Goal: Information Seeking & Learning: Check status

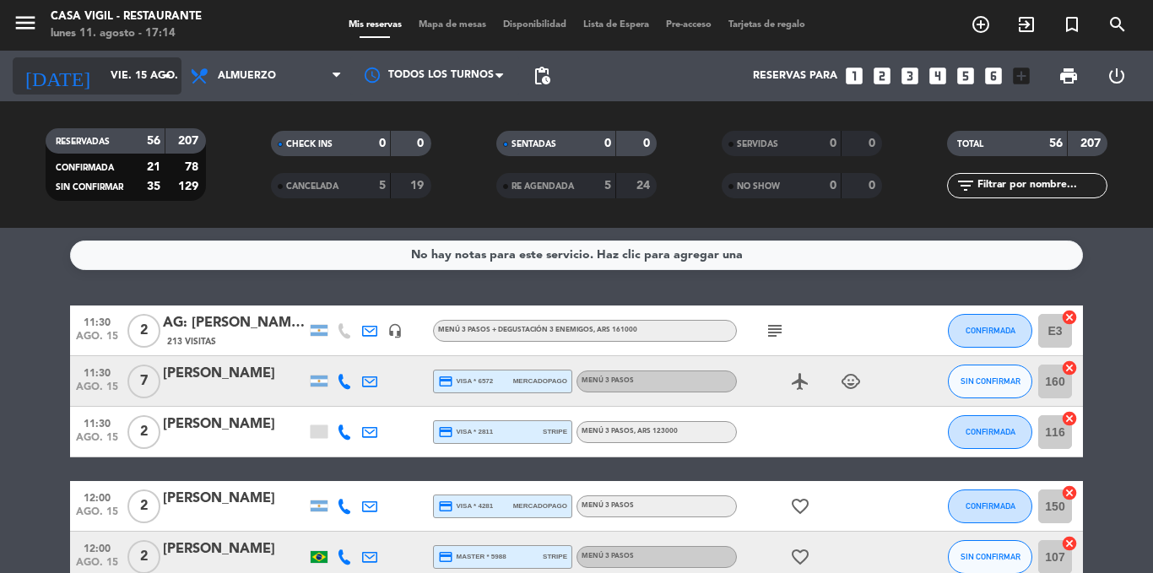
click at [165, 84] on icon "arrow_drop_down" at bounding box center [167, 76] width 20 height 20
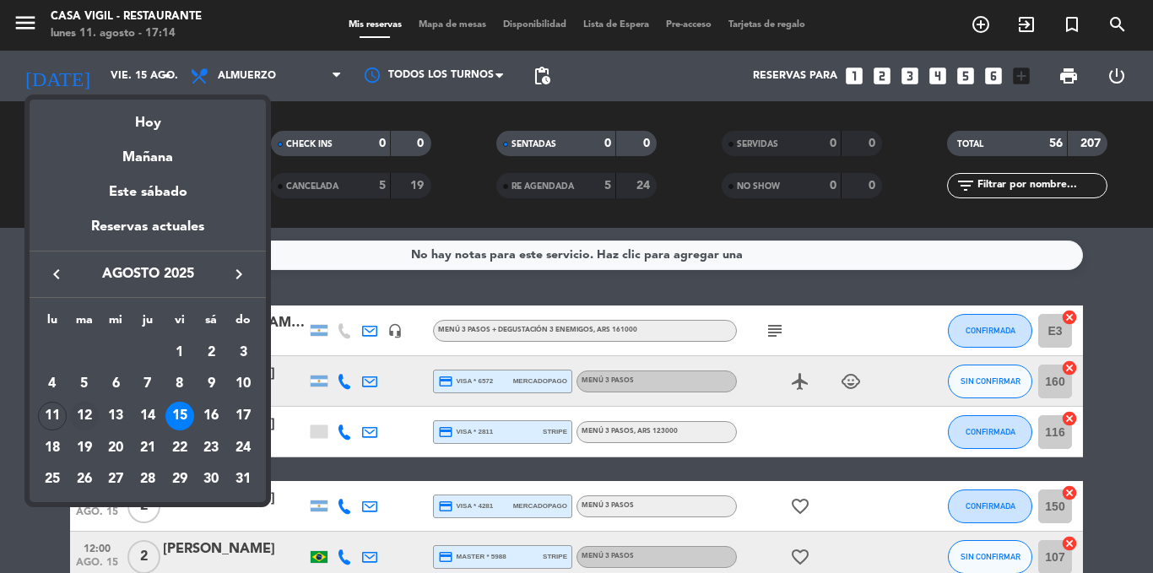
click at [84, 419] on div "12" at bounding box center [84, 416] width 29 height 29
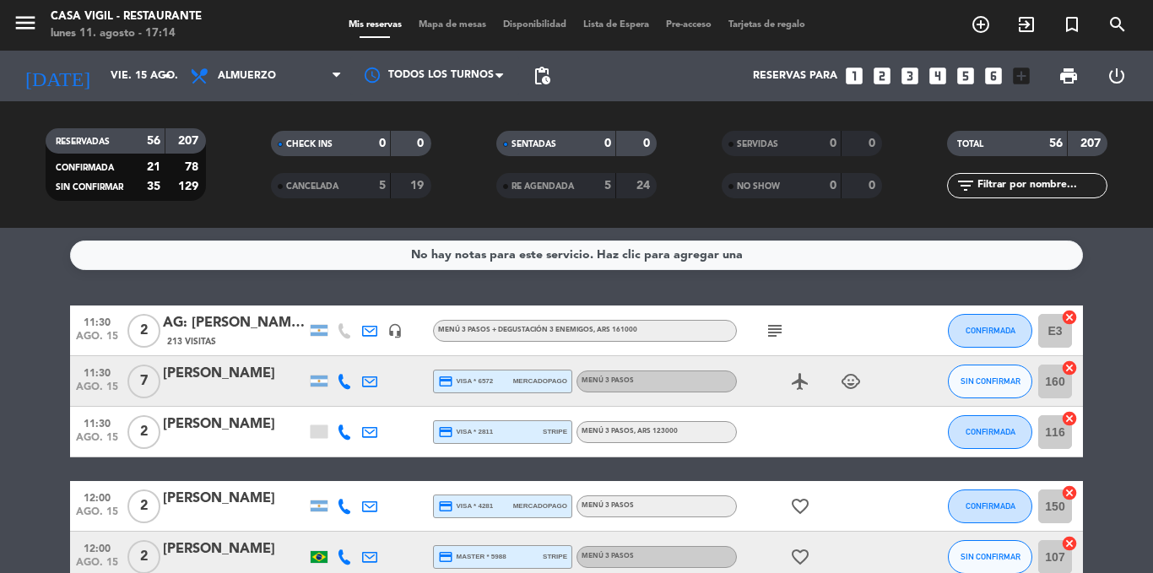
type input "[DATE]"
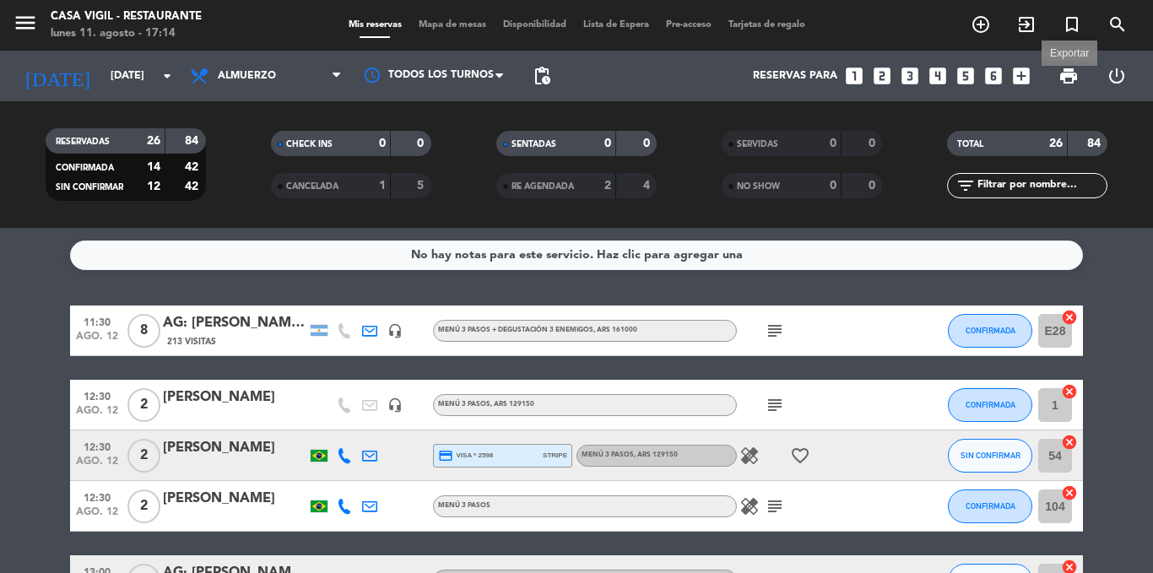
click at [1071, 68] on span "print" at bounding box center [1069, 76] width 20 height 20
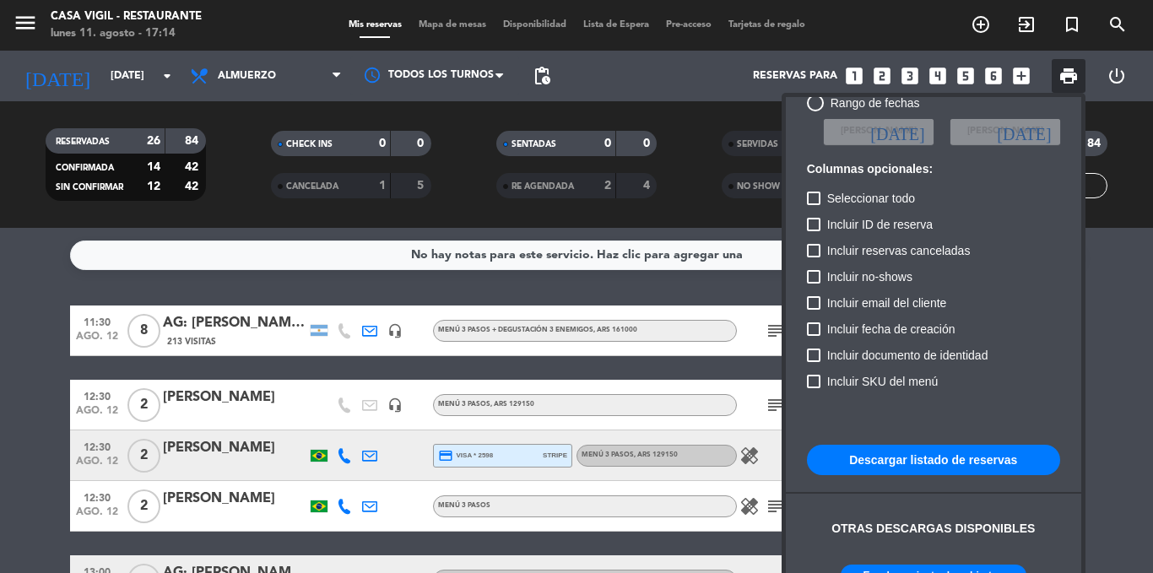
scroll to position [103, 0]
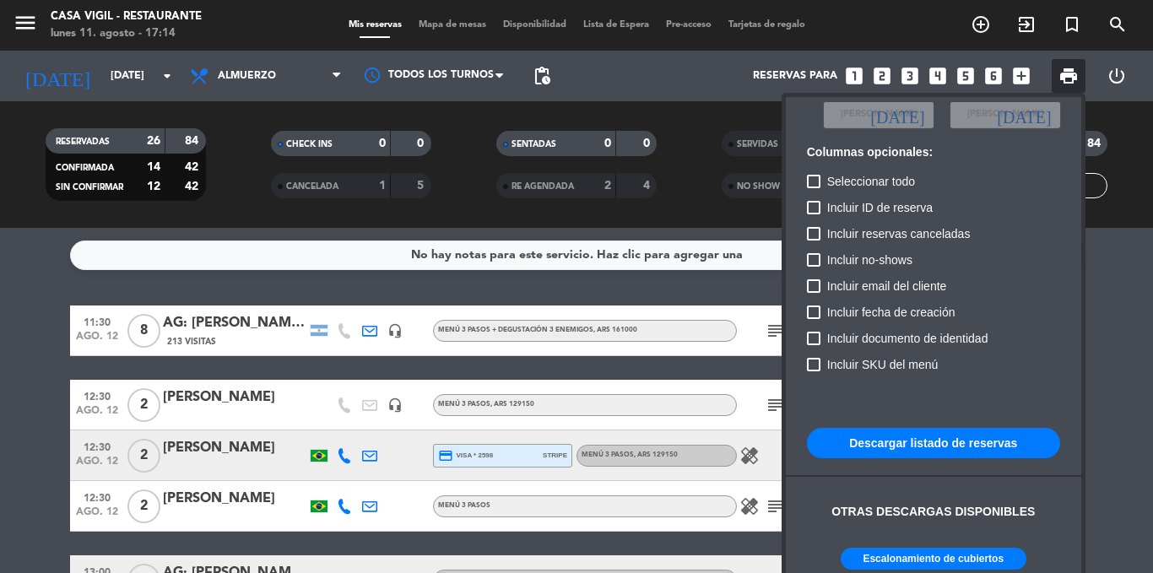
click at [937, 551] on button "Escalonamiento de cubiertos" at bounding box center [934, 559] width 186 height 22
click at [14, 363] on div at bounding box center [576, 286] width 1153 height 573
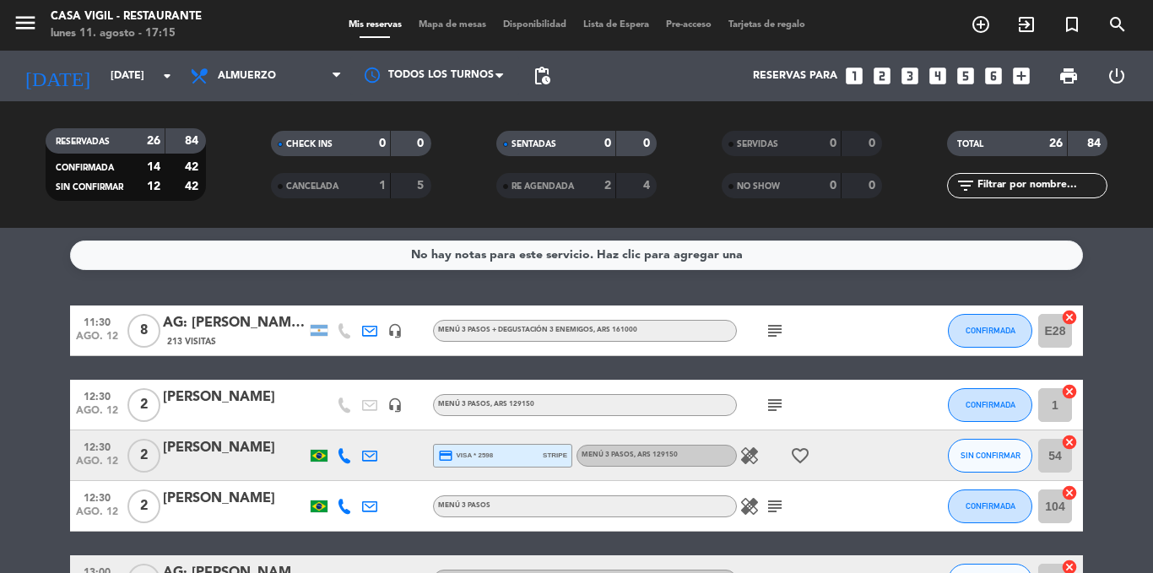
click at [248, 327] on div "AG: [PERSON_NAME] DE [PERSON_NAME] x8 / SUNTRIP" at bounding box center [235, 323] width 144 height 22
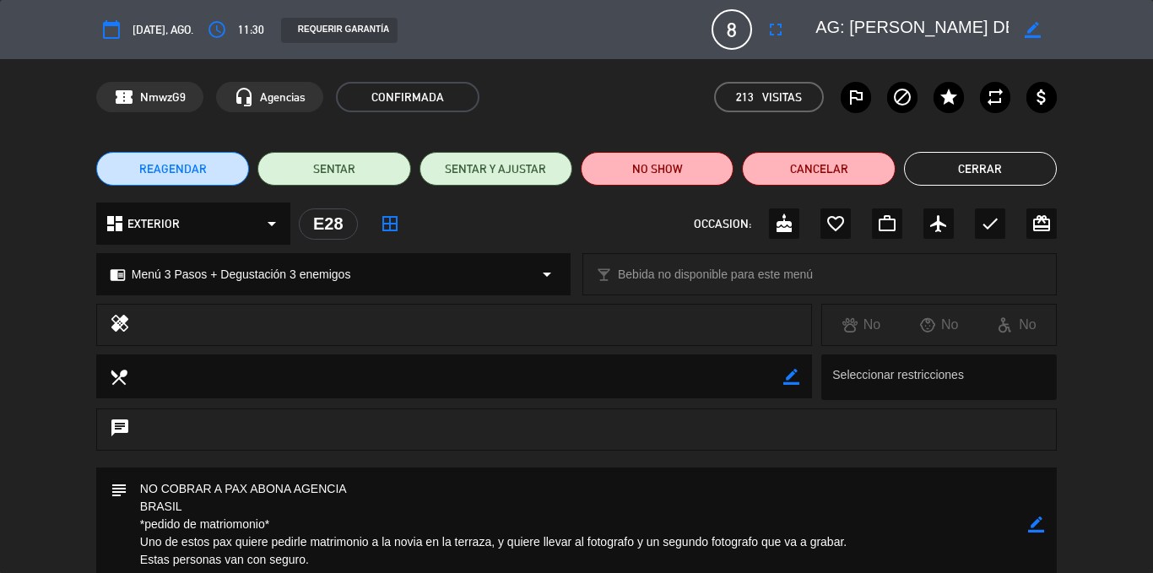
click at [1027, 164] on button "Cerrar" at bounding box center [980, 169] width 153 height 34
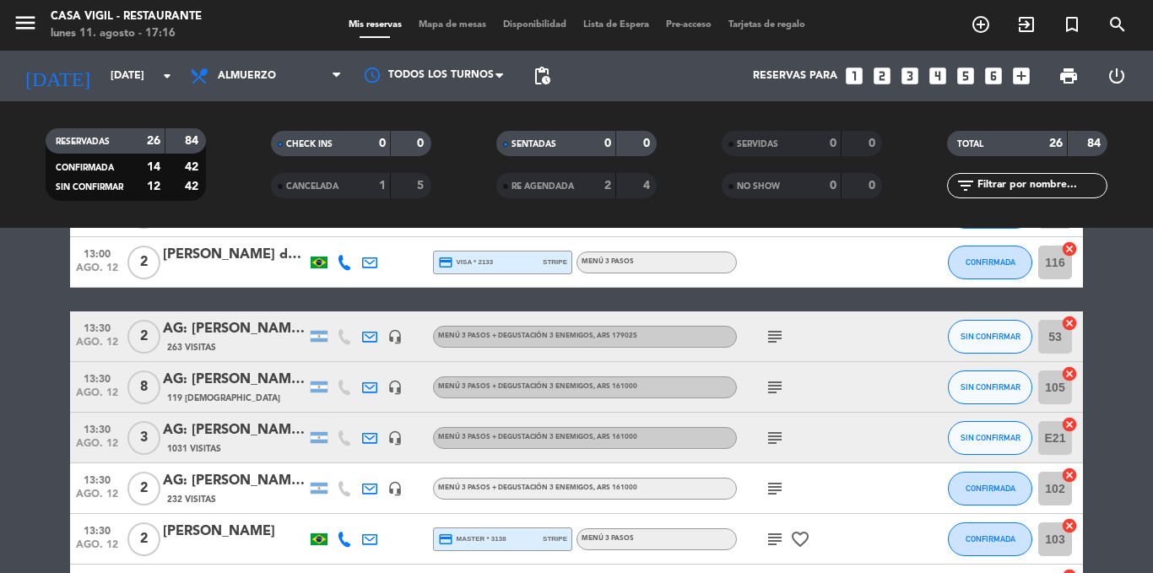
scroll to position [591, 0]
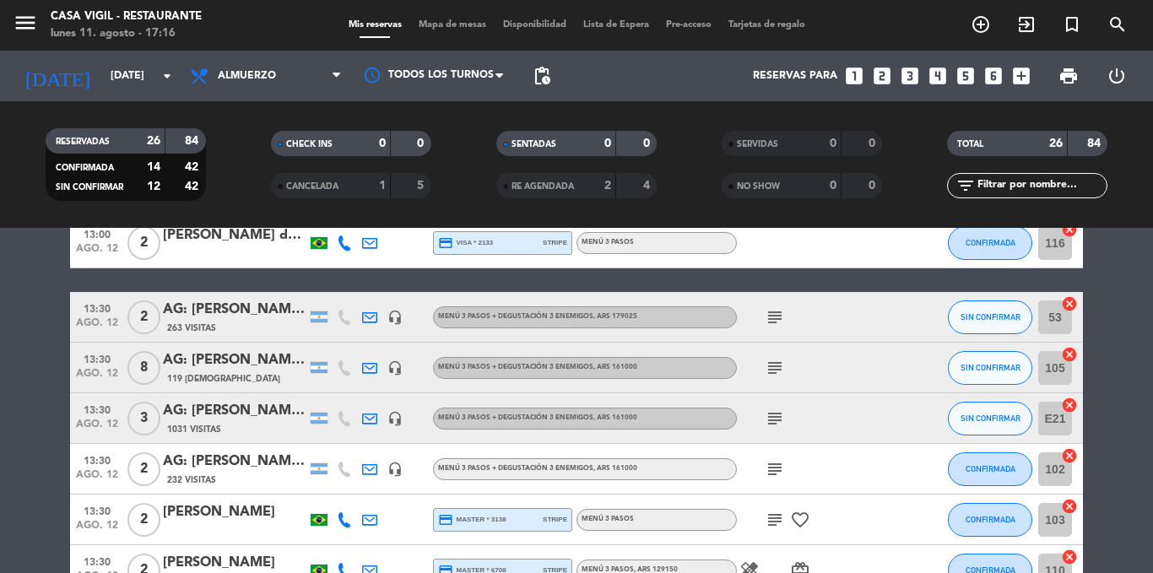
click at [264, 357] on div "AG: [PERSON_NAME] x 8 / [GEOGRAPHIC_DATA]" at bounding box center [235, 361] width 144 height 22
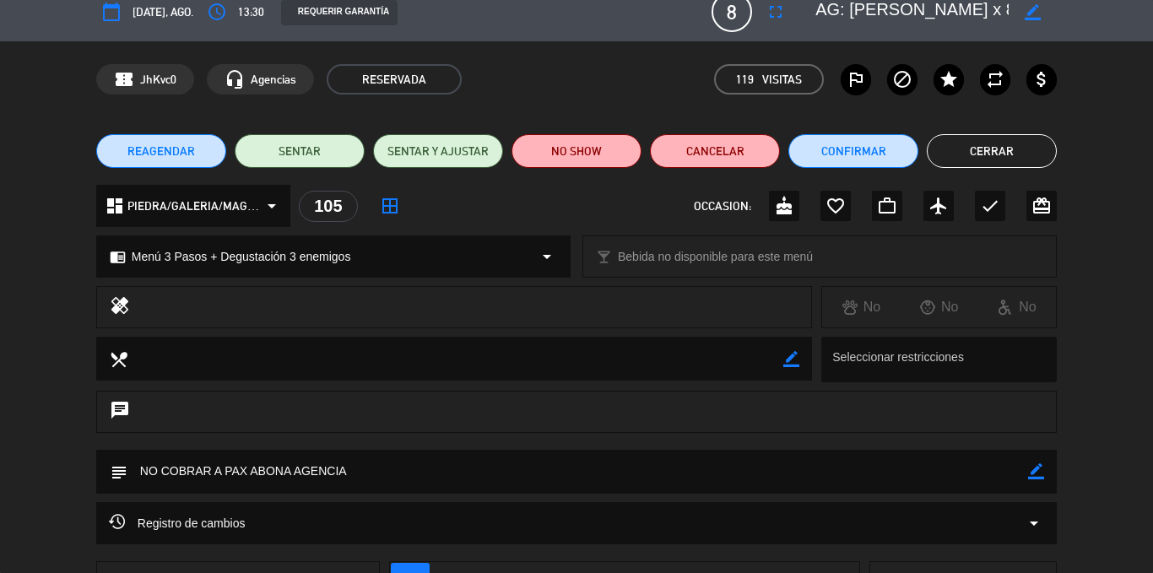
scroll to position [0, 0]
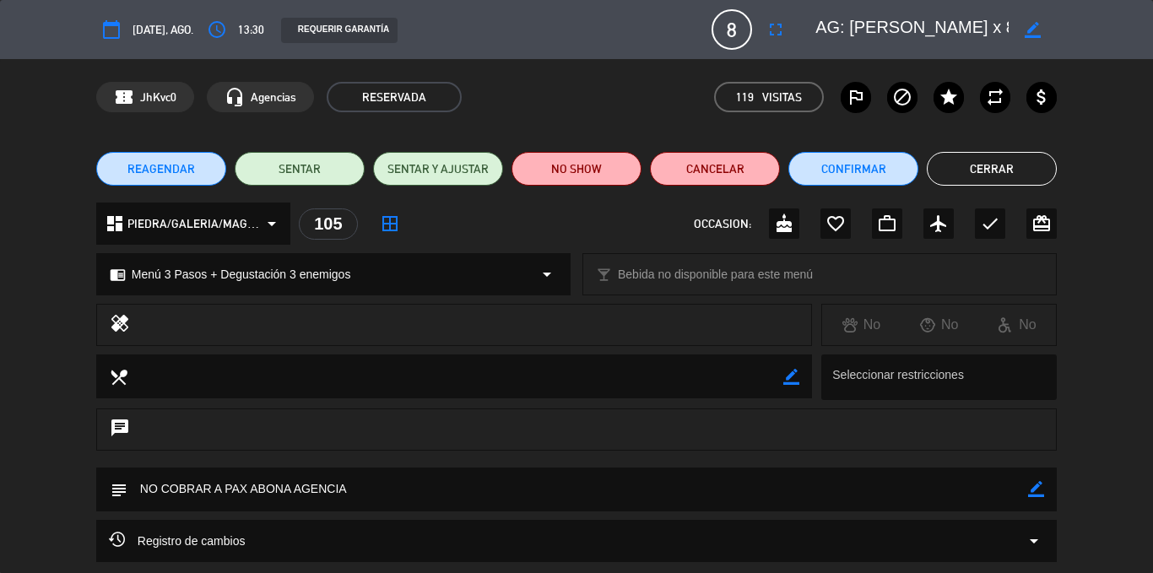
click at [976, 162] on button "Cerrar" at bounding box center [992, 169] width 130 height 34
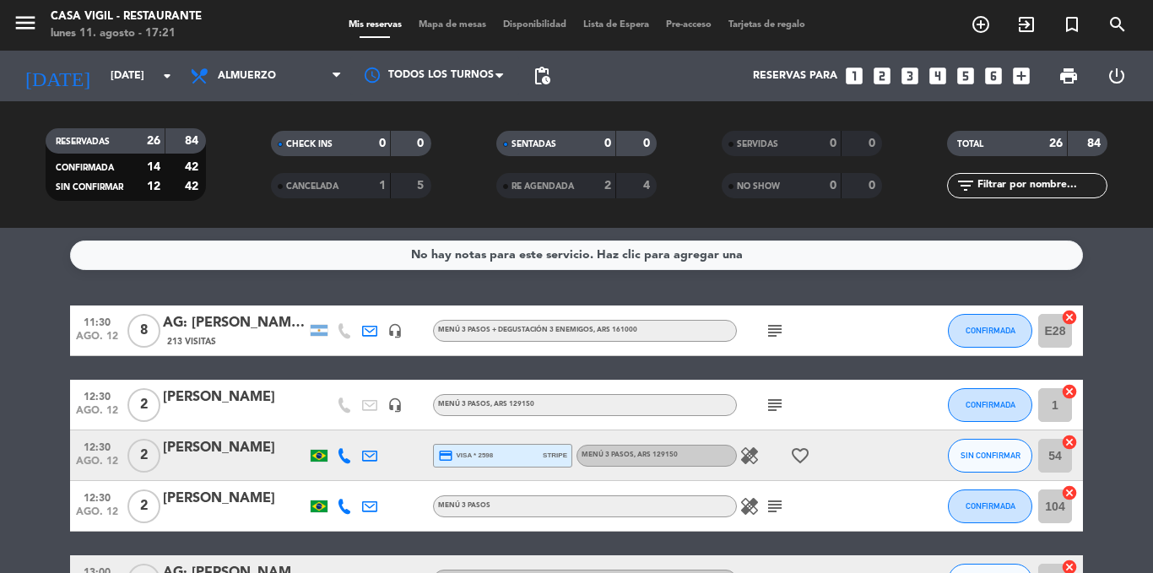
scroll to position [84, 0]
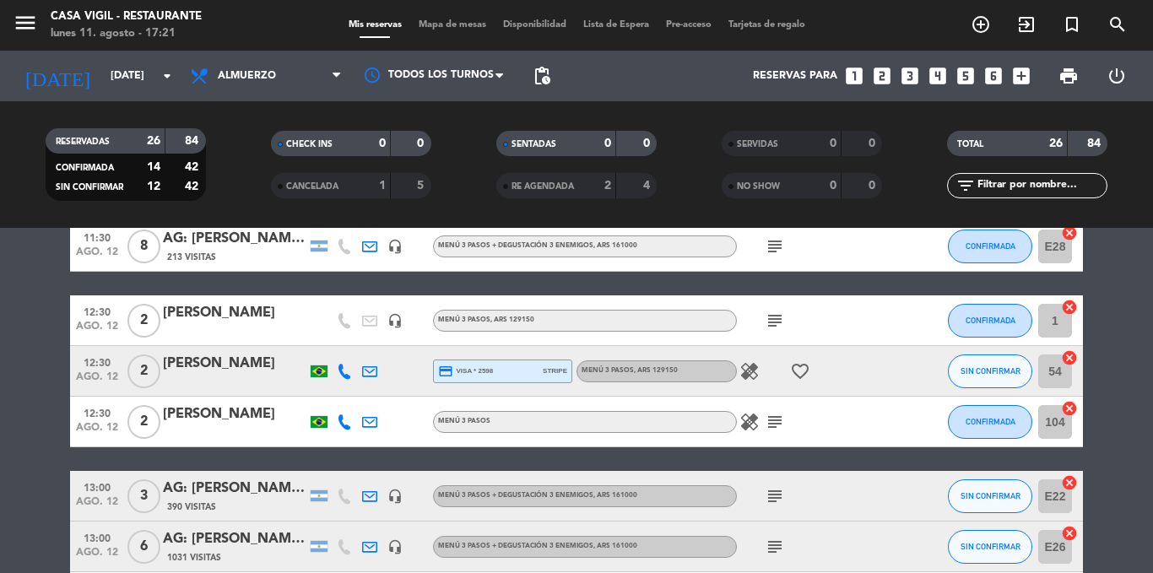
click at [250, 317] on div "[PERSON_NAME]" at bounding box center [235, 313] width 144 height 22
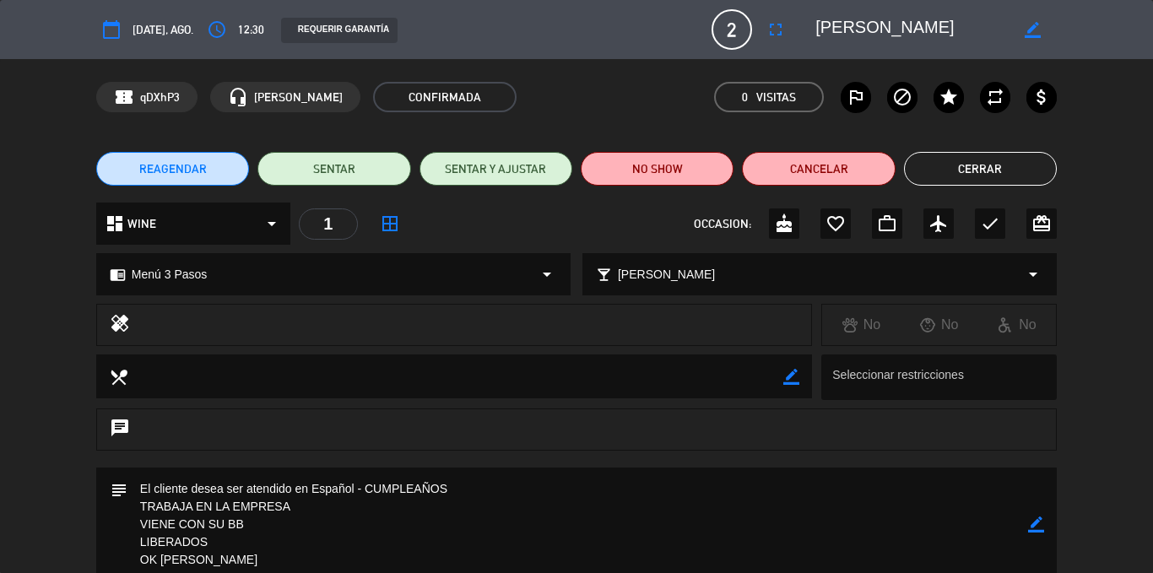
scroll to position [52, 0]
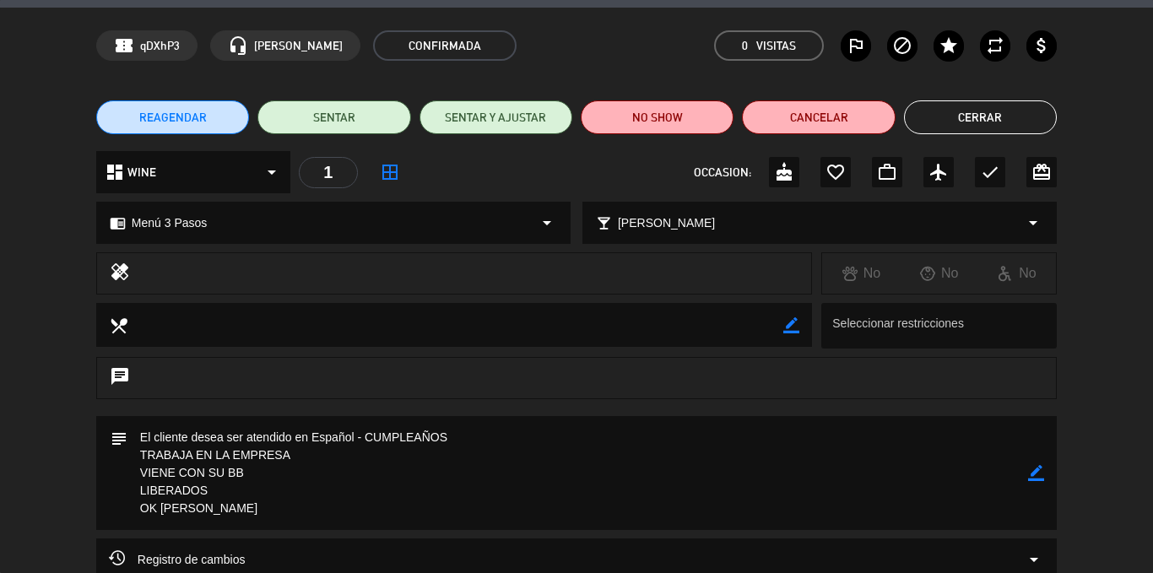
click at [1024, 119] on button "Cerrar" at bounding box center [980, 117] width 153 height 34
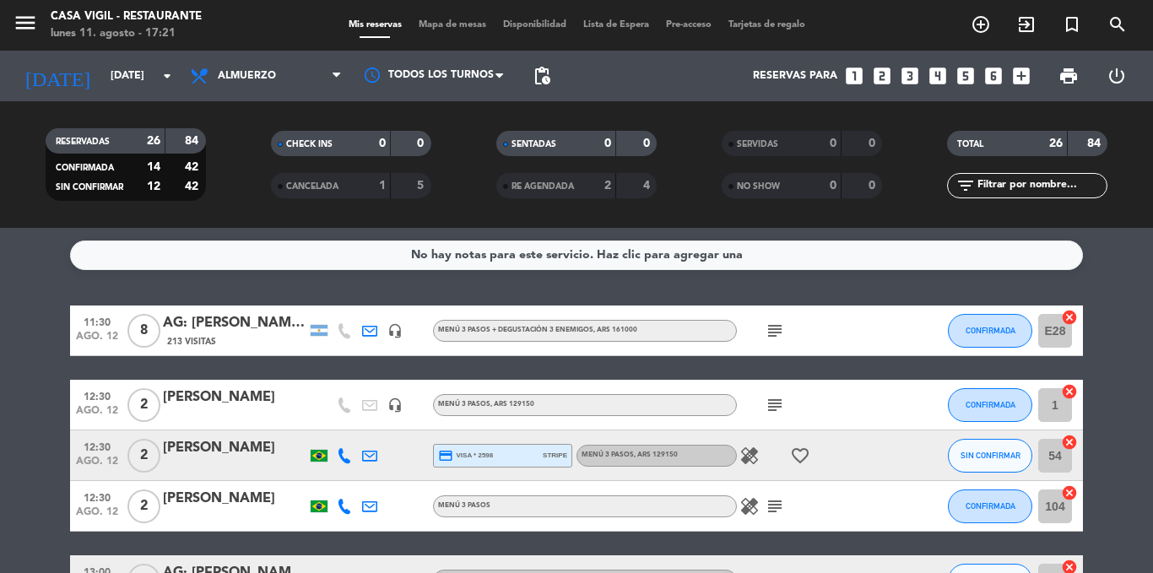
click at [274, 334] on div "AG: [PERSON_NAME] DE [PERSON_NAME] x8 / SUNTRIP 213 Visitas" at bounding box center [235, 330] width 144 height 36
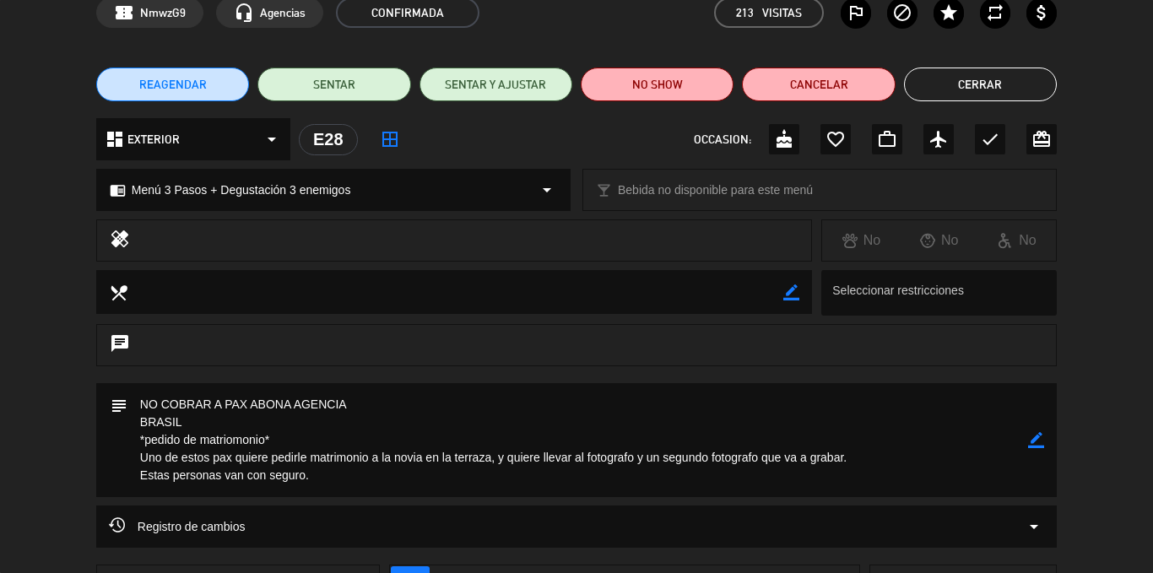
scroll to position [0, 0]
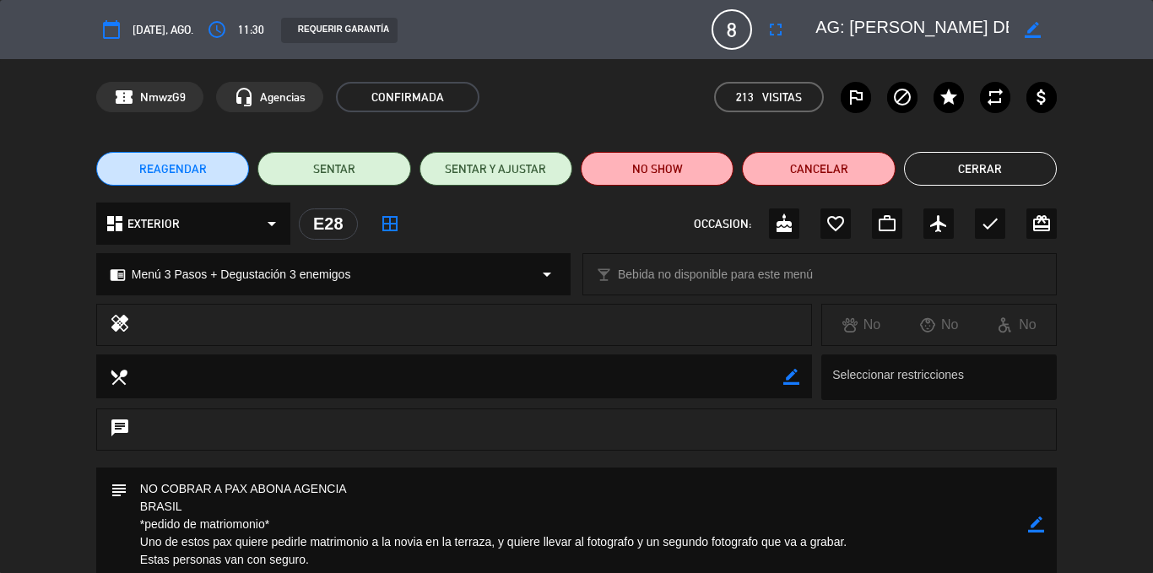
click at [979, 165] on button "Cerrar" at bounding box center [980, 169] width 153 height 34
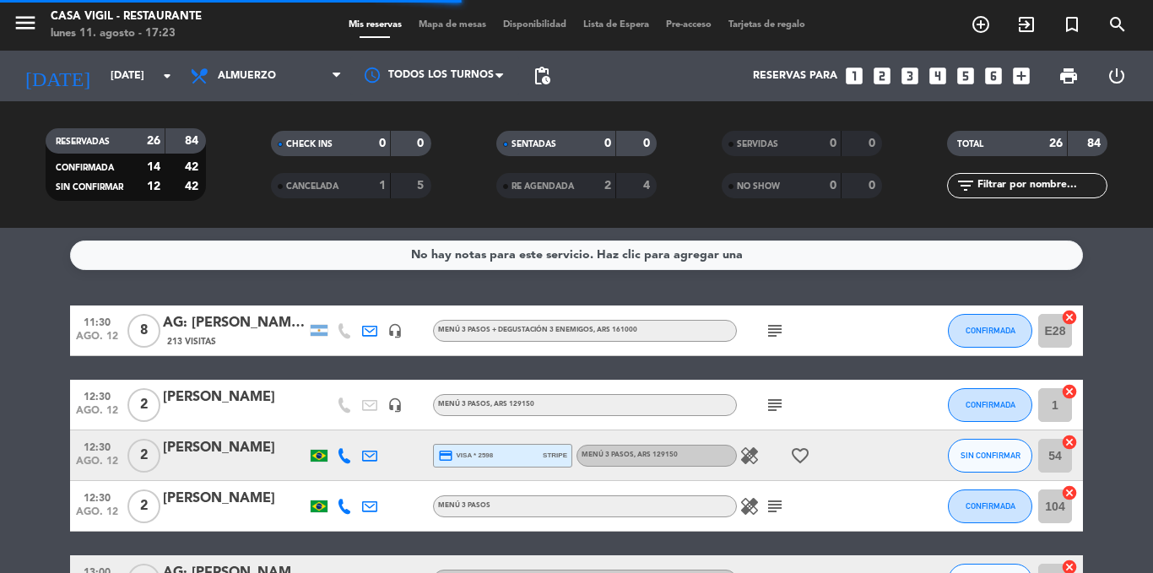
click at [242, 393] on div "[PERSON_NAME]" at bounding box center [235, 398] width 144 height 22
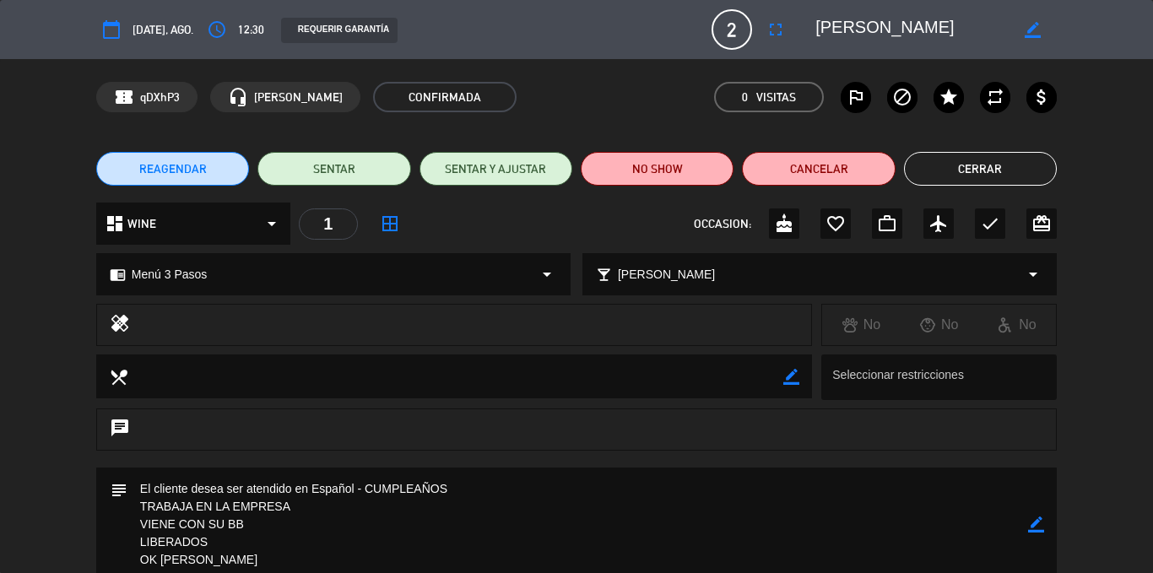
click at [944, 166] on button "Cerrar" at bounding box center [980, 169] width 153 height 34
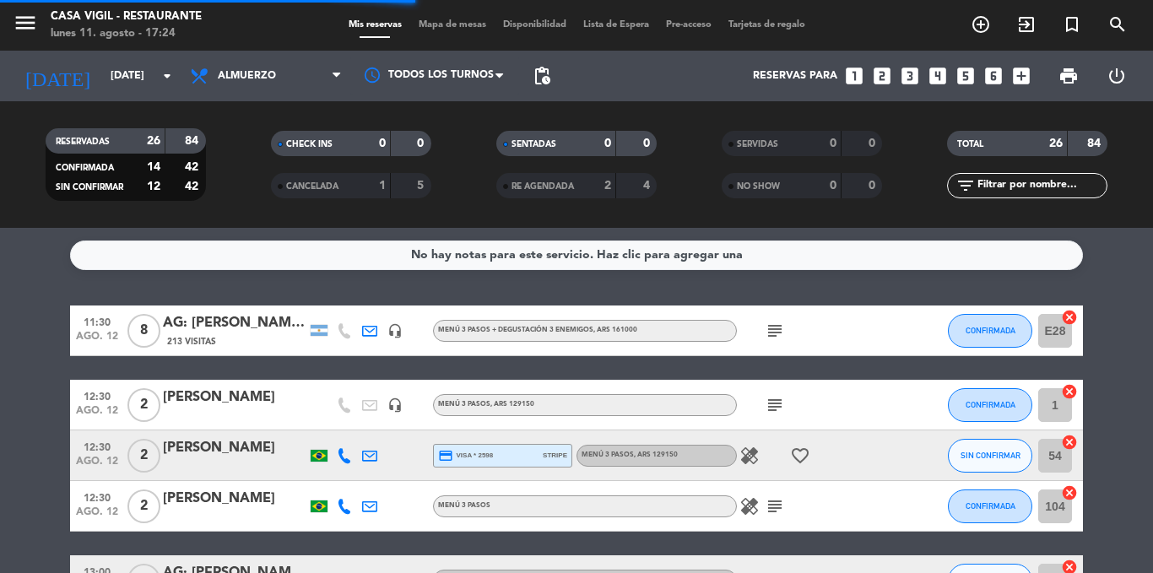
scroll to position [84, 0]
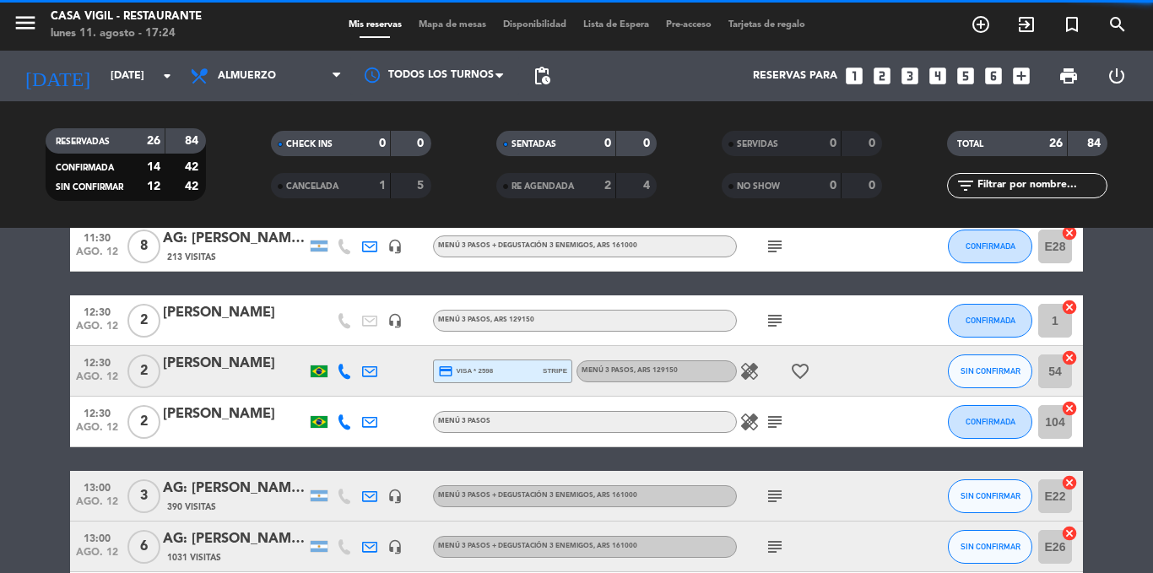
click at [253, 369] on div "[PERSON_NAME]" at bounding box center [235, 364] width 144 height 22
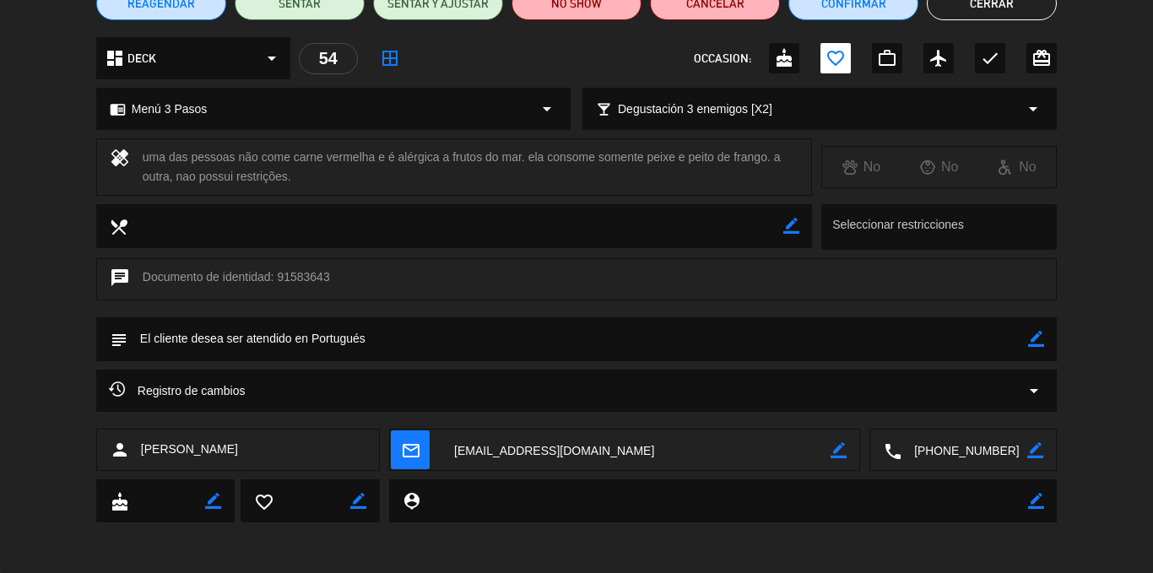
scroll to position [0, 0]
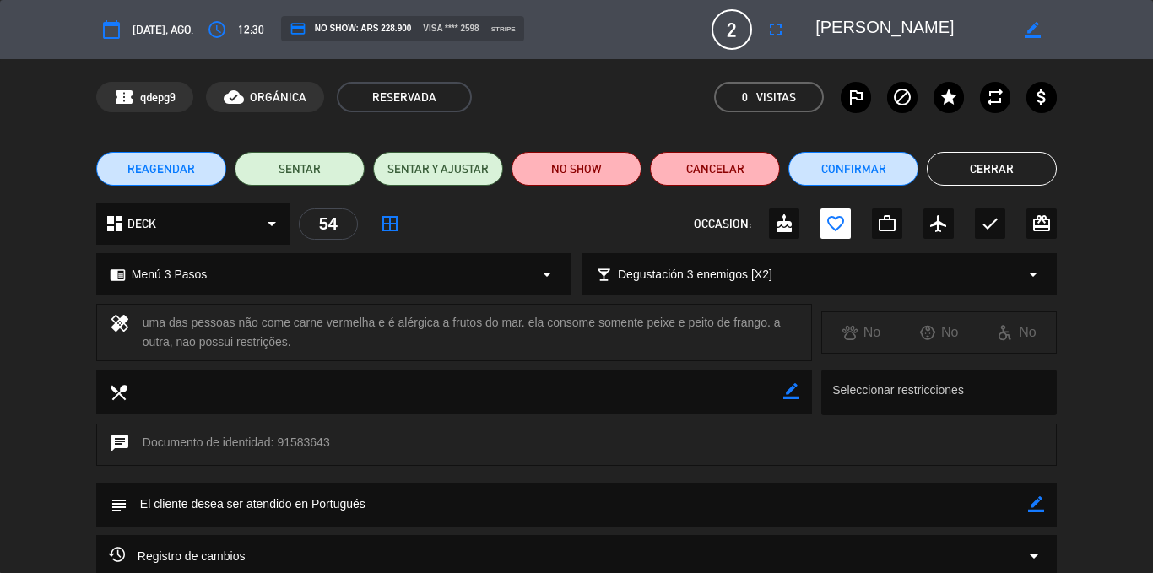
click at [988, 169] on button "Cerrar" at bounding box center [992, 169] width 130 height 34
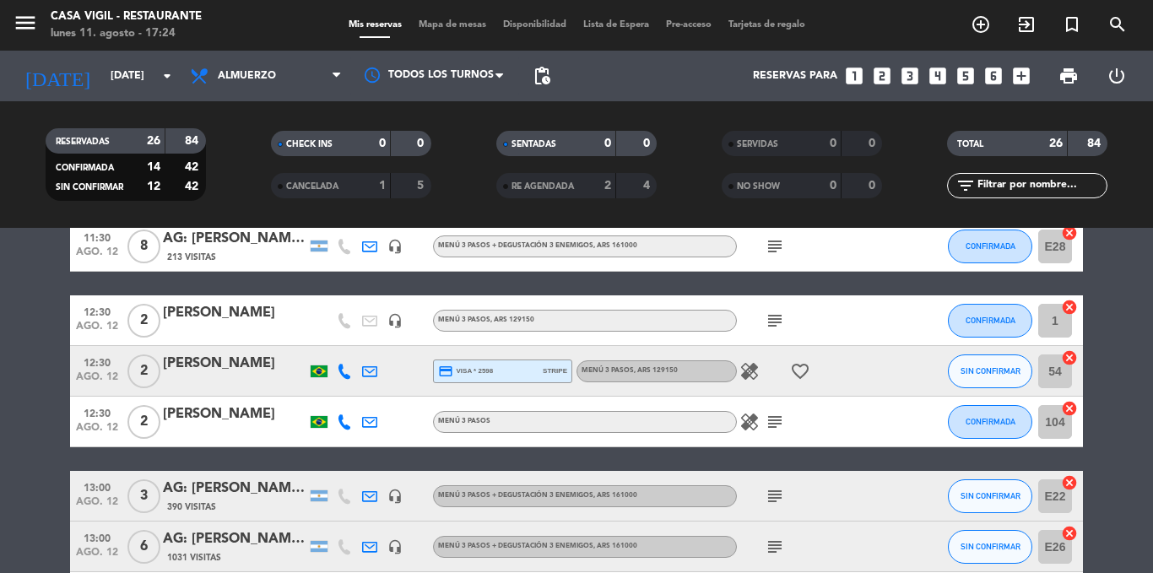
click at [229, 415] on div "[PERSON_NAME]" at bounding box center [235, 415] width 144 height 22
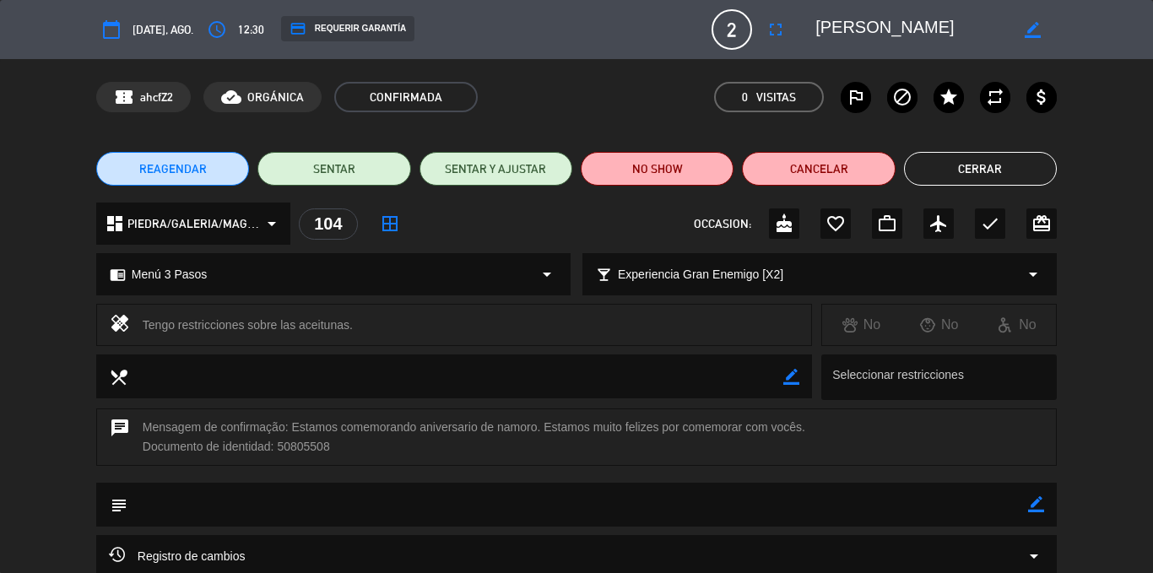
click at [960, 169] on button "Cerrar" at bounding box center [980, 169] width 153 height 34
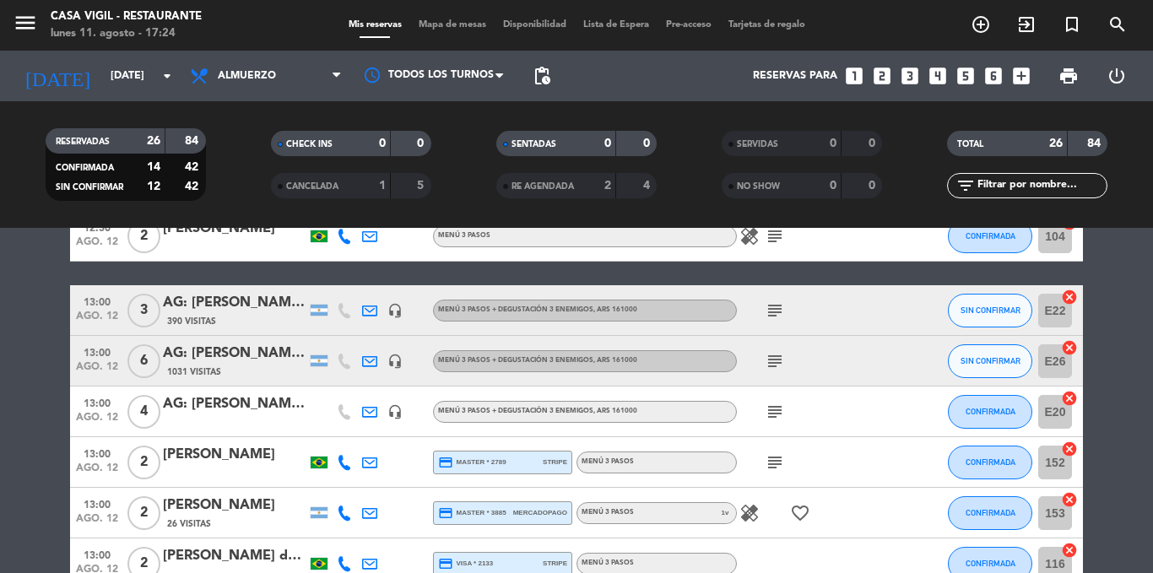
scroll to position [253, 0]
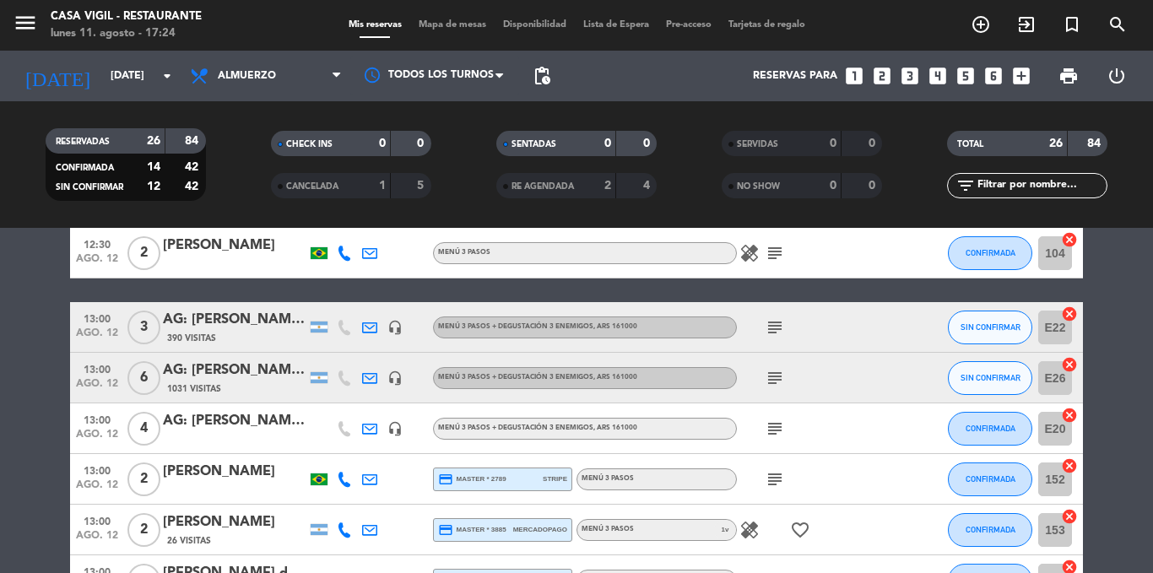
click at [245, 324] on div "AG: [PERSON_NAME] X3/ DISTINTOS" at bounding box center [235, 320] width 144 height 22
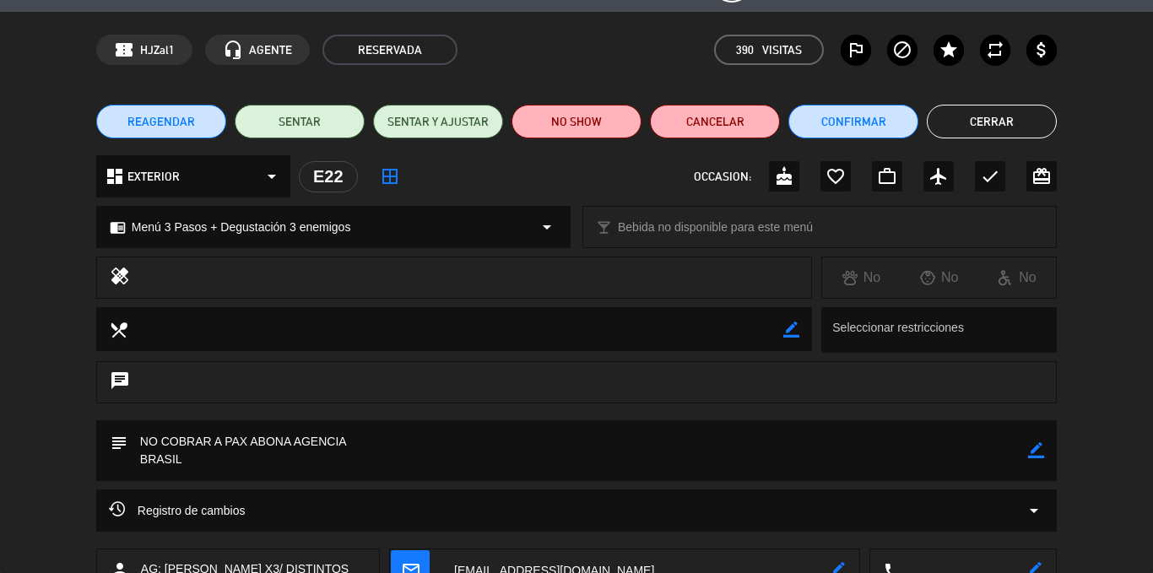
scroll to position [0, 0]
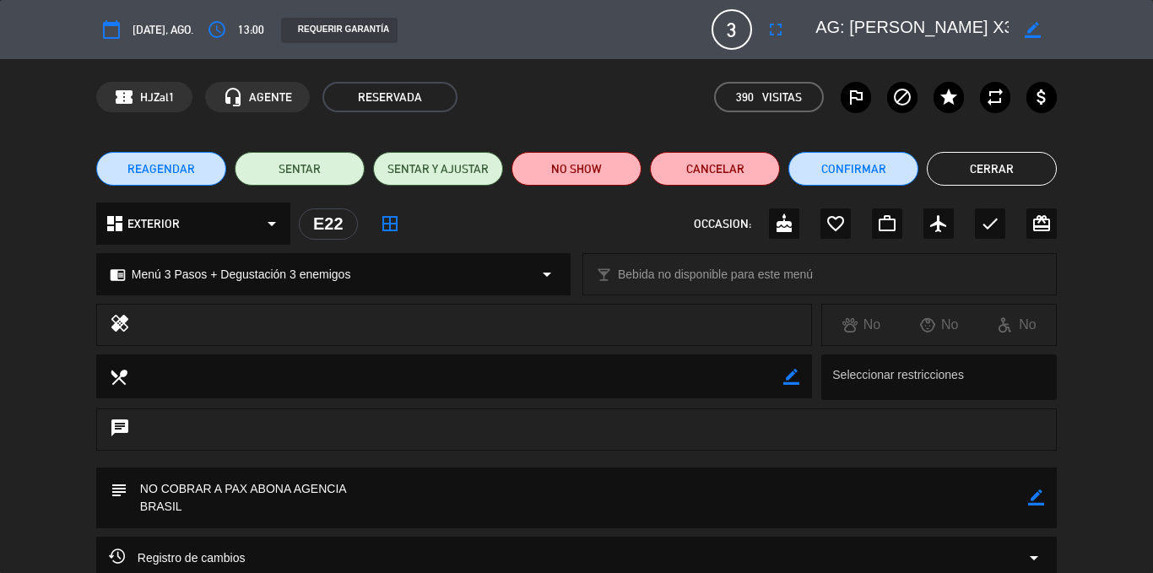
click at [966, 164] on button "Cerrar" at bounding box center [992, 169] width 130 height 34
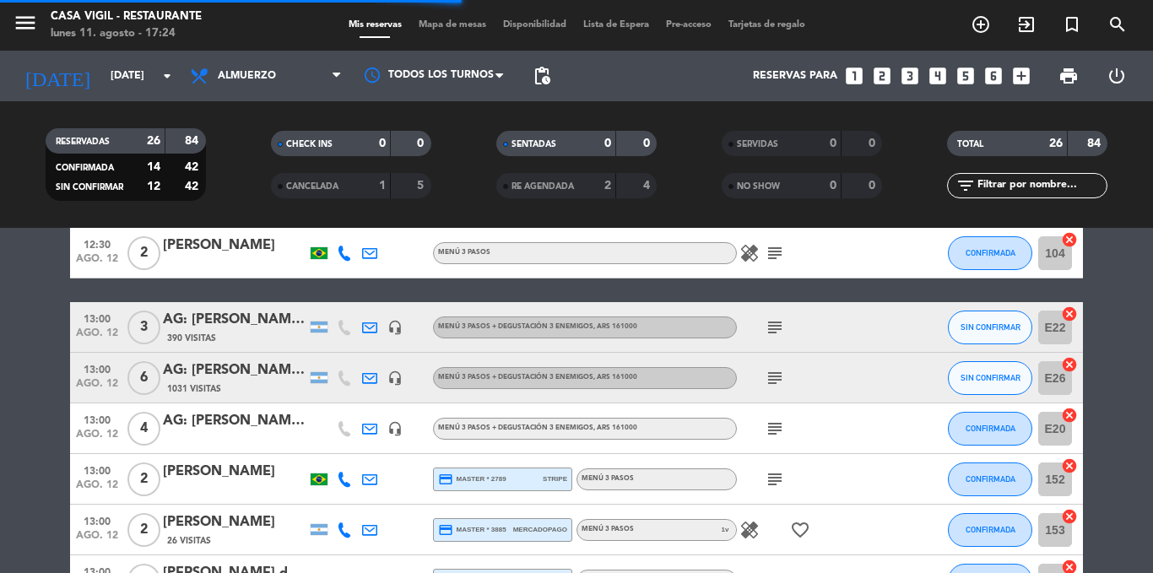
click at [221, 376] on div "AG: [PERSON_NAME] X6/ SINEUS" at bounding box center [235, 371] width 144 height 22
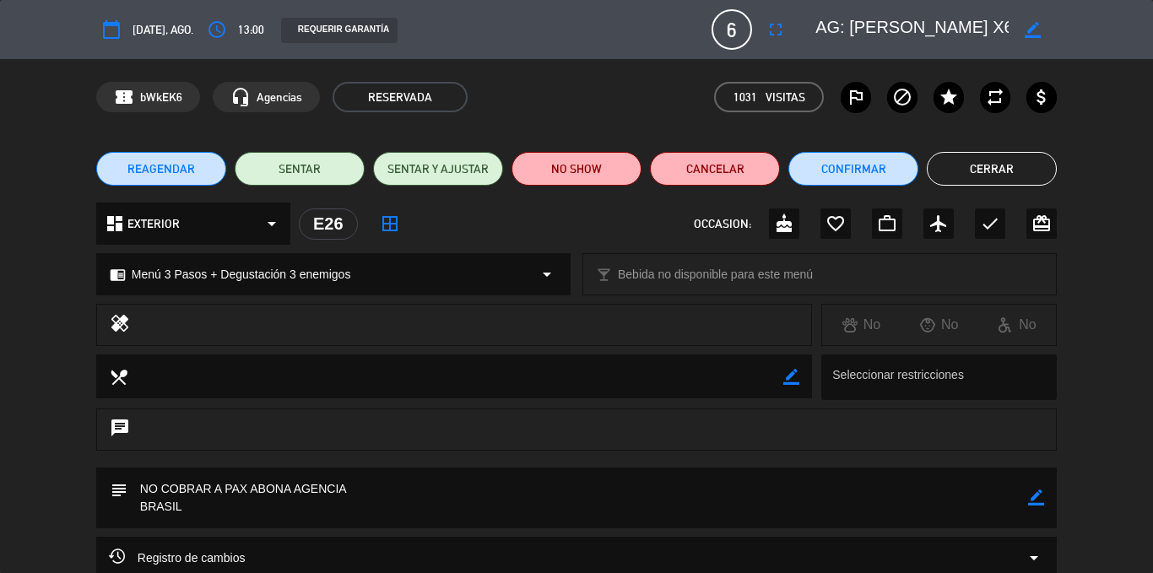
click at [979, 168] on button "Cerrar" at bounding box center [992, 169] width 130 height 34
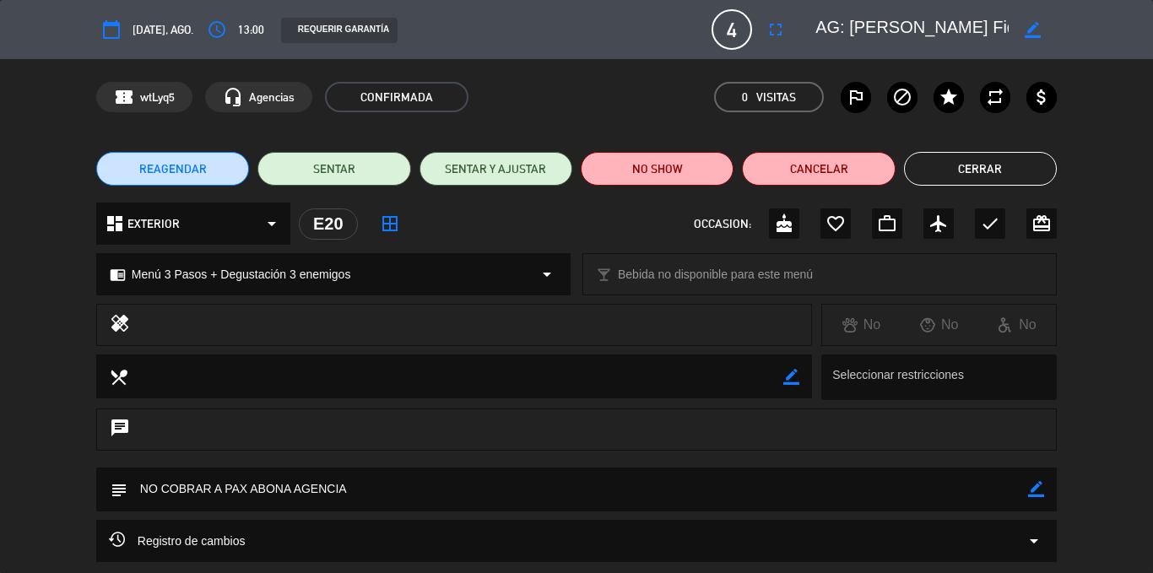
click at [945, 163] on button "Cerrar" at bounding box center [980, 169] width 153 height 34
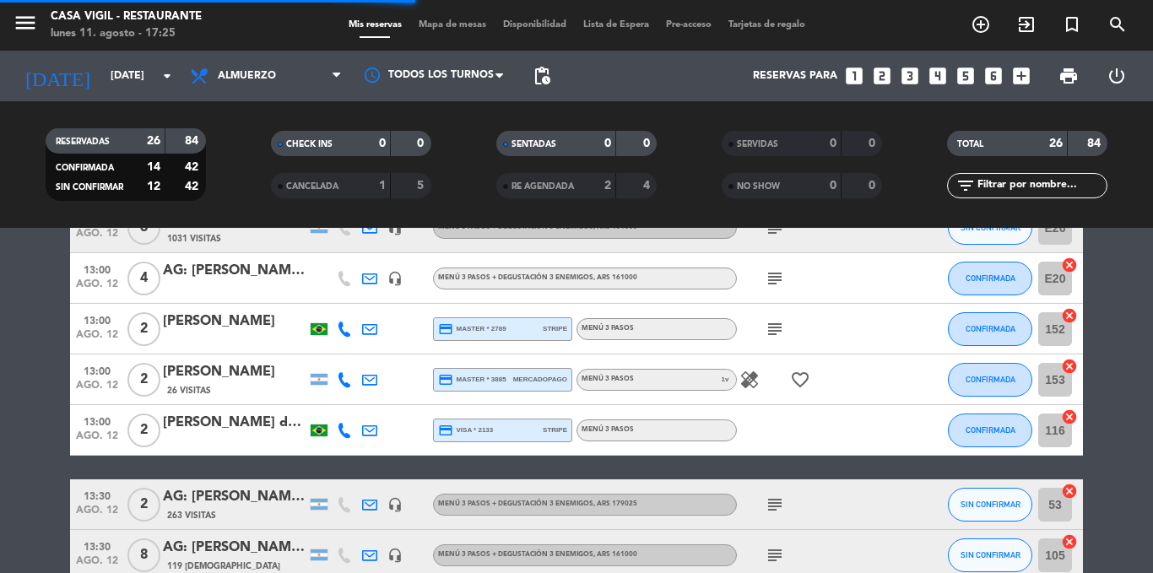
scroll to position [422, 0]
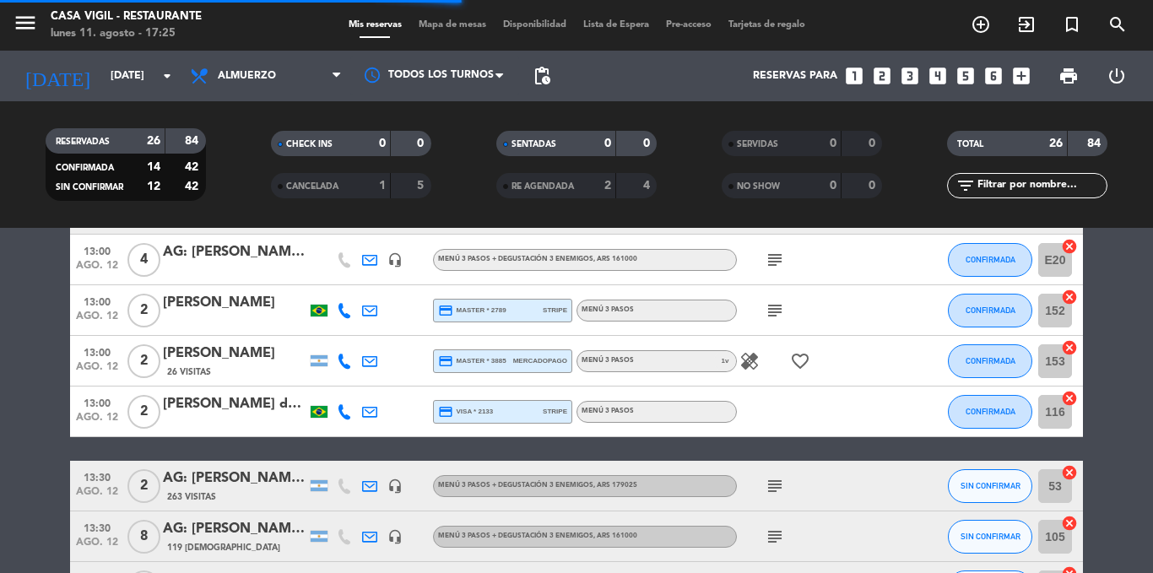
click at [246, 303] on div "[PERSON_NAME]" at bounding box center [235, 303] width 144 height 22
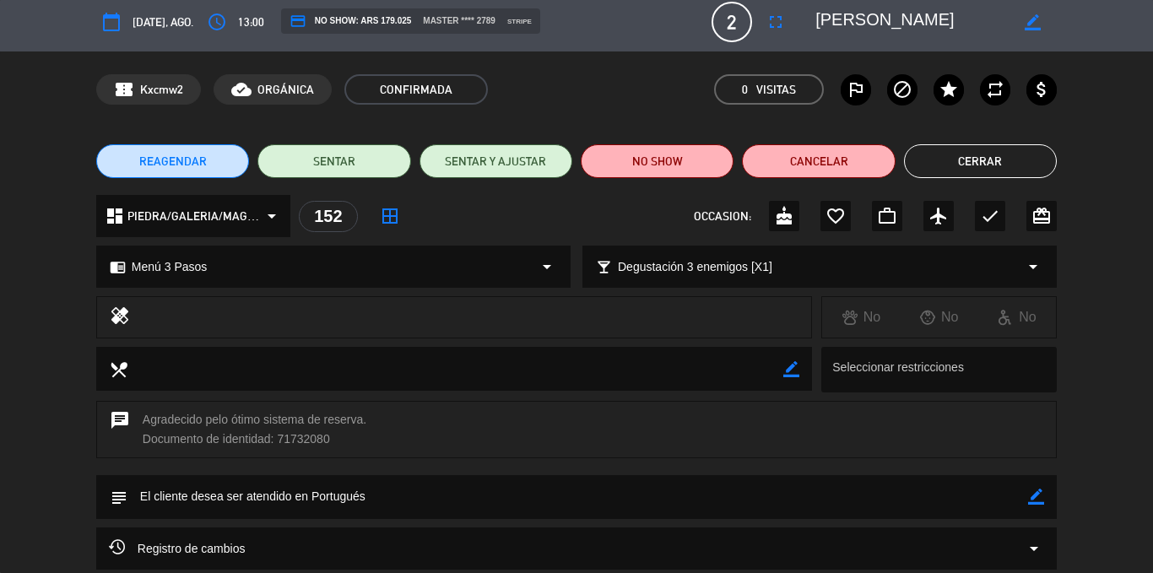
scroll to position [0, 0]
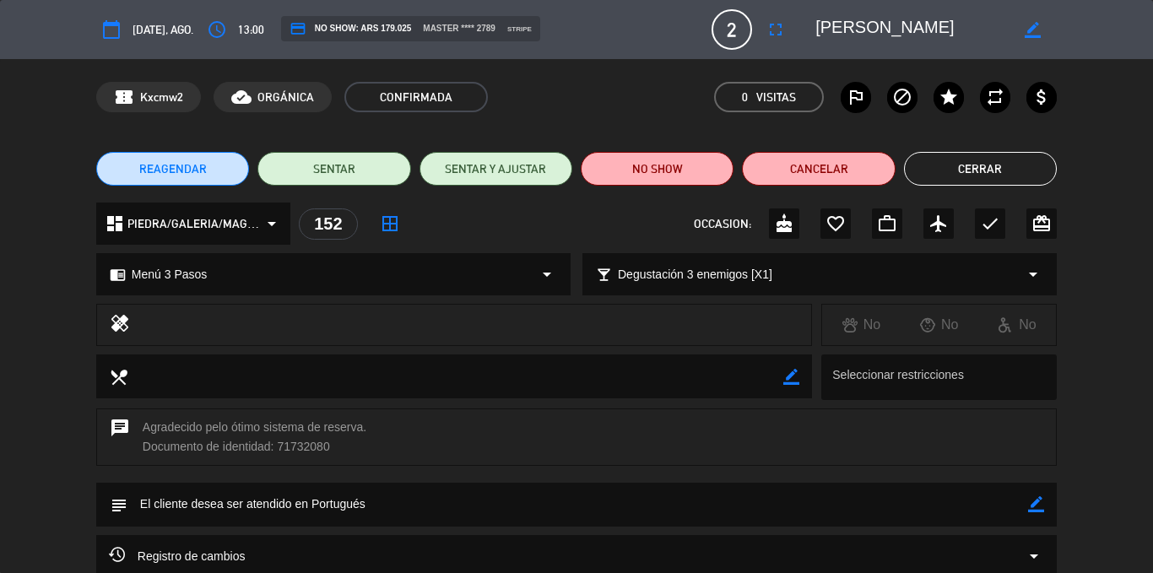
click at [969, 178] on button "Cerrar" at bounding box center [980, 169] width 153 height 34
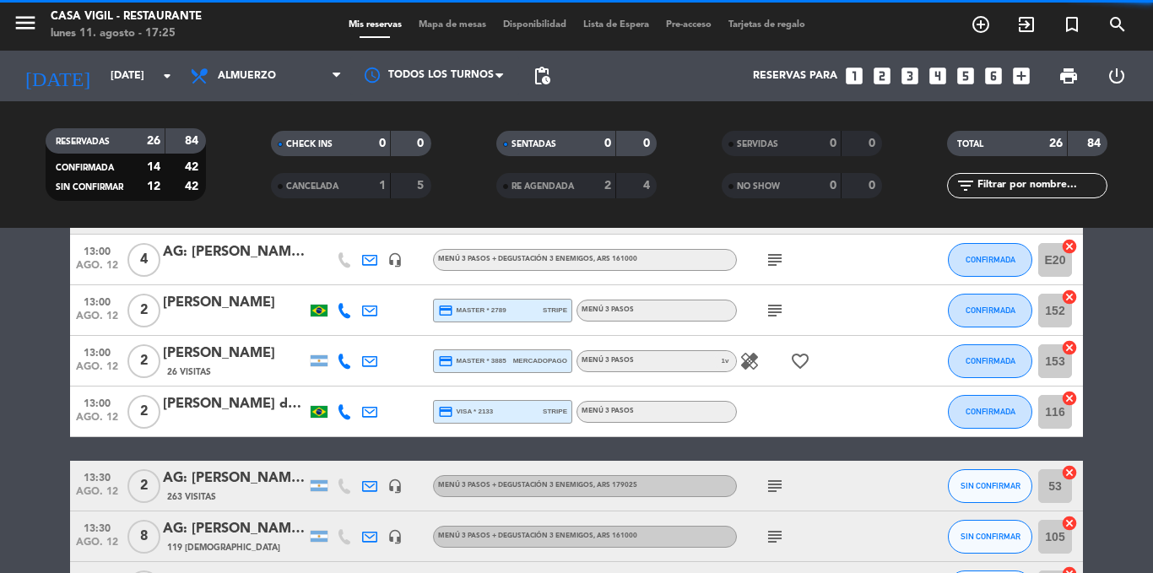
click at [230, 362] on div "[PERSON_NAME]" at bounding box center [235, 354] width 144 height 22
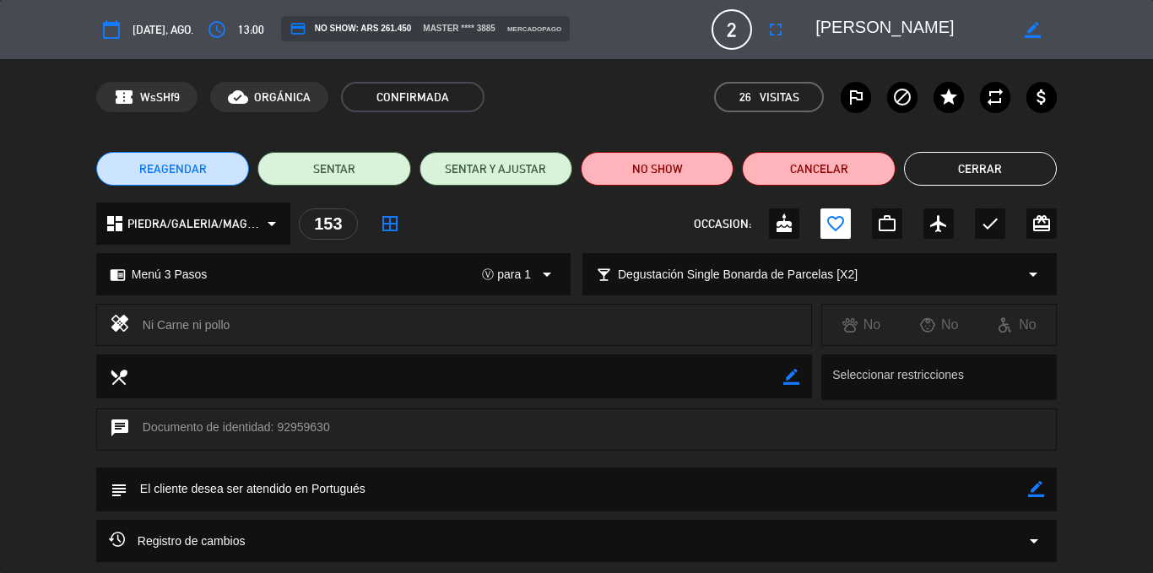
click at [984, 174] on button "Cerrar" at bounding box center [980, 169] width 153 height 34
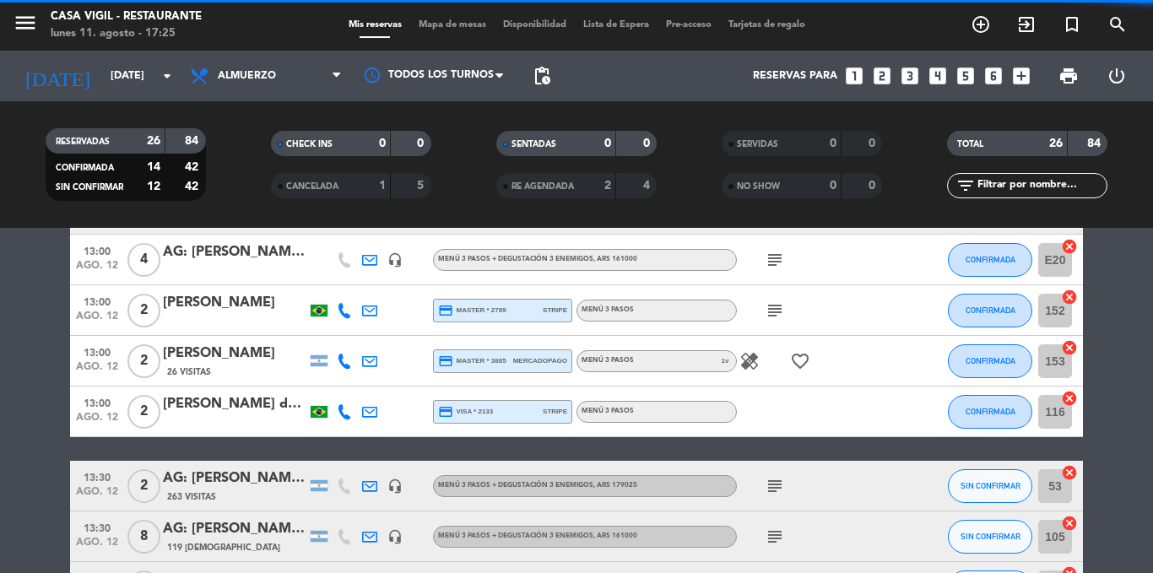
scroll to position [507, 0]
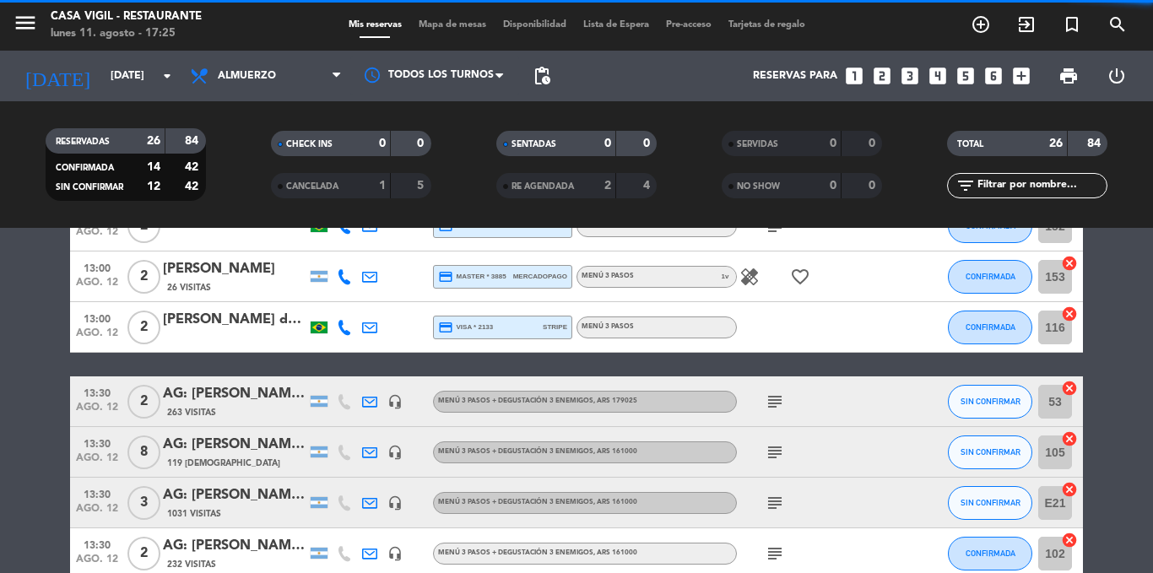
click at [232, 315] on div "[PERSON_NAME] de [PERSON_NAME]" at bounding box center [235, 320] width 144 height 22
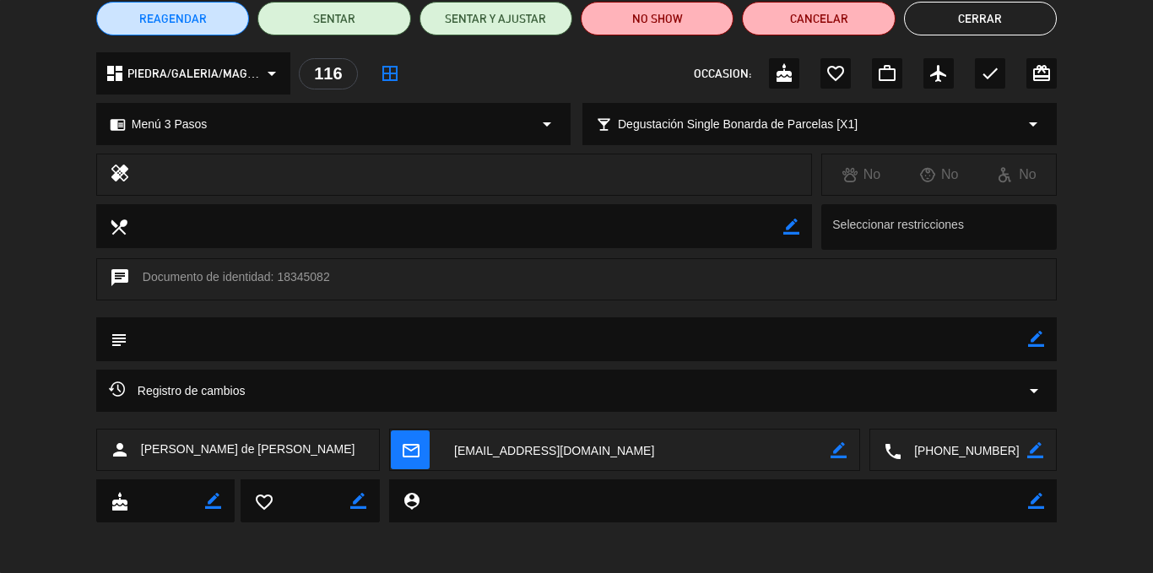
scroll to position [0, 0]
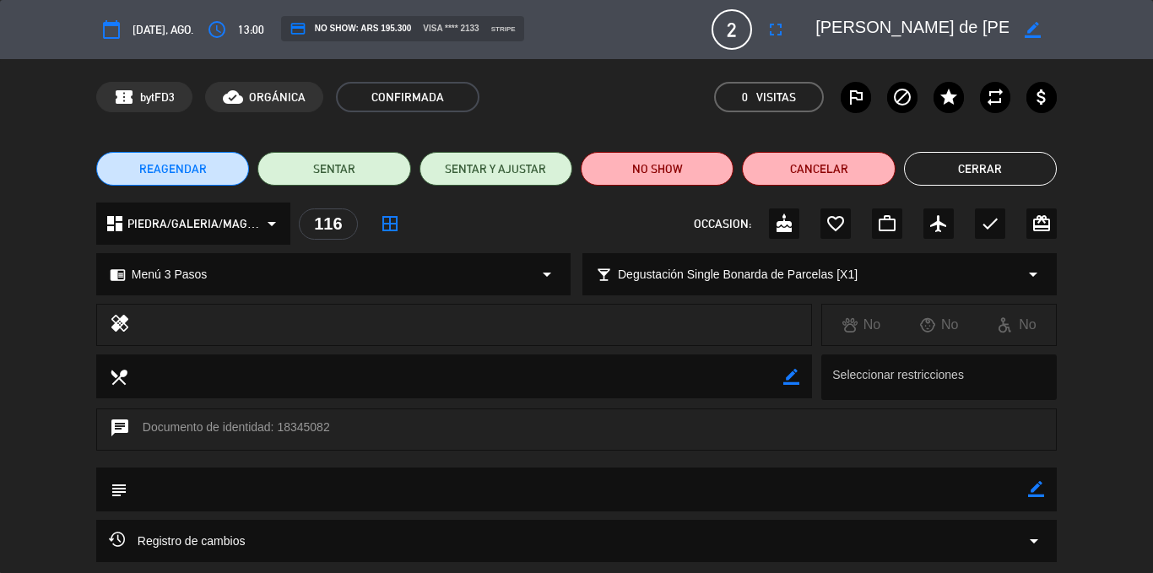
click at [986, 162] on button "Cerrar" at bounding box center [980, 169] width 153 height 34
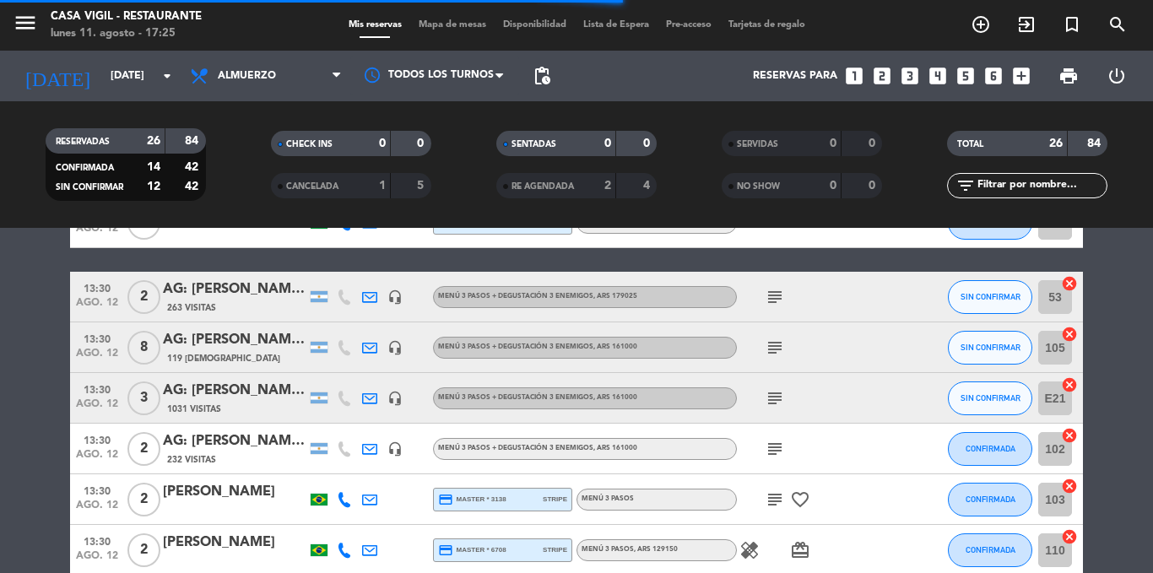
scroll to position [591, 0]
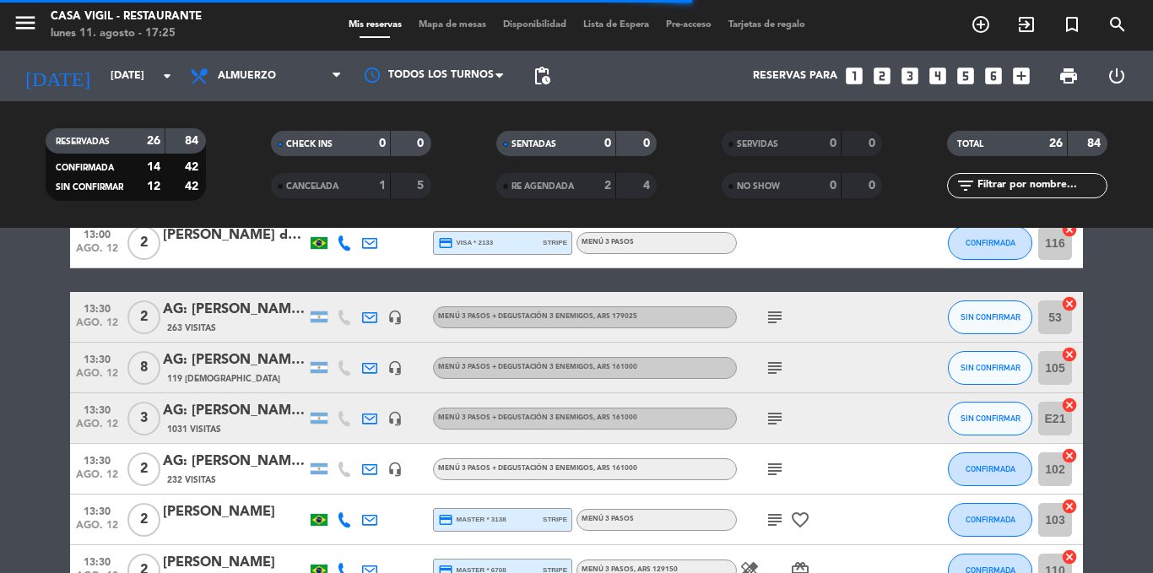
click at [231, 313] on div "AG: [PERSON_NAME][DATE] x 2 / SUNTRIP" at bounding box center [235, 310] width 144 height 22
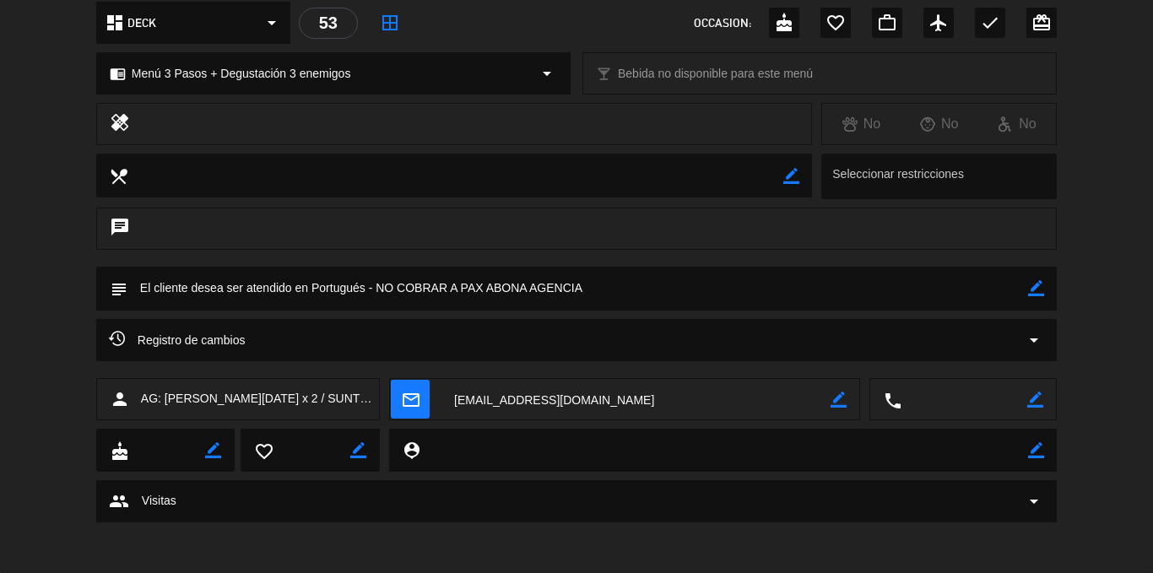
scroll to position [0, 0]
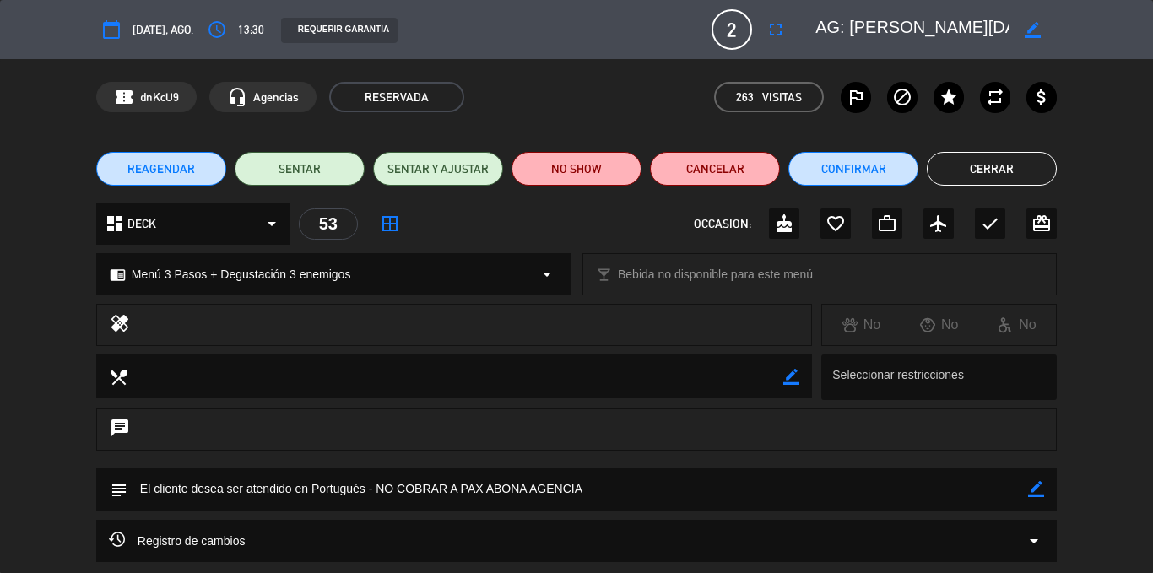
click at [958, 170] on button "Cerrar" at bounding box center [992, 169] width 130 height 34
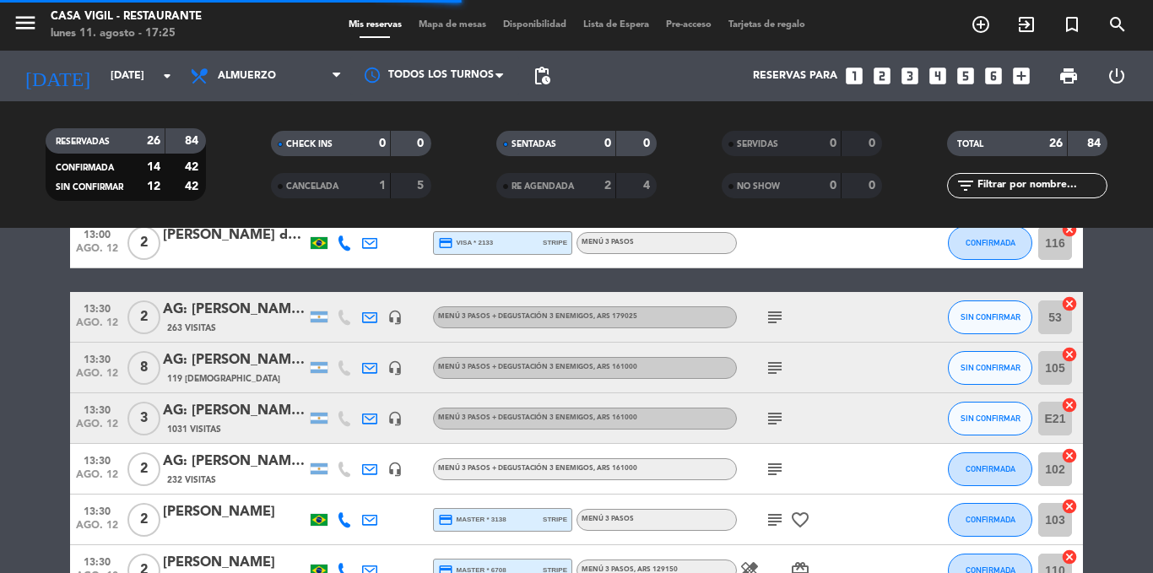
click at [248, 413] on div "AG: [PERSON_NAME] X3/ SINEUS" at bounding box center [235, 411] width 144 height 22
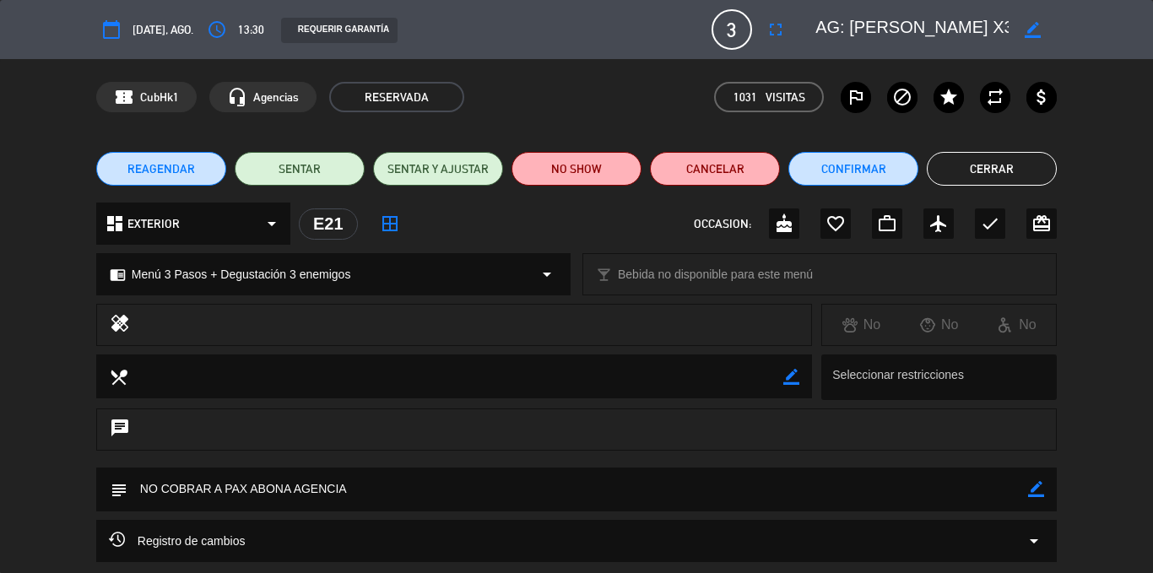
click at [1008, 161] on button "Cerrar" at bounding box center [992, 169] width 130 height 34
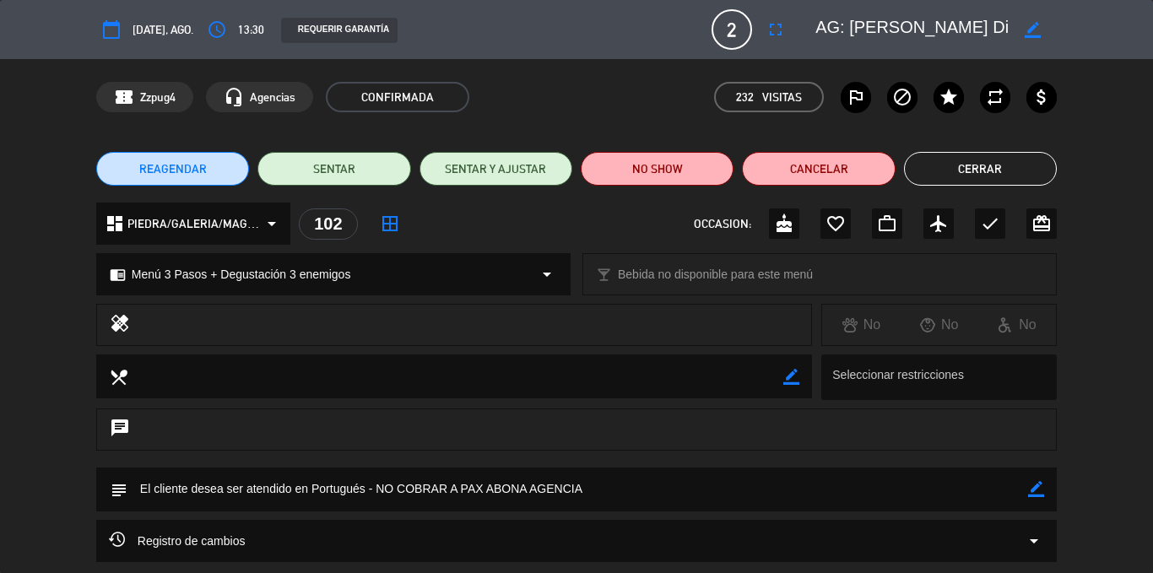
click at [952, 167] on button "Cerrar" at bounding box center [980, 169] width 153 height 34
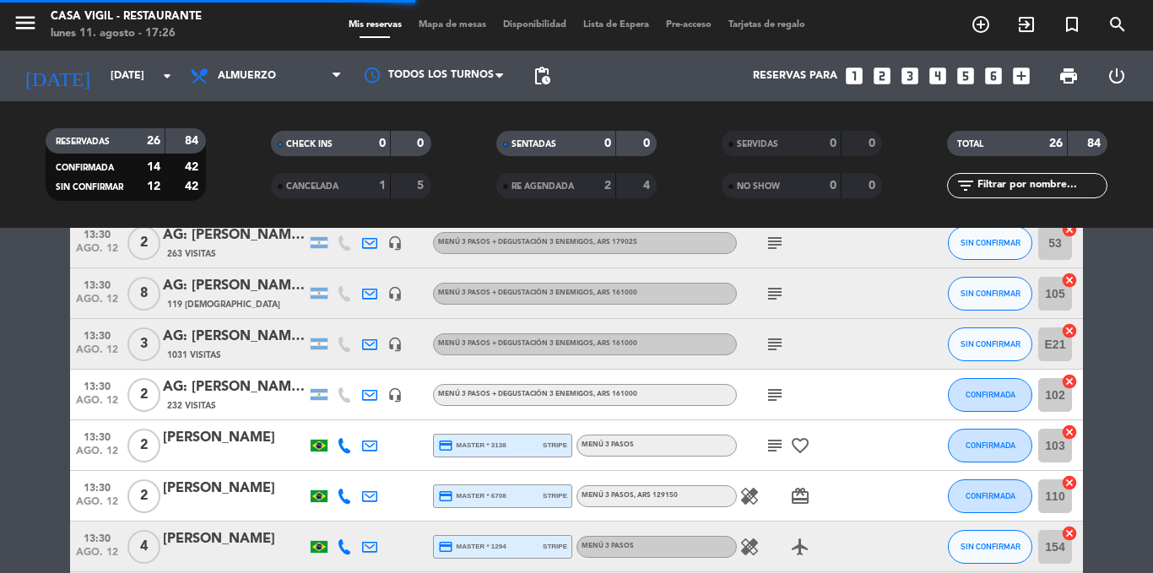
scroll to position [760, 0]
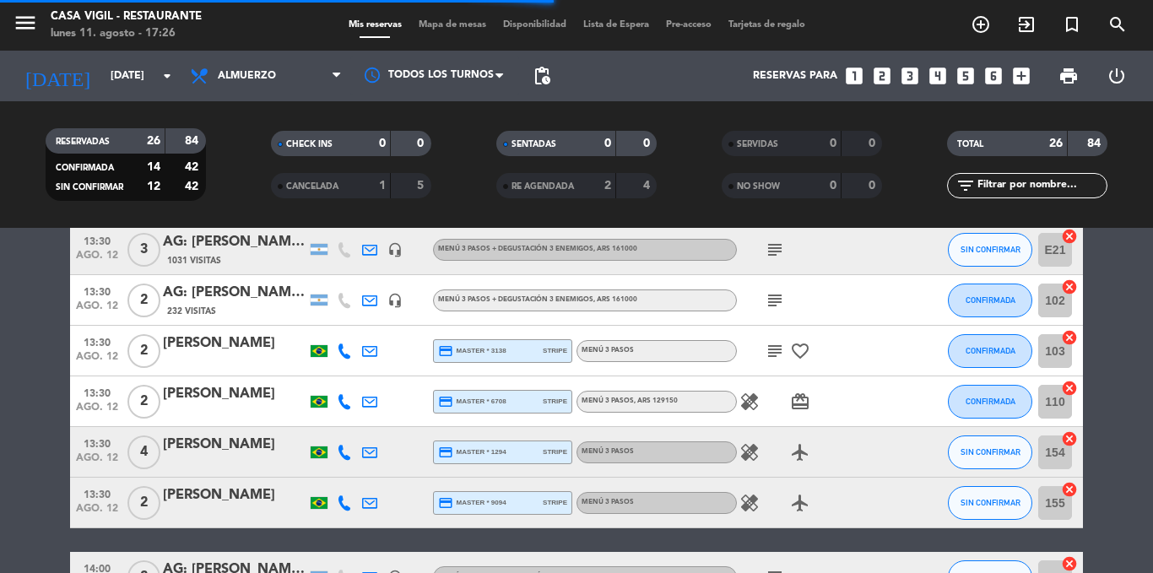
click at [209, 353] on div "[PERSON_NAME]" at bounding box center [235, 344] width 144 height 22
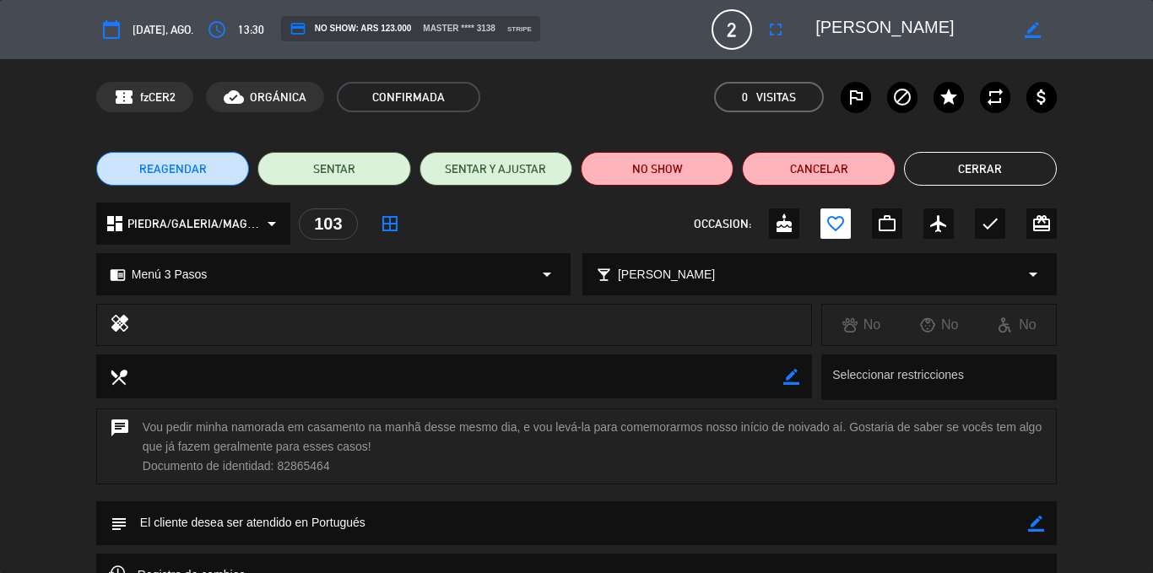
click at [941, 168] on button "Cerrar" at bounding box center [980, 169] width 153 height 34
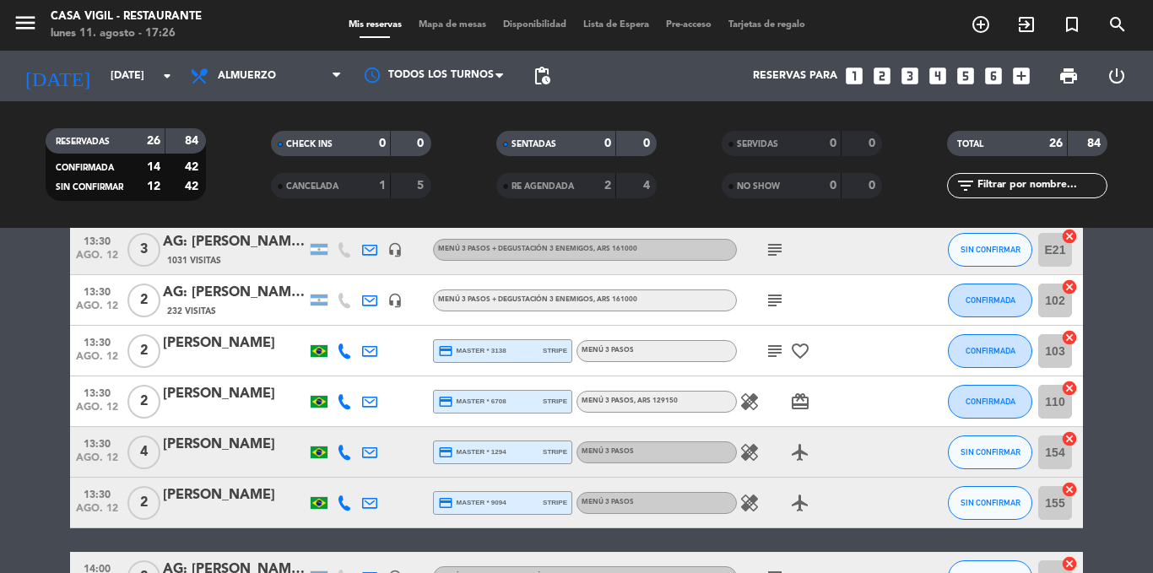
click at [769, 351] on icon "subject" at bounding box center [775, 351] width 20 height 20
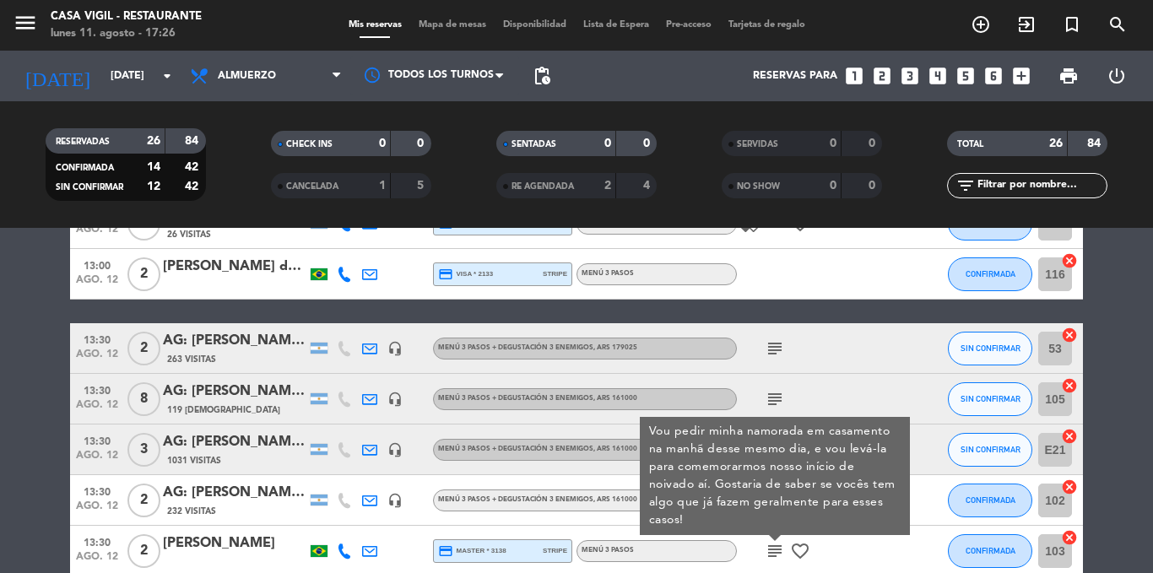
scroll to position [675, 0]
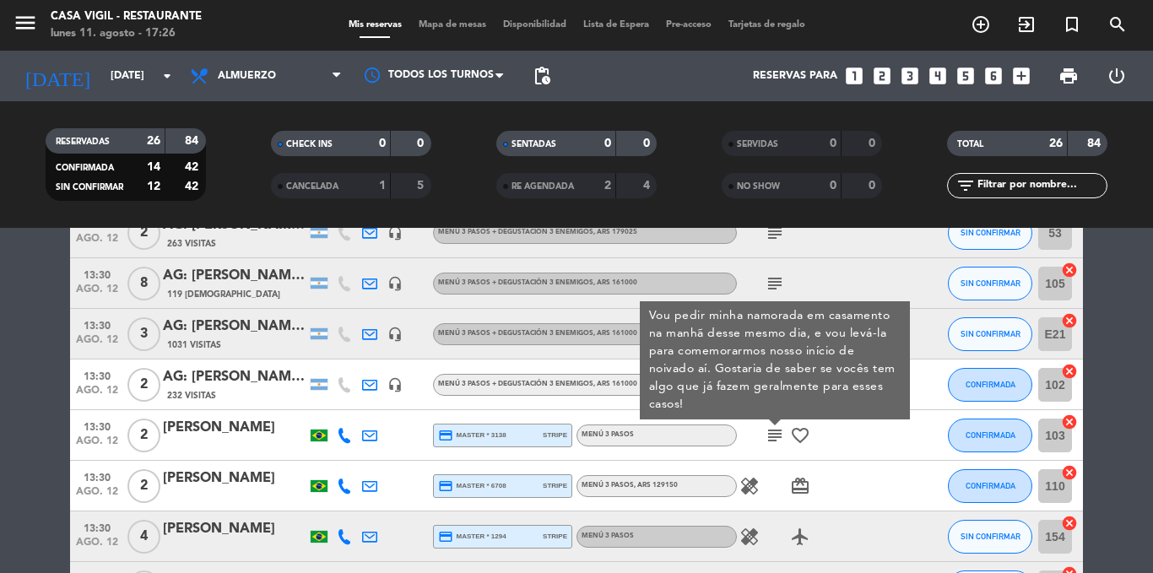
click at [772, 439] on icon "subject" at bounding box center [775, 436] width 20 height 20
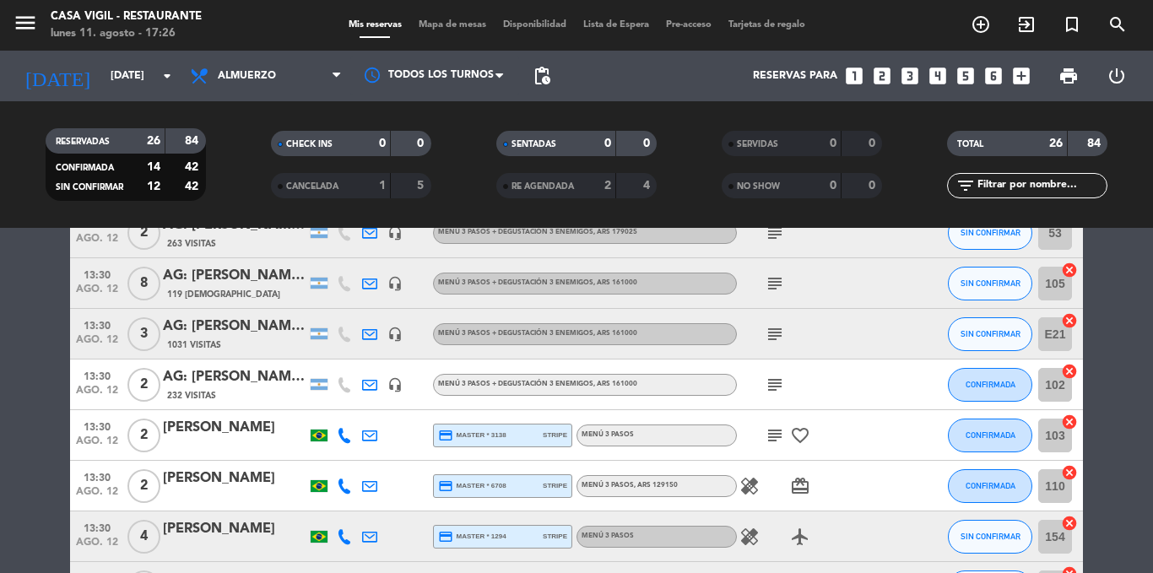
click at [218, 491] on div at bounding box center [235, 498] width 144 height 14
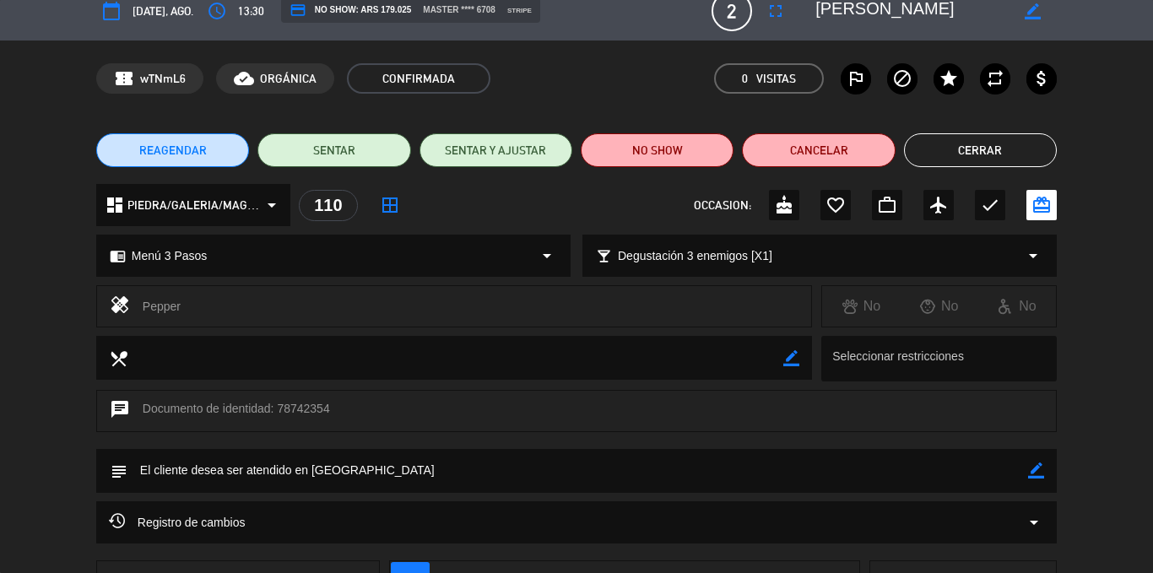
scroll to position [0, 0]
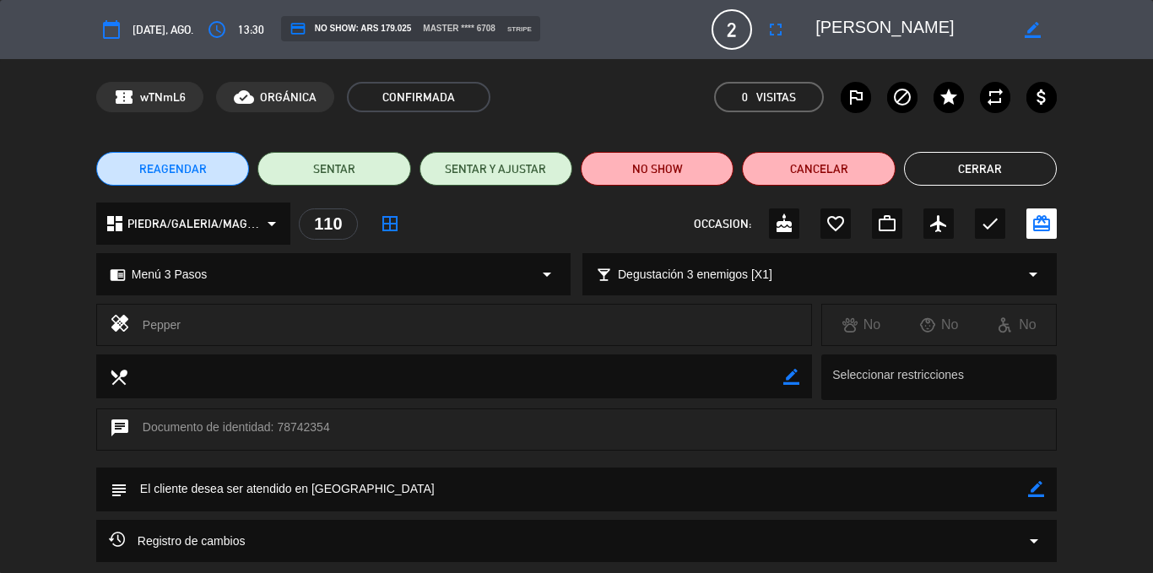
click at [980, 159] on button "Cerrar" at bounding box center [980, 169] width 153 height 34
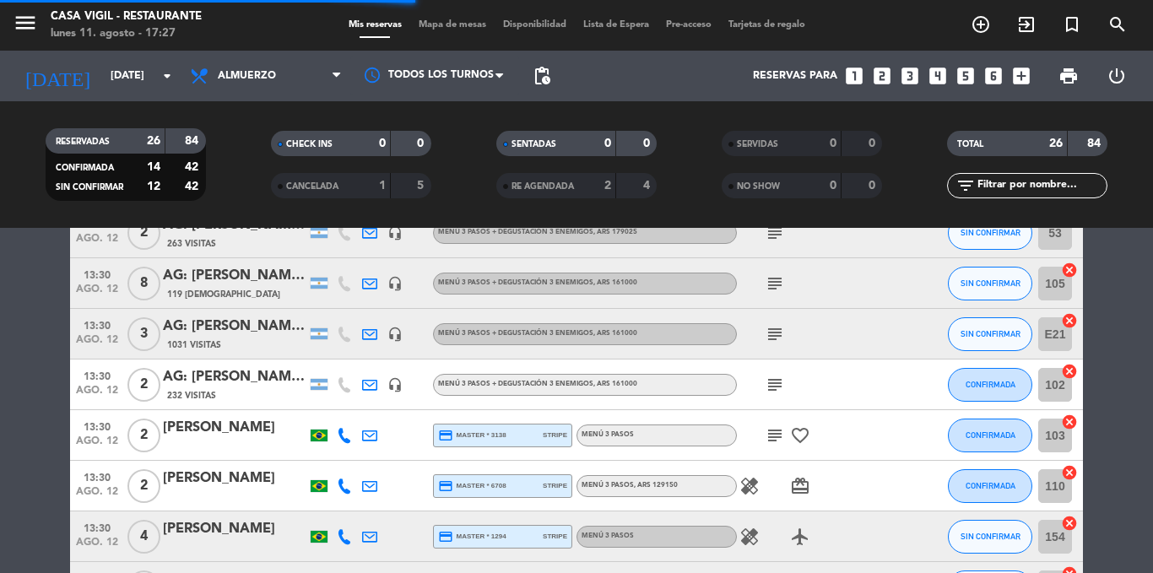
scroll to position [844, 0]
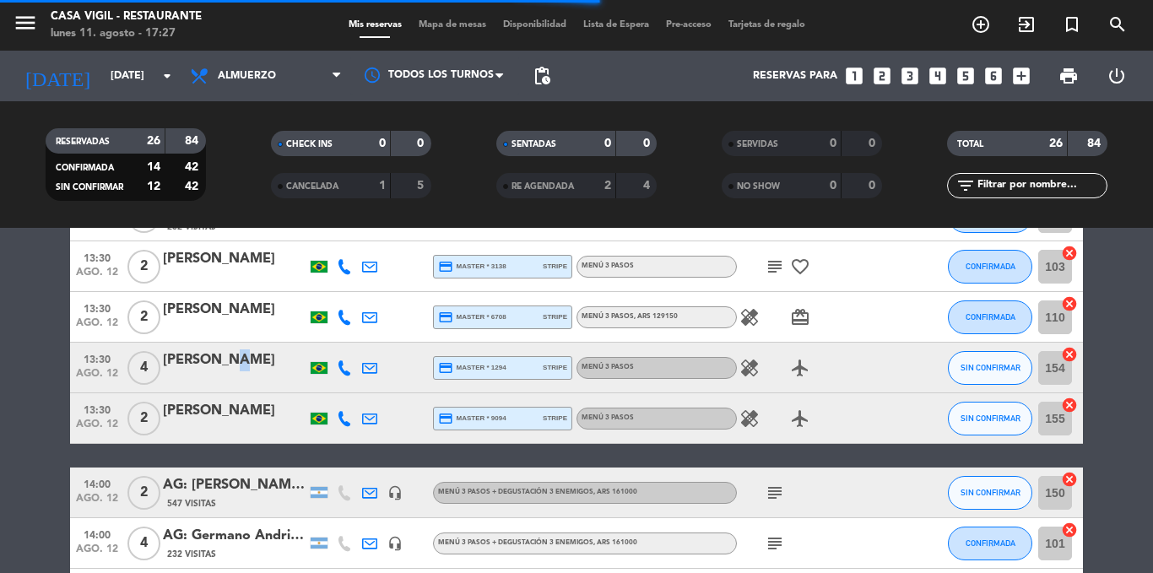
click at [220, 362] on div "[PERSON_NAME]" at bounding box center [235, 361] width 144 height 22
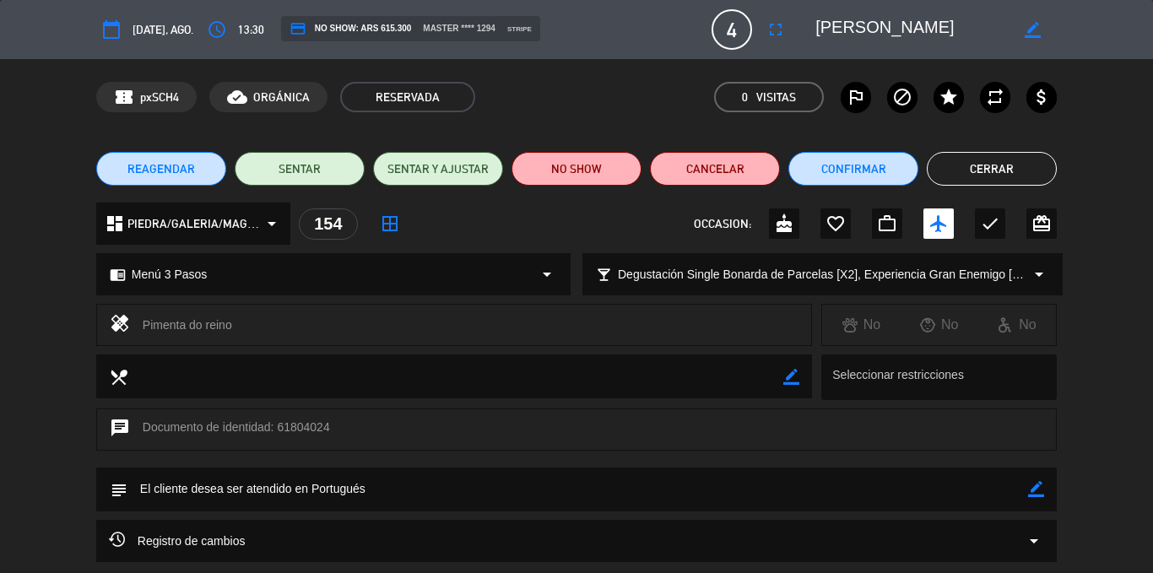
click at [984, 173] on button "Cerrar" at bounding box center [992, 169] width 130 height 34
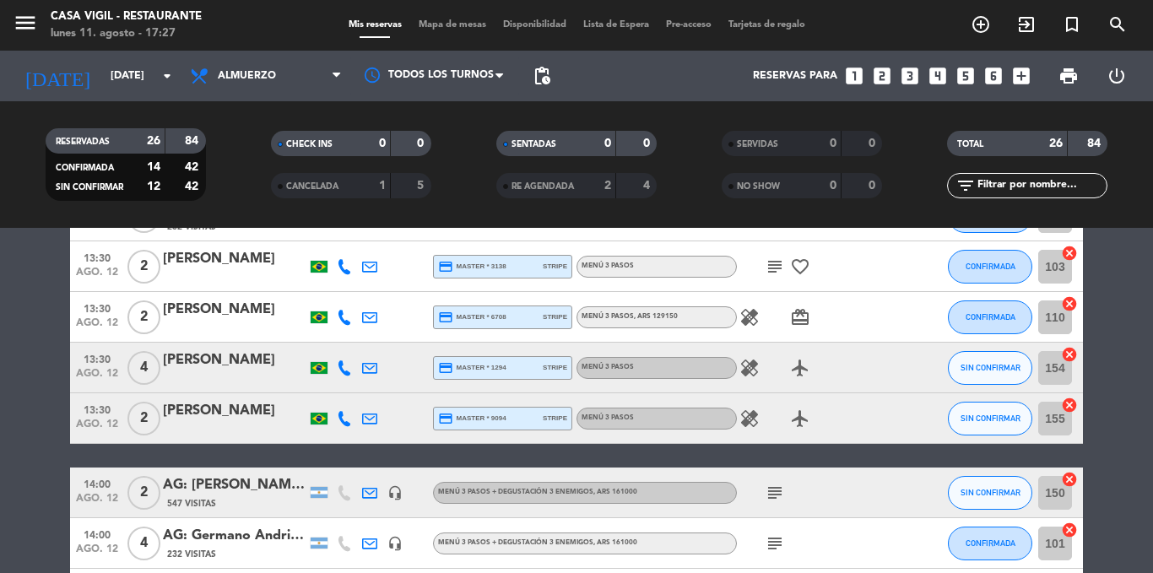
click at [263, 416] on div "[PERSON_NAME]" at bounding box center [235, 411] width 144 height 22
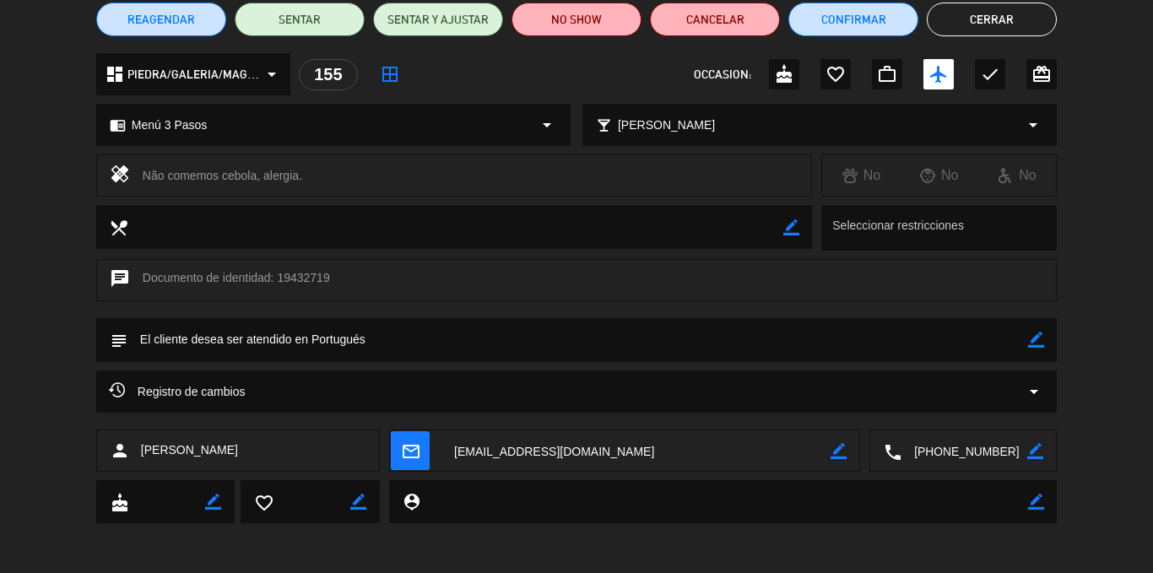
scroll to position [0, 0]
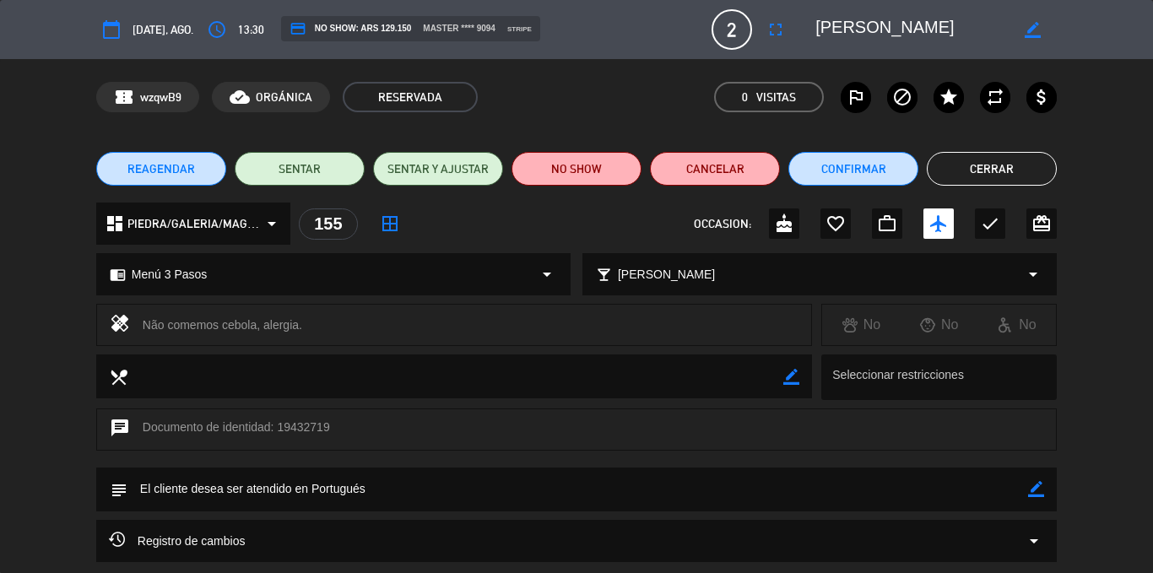
click at [949, 163] on button "Cerrar" at bounding box center [992, 169] width 130 height 34
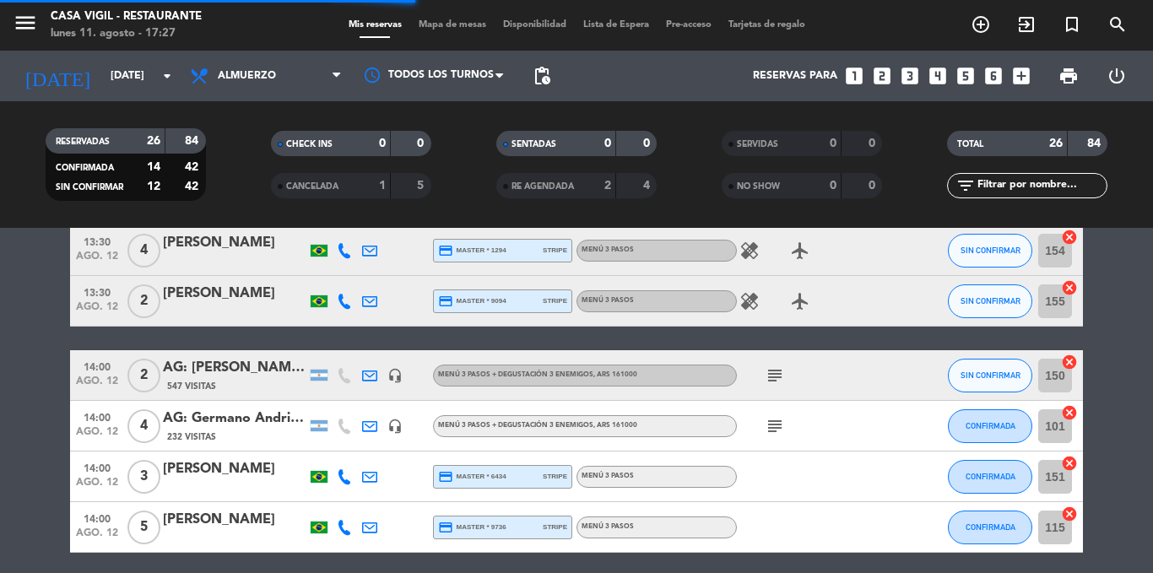
scroll to position [1013, 0]
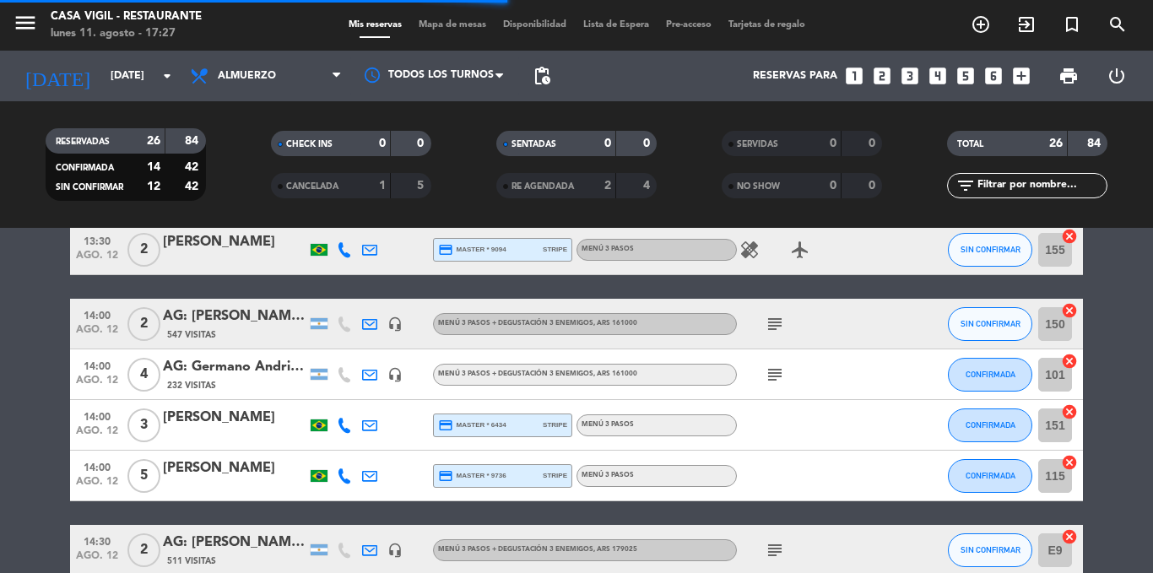
click at [237, 318] on div "AG: [PERSON_NAME] X 2 / WOLCEN" at bounding box center [235, 317] width 144 height 22
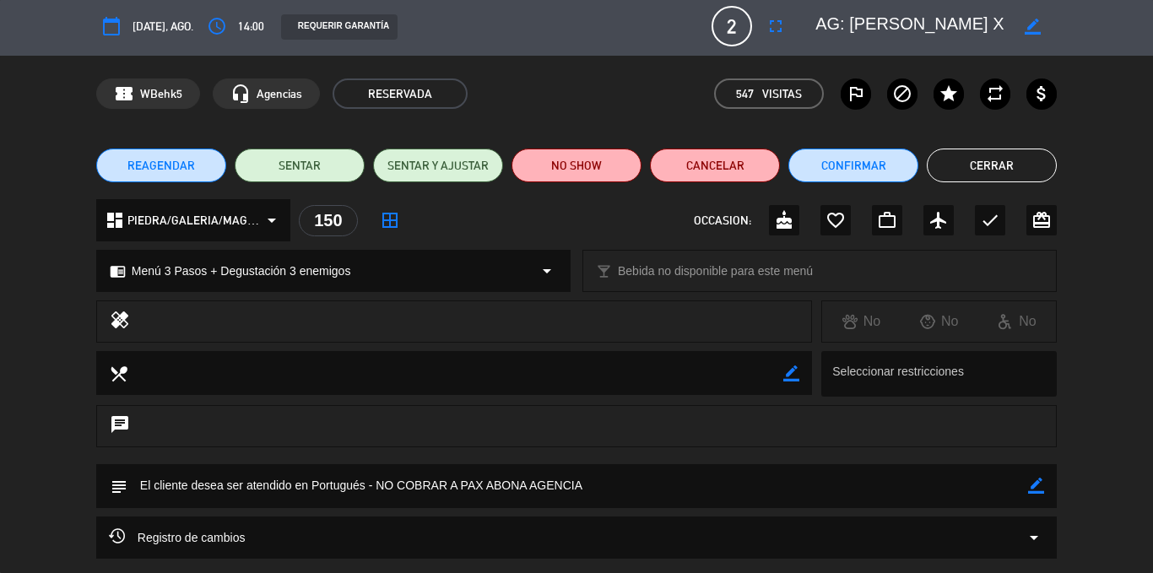
scroll to position [0, 0]
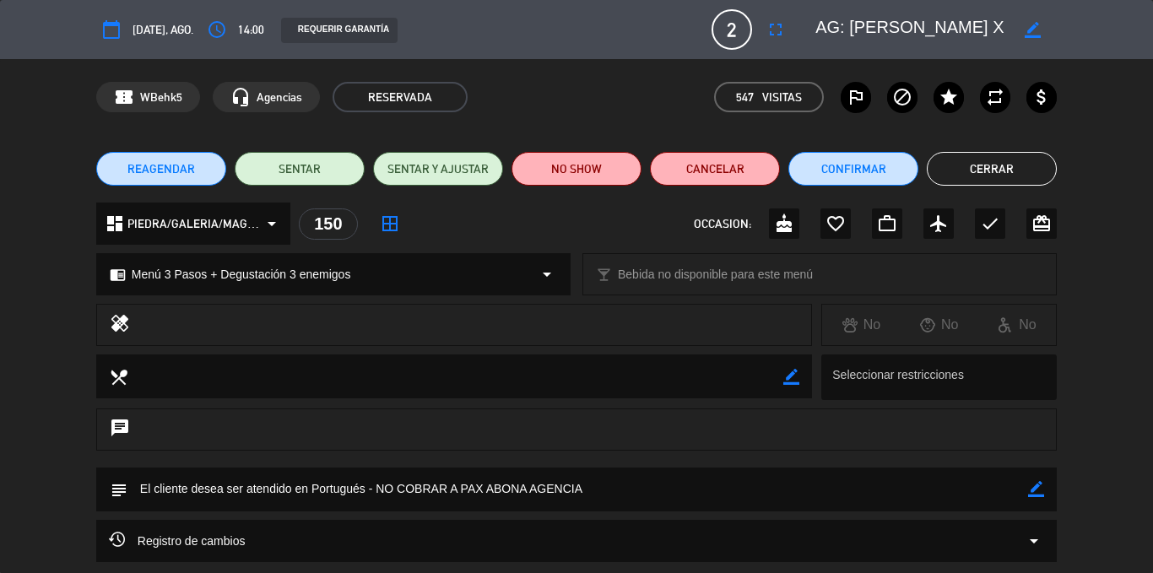
click at [1010, 169] on button "Cerrar" at bounding box center [992, 169] width 130 height 34
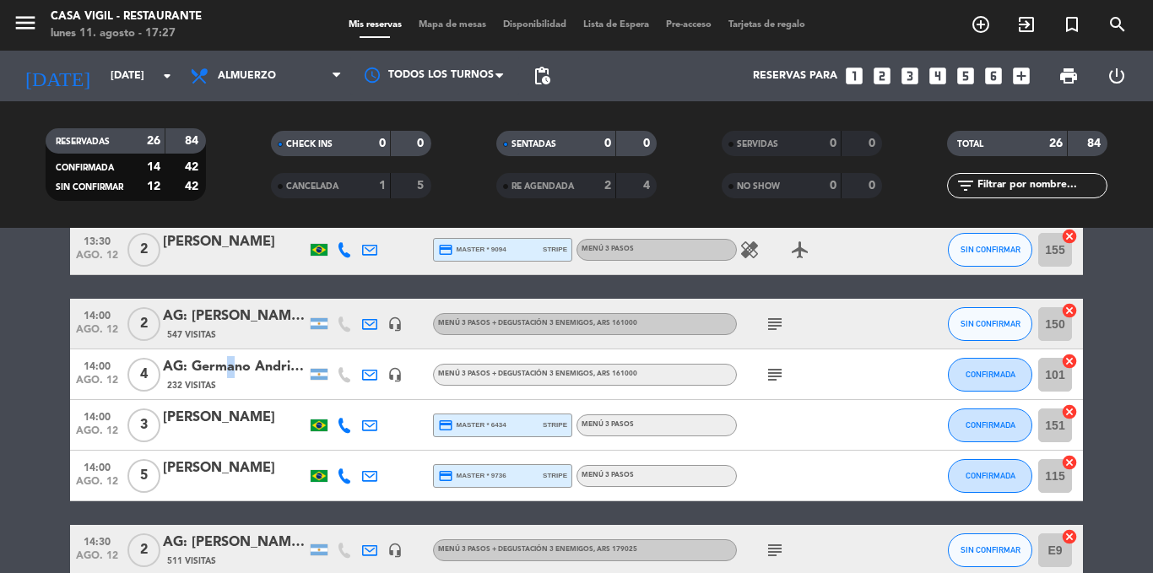
click at [222, 372] on div "AG: Germano Andrighetto de Lima X 4 / SUNTRIP" at bounding box center [235, 367] width 144 height 22
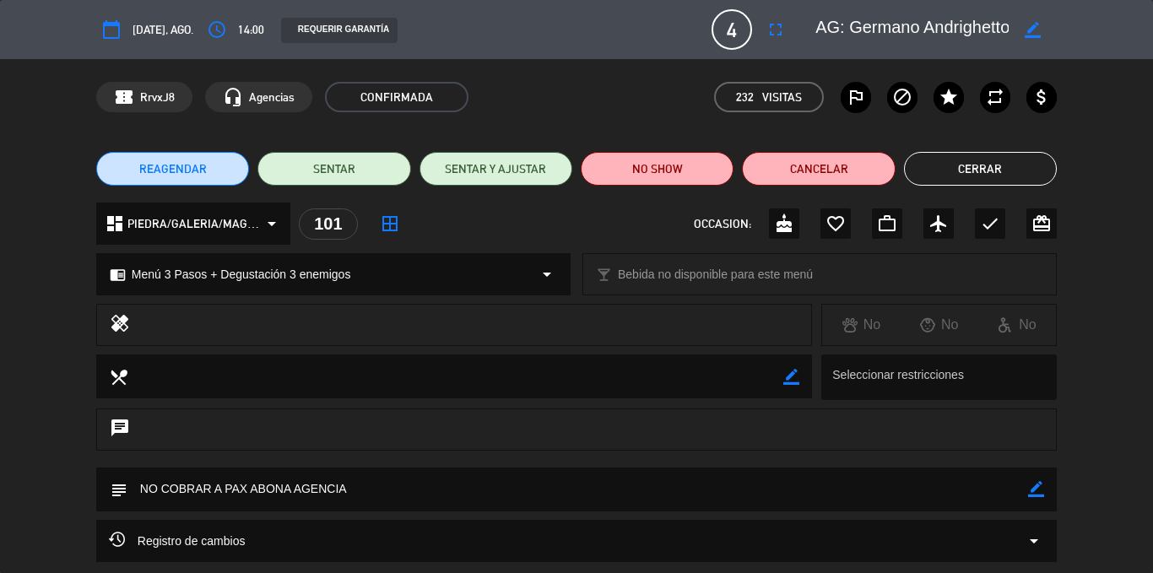
click at [960, 165] on button "Cerrar" at bounding box center [980, 169] width 153 height 34
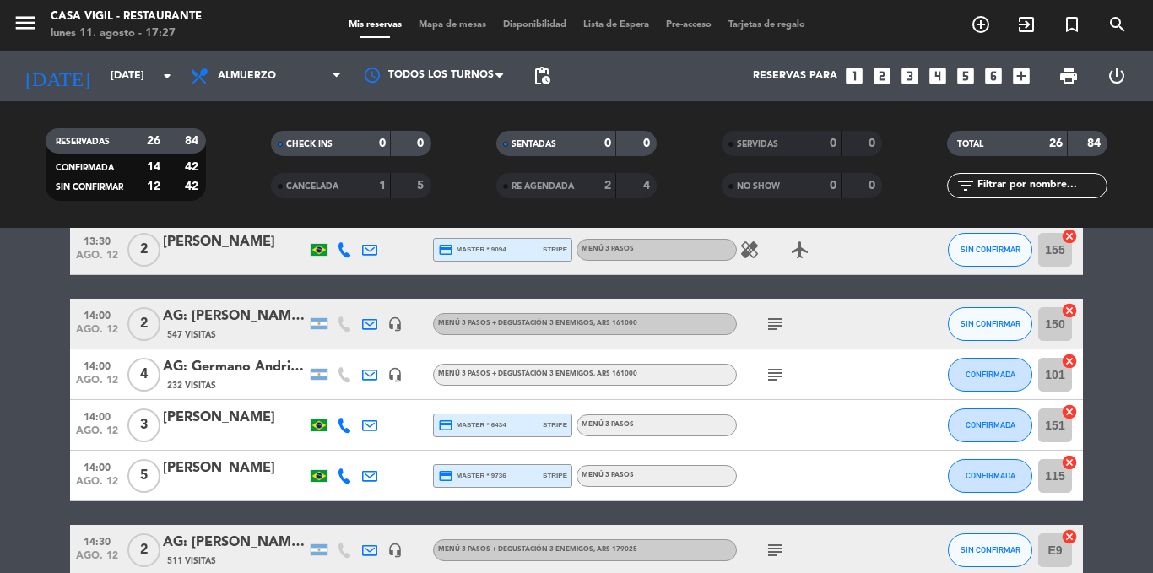
click at [196, 415] on div "[PERSON_NAME]" at bounding box center [235, 418] width 144 height 22
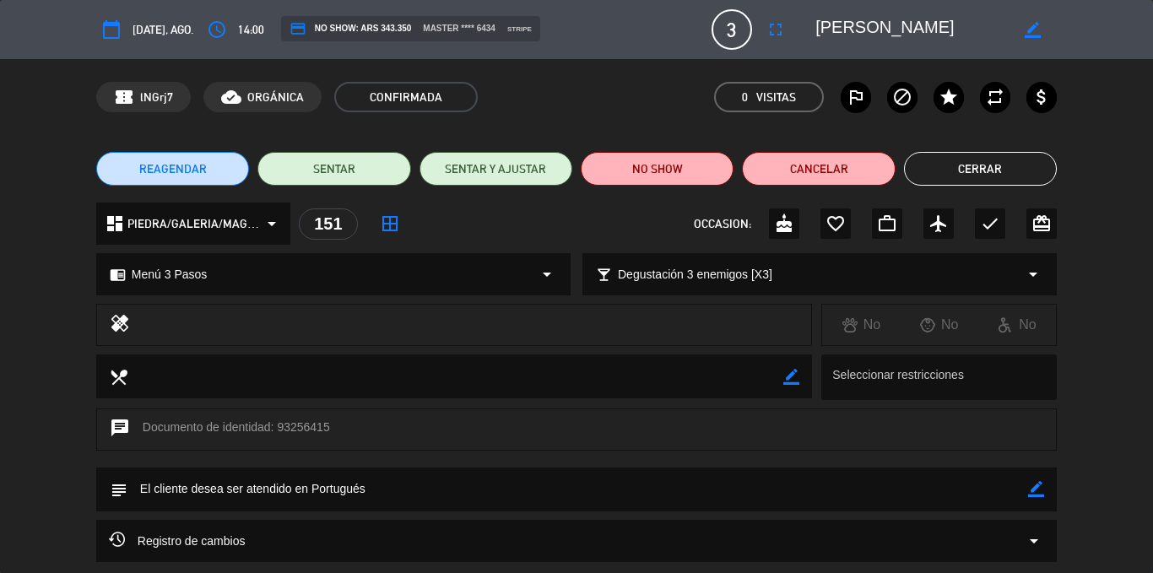
click at [962, 172] on button "Cerrar" at bounding box center [980, 169] width 153 height 34
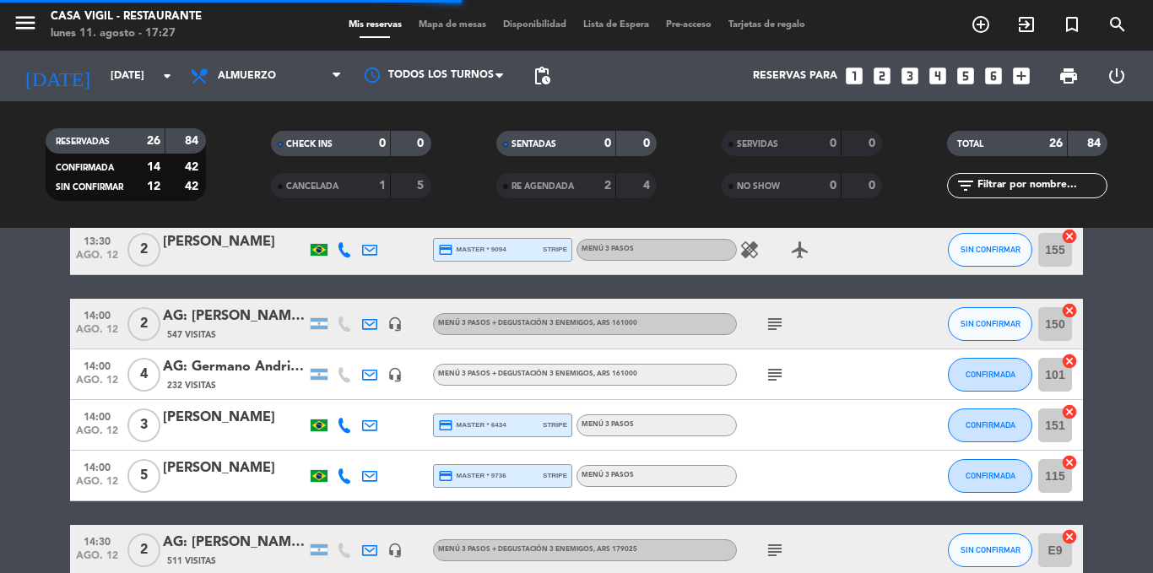
click at [221, 471] on div "[PERSON_NAME]" at bounding box center [235, 469] width 144 height 22
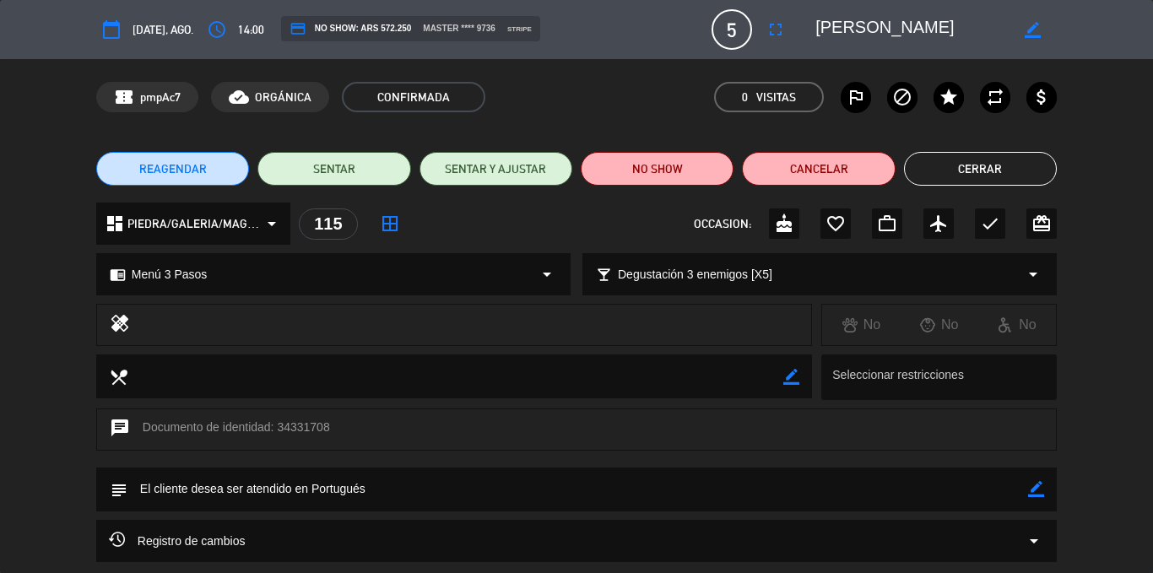
click at [997, 164] on button "Cerrar" at bounding box center [980, 169] width 153 height 34
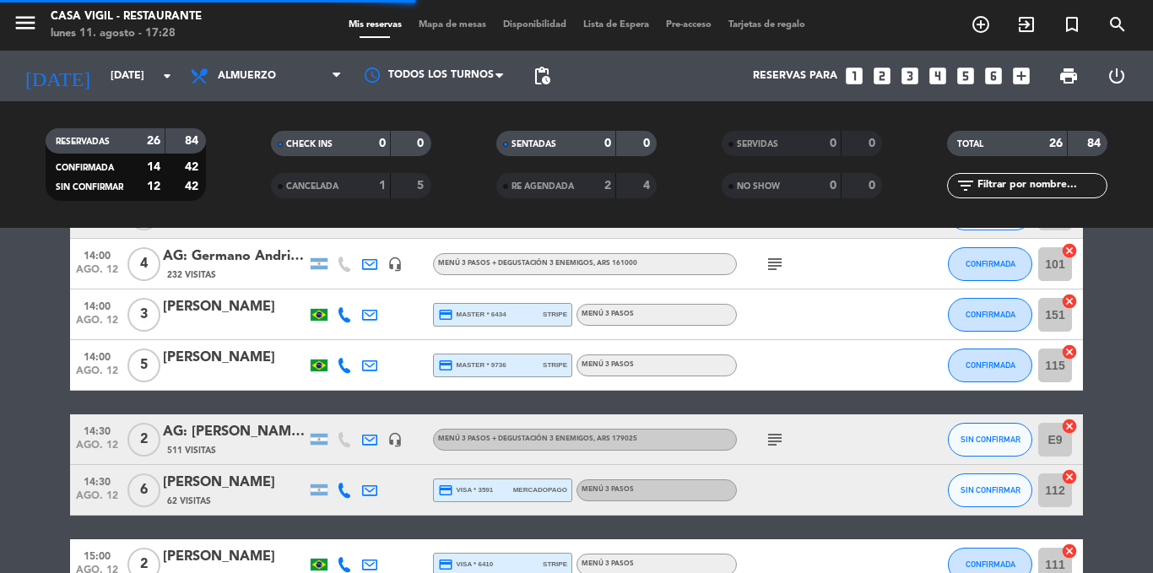
scroll to position [1182, 0]
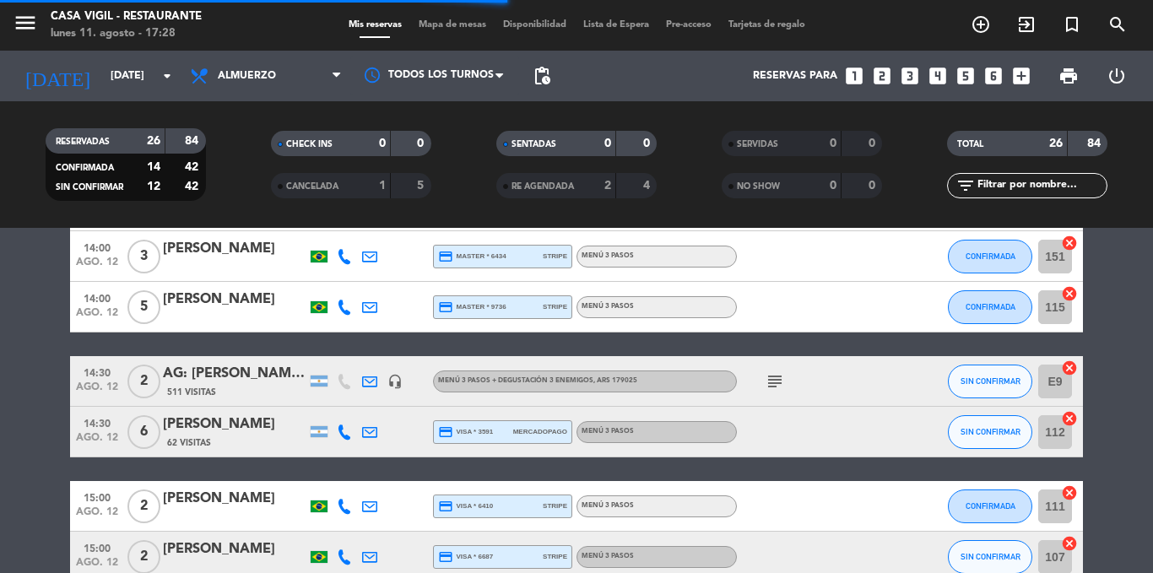
click at [217, 377] on div "AG: [PERSON_NAME] X2/ MR [PERSON_NAME]" at bounding box center [235, 374] width 144 height 22
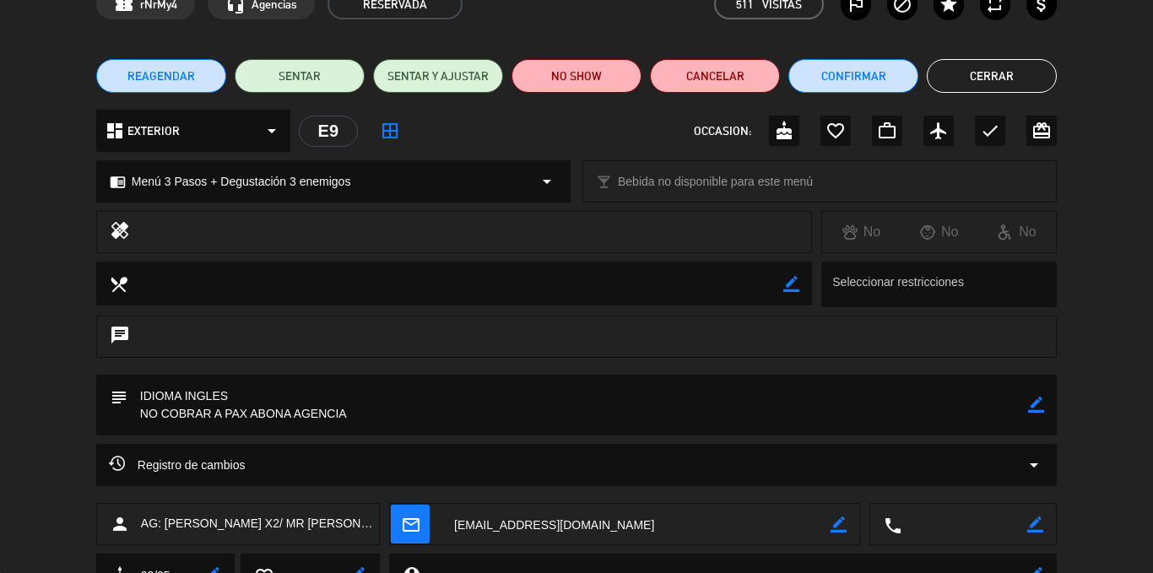
scroll to position [0, 0]
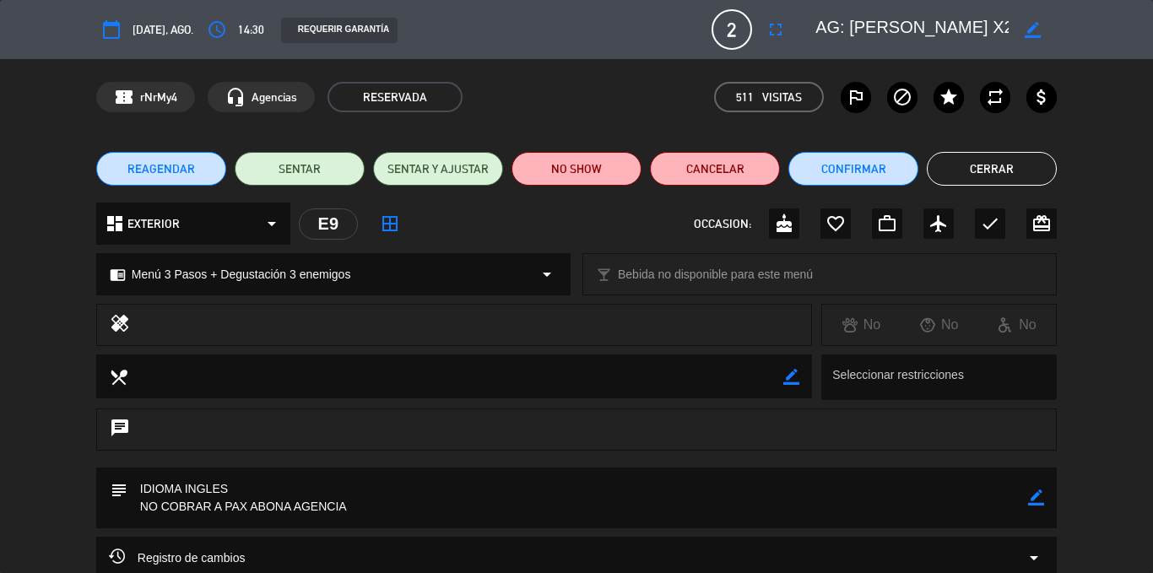
click at [1007, 170] on button "Cerrar" at bounding box center [992, 169] width 130 height 34
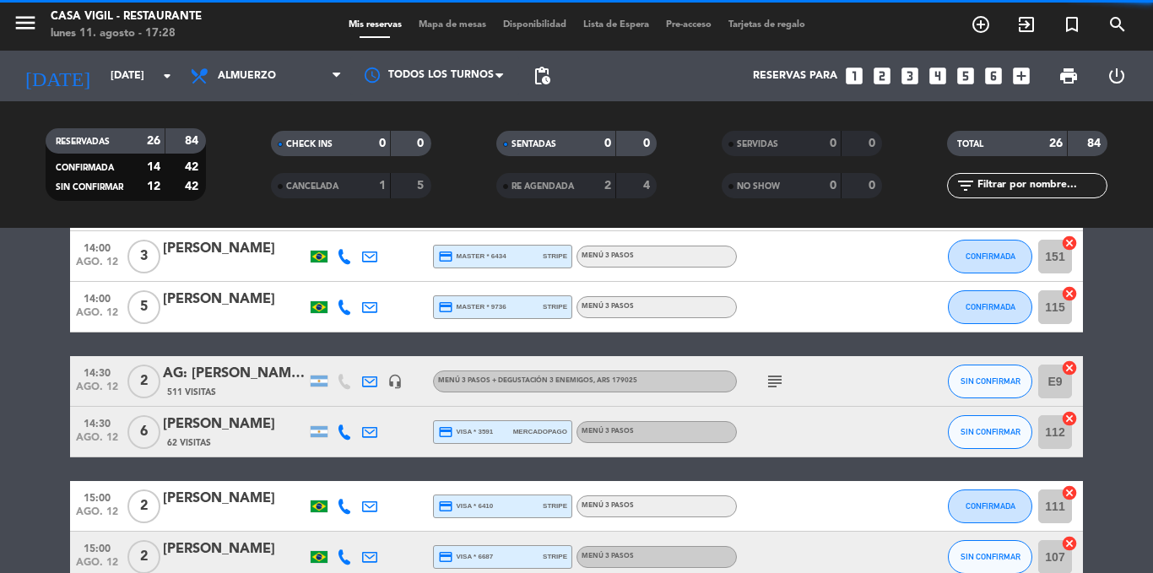
click at [252, 428] on div "[PERSON_NAME]" at bounding box center [235, 425] width 144 height 22
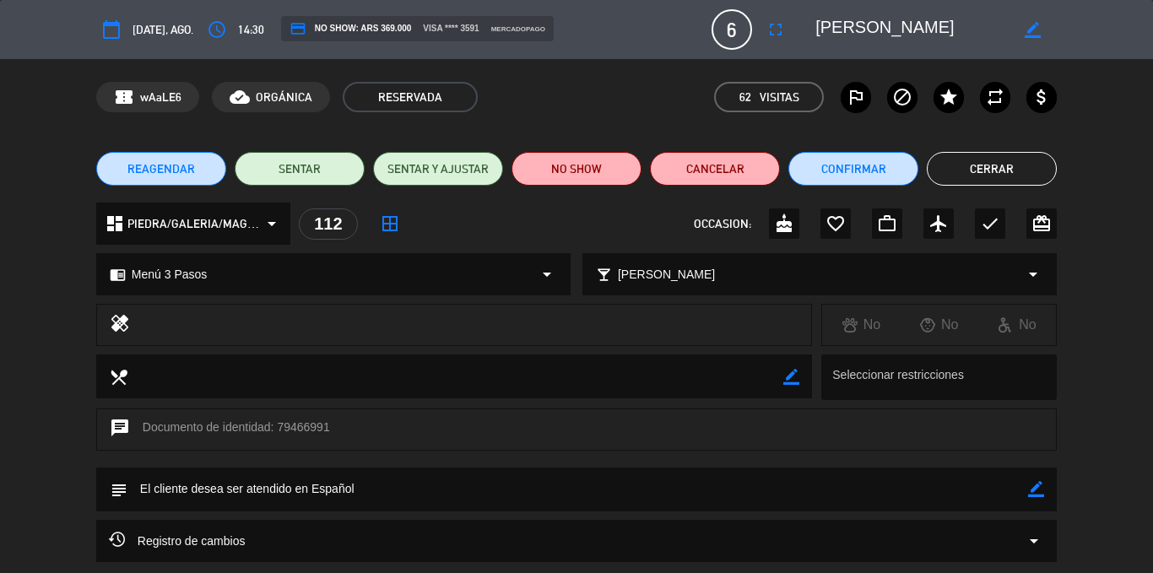
click at [980, 179] on button "Cerrar" at bounding box center [992, 169] width 130 height 34
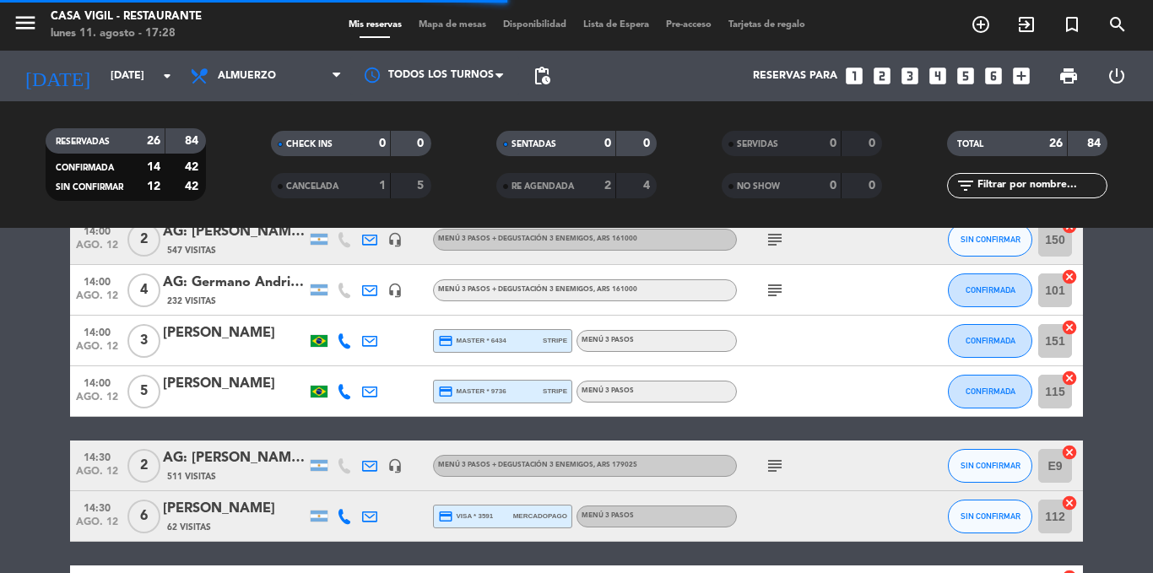
click at [773, 466] on icon "subject" at bounding box center [775, 466] width 20 height 20
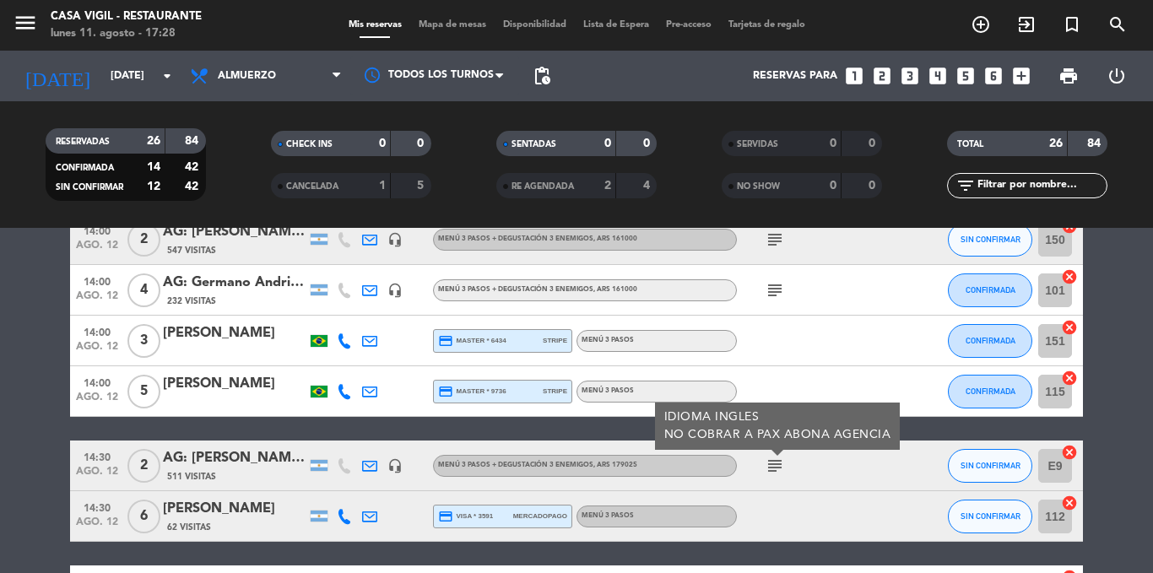
click at [773, 466] on icon "subject" at bounding box center [775, 466] width 20 height 20
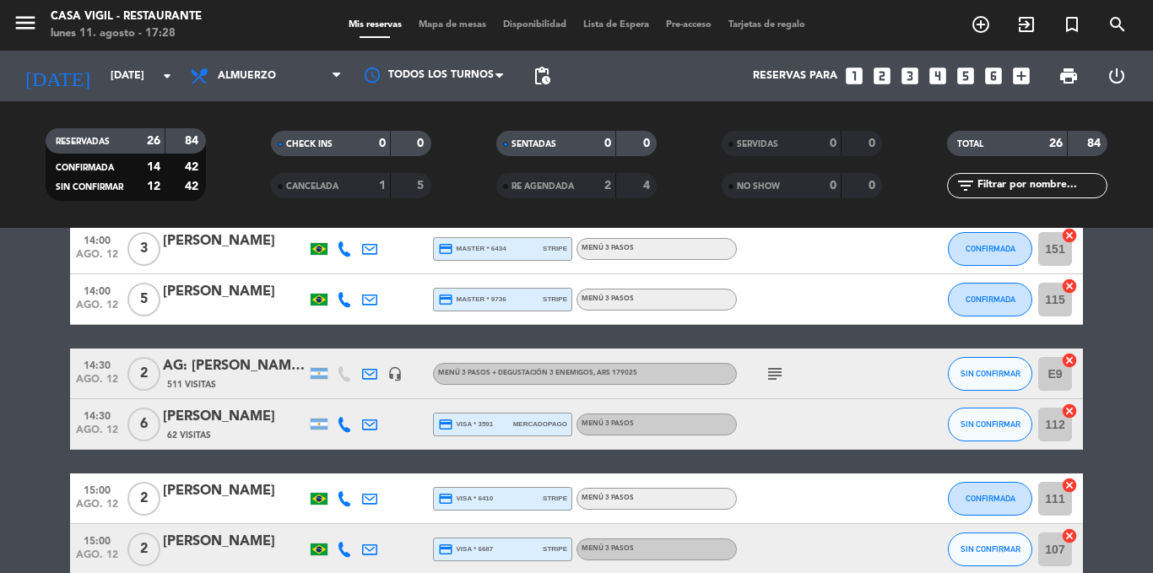
scroll to position [1266, 0]
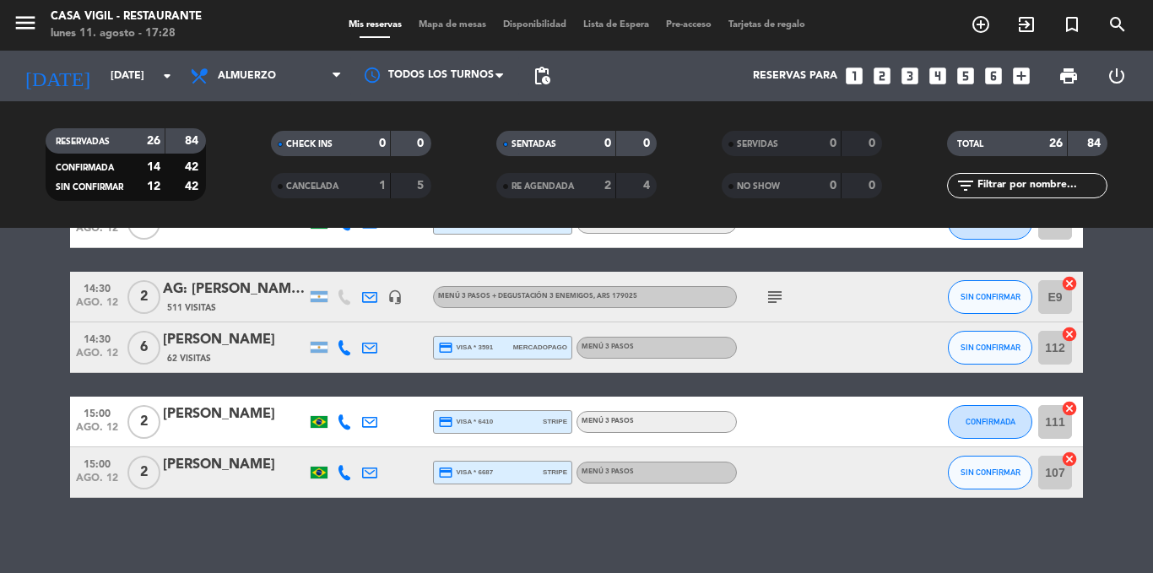
click at [212, 409] on div "[PERSON_NAME]" at bounding box center [235, 415] width 144 height 22
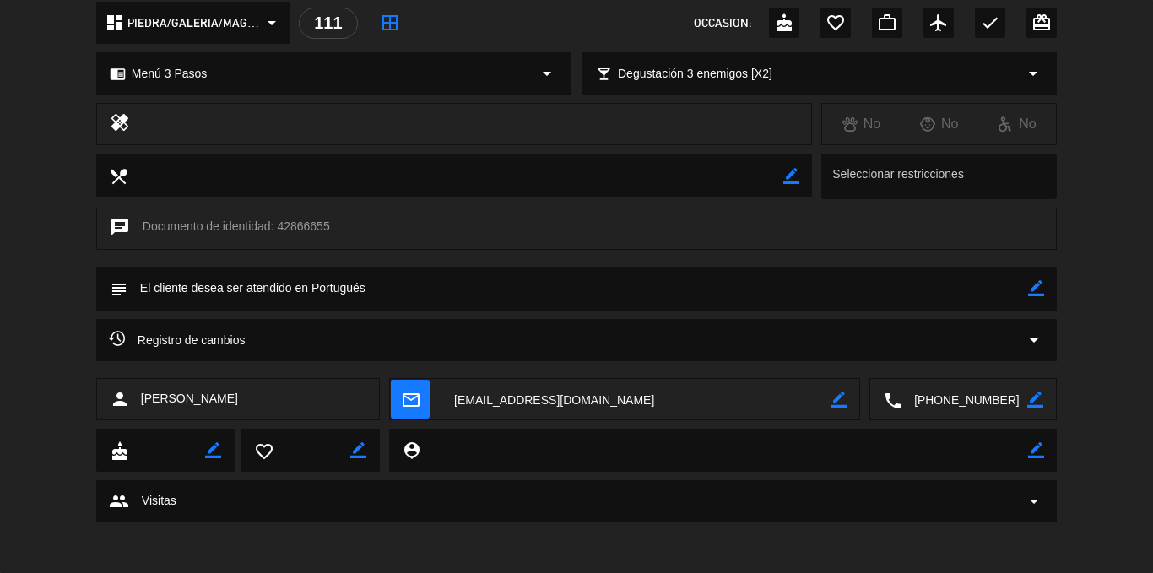
scroll to position [117, 0]
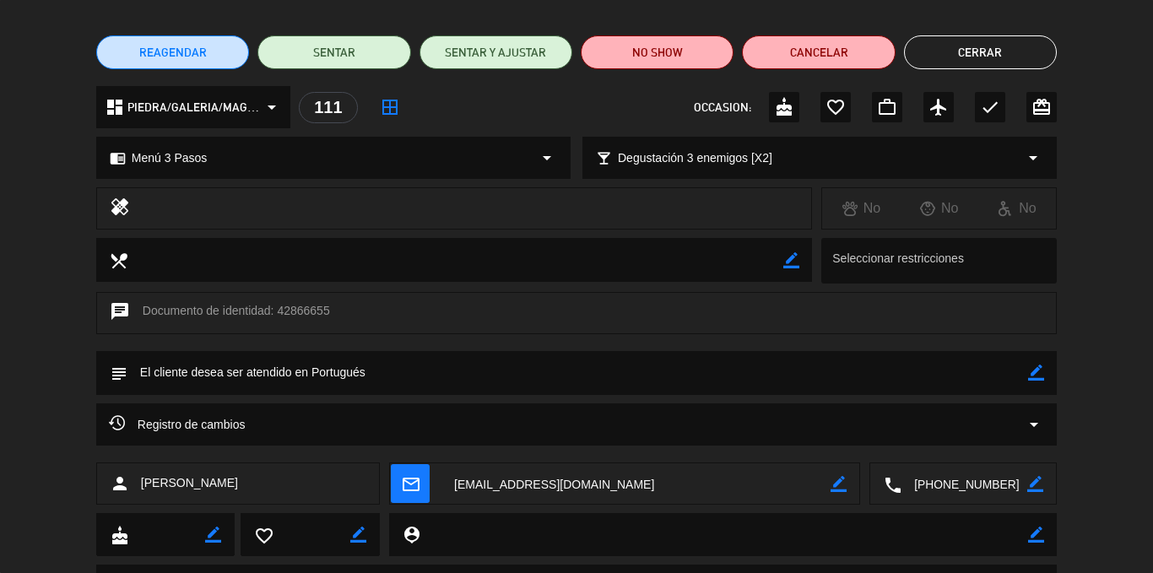
click at [1013, 59] on button "Cerrar" at bounding box center [980, 52] width 153 height 34
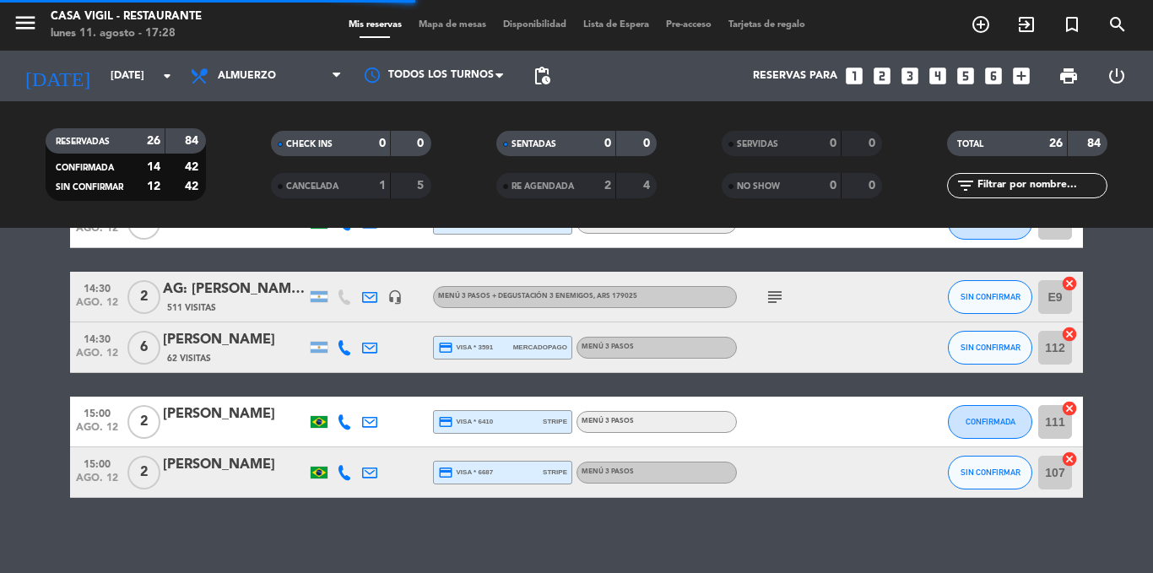
click at [244, 466] on div "[PERSON_NAME]" at bounding box center [235, 465] width 144 height 22
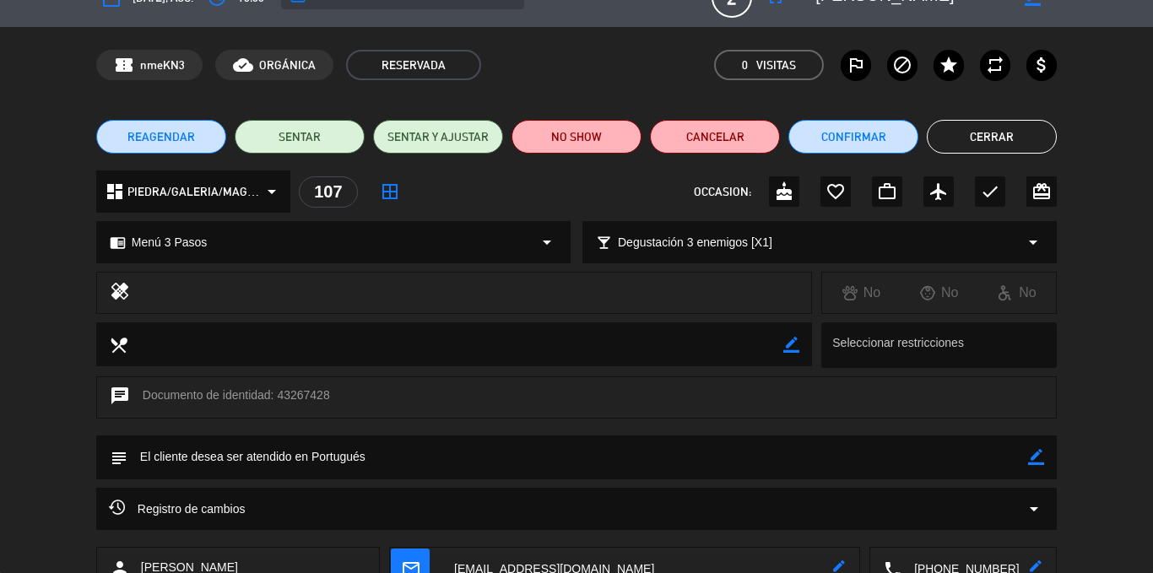
scroll to position [0, 0]
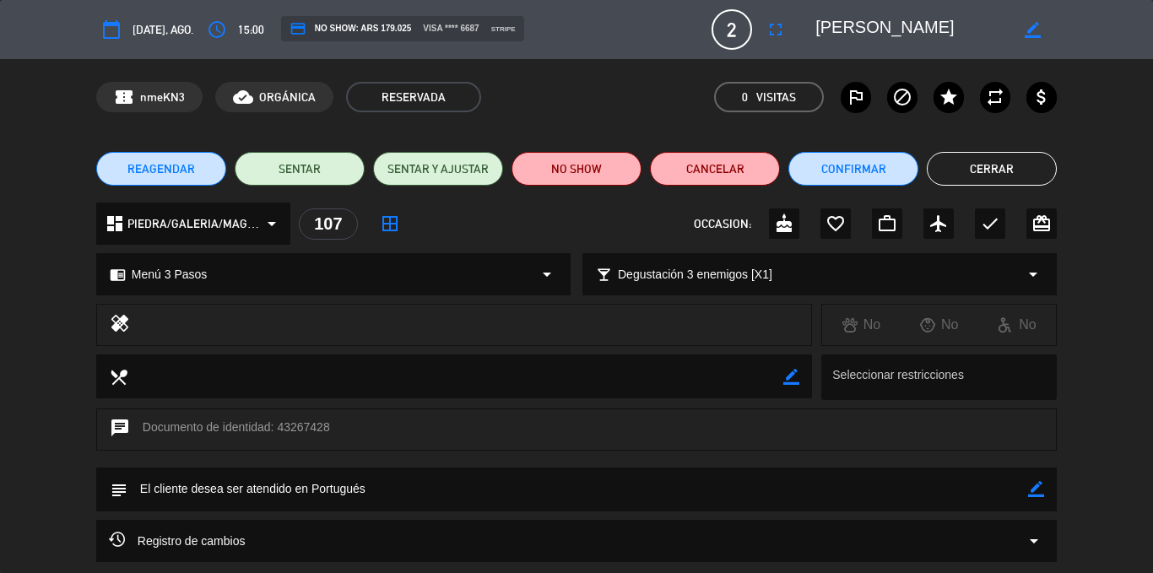
click at [1009, 167] on button "Cerrar" at bounding box center [992, 169] width 130 height 34
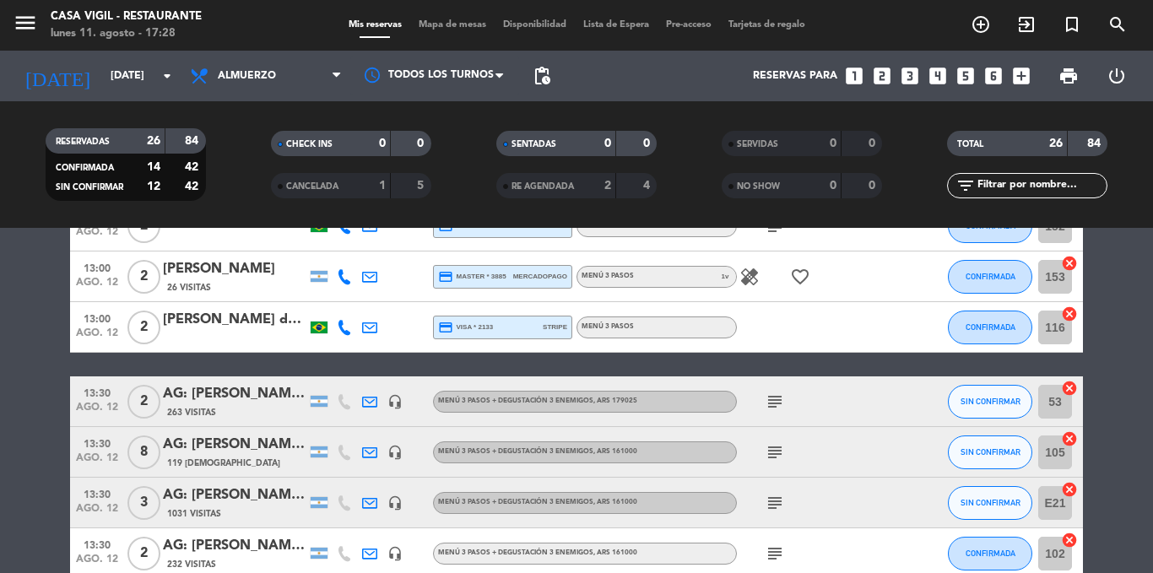
scroll to position [591, 0]
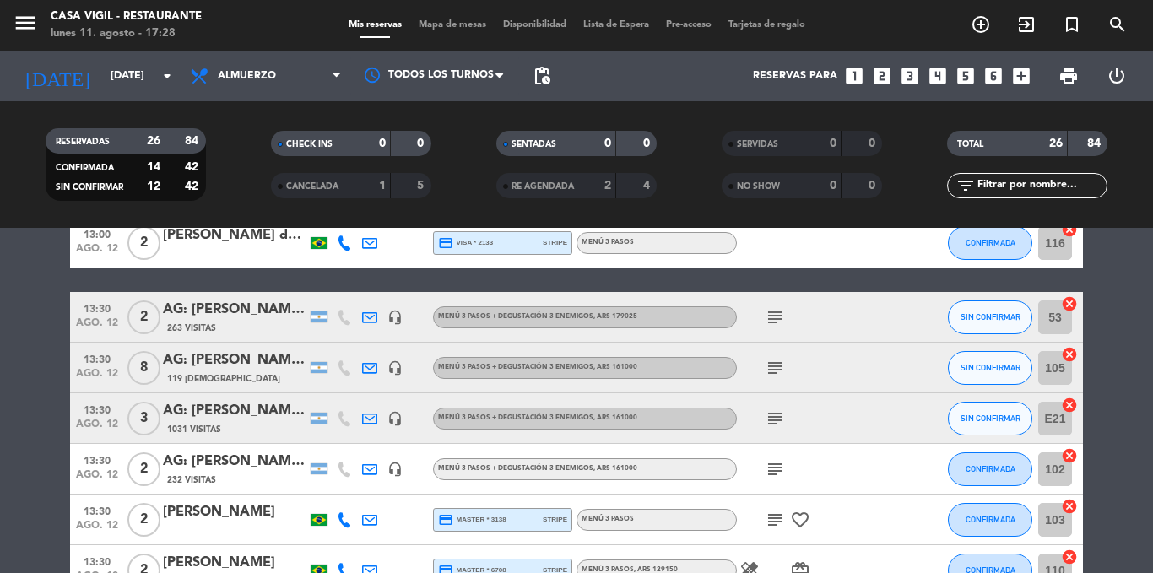
click at [262, 364] on div "AG: [PERSON_NAME] x 8 / [GEOGRAPHIC_DATA]" at bounding box center [235, 361] width 144 height 22
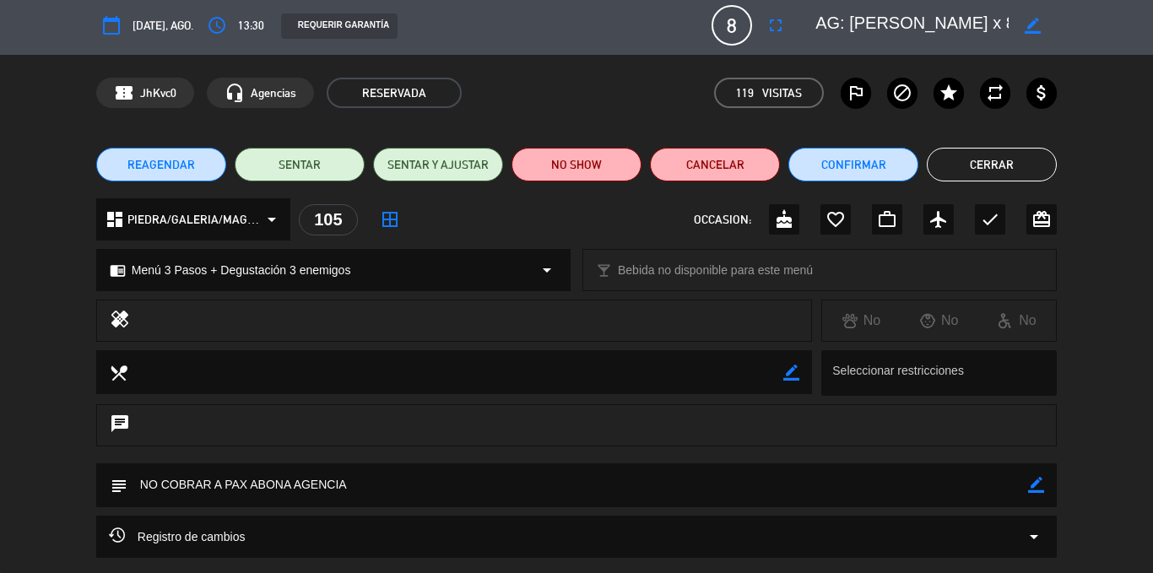
scroll to position [0, 0]
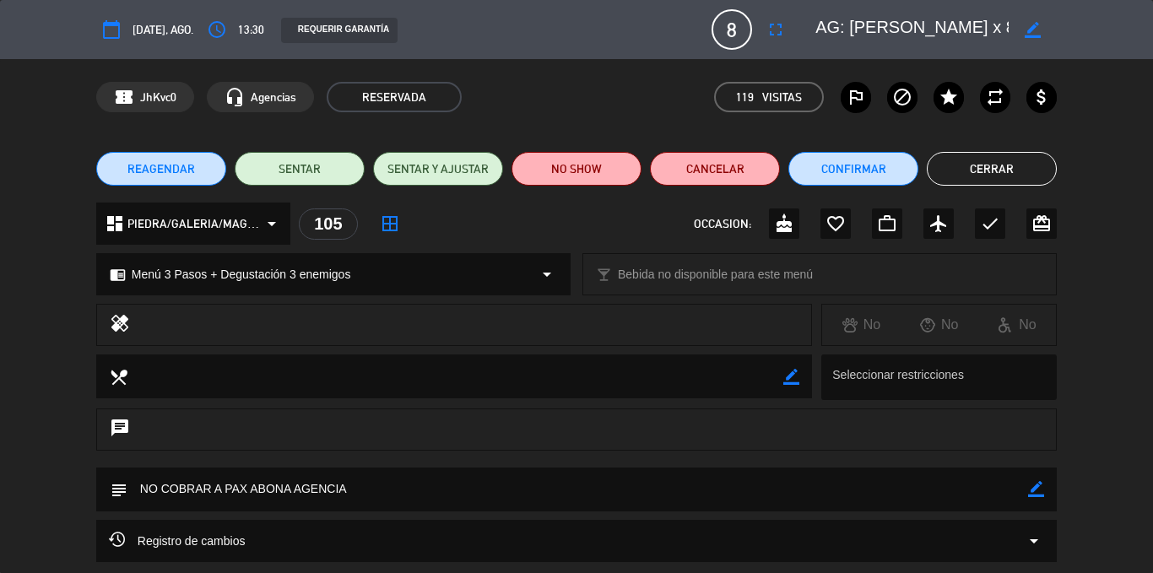
click at [990, 166] on button "Cerrar" at bounding box center [992, 169] width 130 height 34
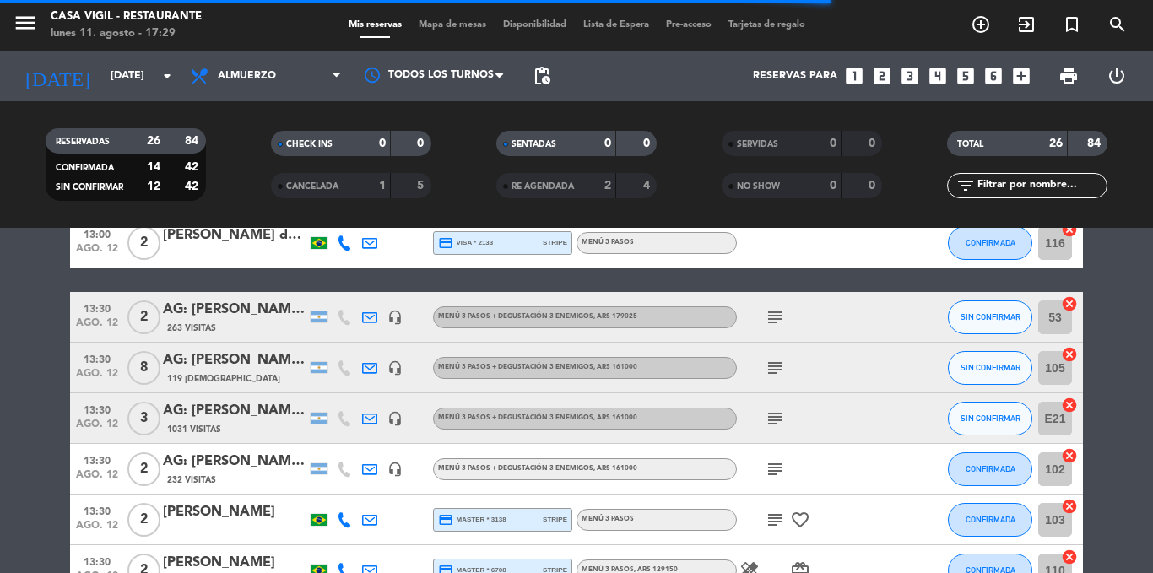
click at [774, 371] on icon "subject" at bounding box center [775, 368] width 20 height 20
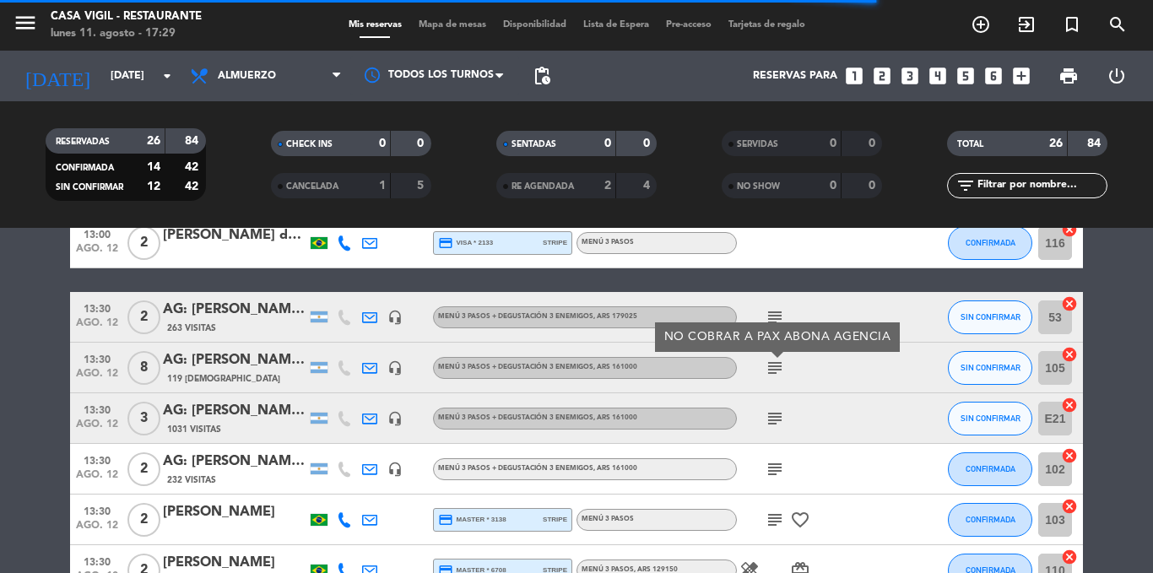
click at [774, 371] on icon "subject" at bounding box center [775, 368] width 20 height 20
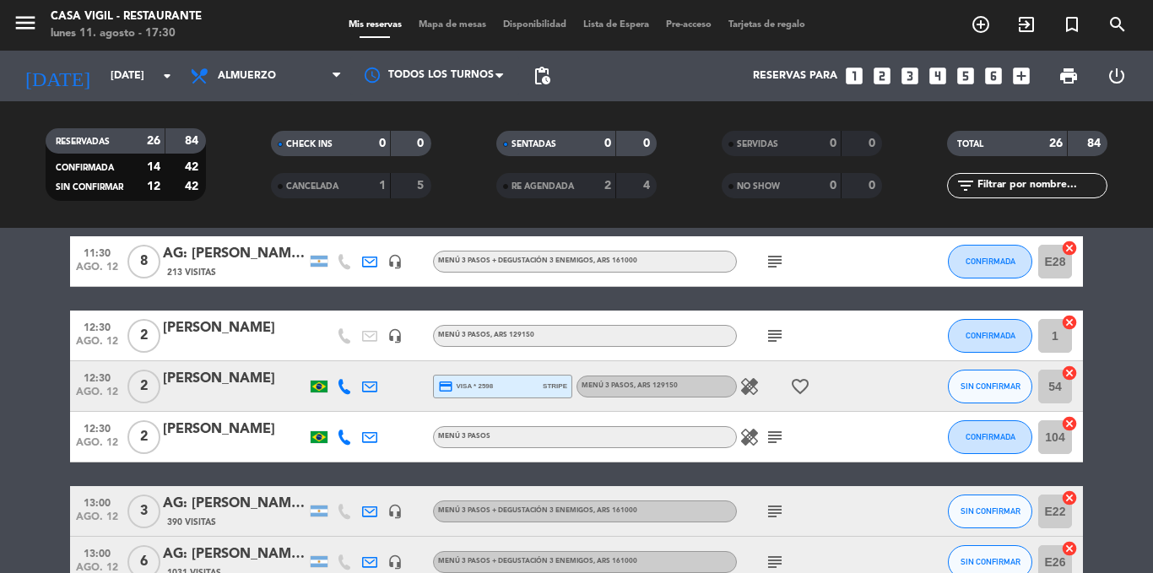
scroll to position [84, 0]
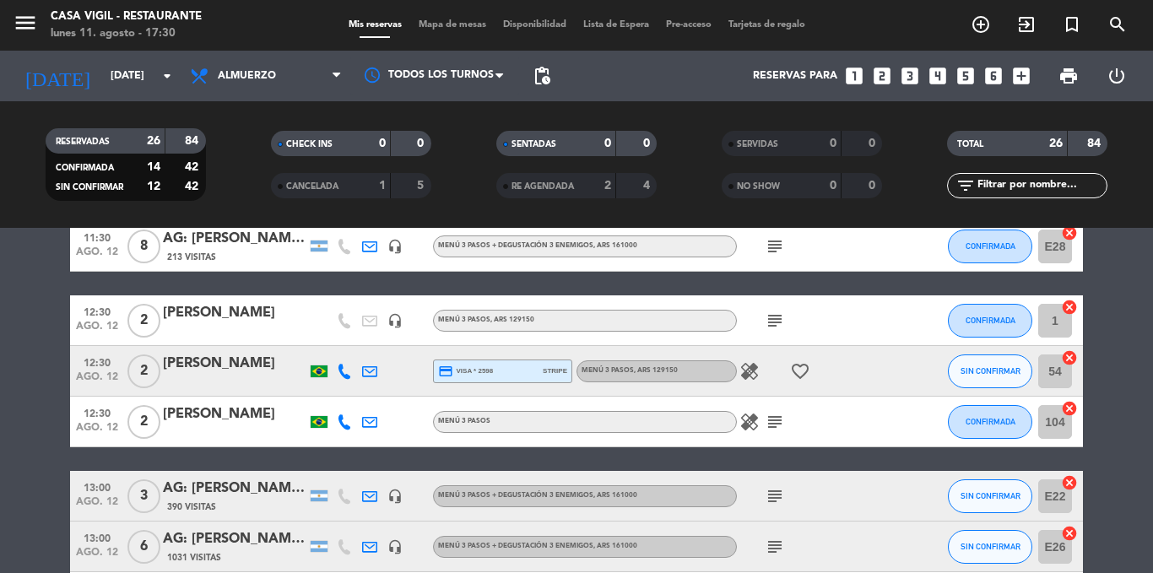
click at [770, 426] on icon "subject" at bounding box center [775, 422] width 20 height 20
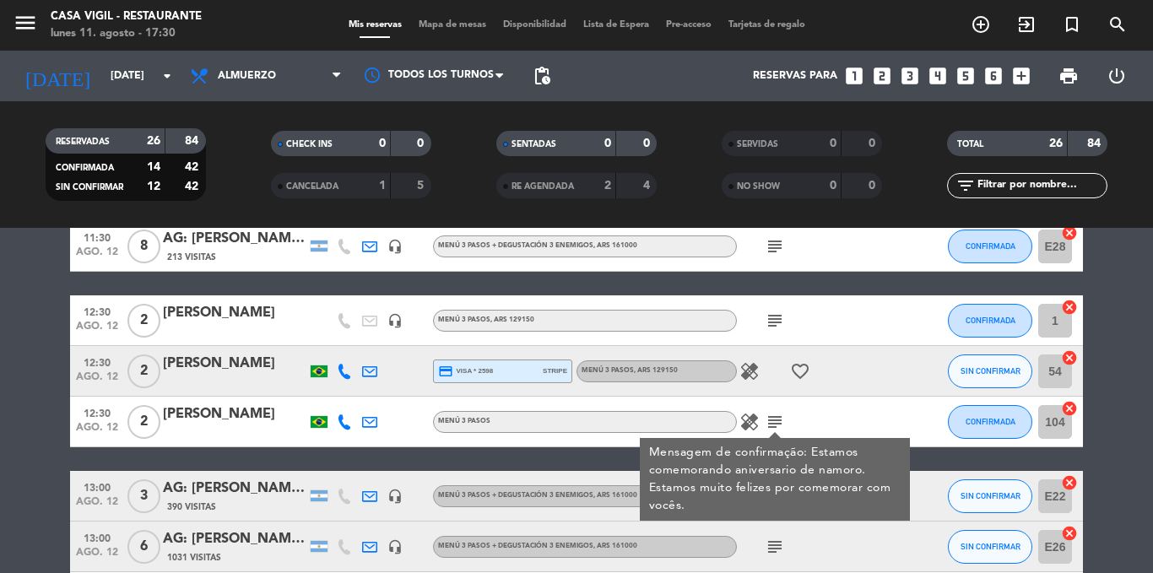
click at [770, 426] on icon "subject" at bounding box center [775, 422] width 20 height 20
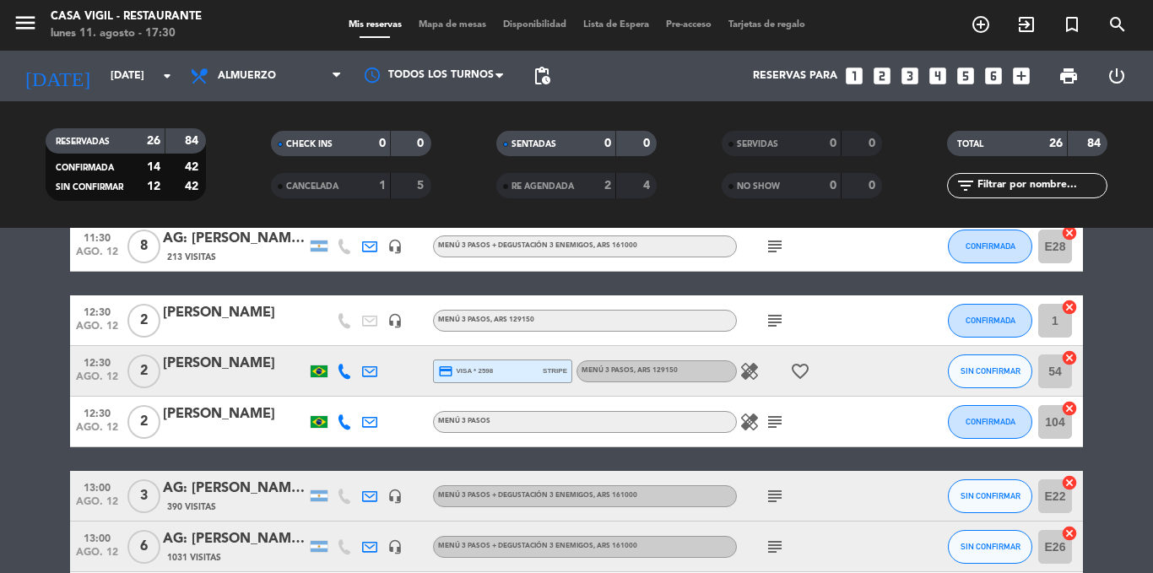
click at [778, 500] on icon "subject" at bounding box center [775, 496] width 20 height 20
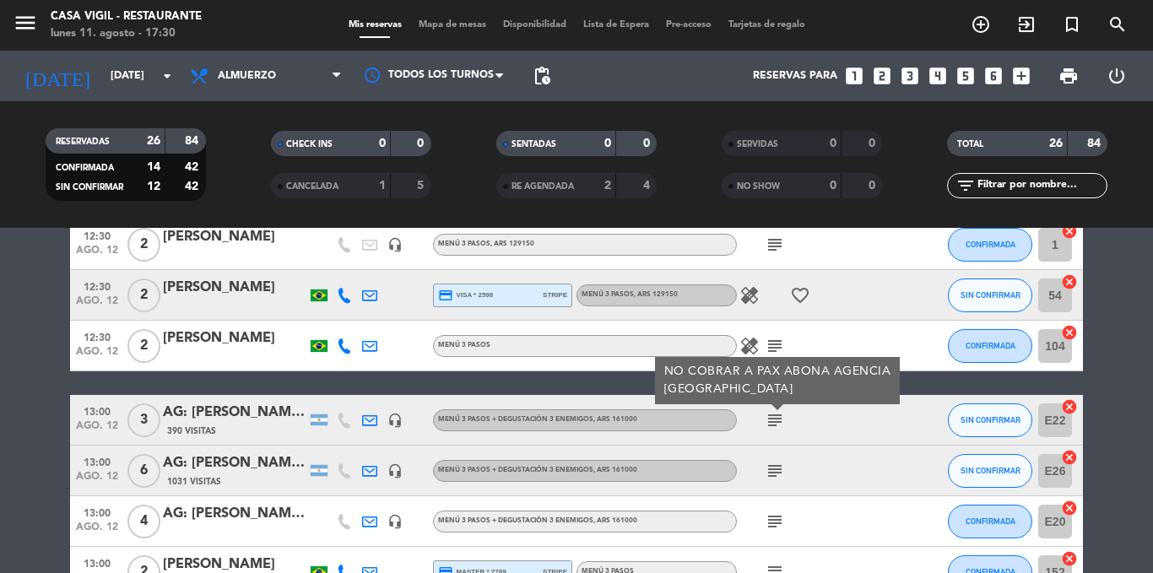
scroll to position [169, 0]
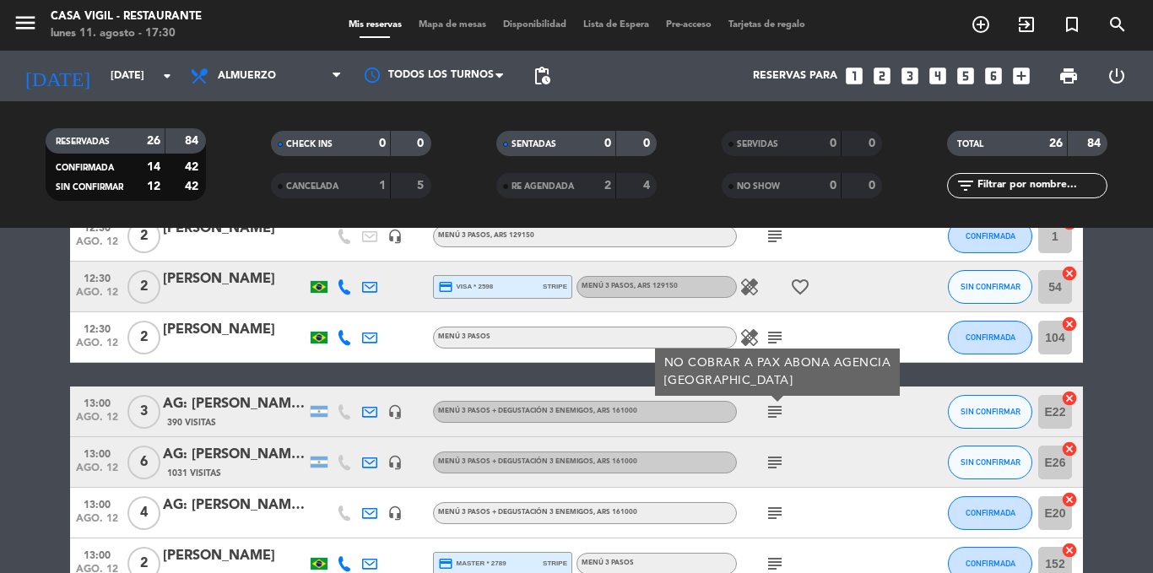
click at [771, 462] on icon "subject" at bounding box center [775, 463] width 20 height 20
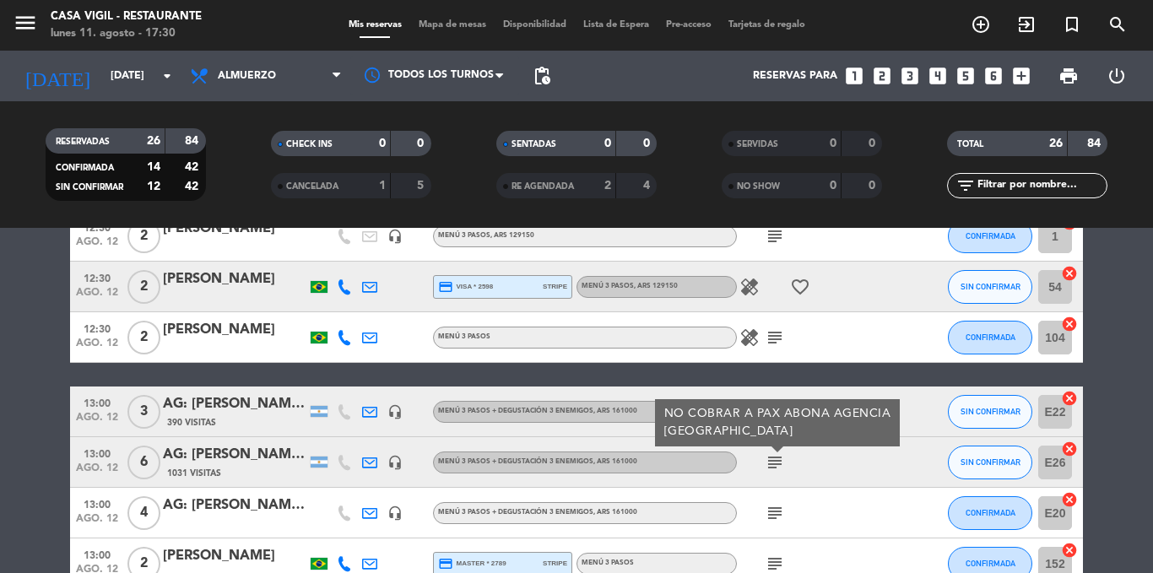
click at [771, 462] on icon "subject" at bounding box center [775, 463] width 20 height 20
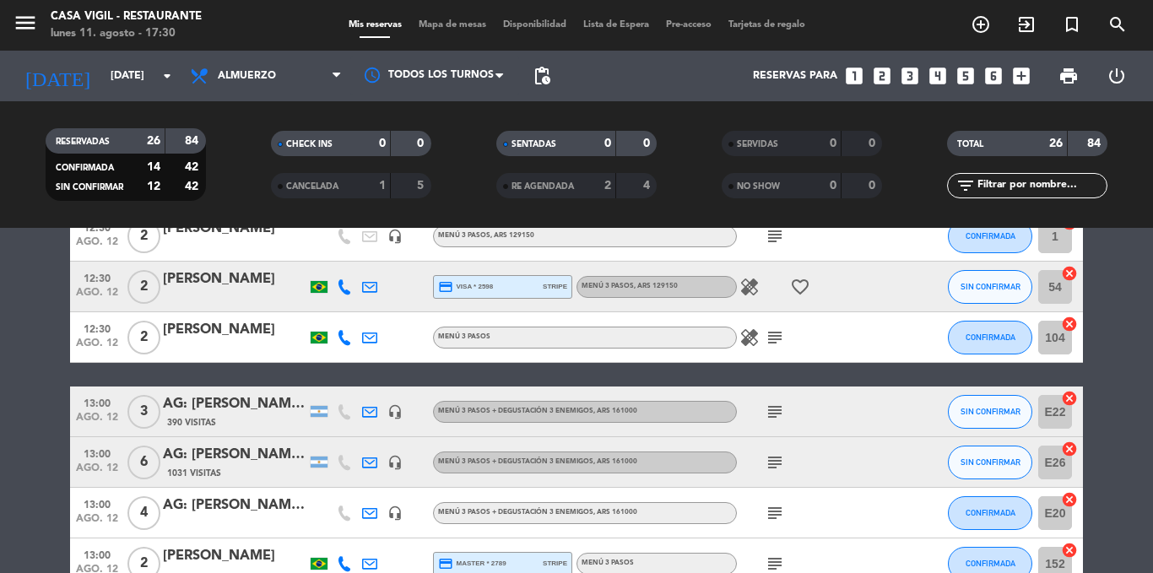
click at [772, 504] on icon "subject" at bounding box center [775, 513] width 20 height 20
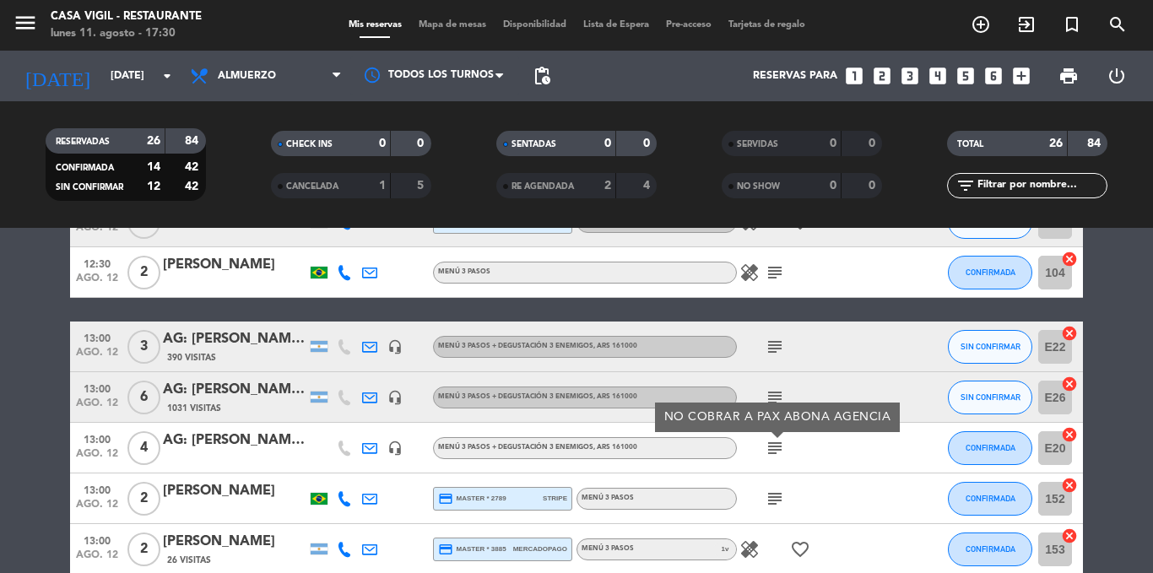
scroll to position [253, 0]
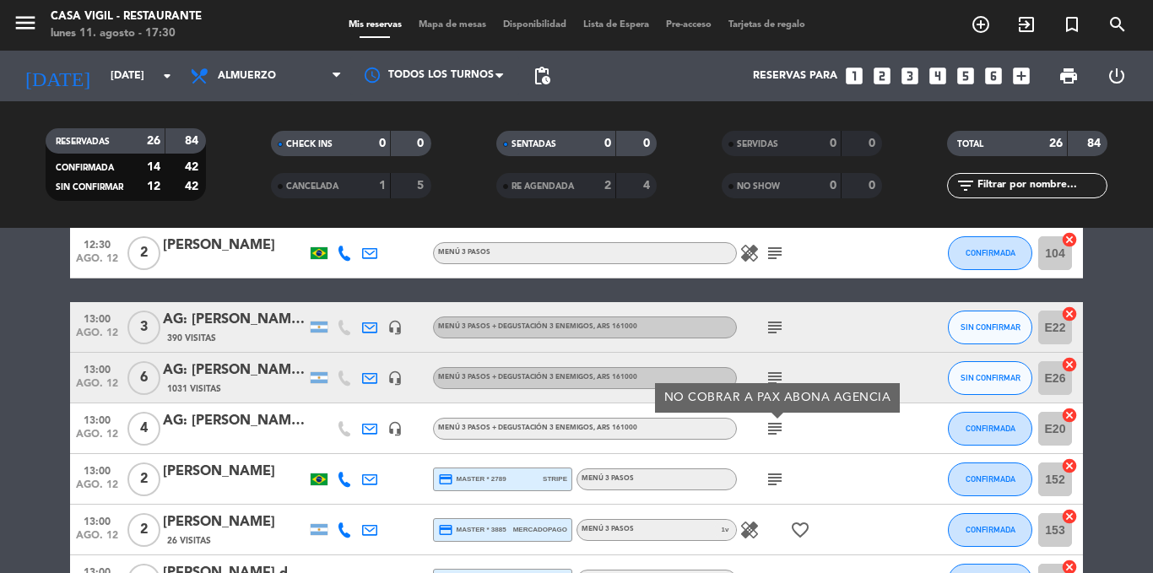
click at [772, 479] on icon "subject" at bounding box center [775, 479] width 20 height 20
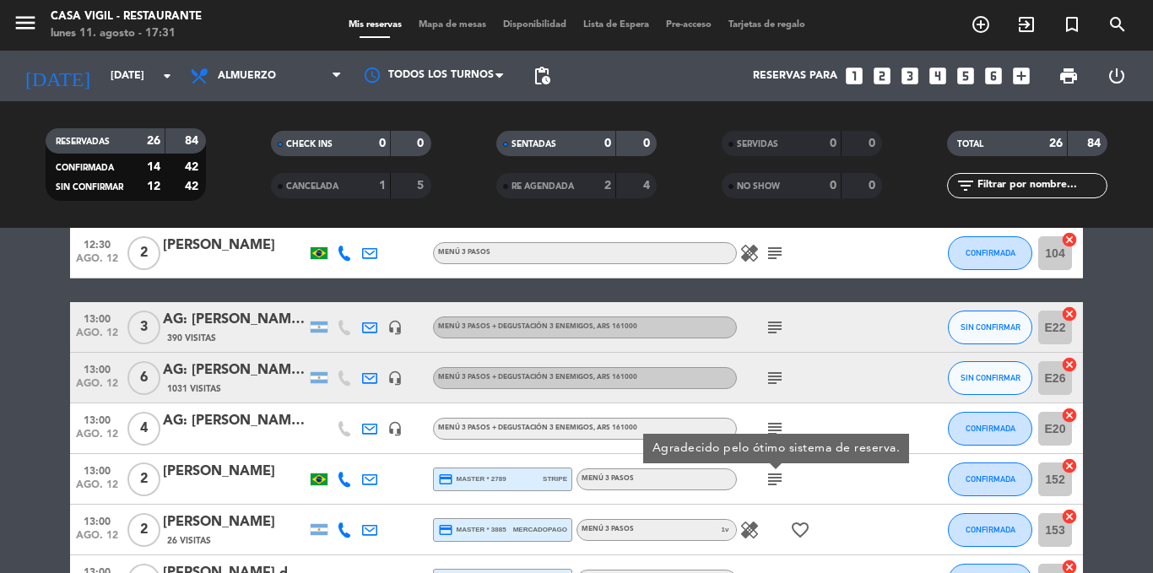
click at [772, 479] on icon "subject" at bounding box center [775, 479] width 20 height 20
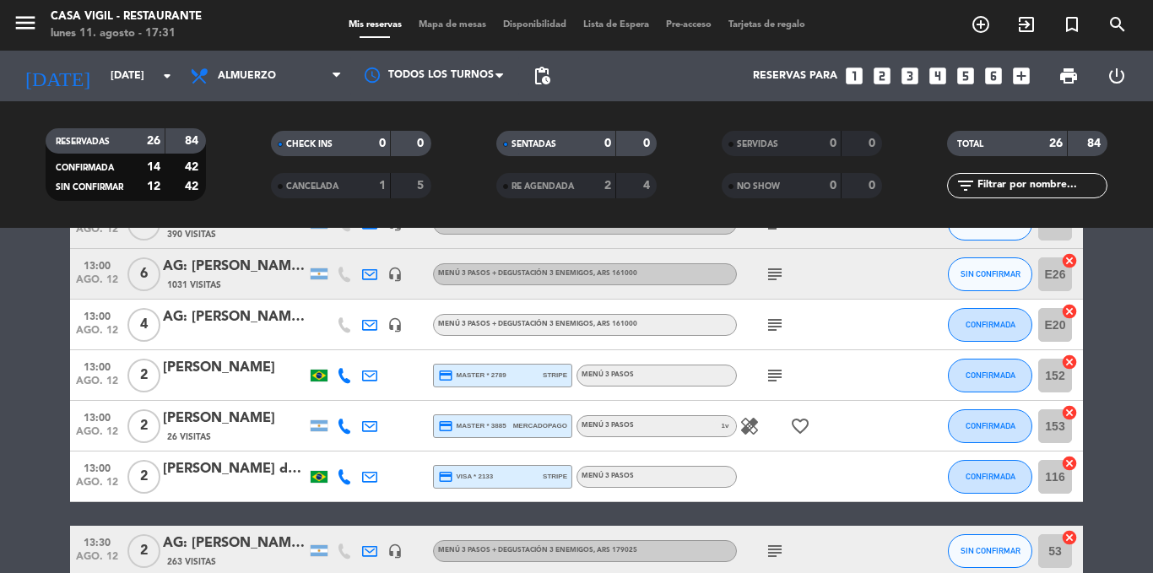
scroll to position [422, 0]
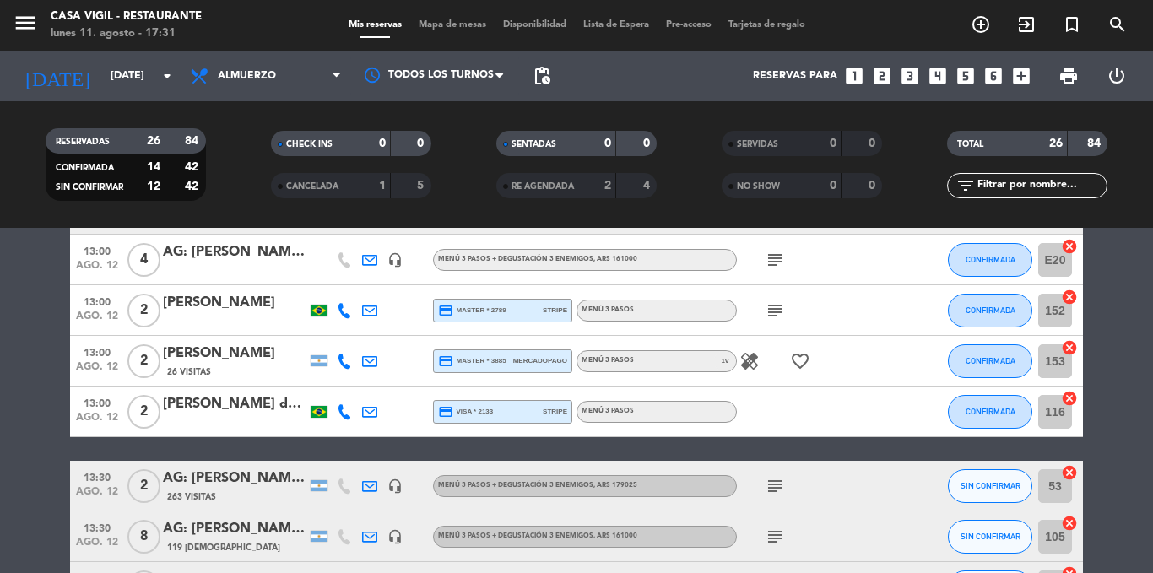
click at [775, 486] on icon "subject" at bounding box center [775, 486] width 20 height 20
click at [772, 538] on icon "subject" at bounding box center [775, 537] width 20 height 20
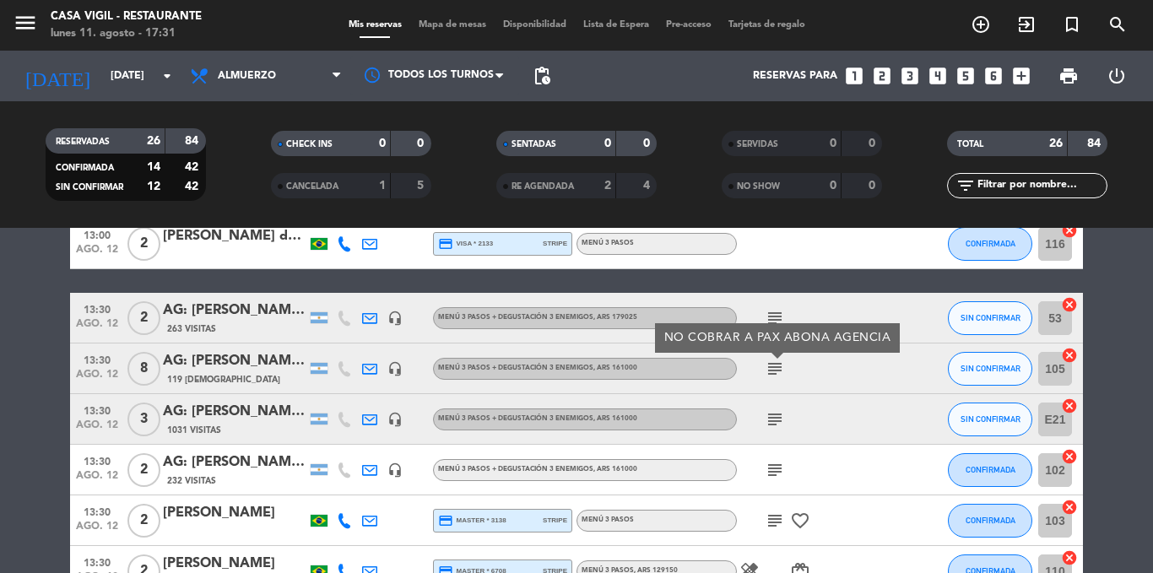
scroll to position [591, 0]
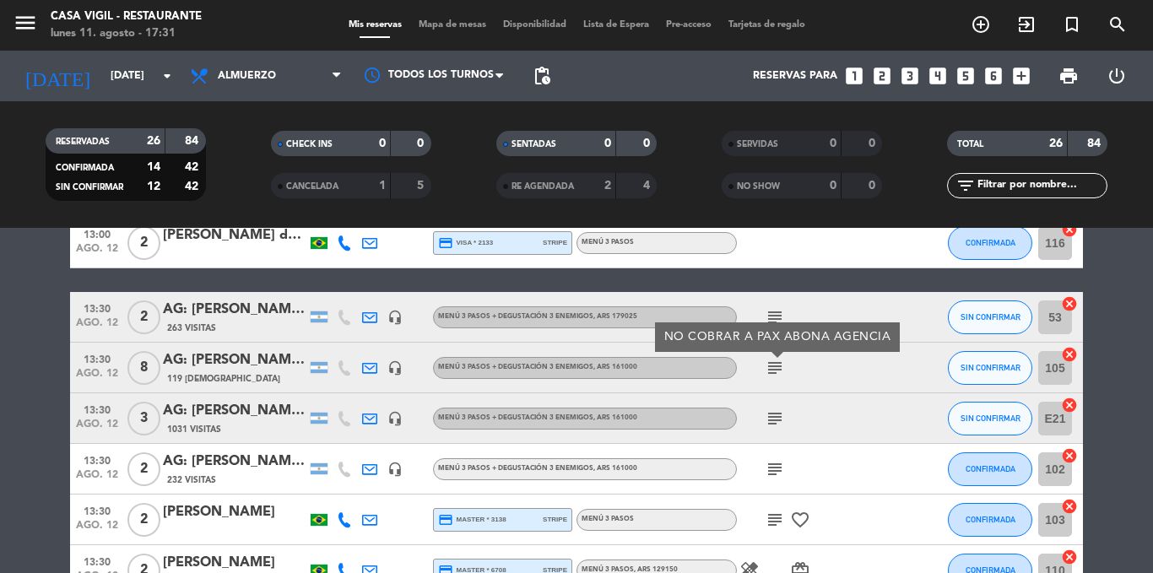
click at [773, 418] on icon "subject" at bounding box center [775, 419] width 20 height 20
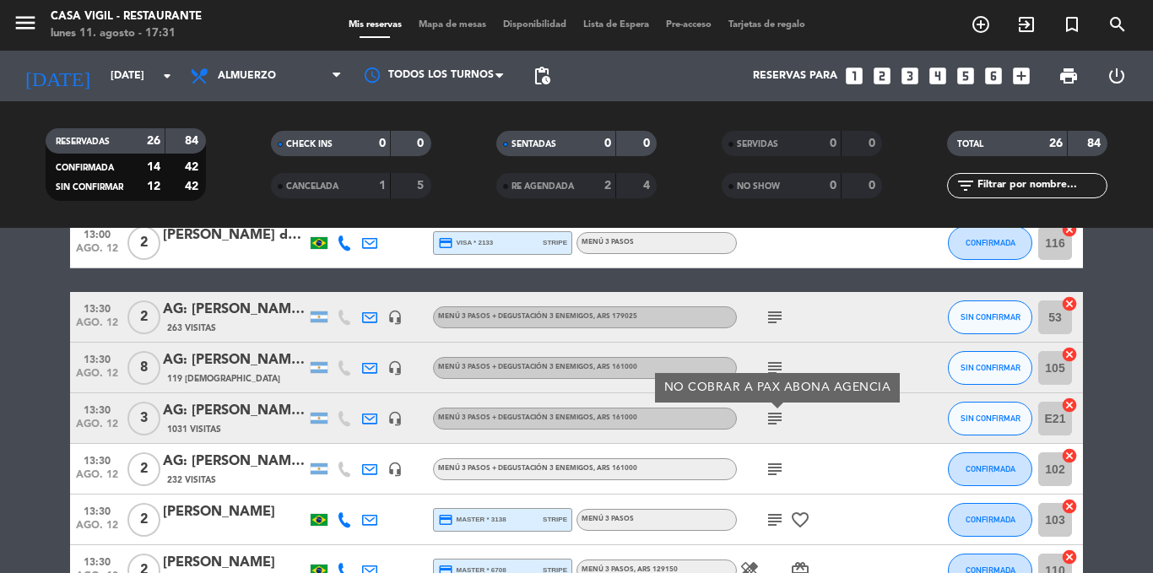
click at [773, 418] on icon "subject" at bounding box center [775, 419] width 20 height 20
click at [771, 477] on icon "subject" at bounding box center [775, 469] width 20 height 20
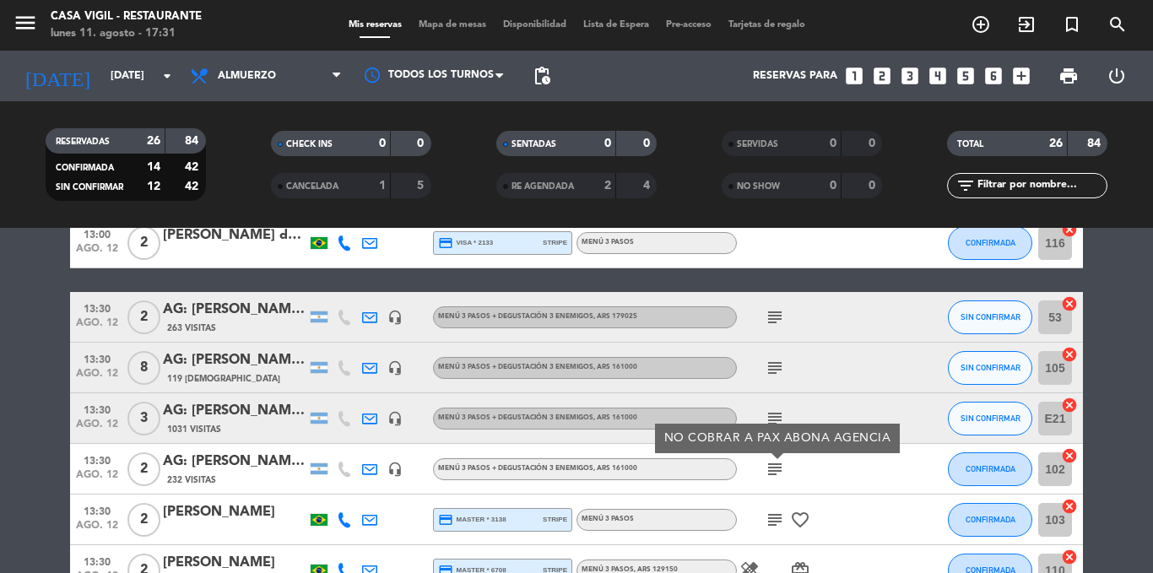
click at [771, 477] on icon "subject" at bounding box center [775, 469] width 20 height 20
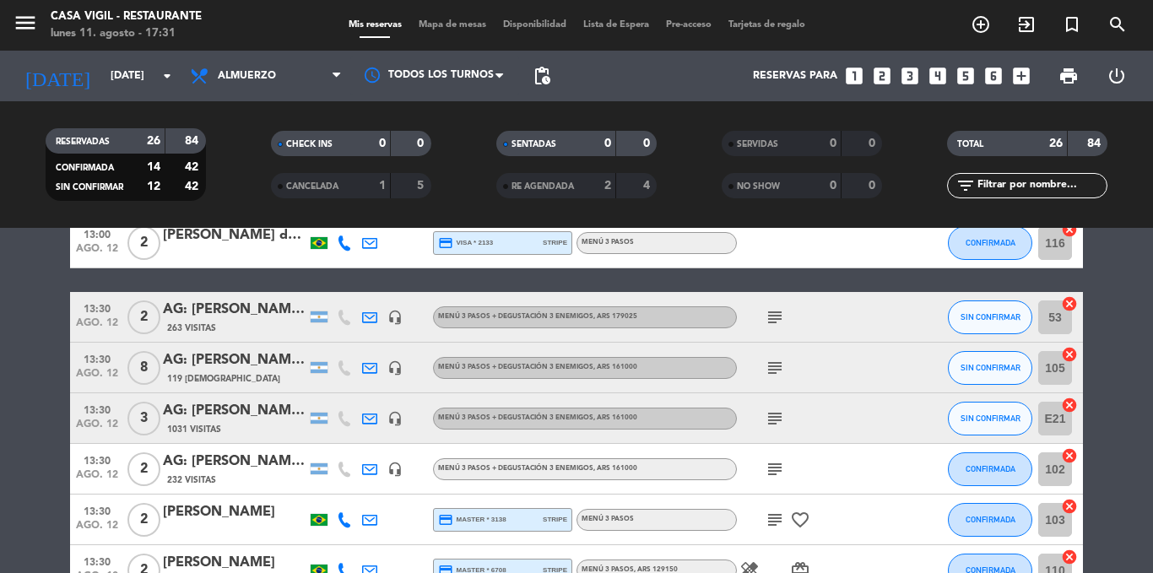
click at [775, 523] on icon "subject" at bounding box center [775, 520] width 20 height 20
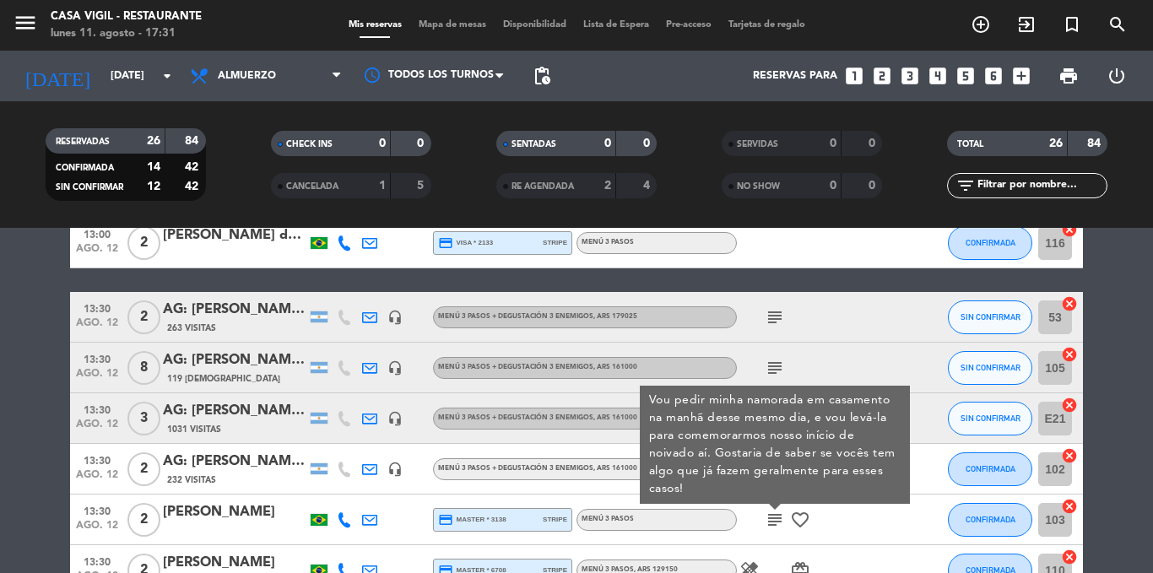
click at [202, 506] on div "[PERSON_NAME]" at bounding box center [235, 513] width 144 height 22
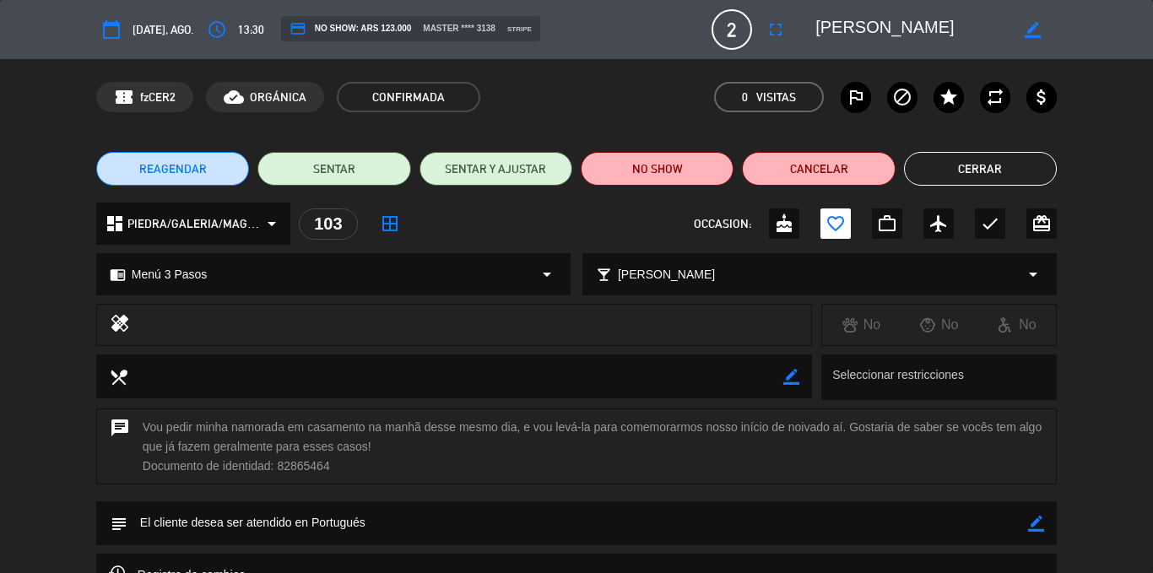
click at [1007, 159] on button "Cerrar" at bounding box center [980, 169] width 153 height 34
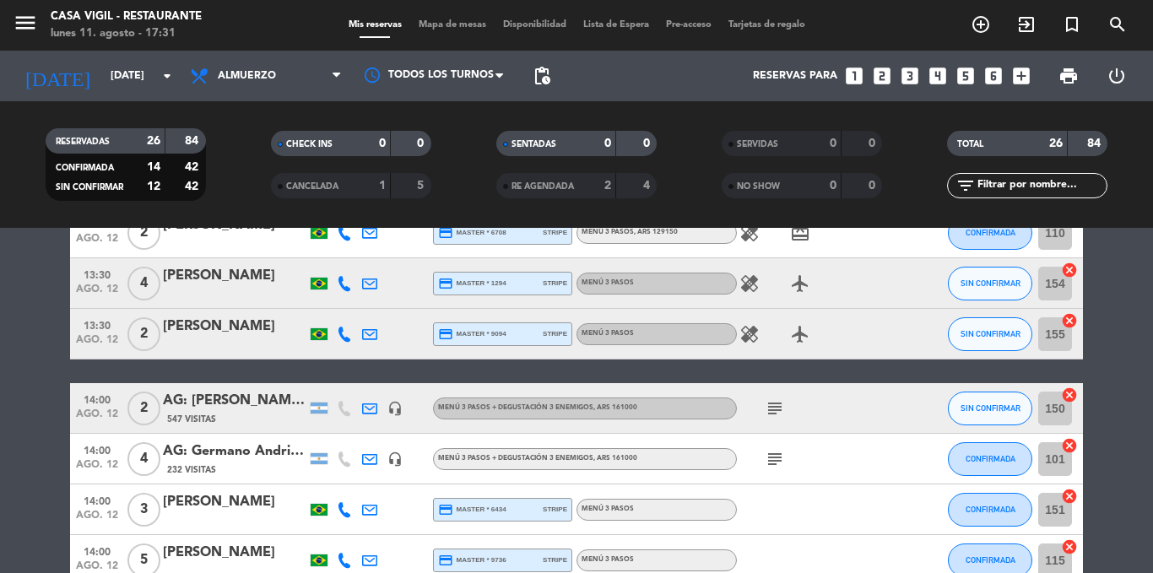
scroll to position [844, 0]
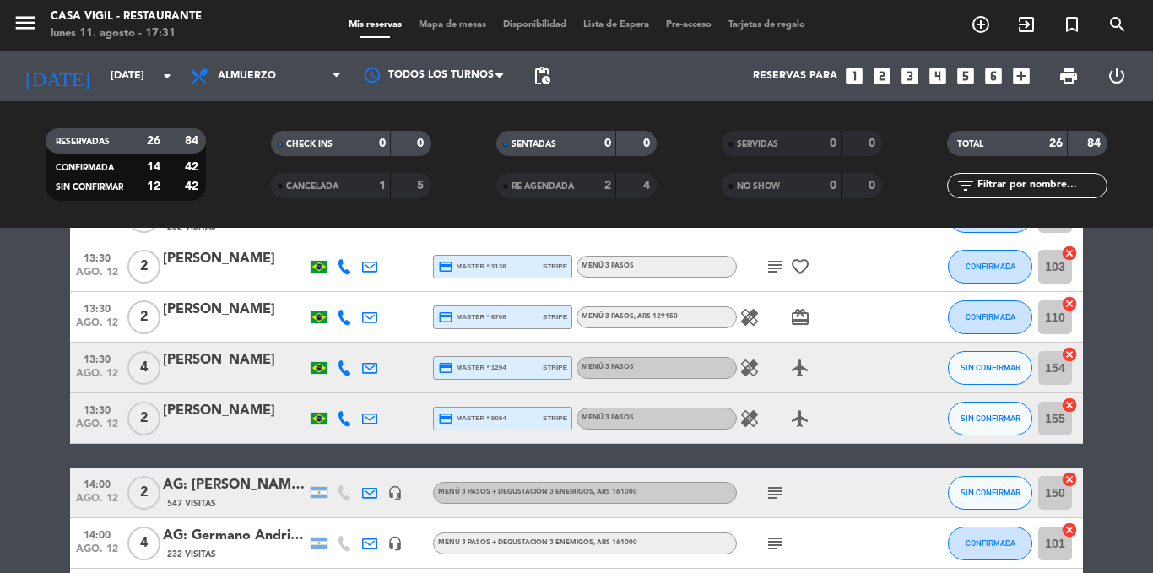
click at [236, 319] on div "[PERSON_NAME]" at bounding box center [235, 310] width 144 height 22
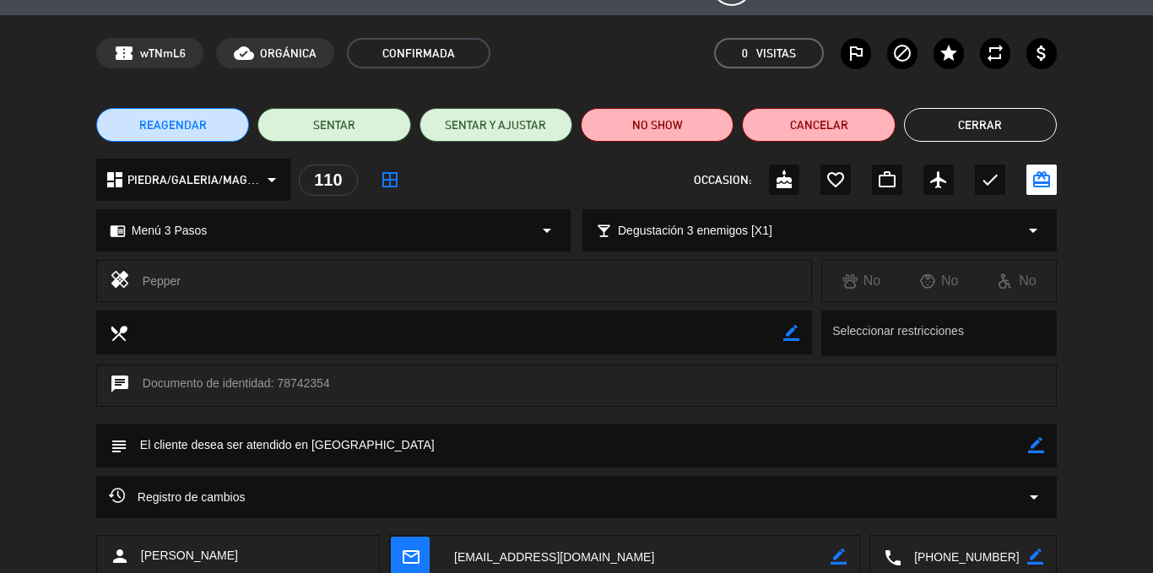
scroll to position [0, 0]
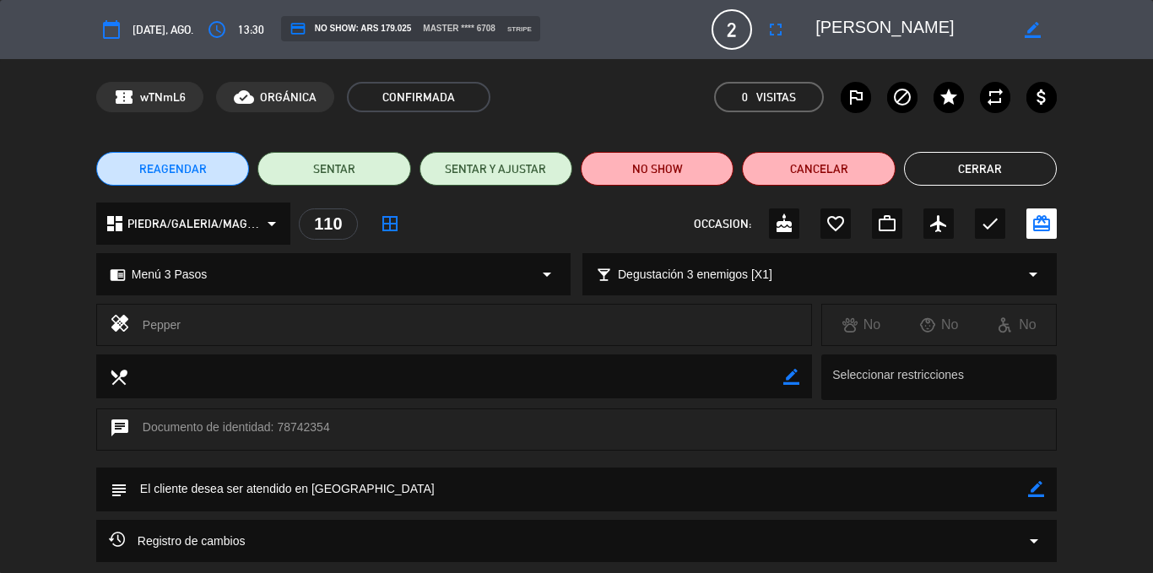
click at [964, 162] on button "Cerrar" at bounding box center [980, 169] width 153 height 34
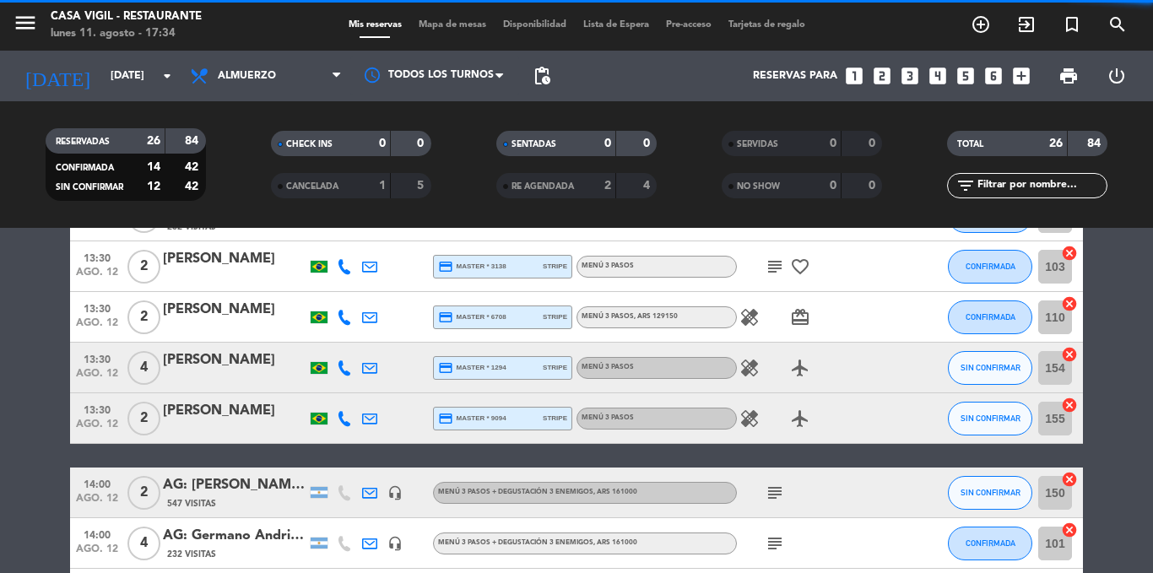
click at [217, 361] on div "[PERSON_NAME]" at bounding box center [235, 361] width 144 height 22
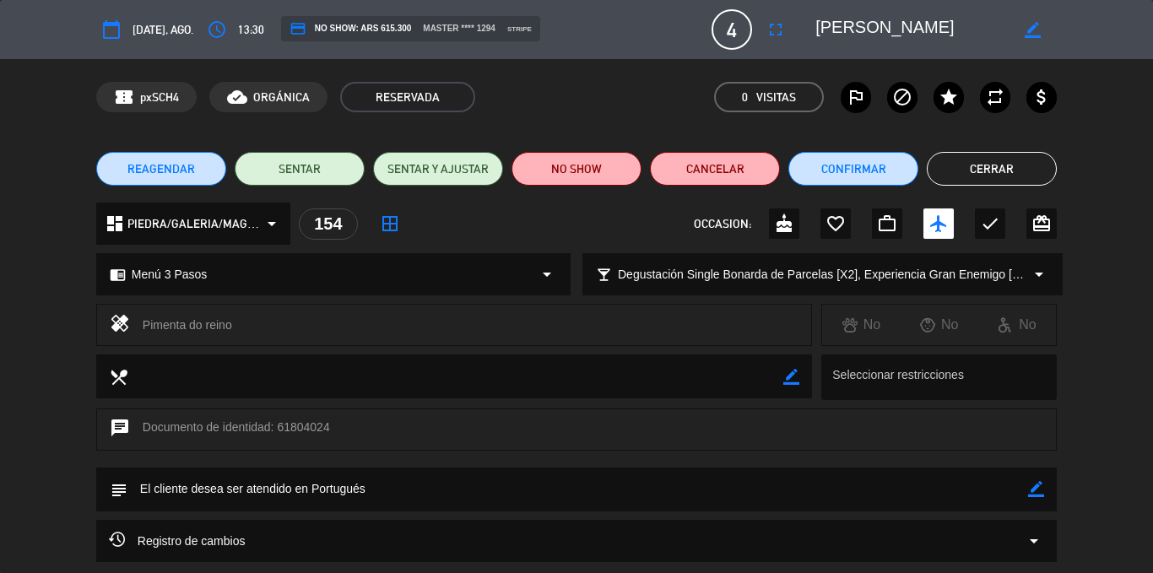
click at [961, 156] on button "Cerrar" at bounding box center [992, 169] width 130 height 34
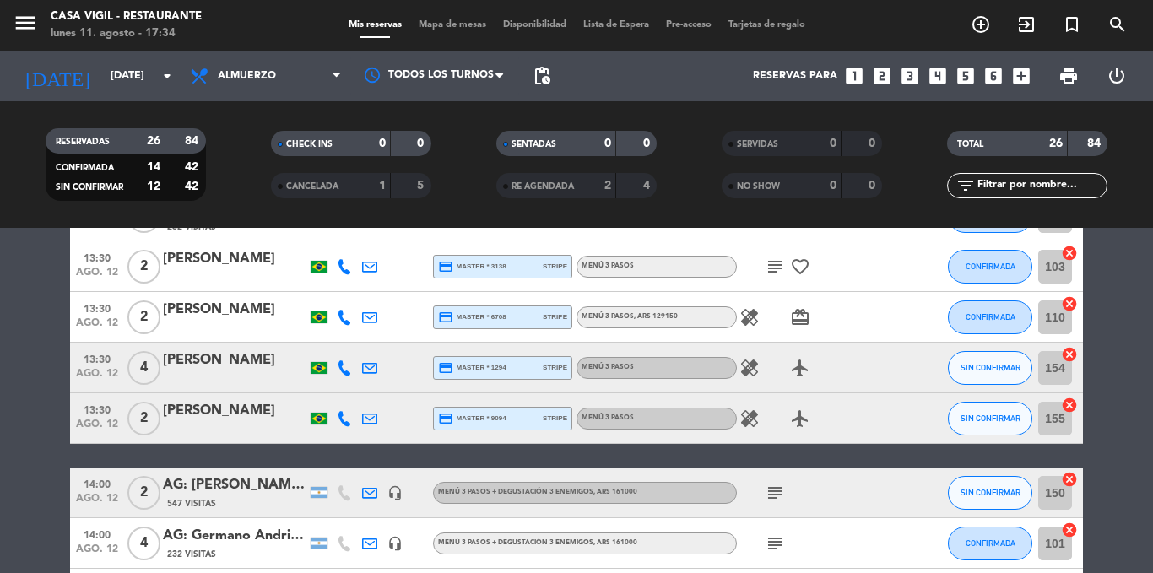
click at [207, 415] on div "[PERSON_NAME]" at bounding box center [235, 411] width 144 height 22
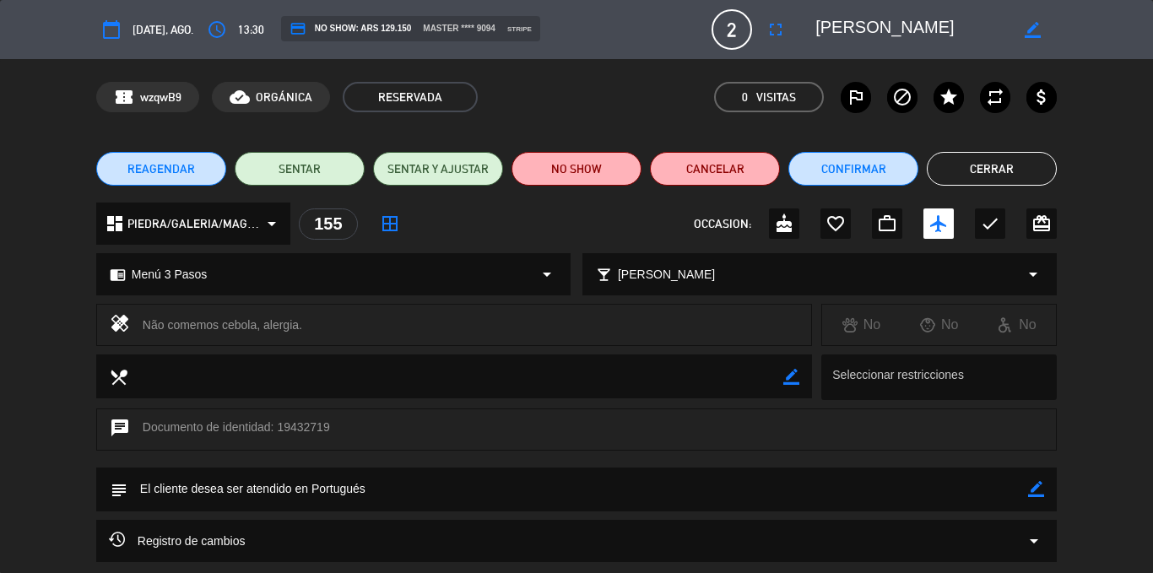
click at [992, 168] on button "Cerrar" at bounding box center [992, 169] width 130 height 34
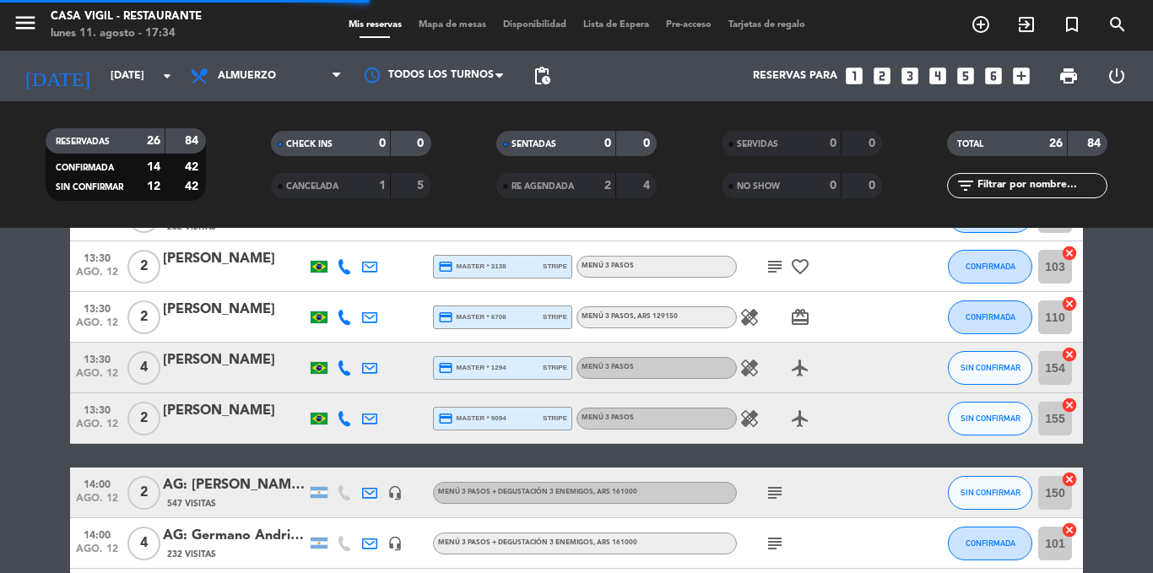
scroll to position [929, 0]
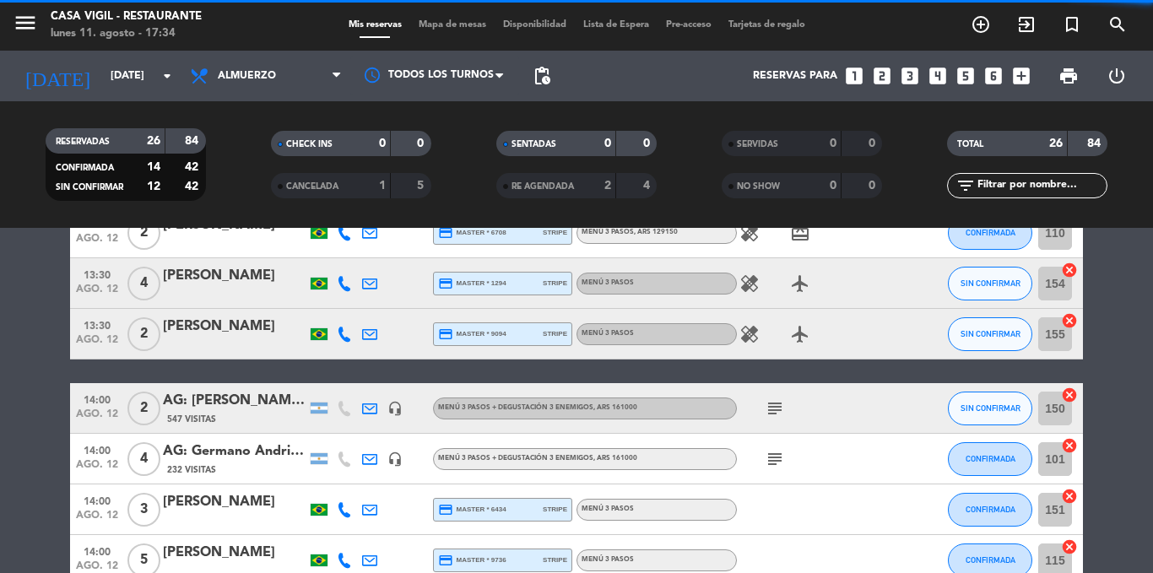
click at [252, 407] on div "AG: [PERSON_NAME] X 2 / WOLCEN" at bounding box center [235, 401] width 144 height 22
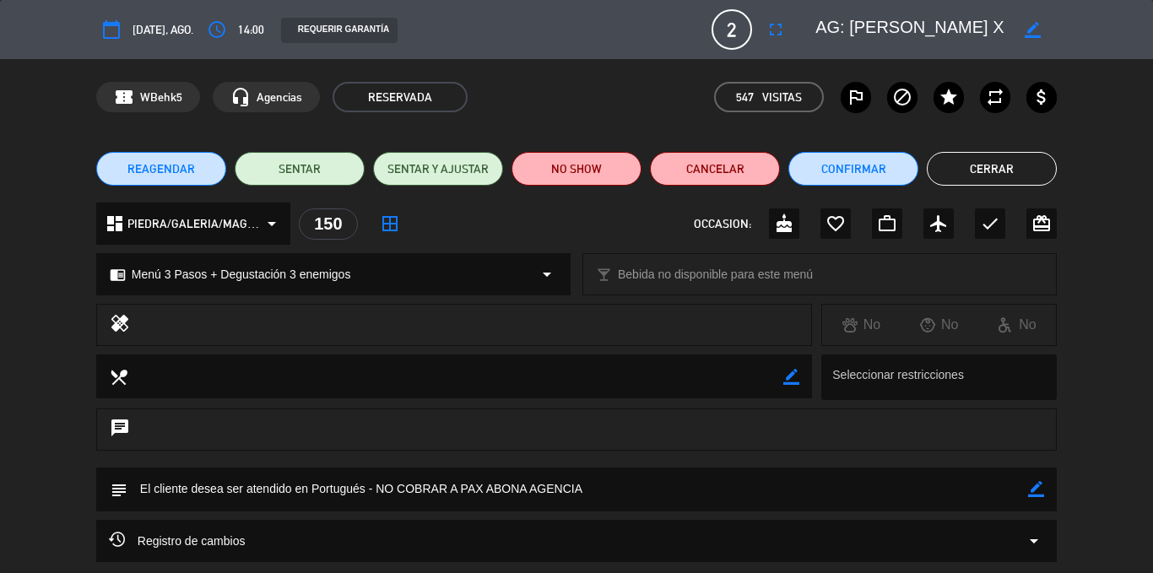
click at [1017, 163] on button "Cerrar" at bounding box center [992, 169] width 130 height 34
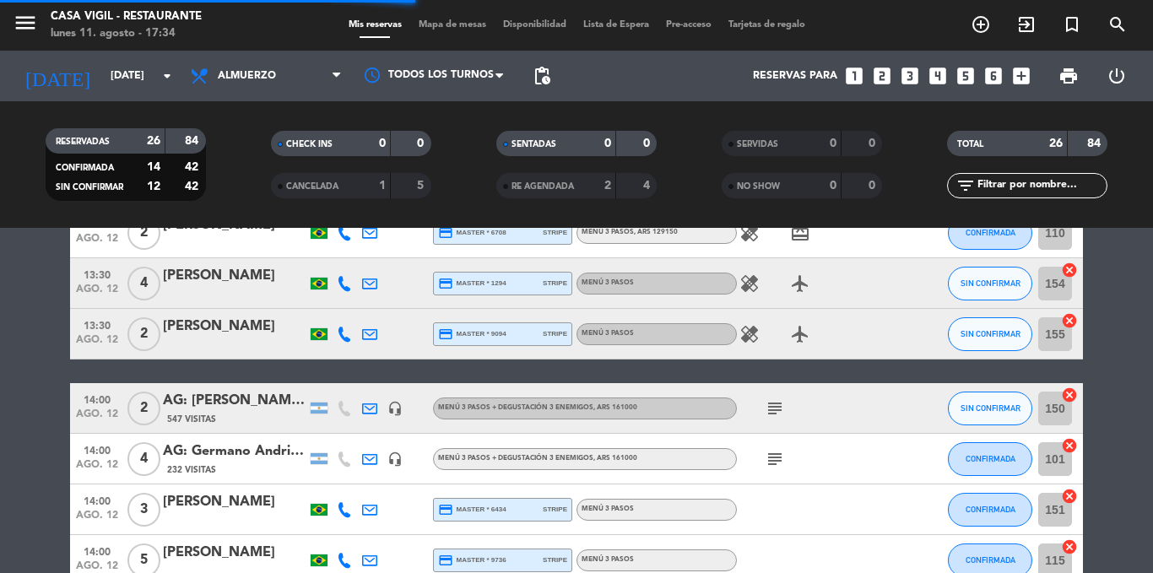
click at [223, 453] on div "AG: Germano Andrighetto de Lima X 4 / SUNTRIP" at bounding box center [235, 452] width 144 height 22
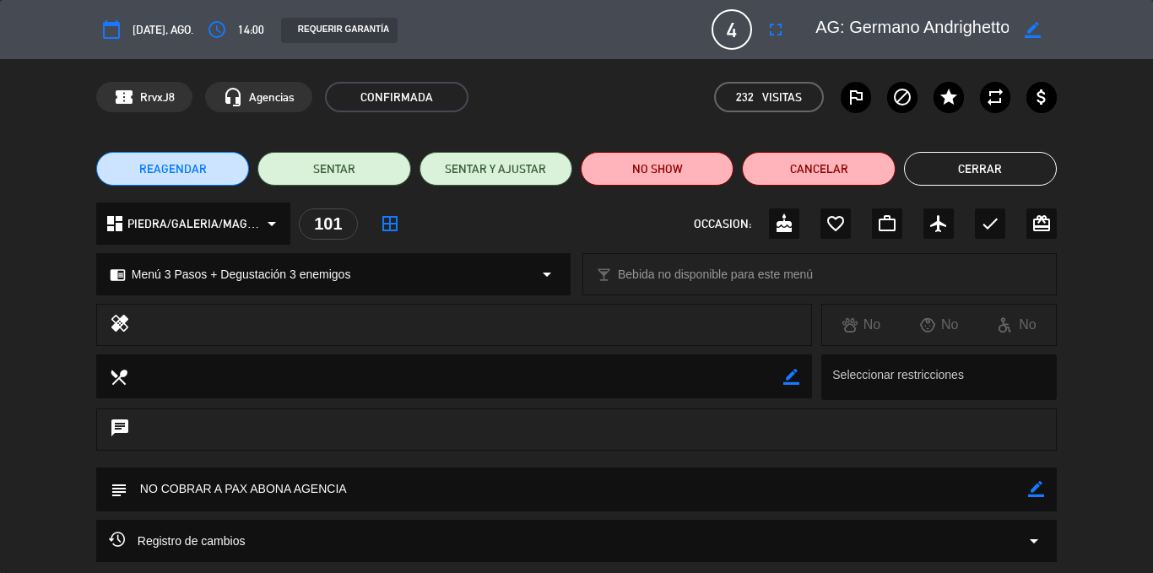
click at [1006, 172] on button "Cerrar" at bounding box center [980, 169] width 153 height 34
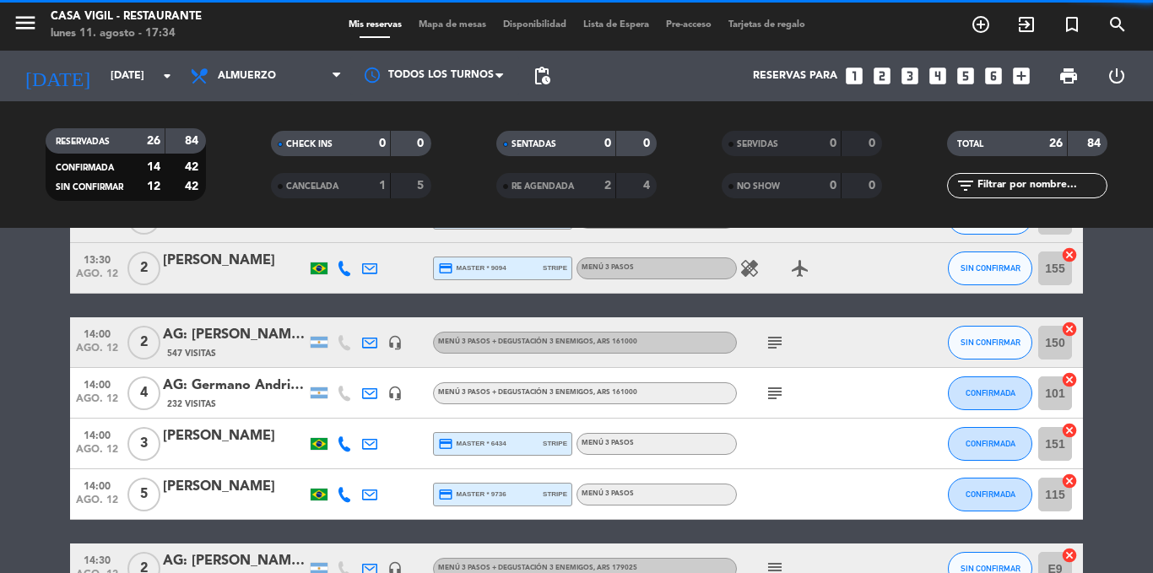
scroll to position [1098, 0]
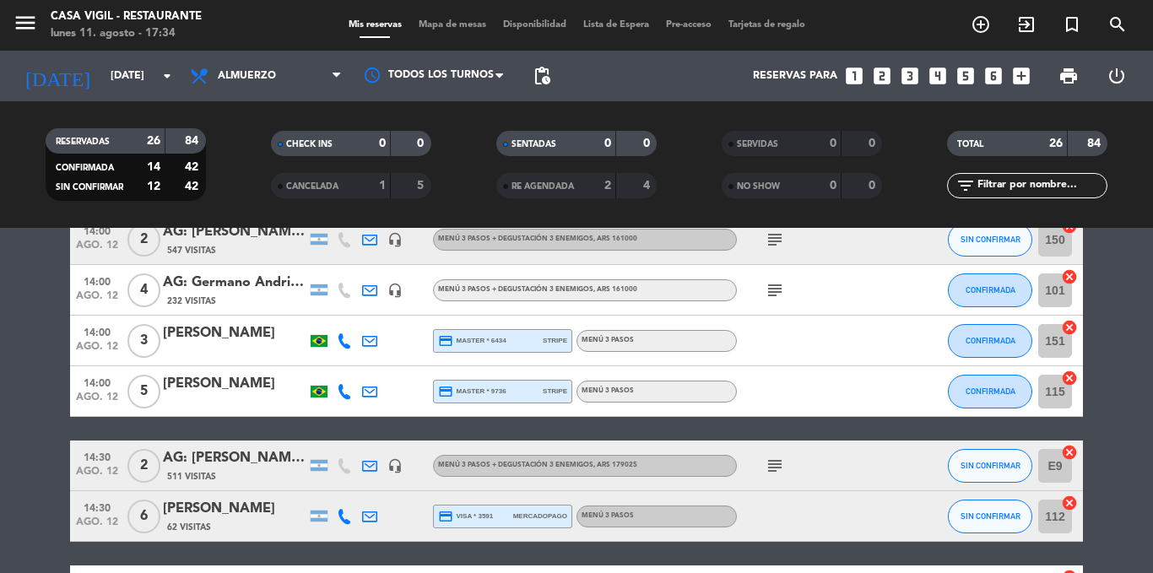
click at [240, 336] on div "[PERSON_NAME]" at bounding box center [235, 334] width 144 height 22
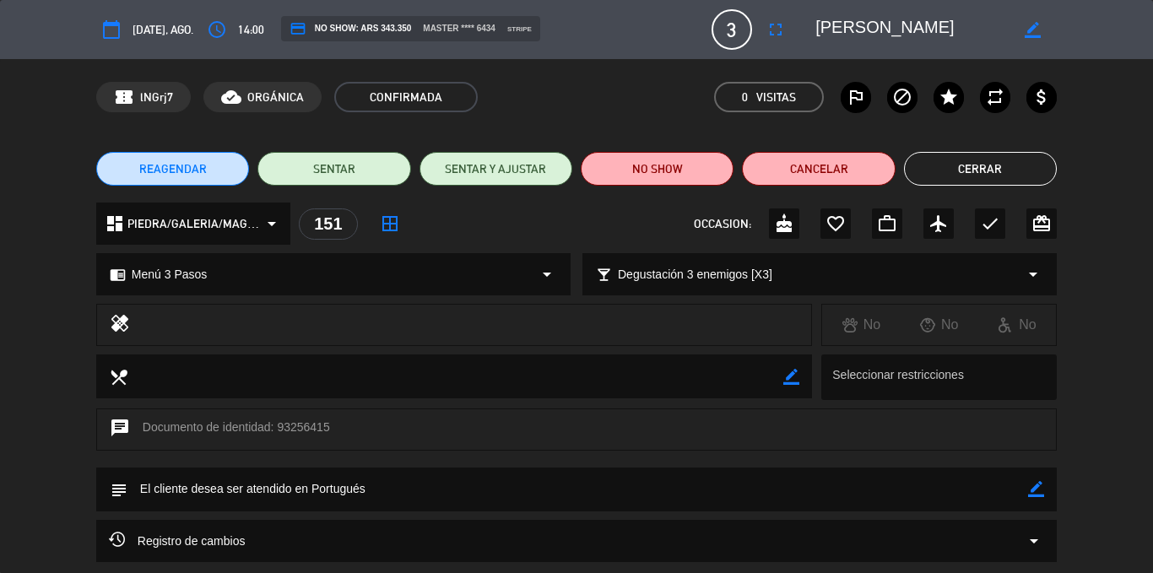
click at [1021, 159] on button "Cerrar" at bounding box center [980, 169] width 153 height 34
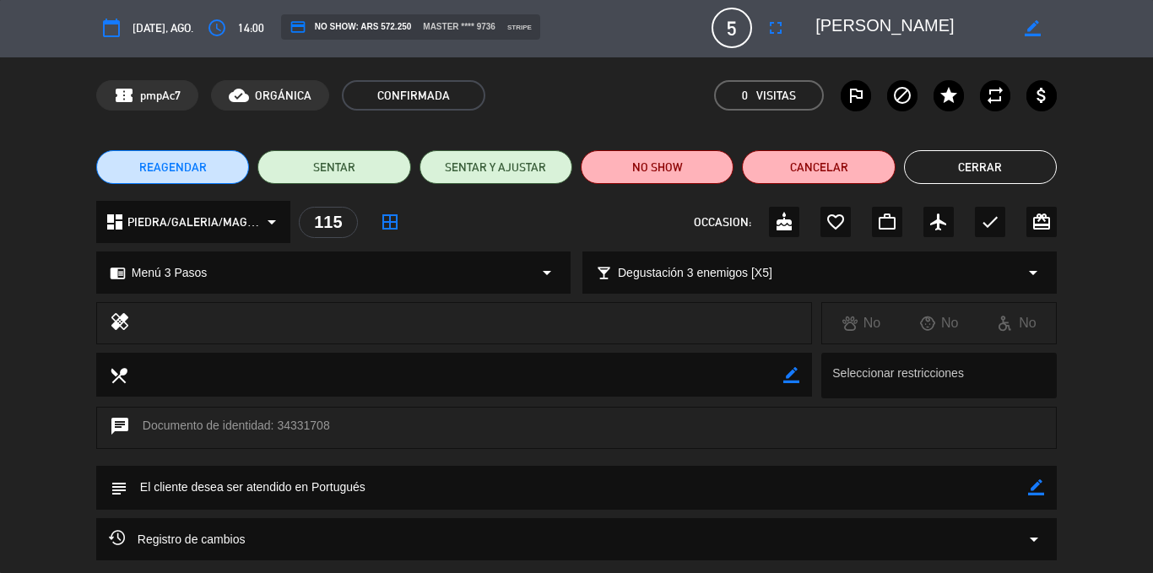
scroll to position [0, 0]
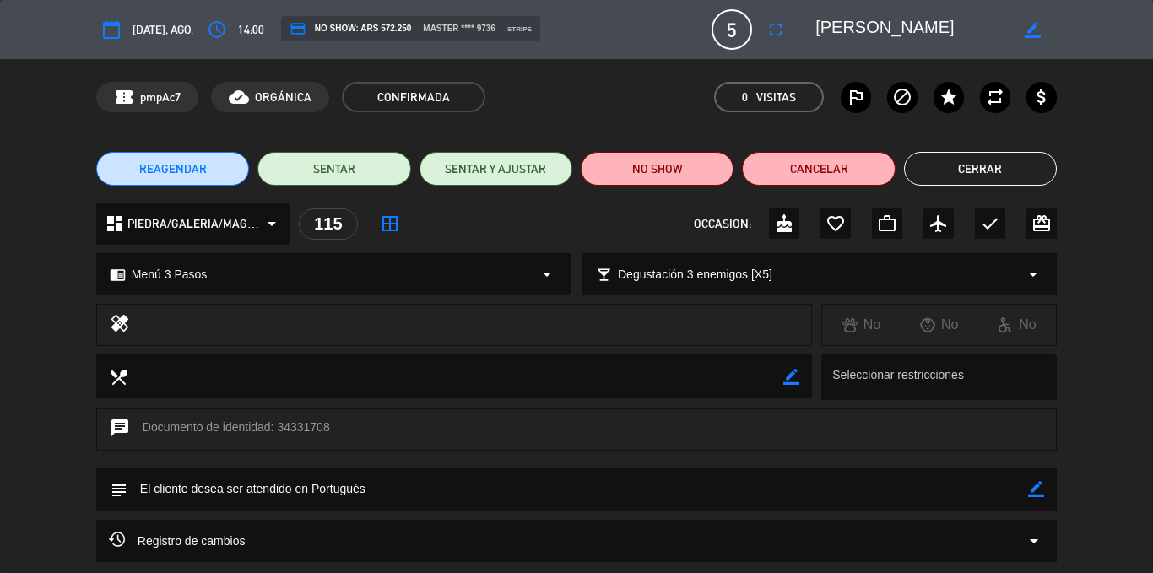
click at [997, 168] on button "Cerrar" at bounding box center [980, 169] width 153 height 34
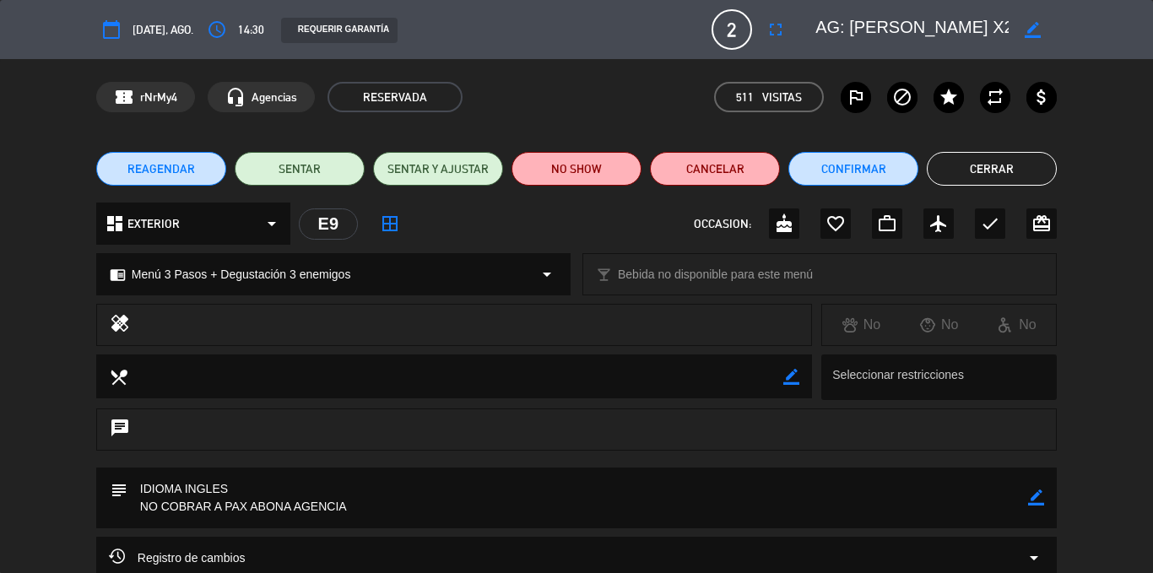
click at [1000, 171] on button "Cerrar" at bounding box center [992, 169] width 130 height 34
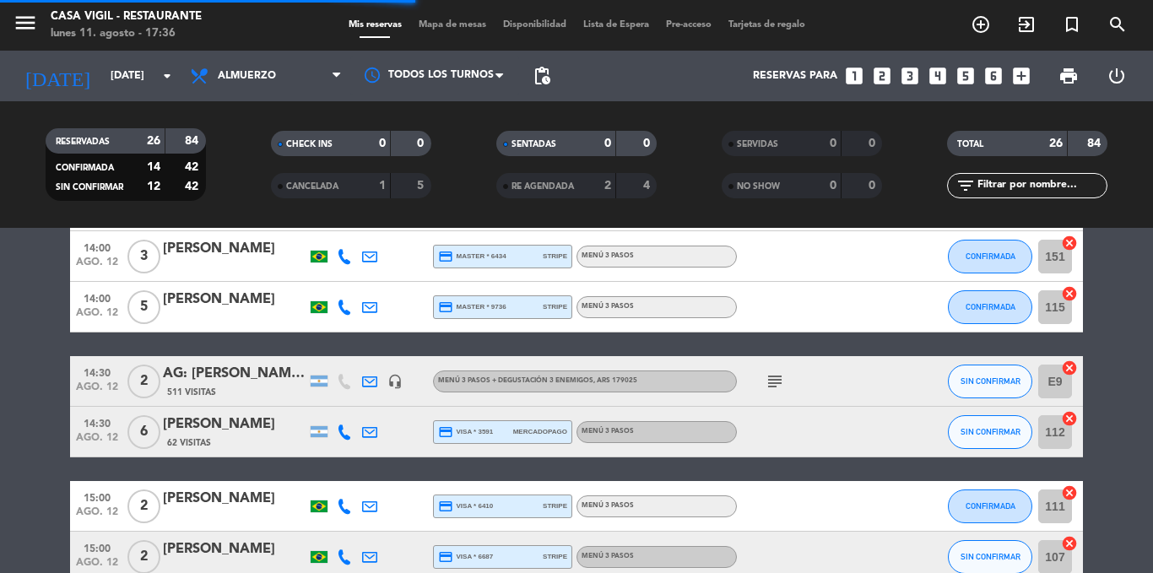
click at [279, 430] on div "[PERSON_NAME]" at bounding box center [235, 425] width 144 height 22
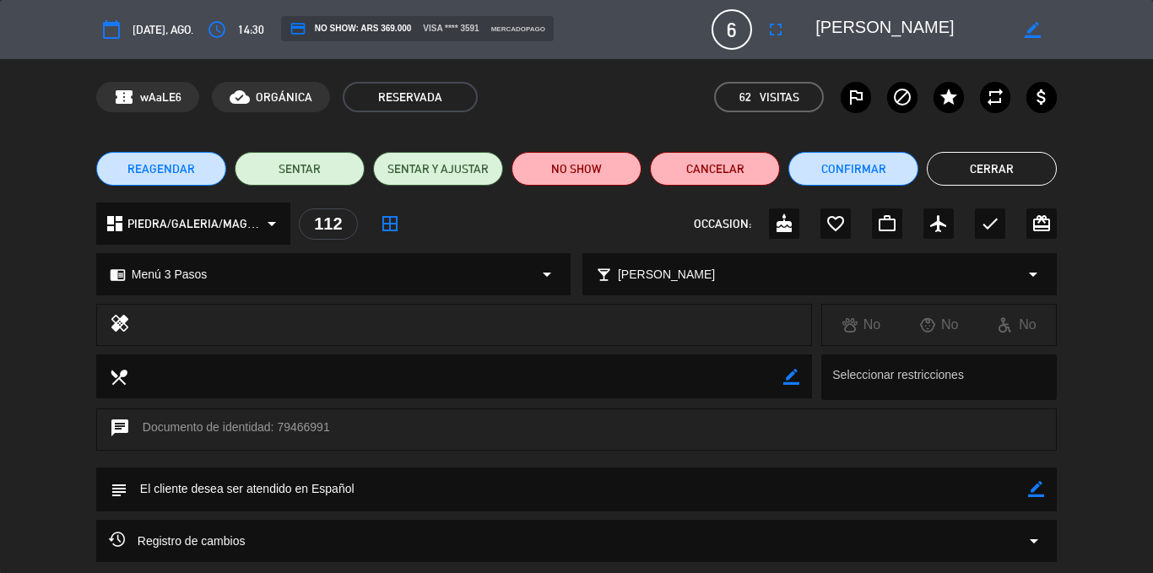
click at [968, 171] on button "Cerrar" at bounding box center [992, 169] width 130 height 34
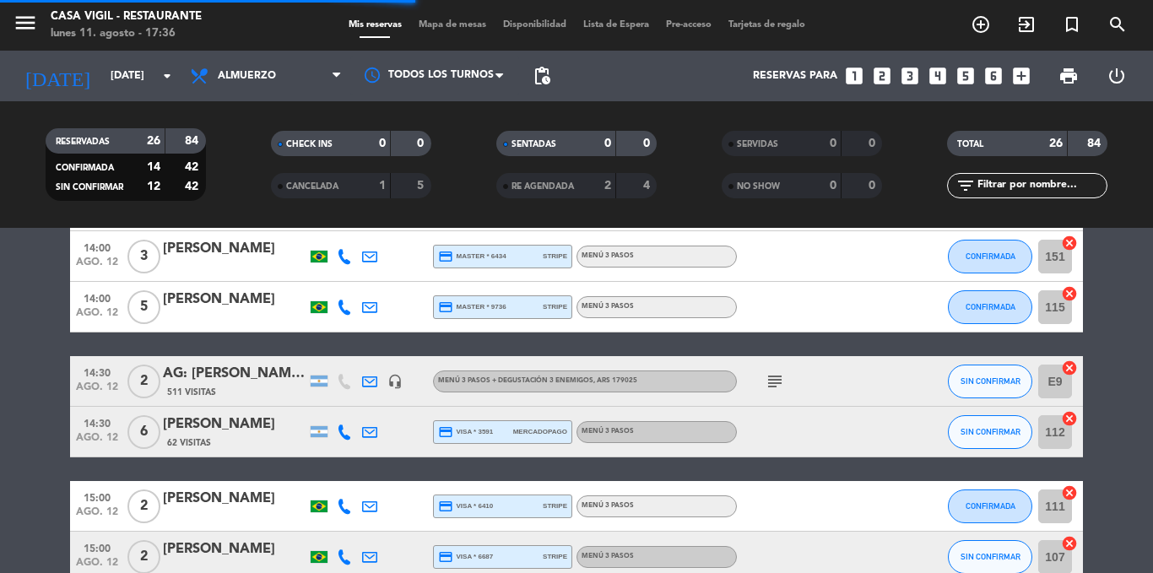
scroll to position [1266, 0]
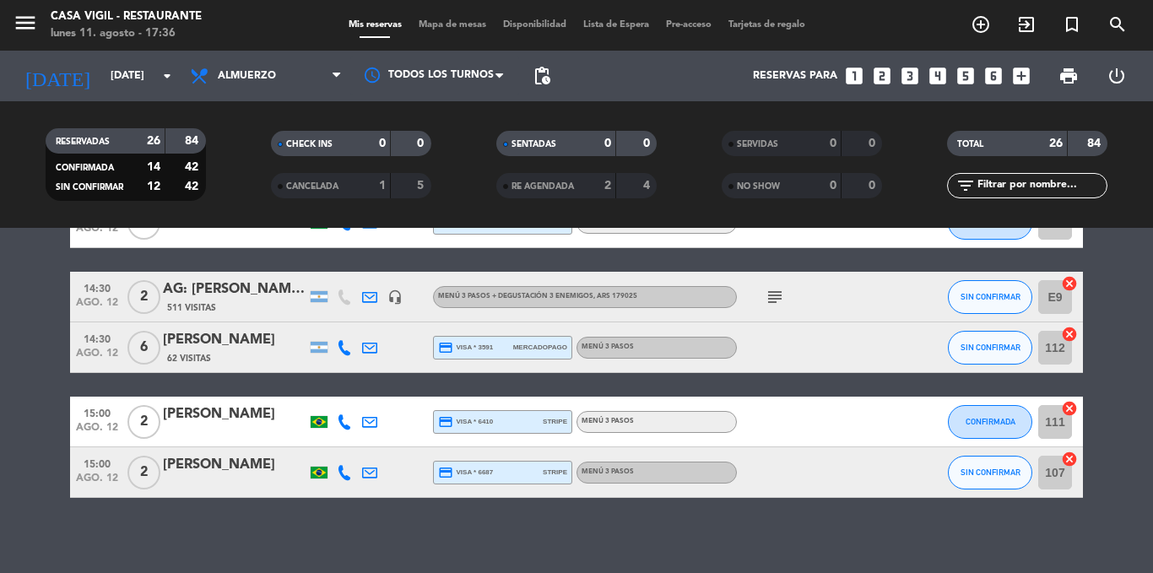
click at [243, 415] on div "[PERSON_NAME]" at bounding box center [235, 415] width 144 height 22
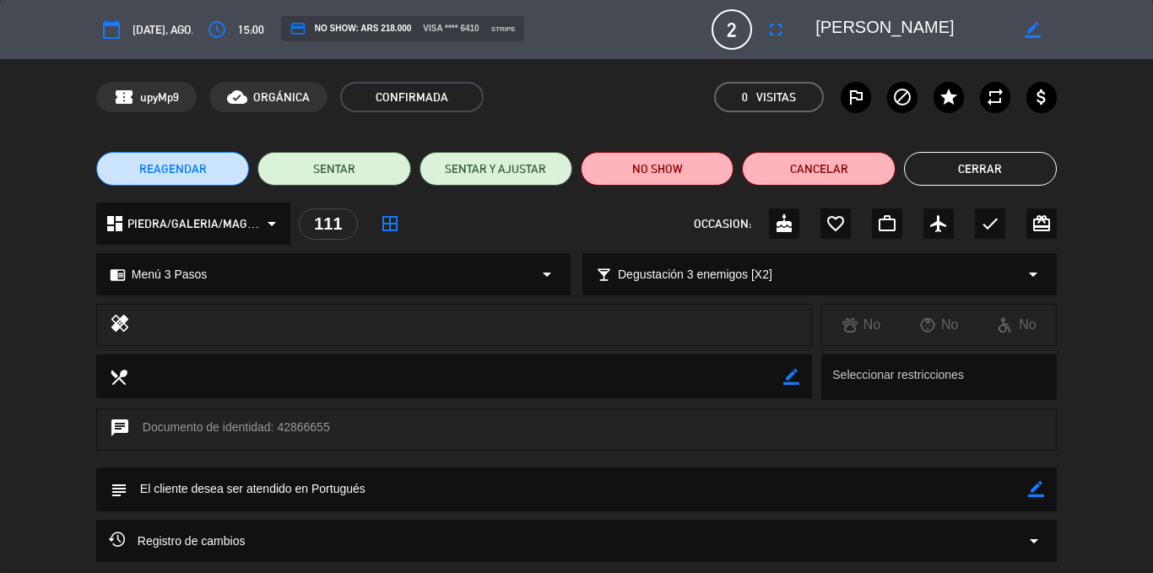
click at [933, 155] on button "Cerrar" at bounding box center [980, 169] width 153 height 34
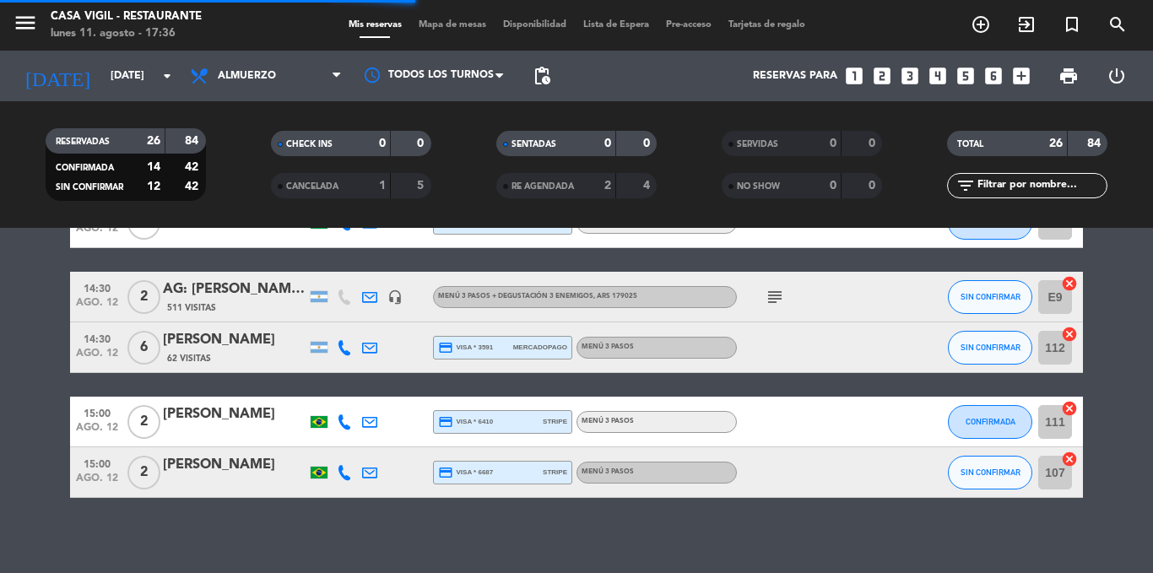
click at [212, 466] on div "[PERSON_NAME]" at bounding box center [235, 465] width 144 height 22
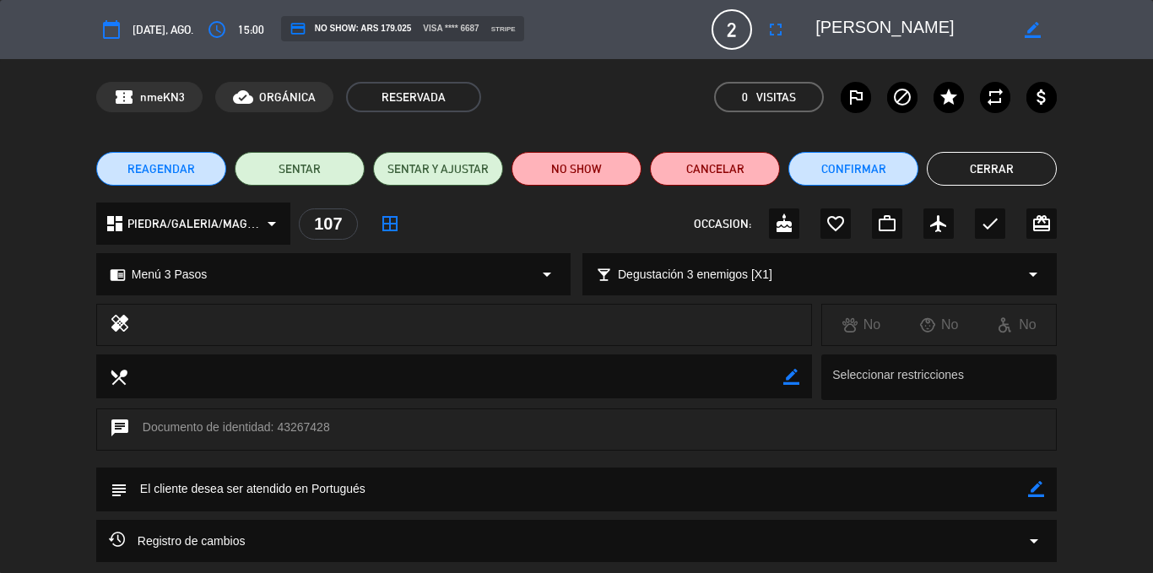
click at [962, 171] on button "Cerrar" at bounding box center [992, 169] width 130 height 34
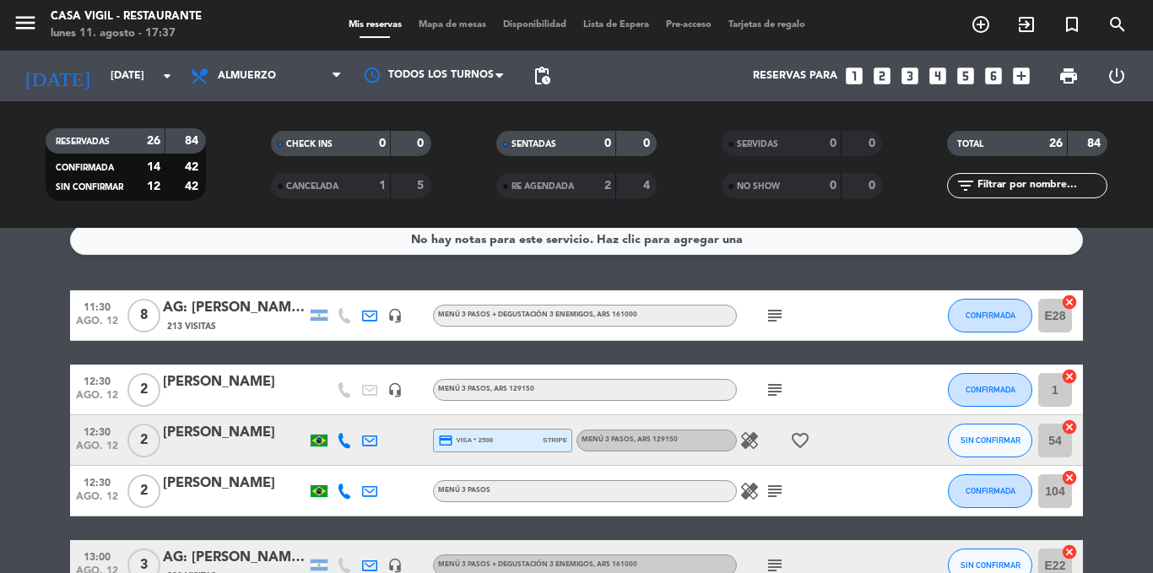
scroll to position [0, 0]
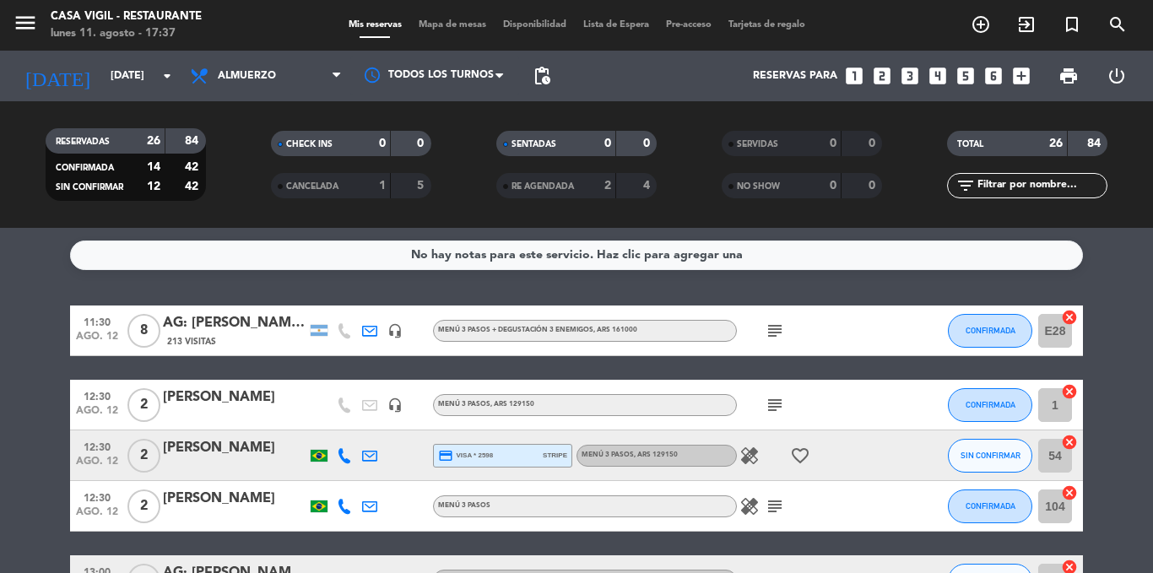
click at [775, 324] on icon "subject" at bounding box center [775, 331] width 20 height 20
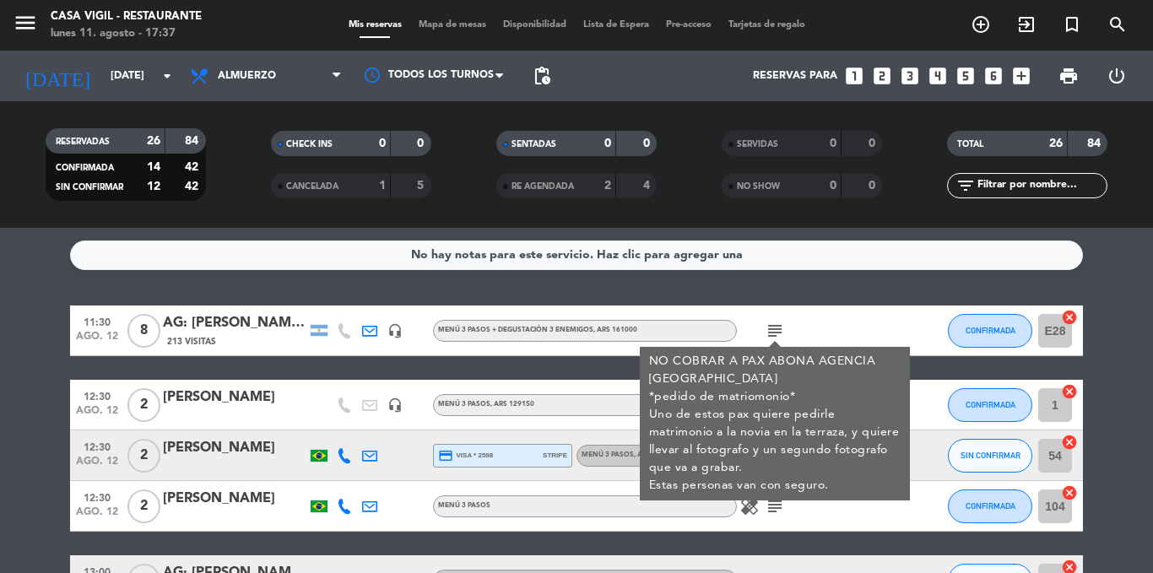
click at [775, 324] on icon "subject" at bounding box center [775, 331] width 20 height 20
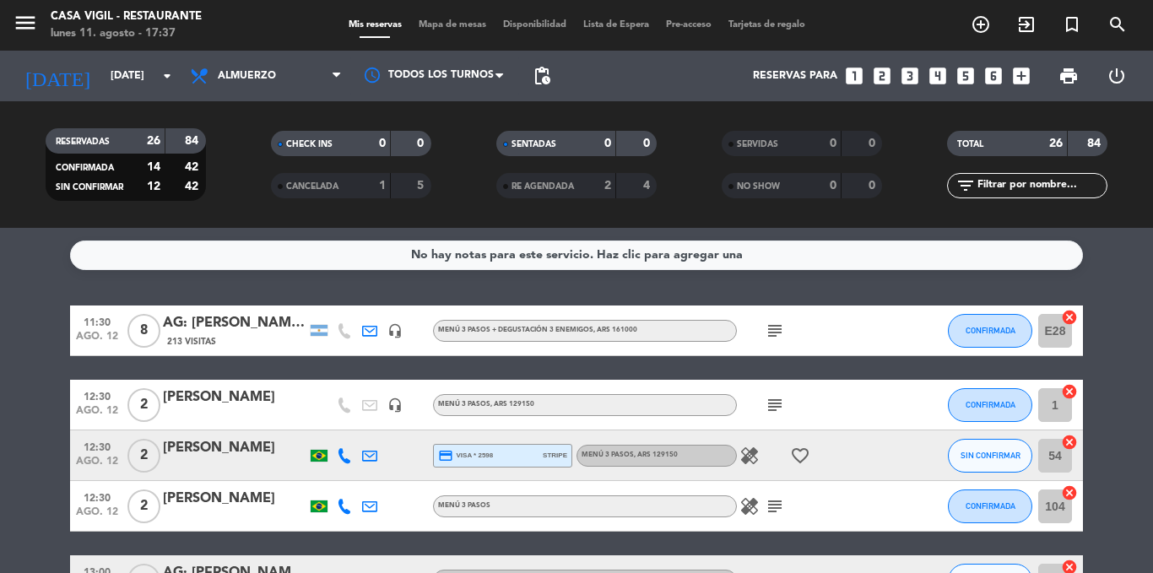
click at [776, 403] on icon "subject" at bounding box center [775, 405] width 20 height 20
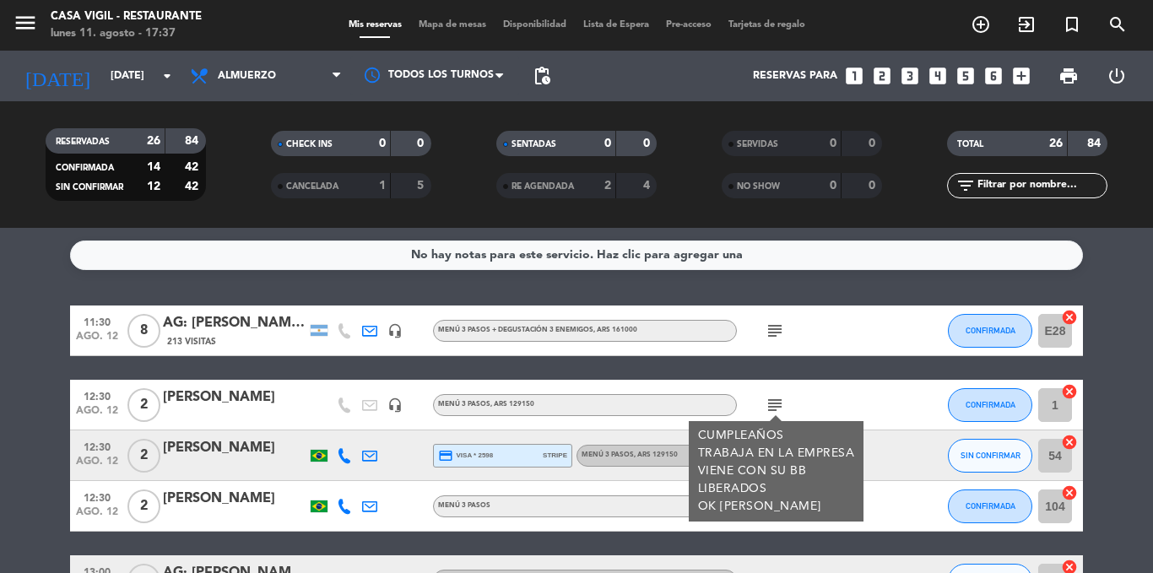
click at [776, 403] on icon "subject" at bounding box center [775, 405] width 20 height 20
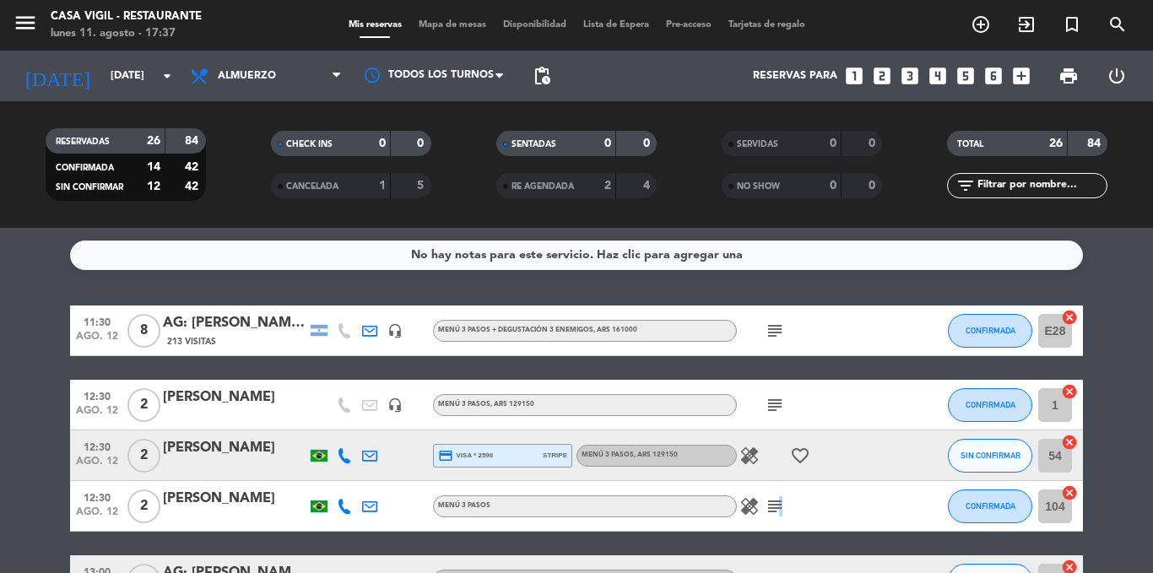
click at [778, 505] on icon "subject" at bounding box center [775, 506] width 20 height 20
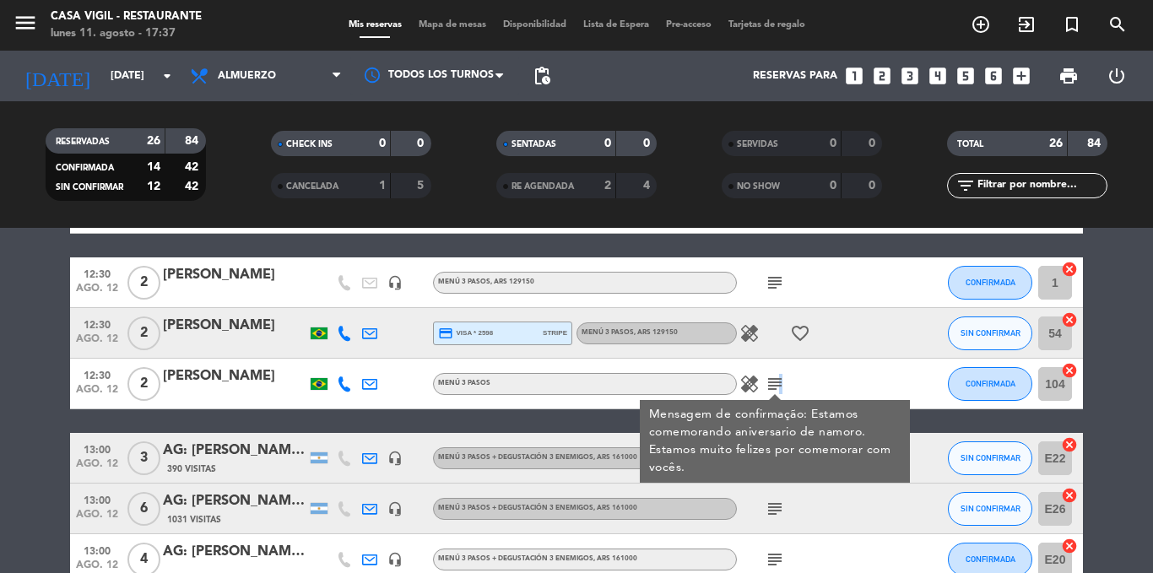
scroll to position [169, 0]
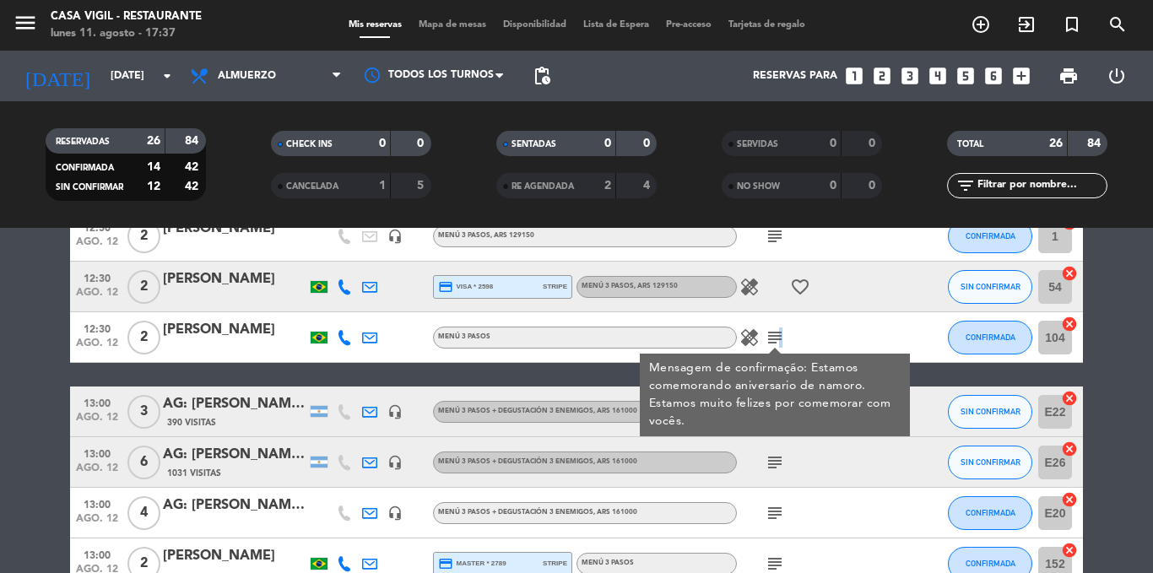
click at [776, 340] on icon "subject" at bounding box center [775, 338] width 20 height 20
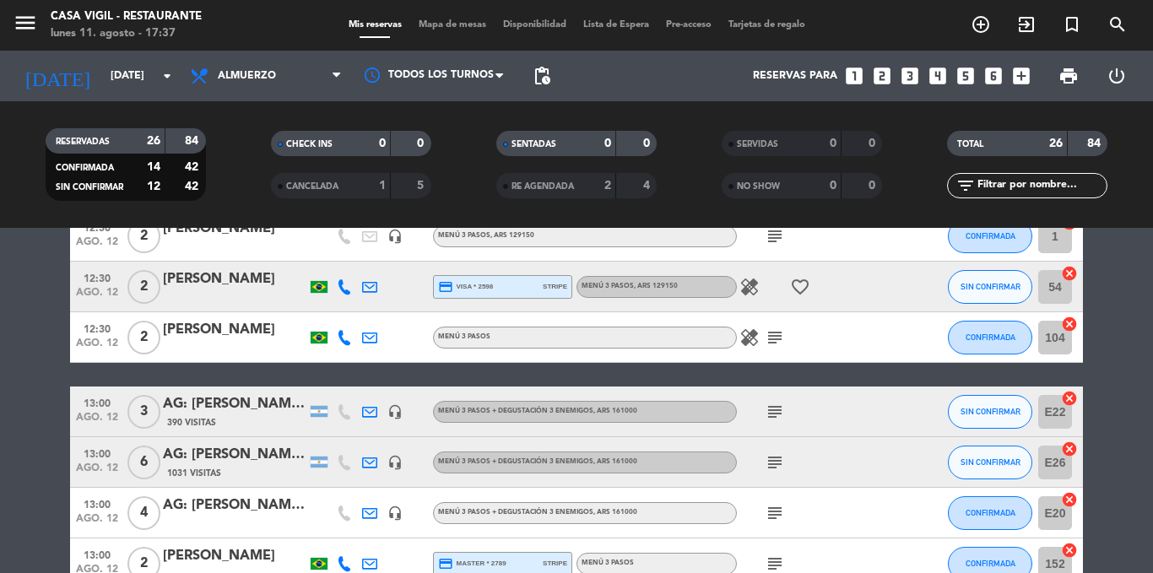
click at [777, 409] on icon "subject" at bounding box center [775, 412] width 20 height 20
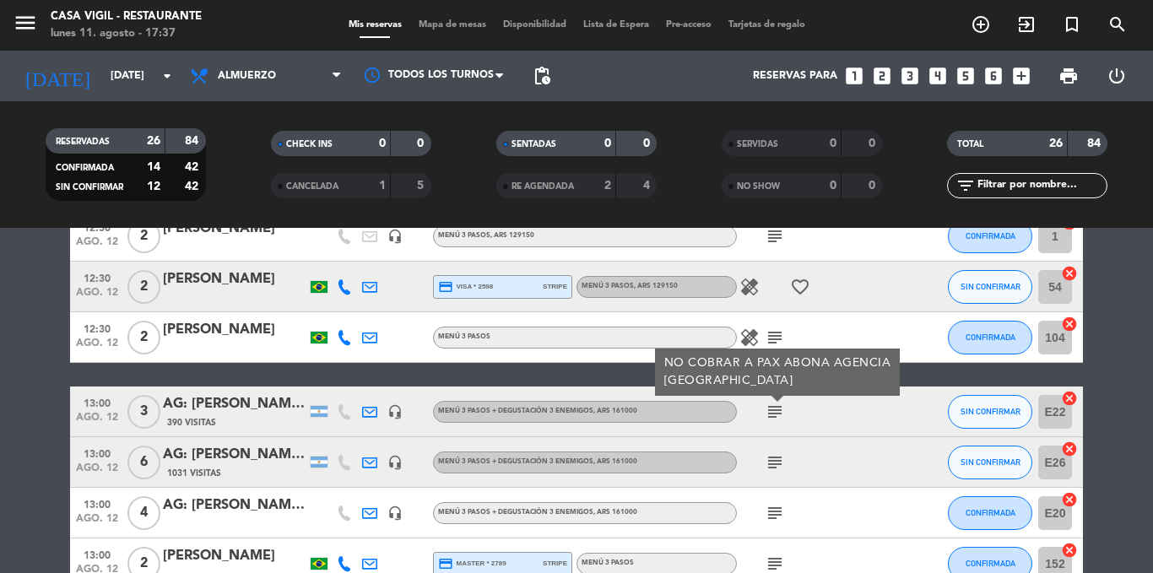
click at [777, 409] on icon "subject" at bounding box center [775, 412] width 20 height 20
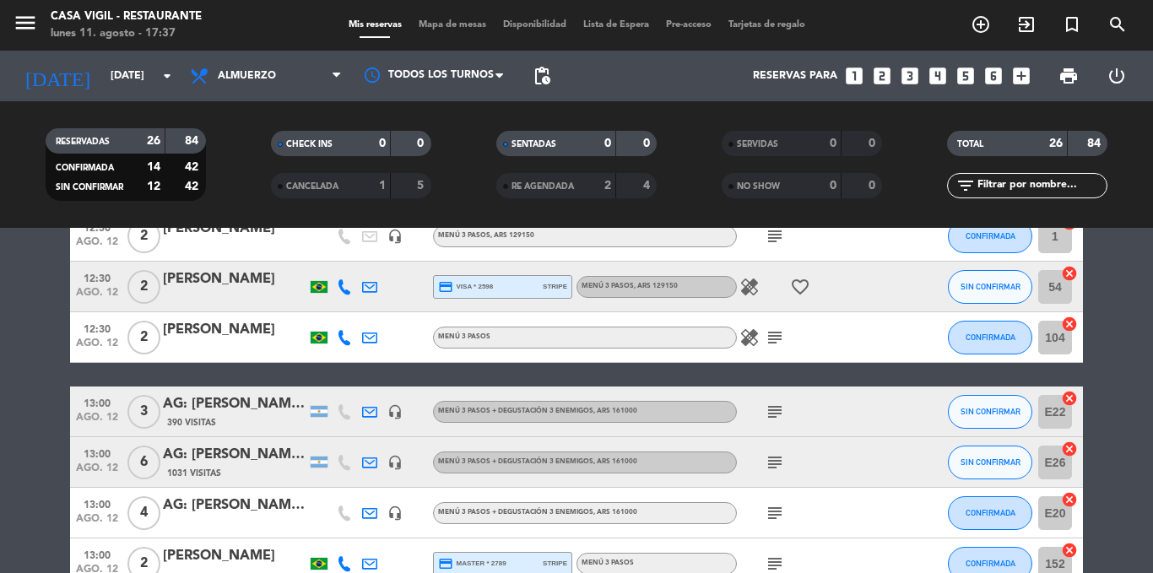
click at [779, 460] on icon "subject" at bounding box center [775, 463] width 20 height 20
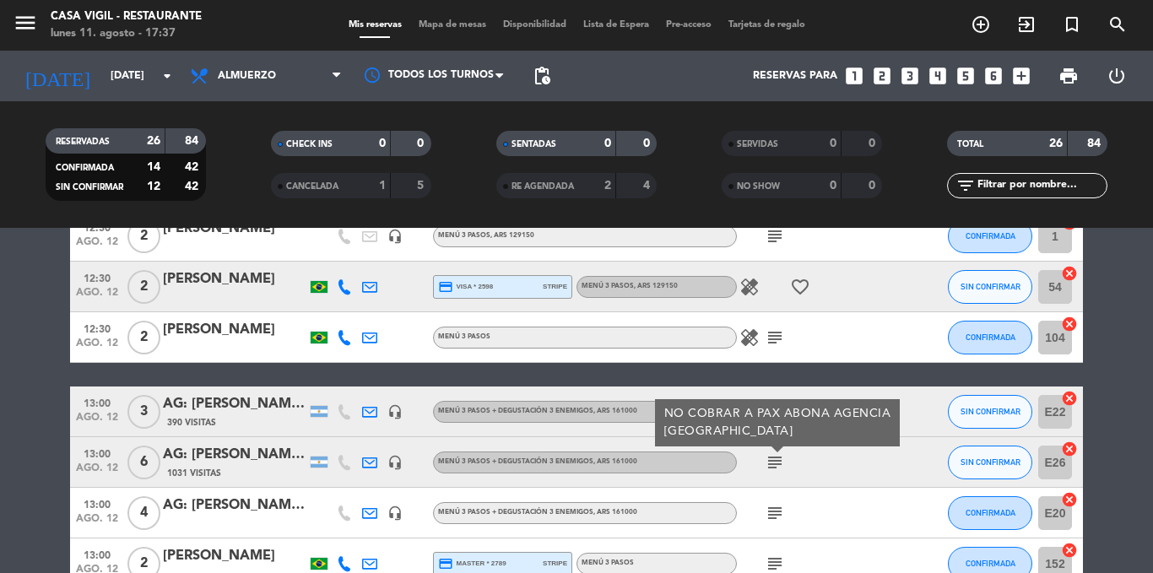
click at [779, 460] on icon "subject" at bounding box center [775, 463] width 20 height 20
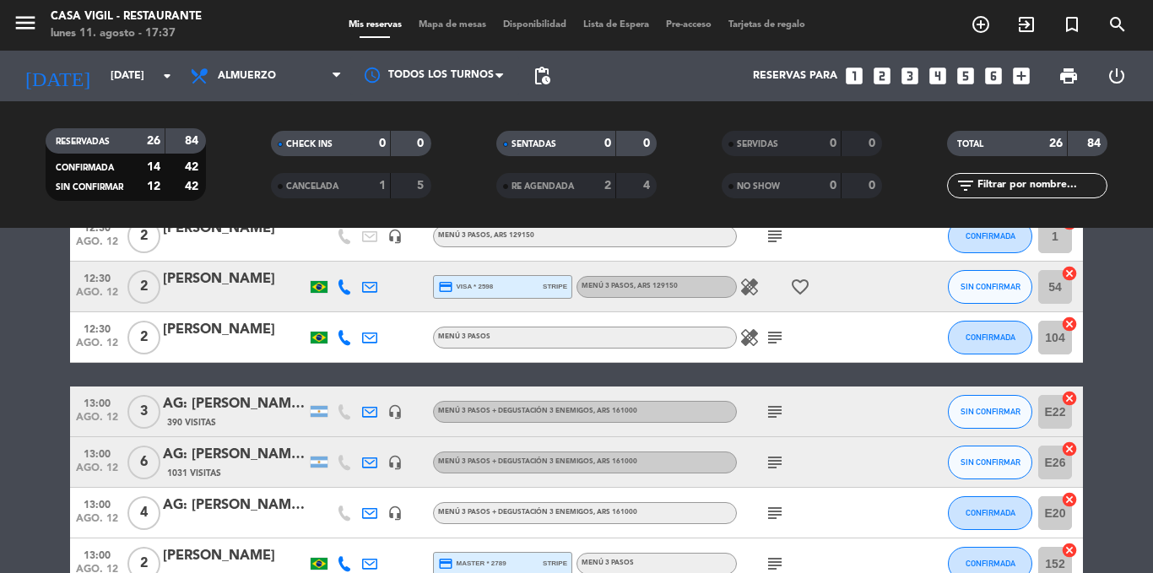
click at [773, 514] on icon "subject" at bounding box center [775, 513] width 20 height 20
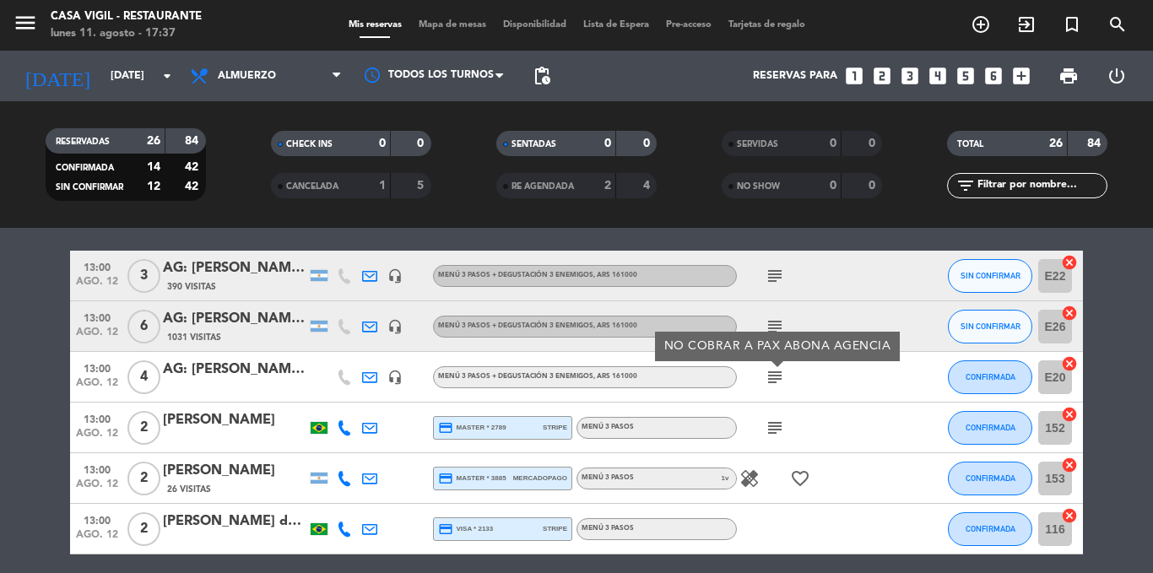
scroll to position [338, 0]
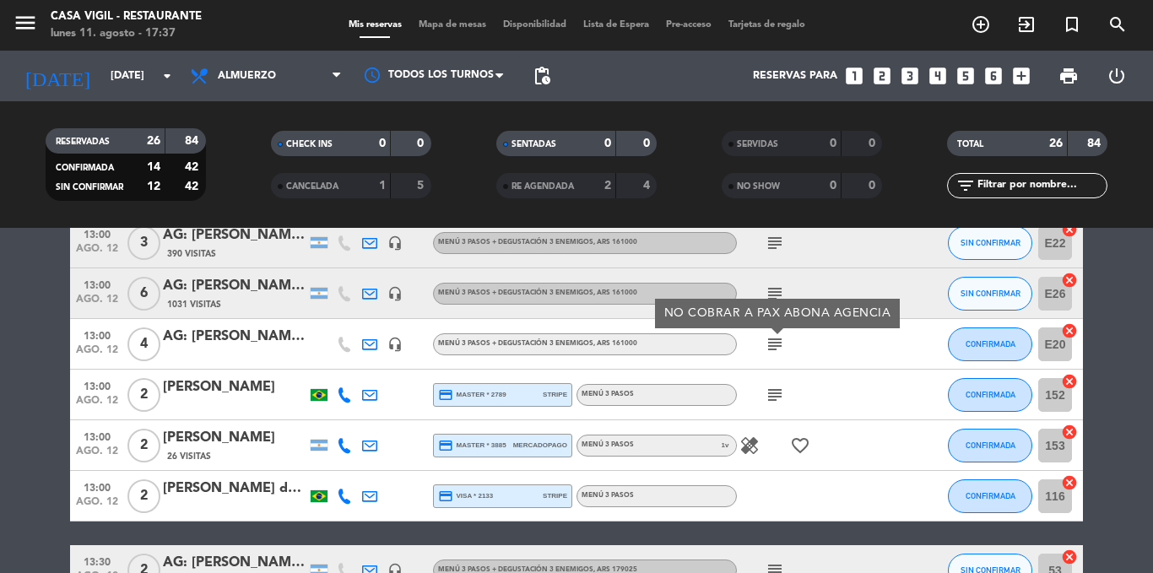
click at [773, 402] on icon "subject" at bounding box center [775, 395] width 20 height 20
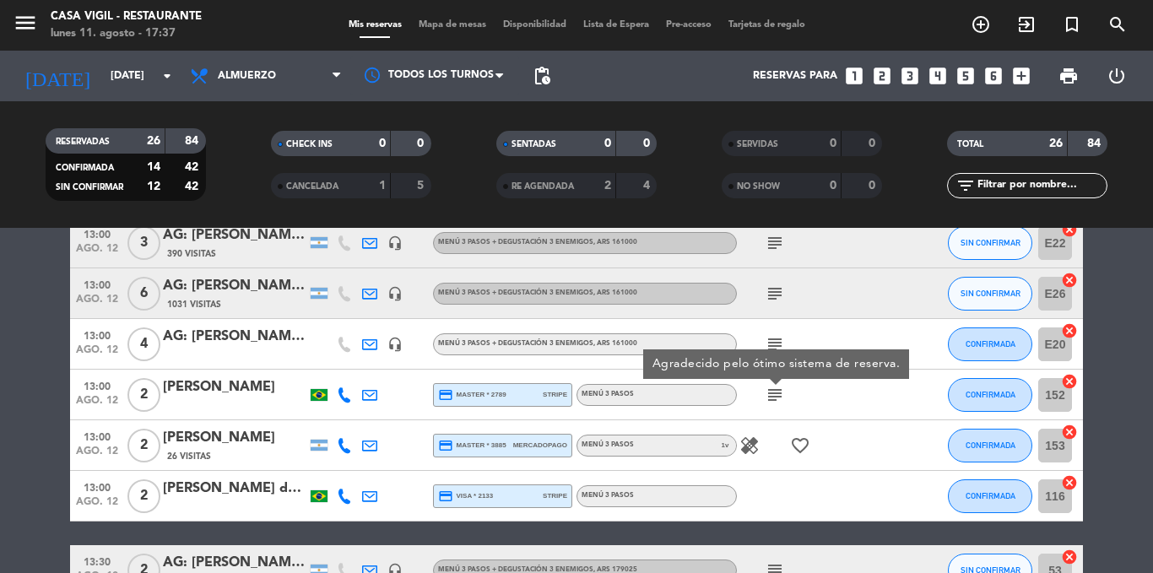
click at [773, 402] on icon "subject" at bounding box center [775, 395] width 20 height 20
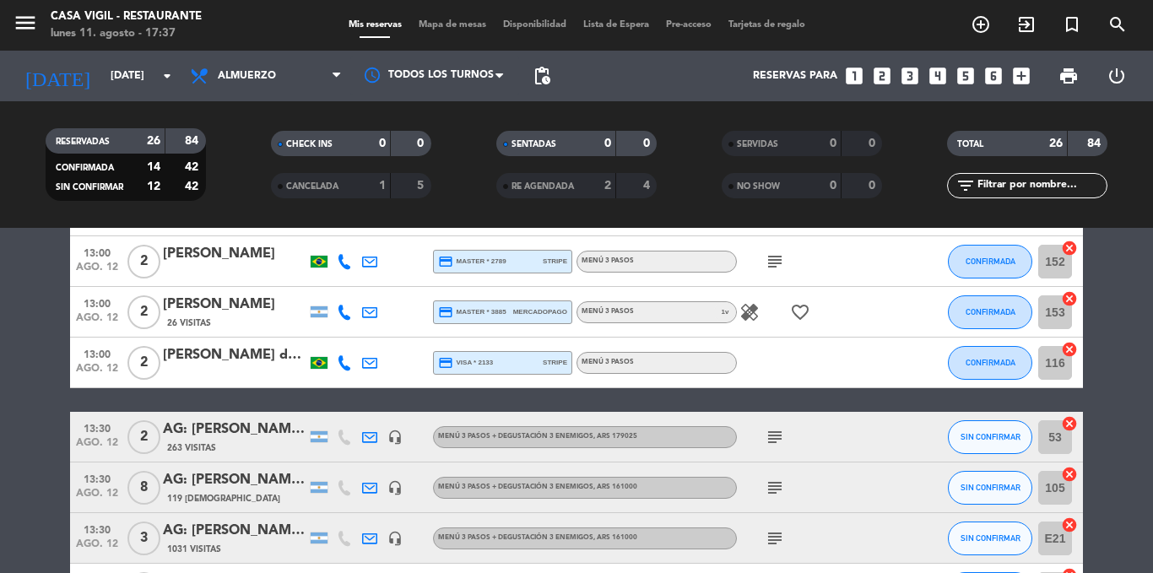
scroll to position [507, 0]
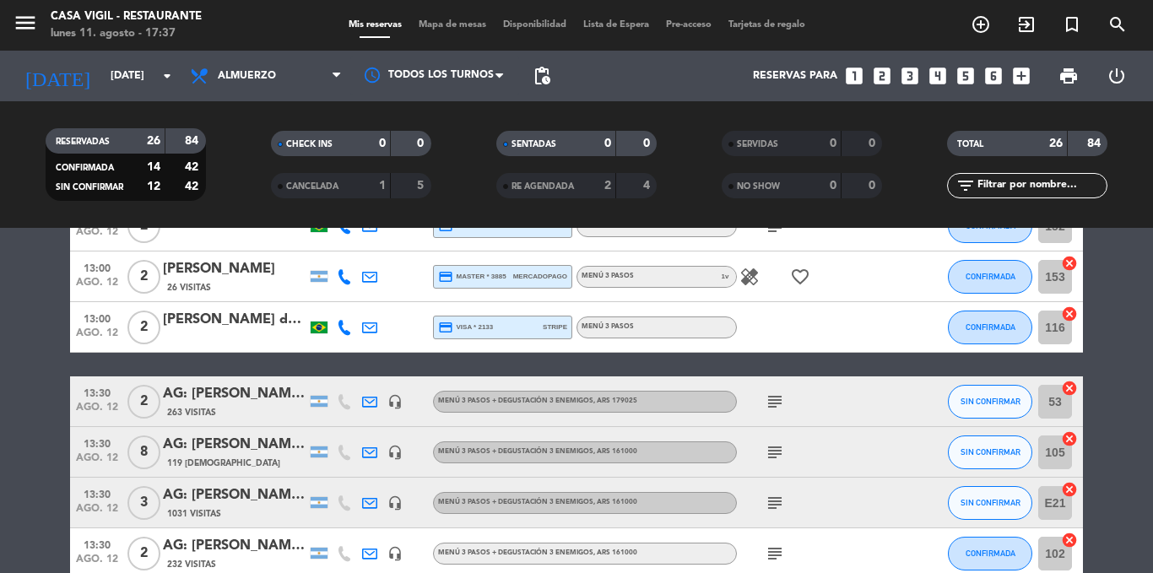
click at [773, 402] on icon "subject" at bounding box center [775, 402] width 20 height 20
click at [778, 449] on icon "subject" at bounding box center [775, 452] width 20 height 20
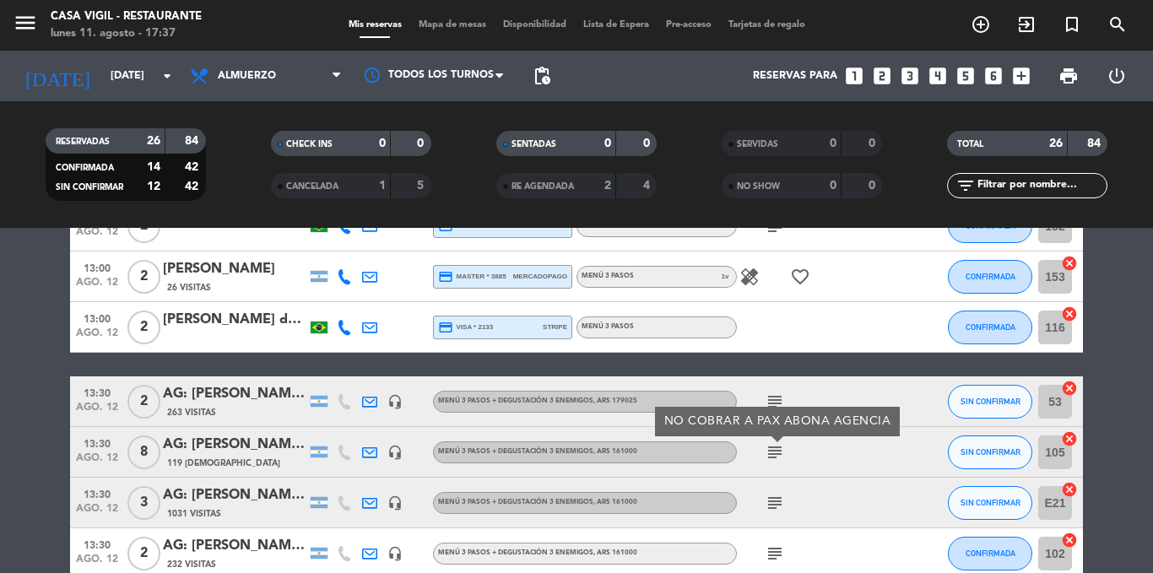
click at [778, 449] on icon "subject" at bounding box center [775, 452] width 20 height 20
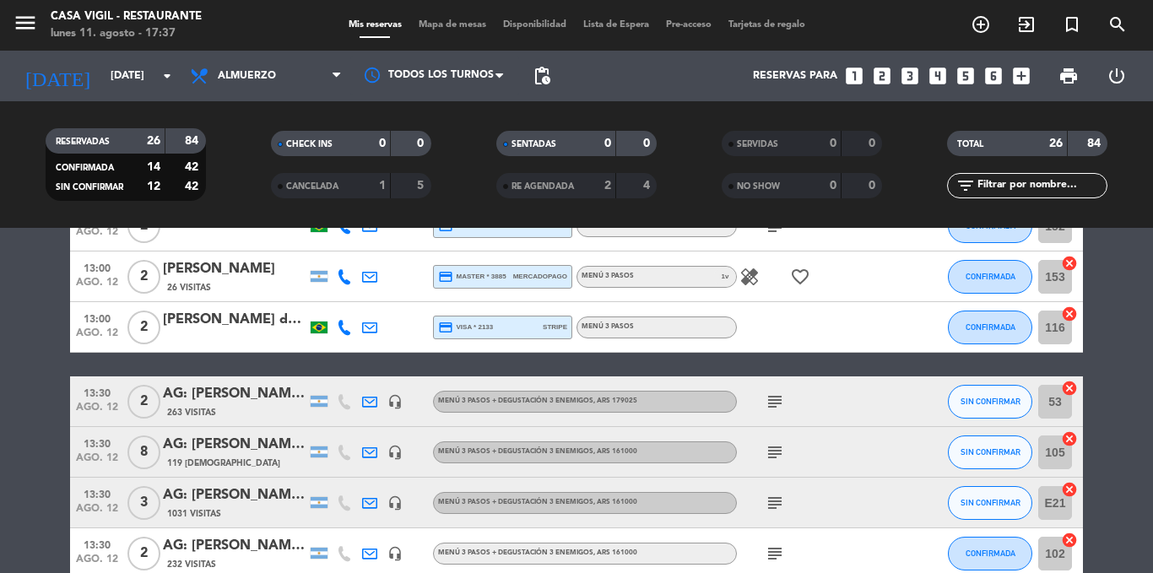
click at [776, 496] on icon "subject" at bounding box center [775, 503] width 20 height 20
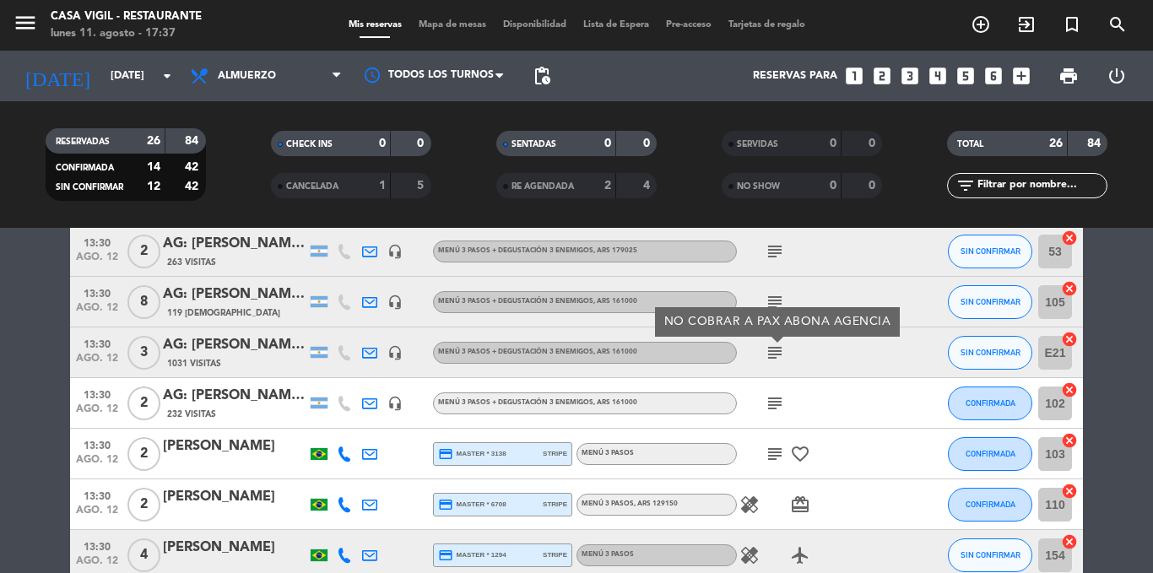
scroll to position [675, 0]
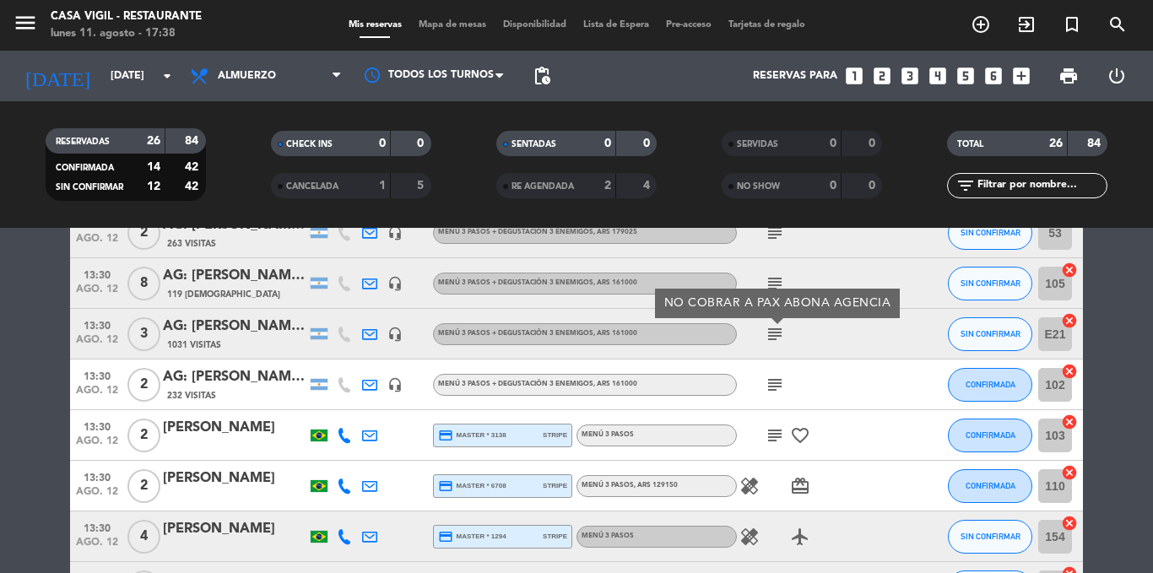
click at [778, 388] on icon "subject" at bounding box center [775, 385] width 20 height 20
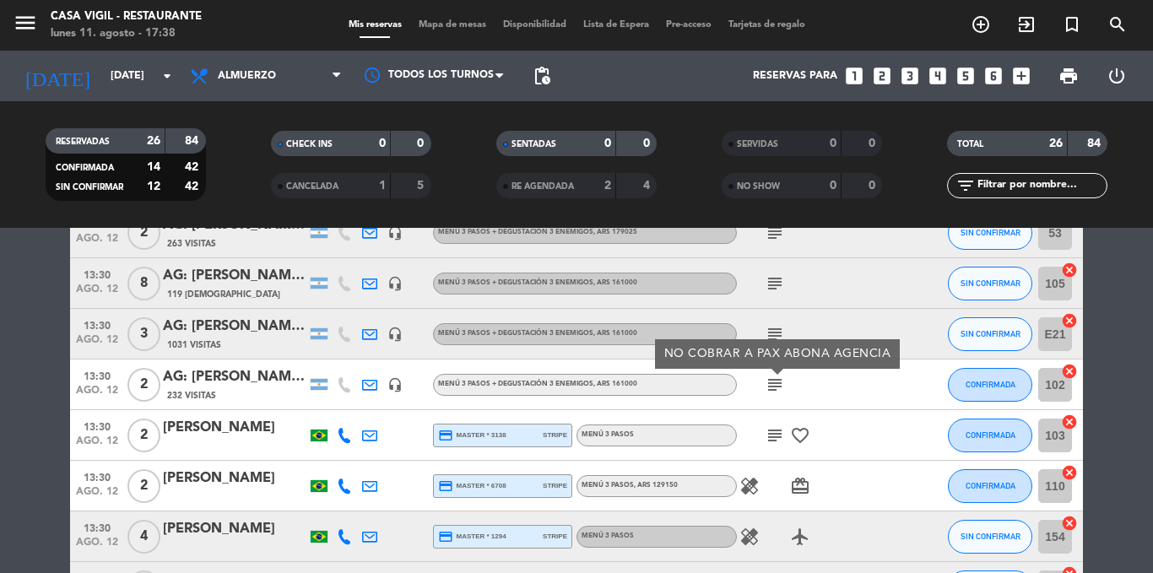
click at [774, 434] on icon "subject" at bounding box center [775, 436] width 20 height 20
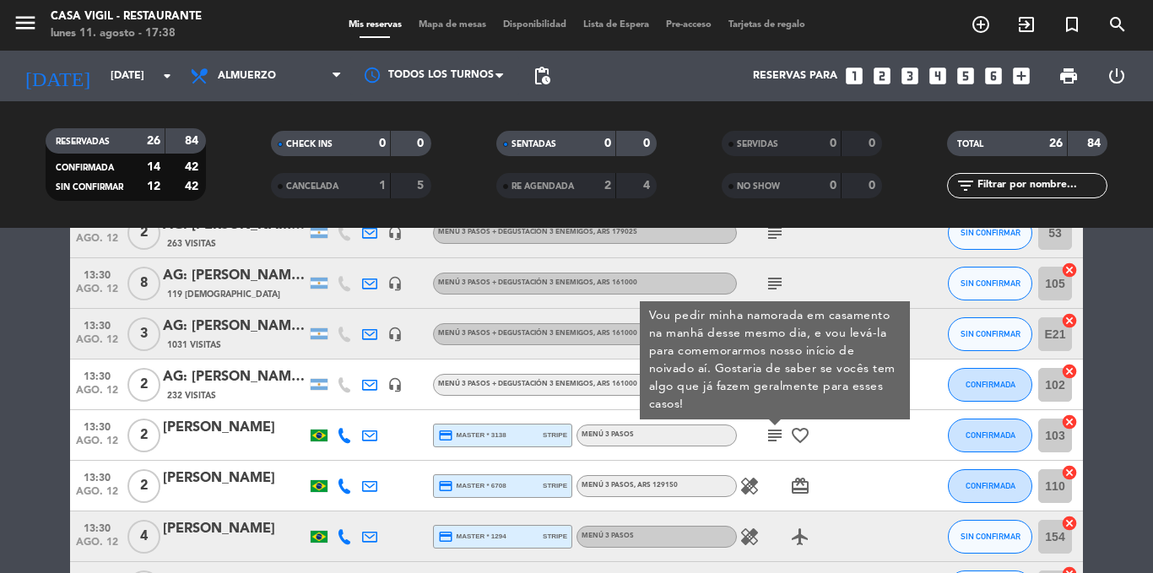
click at [251, 436] on div "[PERSON_NAME]" at bounding box center [235, 428] width 144 height 22
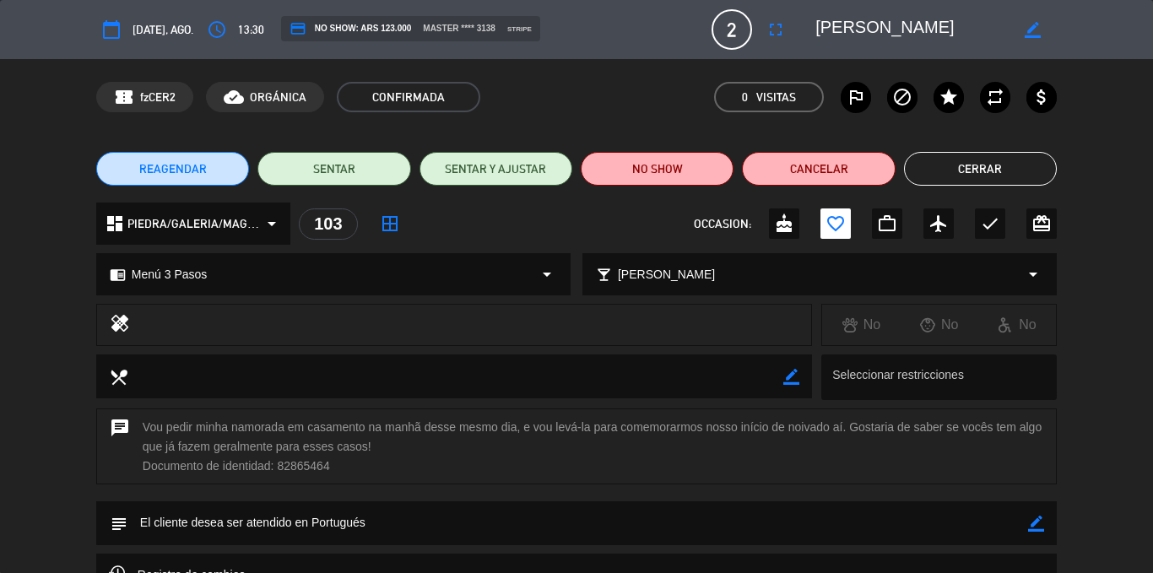
scroll to position [84, 0]
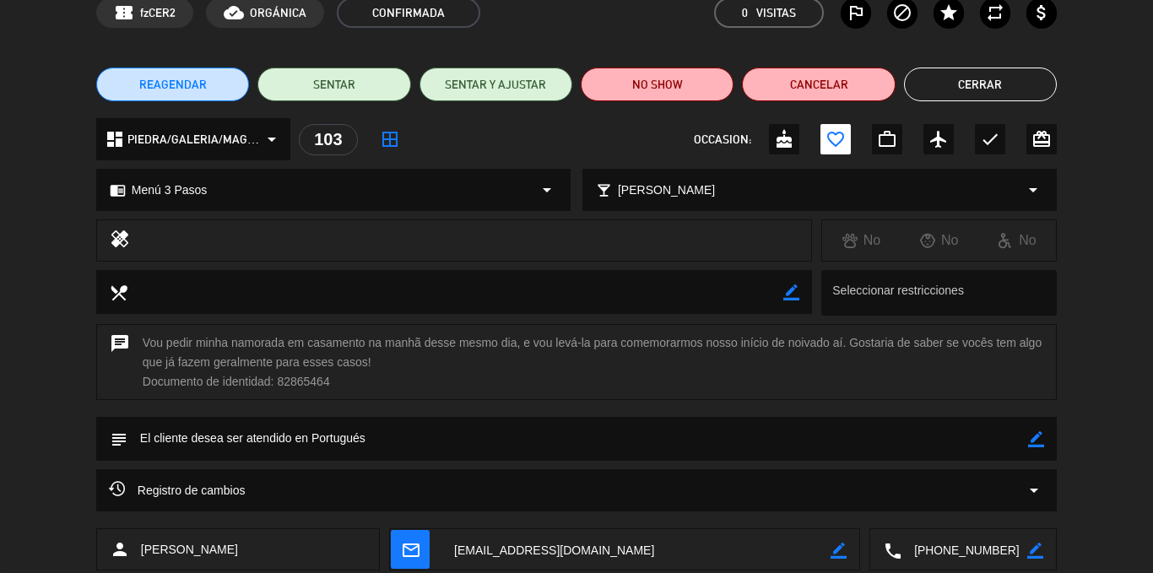
click at [979, 87] on button "Cerrar" at bounding box center [980, 85] width 153 height 34
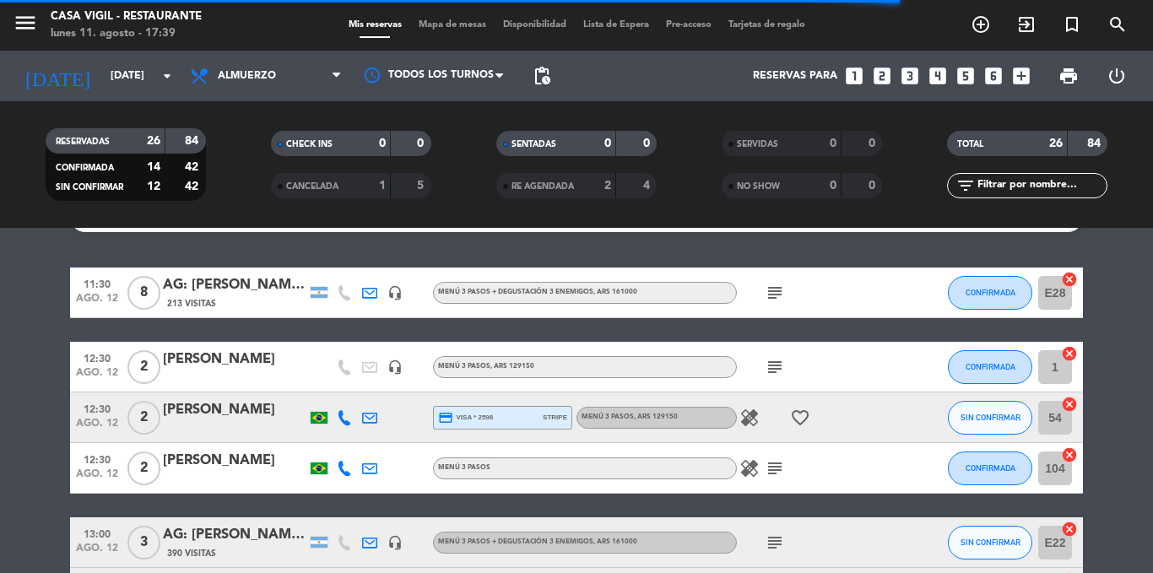
scroll to position [0, 0]
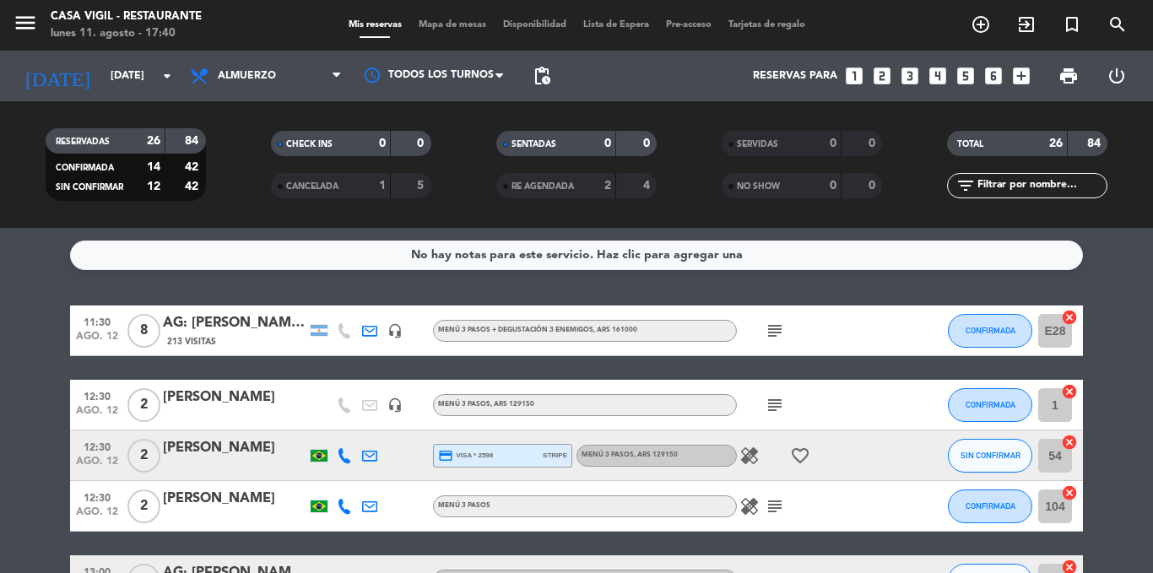
click at [750, 453] on icon "healing" at bounding box center [750, 456] width 20 height 20
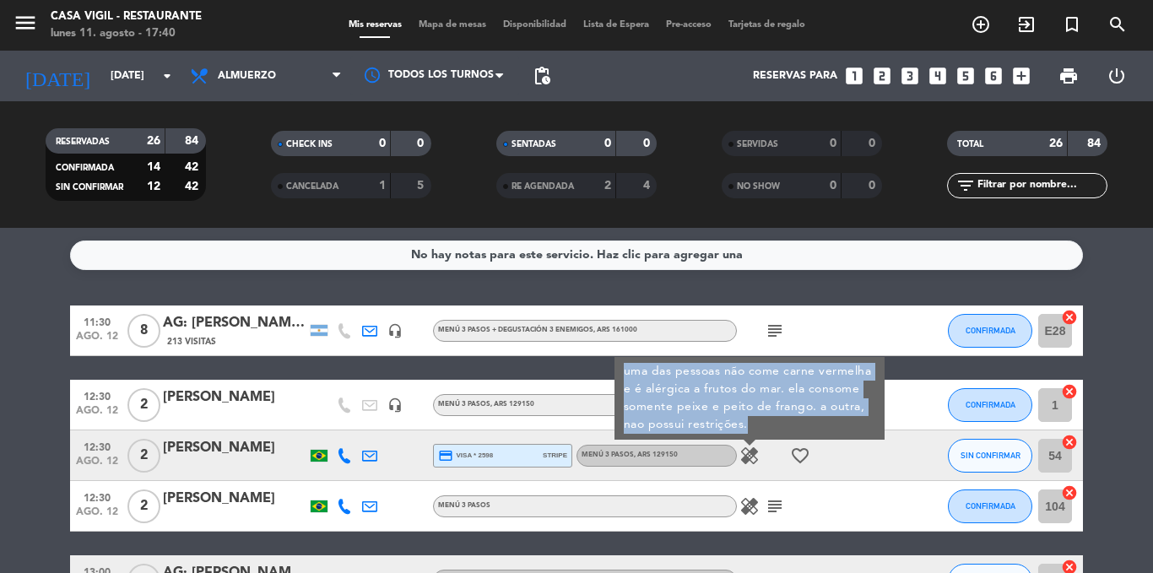
drag, startPoint x: 626, startPoint y: 371, endPoint x: 768, endPoint y: 425, distance: 152.3
click at [768, 425] on div "uma das pessoas não come carne vermelha e é alérgica a frutos do mar. ela conso…" at bounding box center [750, 398] width 270 height 83
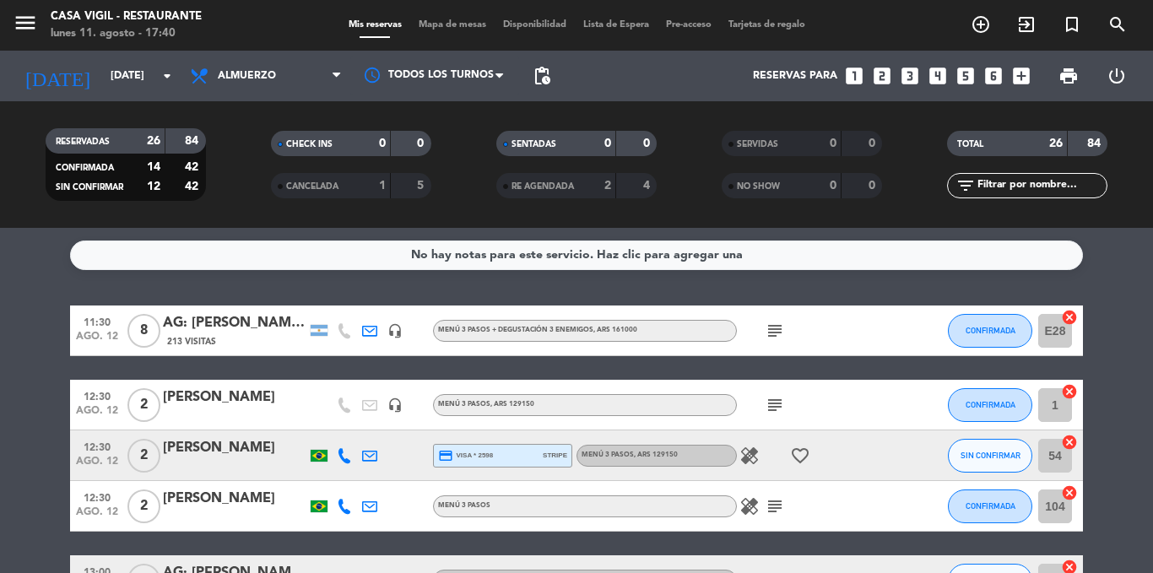
click at [754, 452] on icon "healing" at bounding box center [750, 456] width 20 height 20
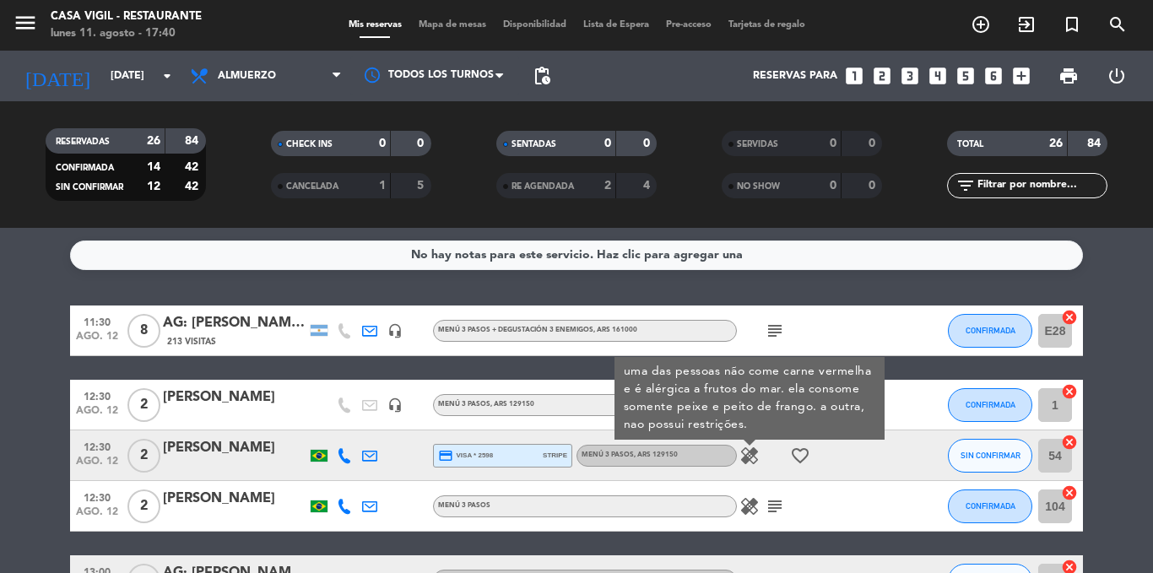
click at [258, 456] on div "[PERSON_NAME]" at bounding box center [235, 448] width 144 height 22
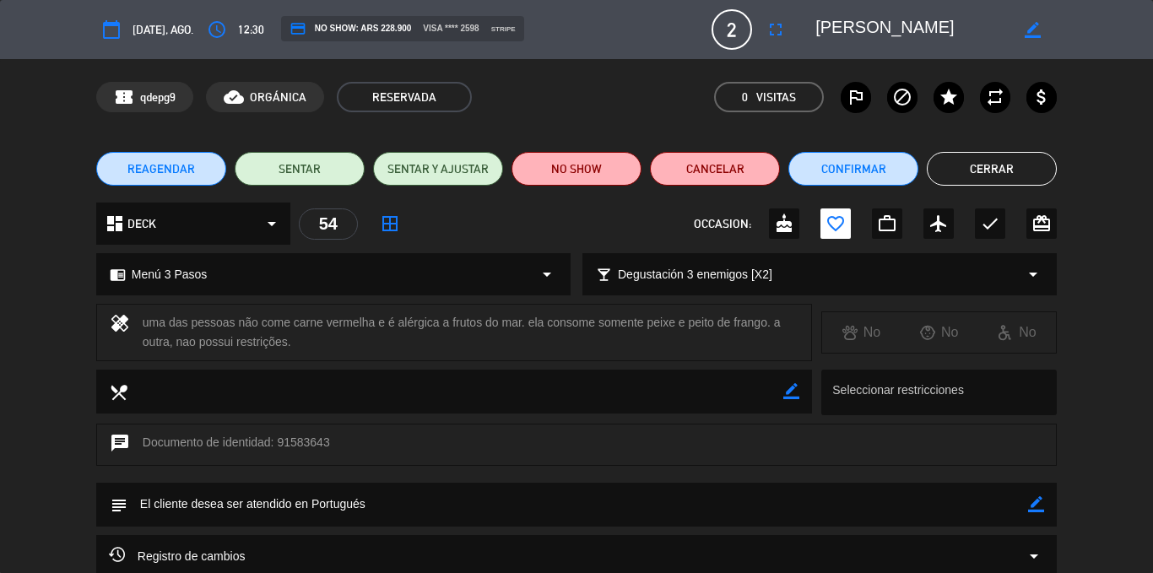
drag, startPoint x: 142, startPoint y: 318, endPoint x: 306, endPoint y: 344, distance: 165.9
click at [306, 344] on div "uma das pessoas não come carne vermelha e é alérgica a frutos do mar. ela conso…" at bounding box center [471, 332] width 656 height 39
copy div "uma das pessoas não come carne vermelha e é alérgica a frutos do mar. ela conso…"
click at [1019, 169] on button "Cerrar" at bounding box center [992, 169] width 130 height 34
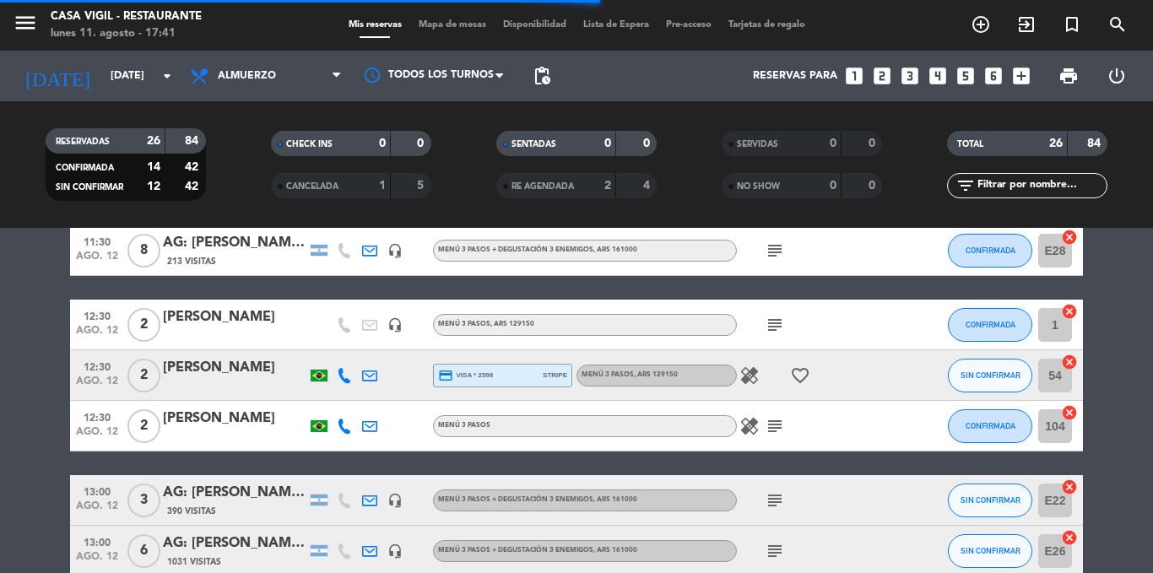
scroll to position [84, 0]
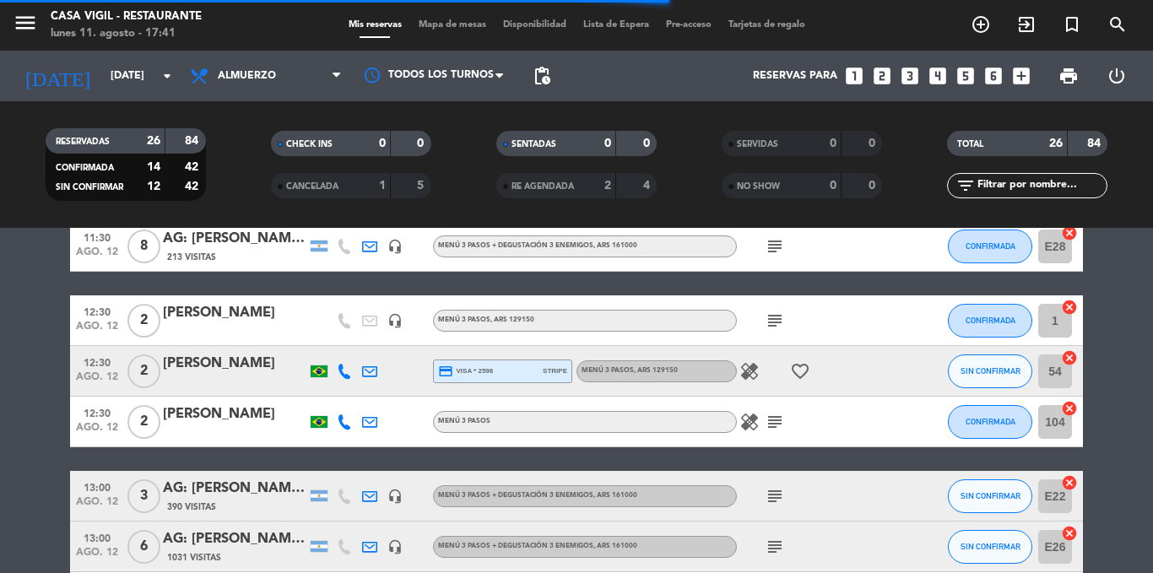
click at [240, 408] on div "[PERSON_NAME]" at bounding box center [235, 415] width 144 height 22
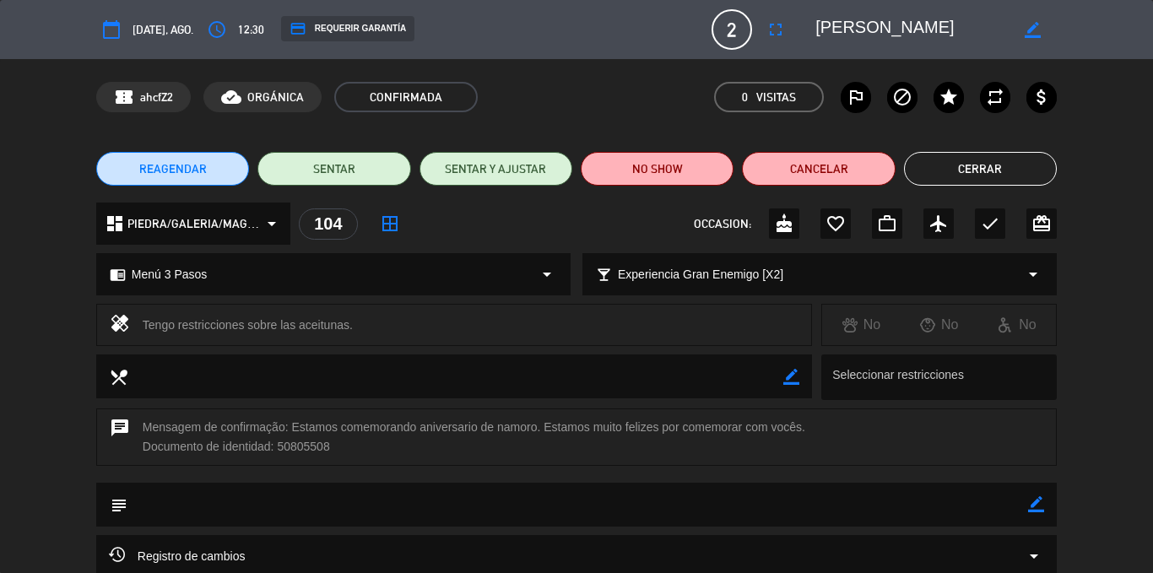
click at [976, 169] on button "Cerrar" at bounding box center [980, 169] width 153 height 34
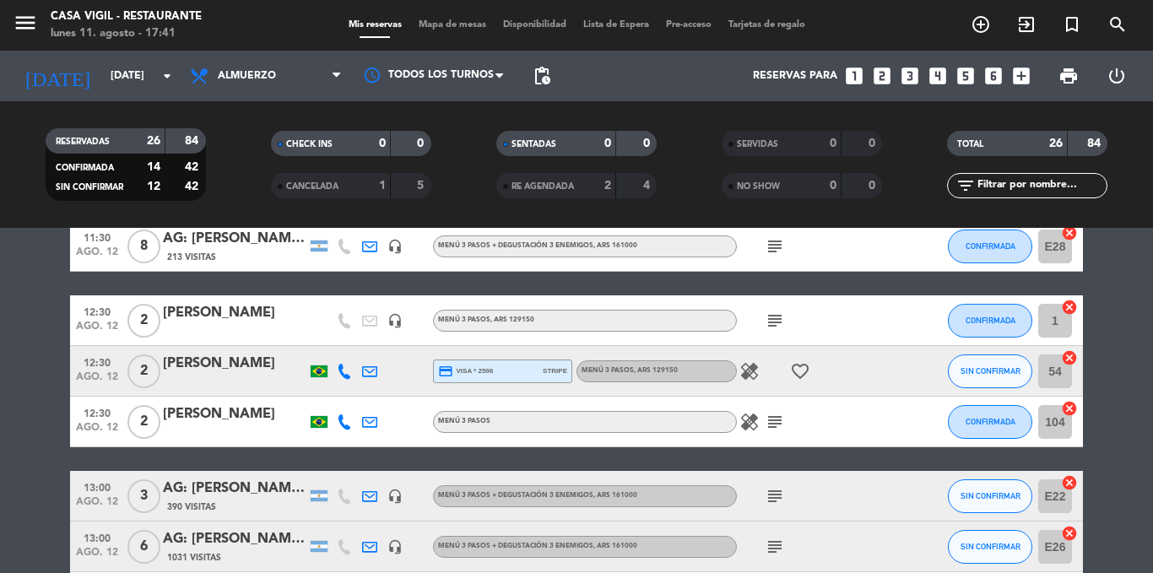
click at [742, 421] on icon "healing" at bounding box center [750, 422] width 20 height 20
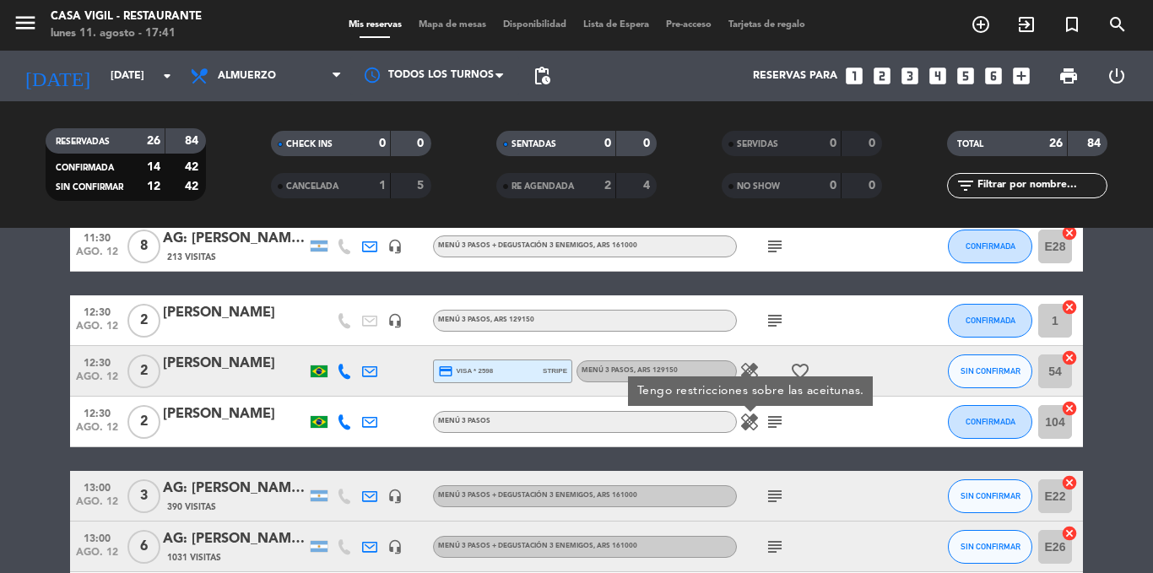
click at [742, 421] on icon "healing" at bounding box center [750, 422] width 20 height 20
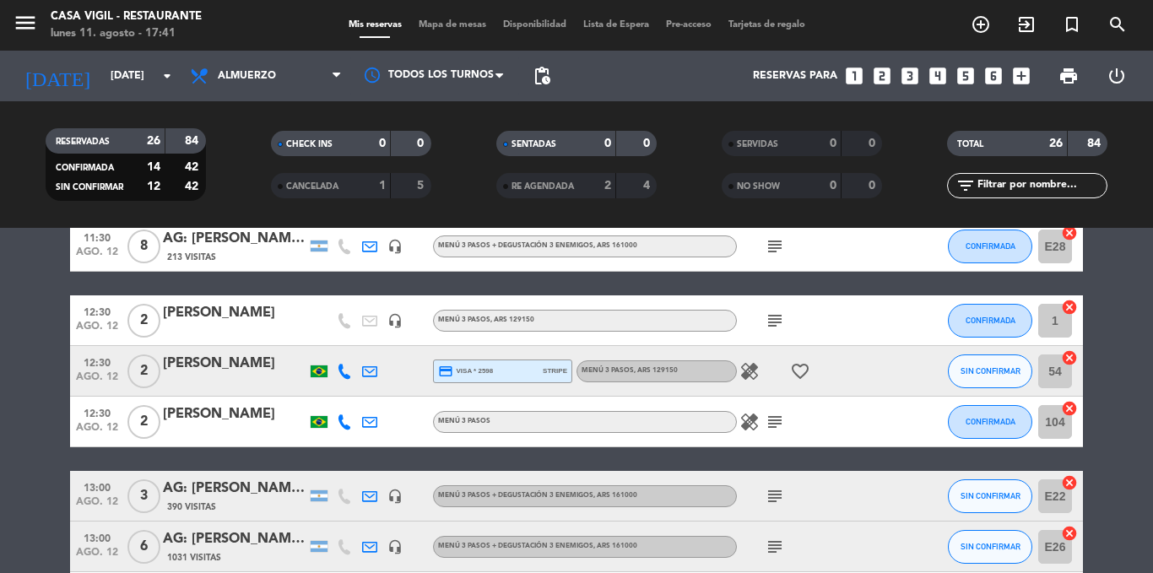
scroll to position [169, 0]
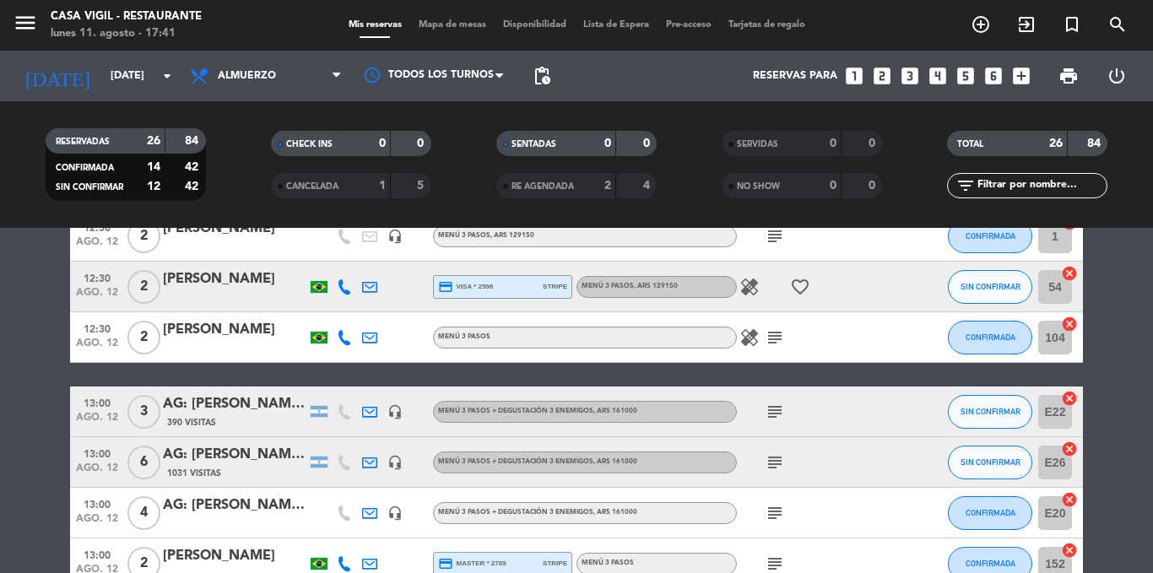
click at [278, 408] on div "AG: [PERSON_NAME] X3/ DISTINTOS" at bounding box center [235, 404] width 144 height 22
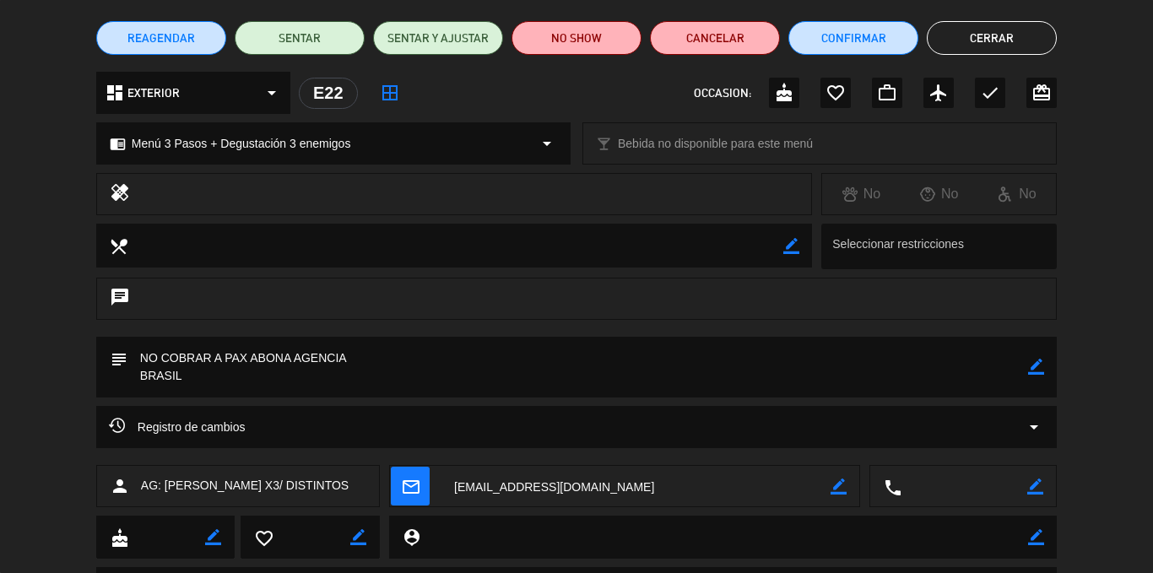
scroll to position [0, 0]
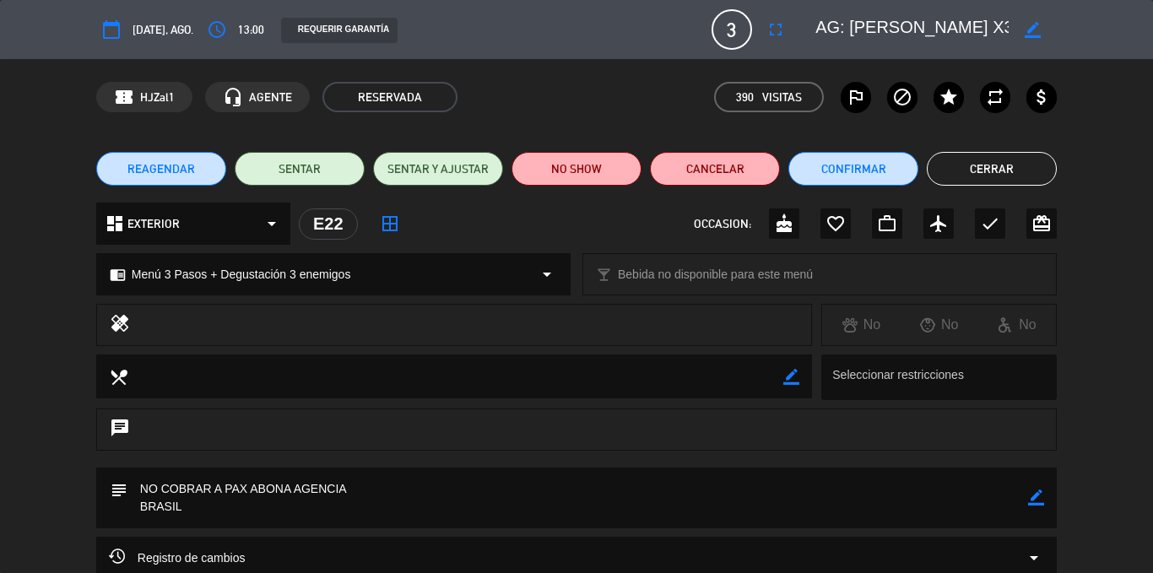
click at [1006, 171] on button "Cerrar" at bounding box center [992, 169] width 130 height 34
click at [975, 172] on button "Cerrar" at bounding box center [992, 169] width 130 height 34
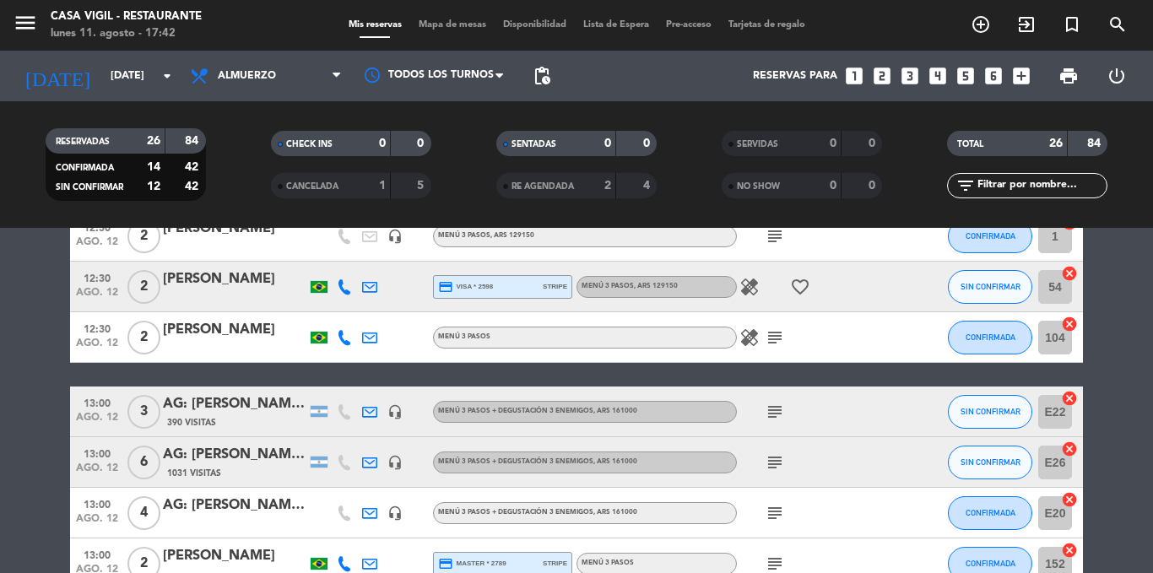
click at [229, 509] on div "AG: [PERSON_NAME] Fidale X4/ [PERSON_NAME]" at bounding box center [235, 506] width 144 height 22
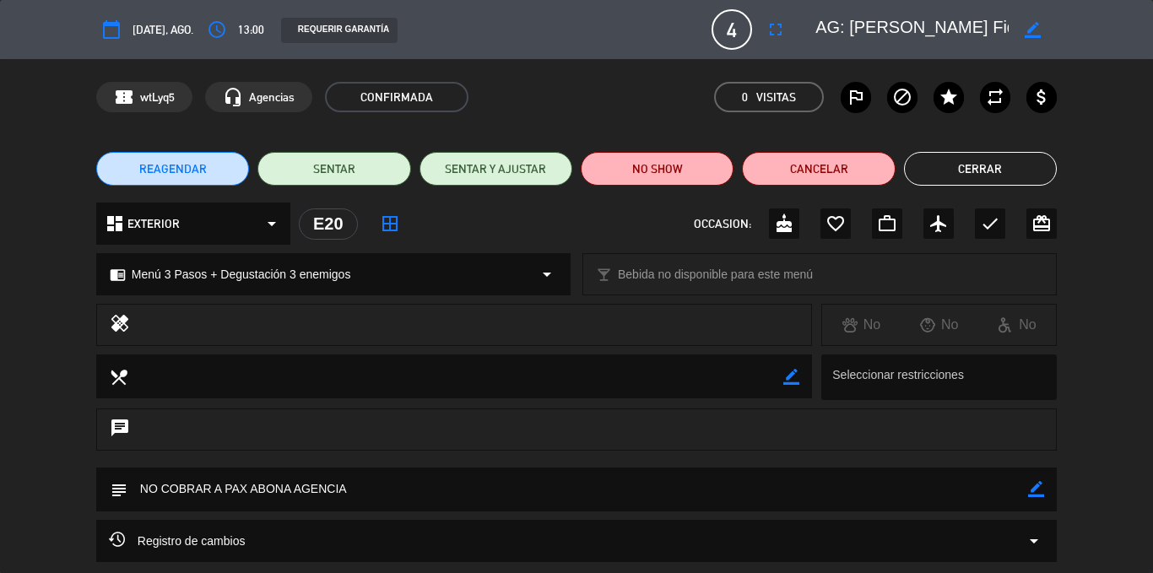
click at [1004, 178] on button "Cerrar" at bounding box center [980, 169] width 153 height 34
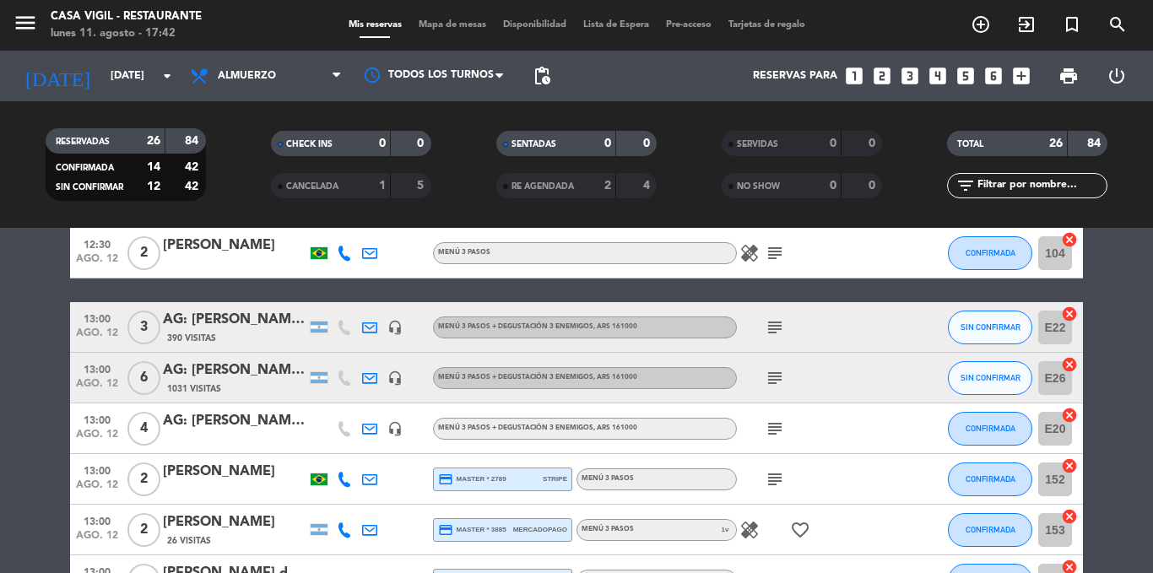
scroll to position [338, 0]
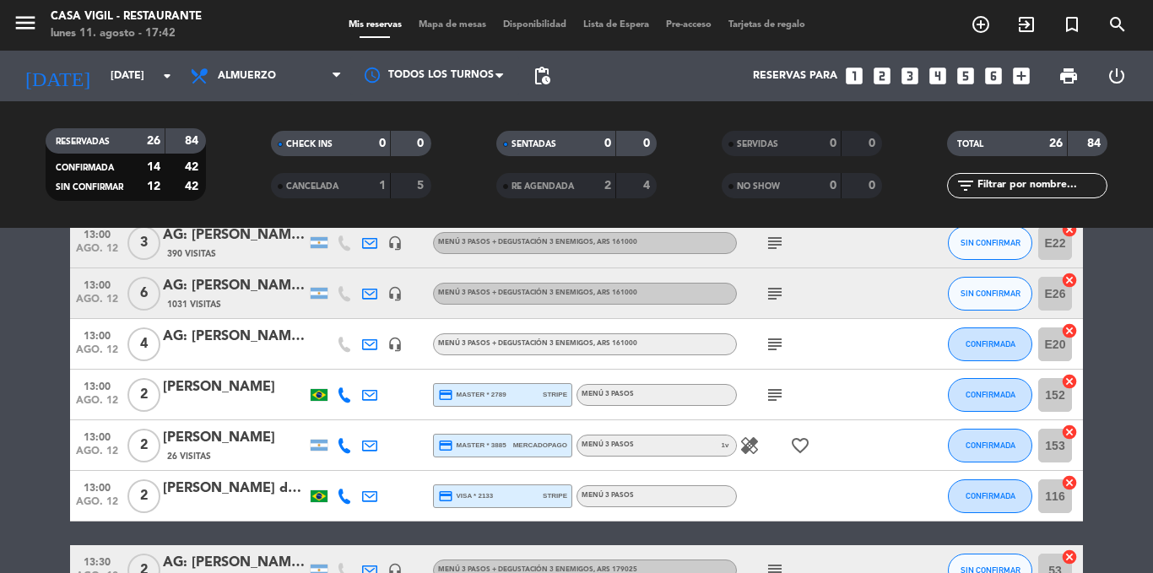
click at [774, 398] on icon "subject" at bounding box center [775, 395] width 20 height 20
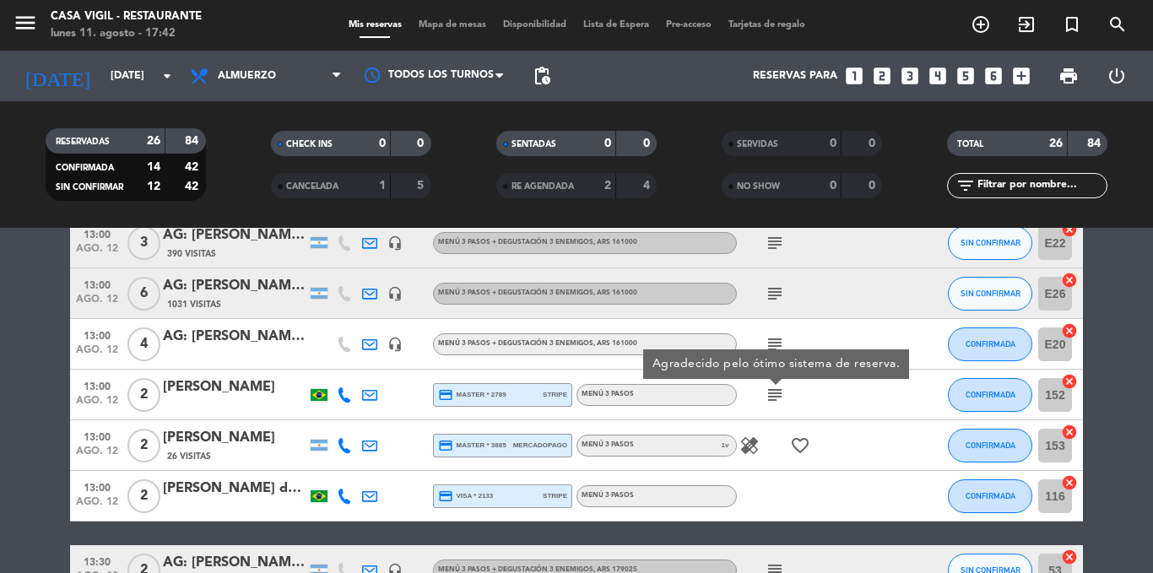
click at [754, 453] on icon "healing" at bounding box center [750, 446] width 20 height 20
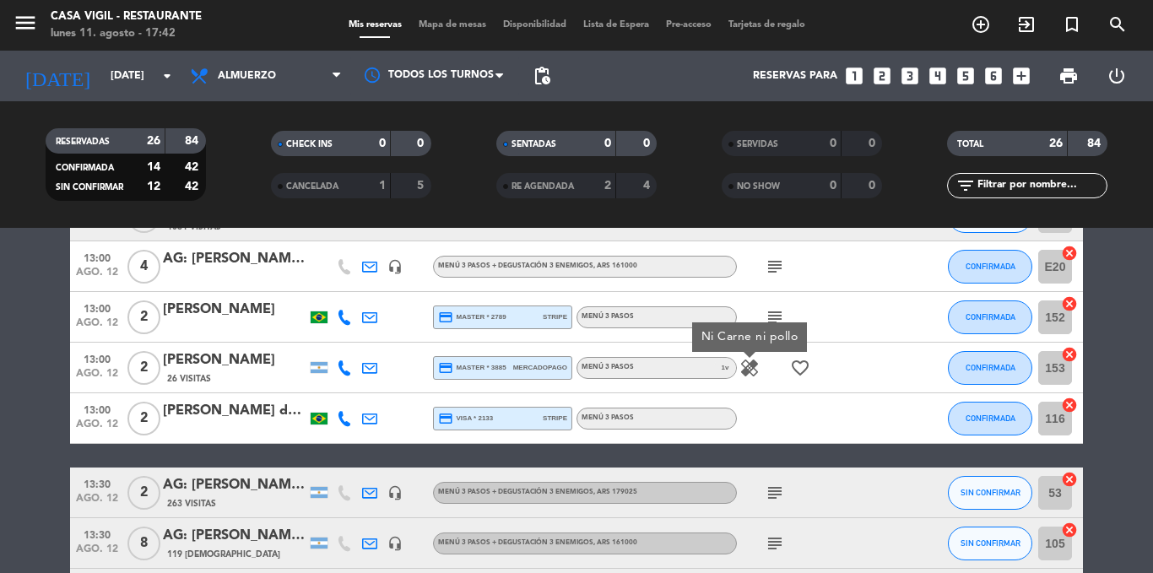
scroll to position [422, 0]
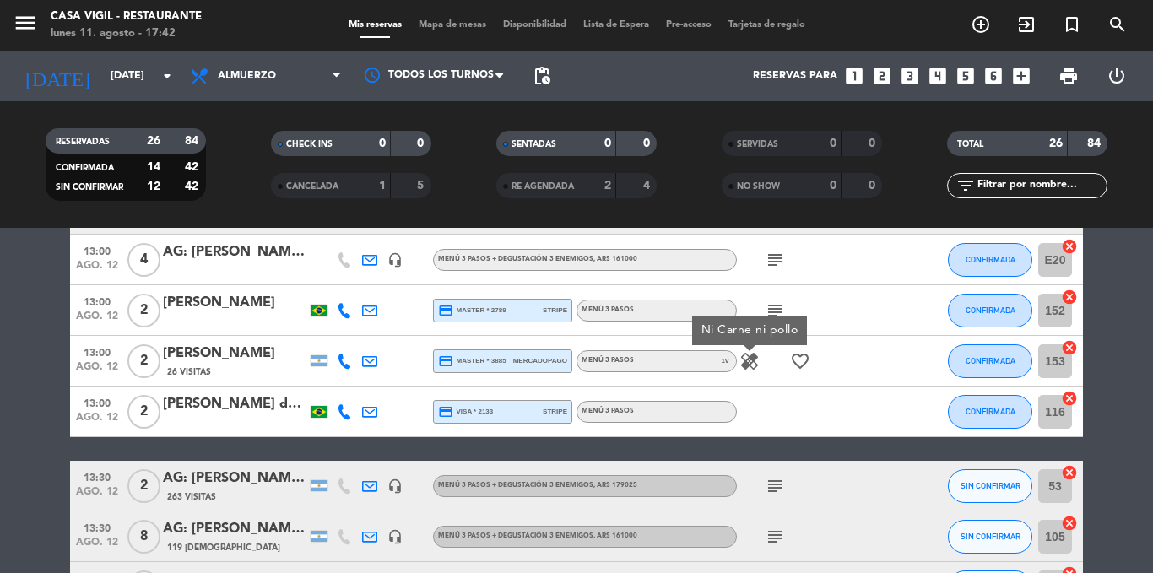
click at [778, 479] on icon "subject" at bounding box center [775, 486] width 20 height 20
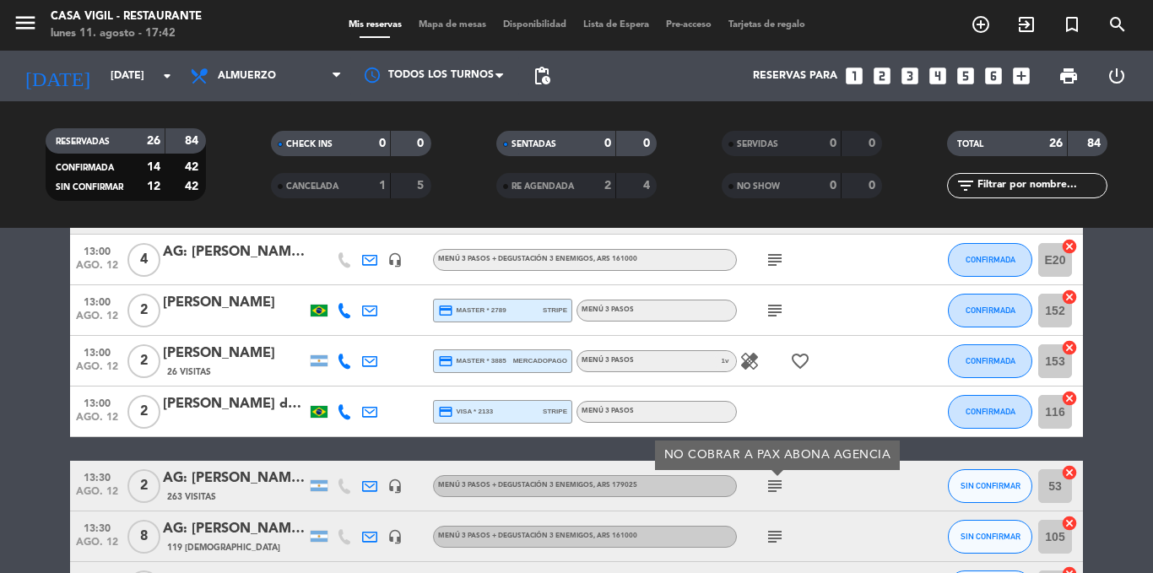
click at [778, 479] on icon "subject" at bounding box center [775, 486] width 20 height 20
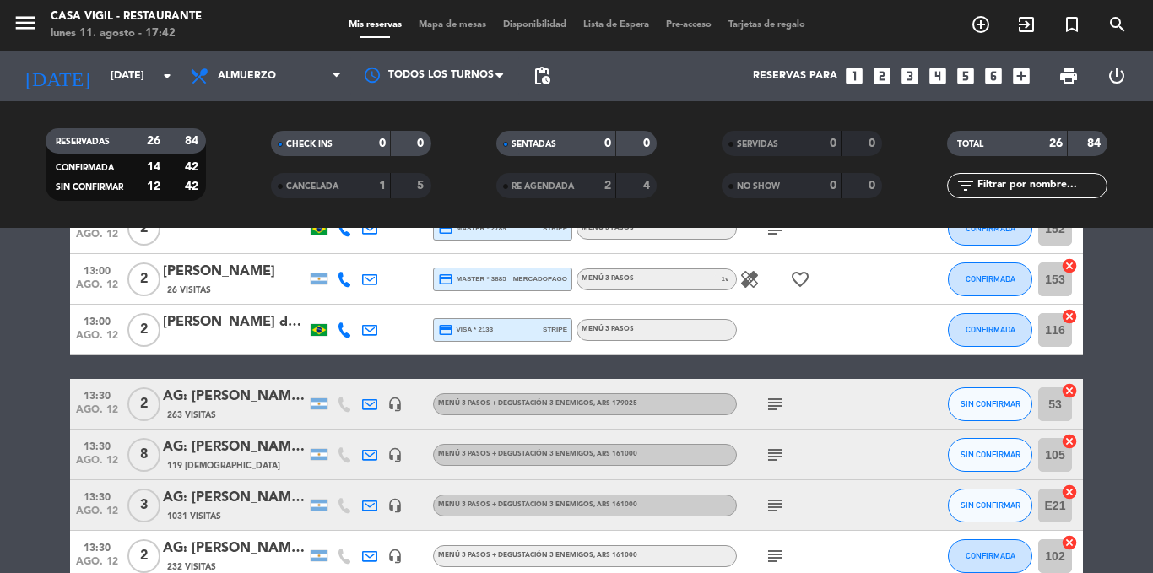
scroll to position [507, 0]
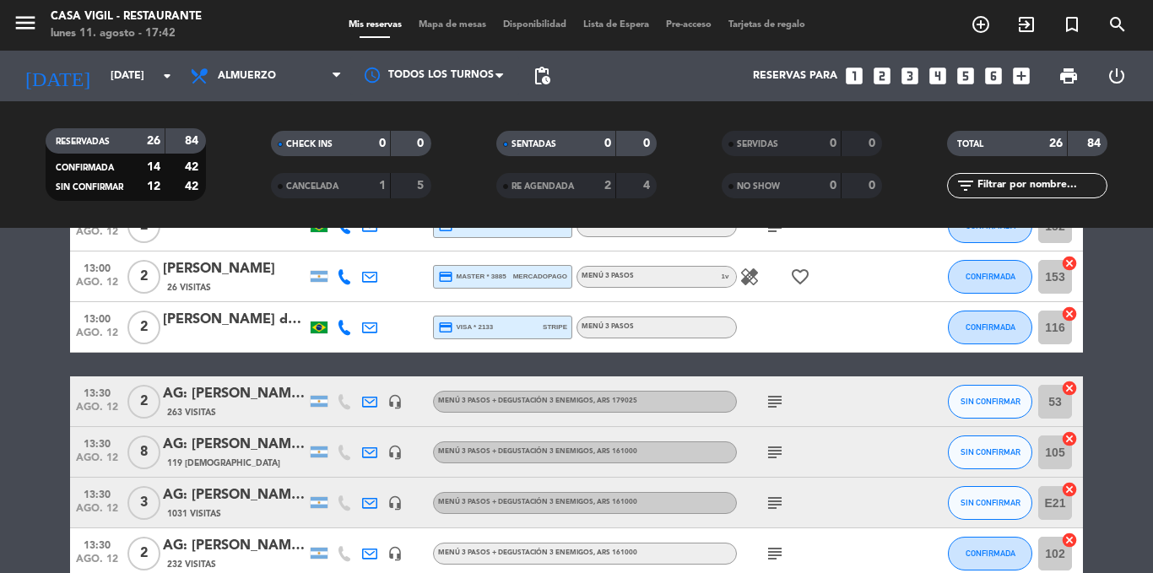
click at [775, 459] on icon "subject" at bounding box center [775, 452] width 20 height 20
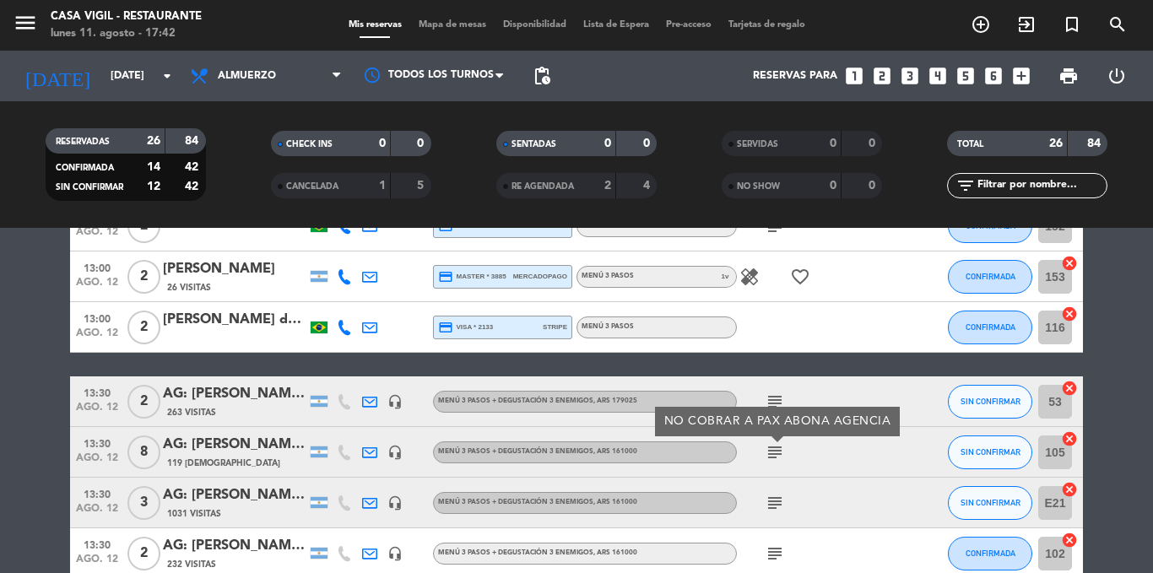
click at [775, 459] on icon "subject" at bounding box center [775, 452] width 20 height 20
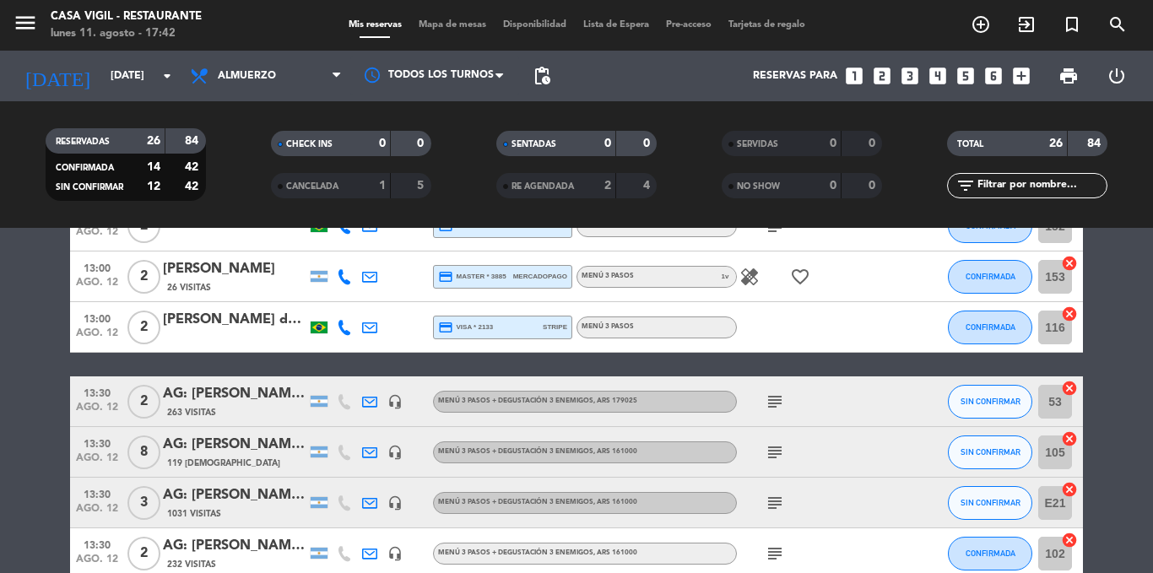
click at [770, 503] on icon "subject" at bounding box center [775, 503] width 20 height 20
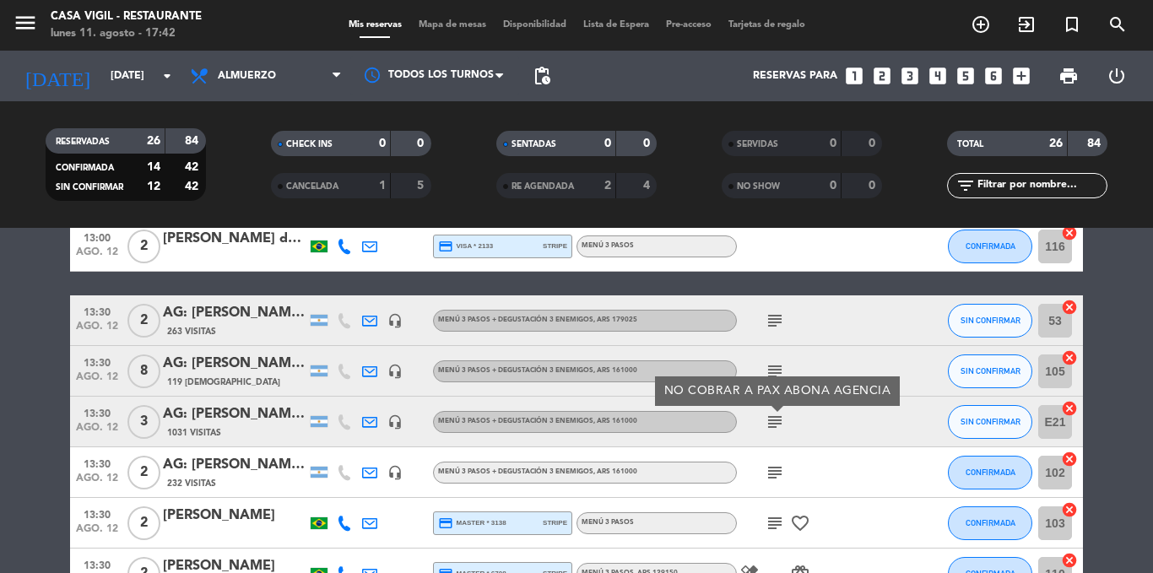
scroll to position [591, 0]
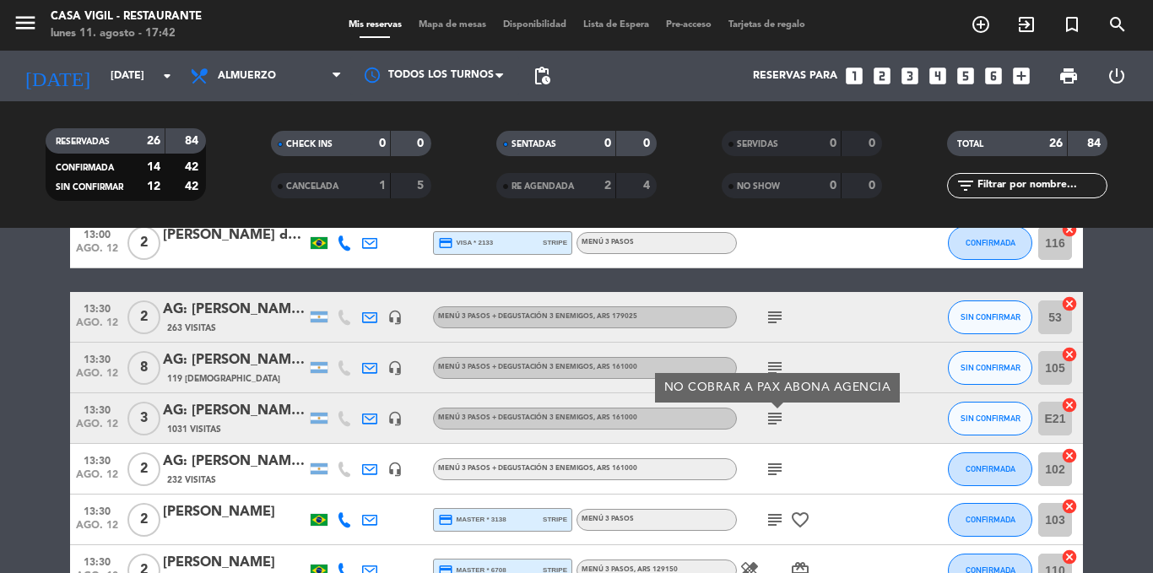
click at [775, 474] on icon "subject" at bounding box center [775, 469] width 20 height 20
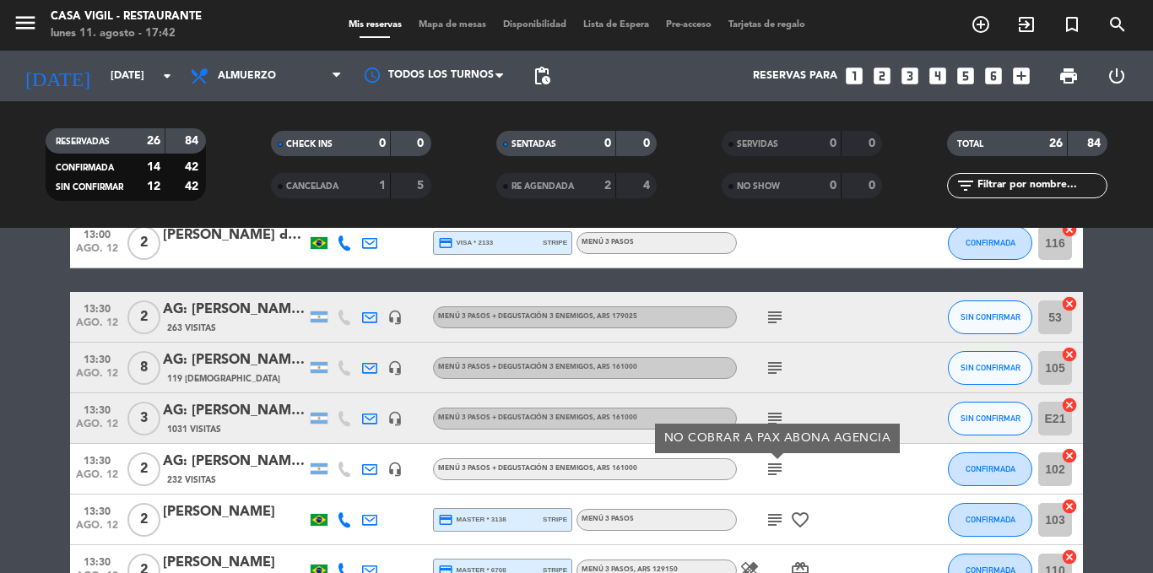
click at [775, 474] on icon "subject" at bounding box center [775, 469] width 20 height 20
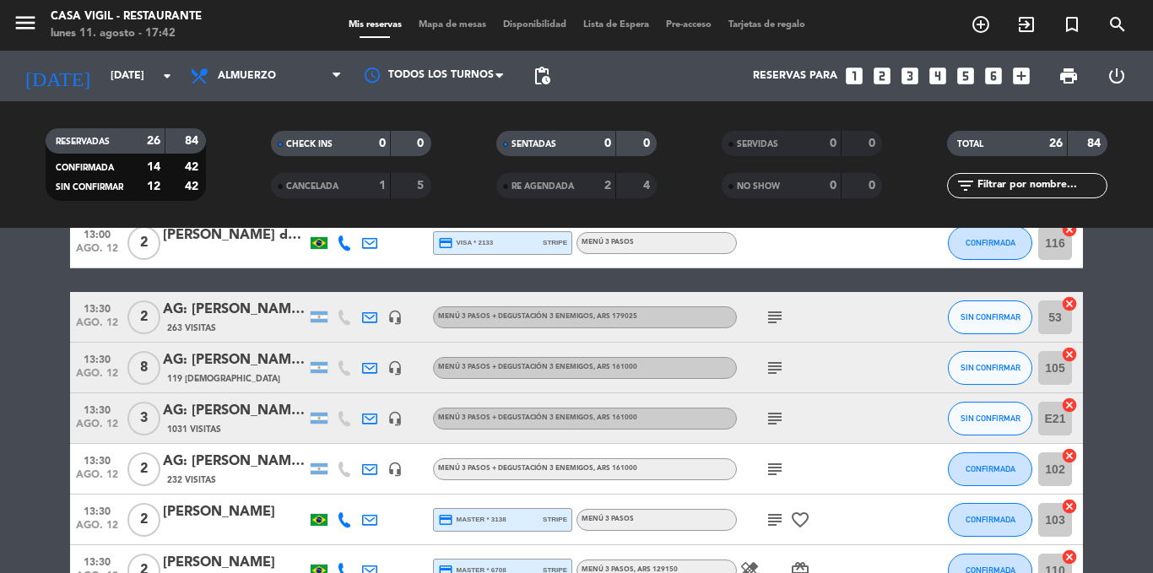
click at [779, 516] on icon "subject" at bounding box center [775, 520] width 20 height 20
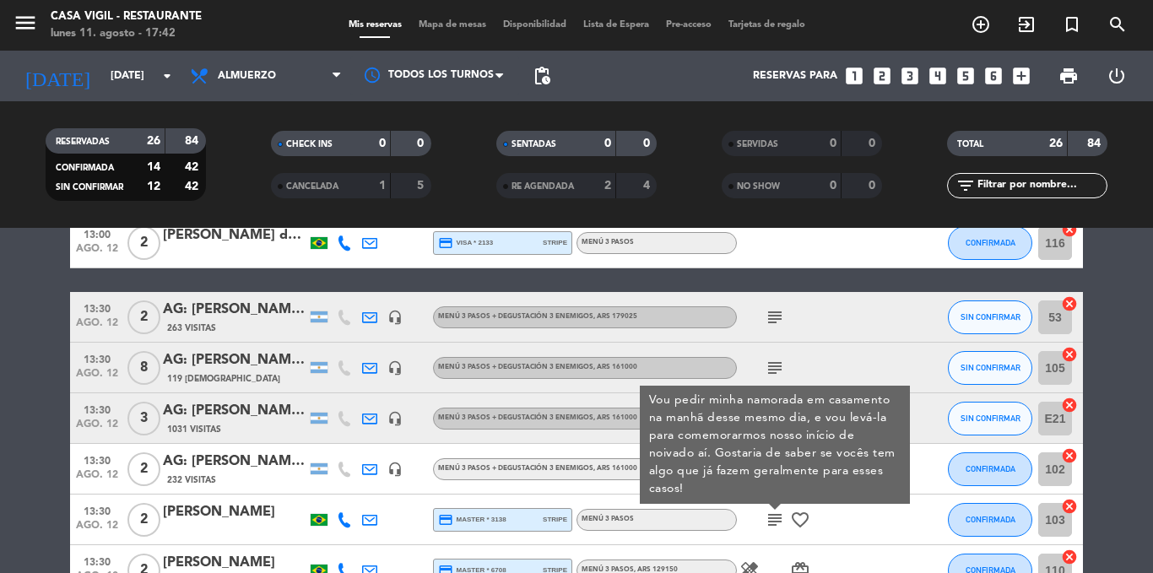
click at [779, 516] on icon "subject" at bounding box center [775, 520] width 20 height 20
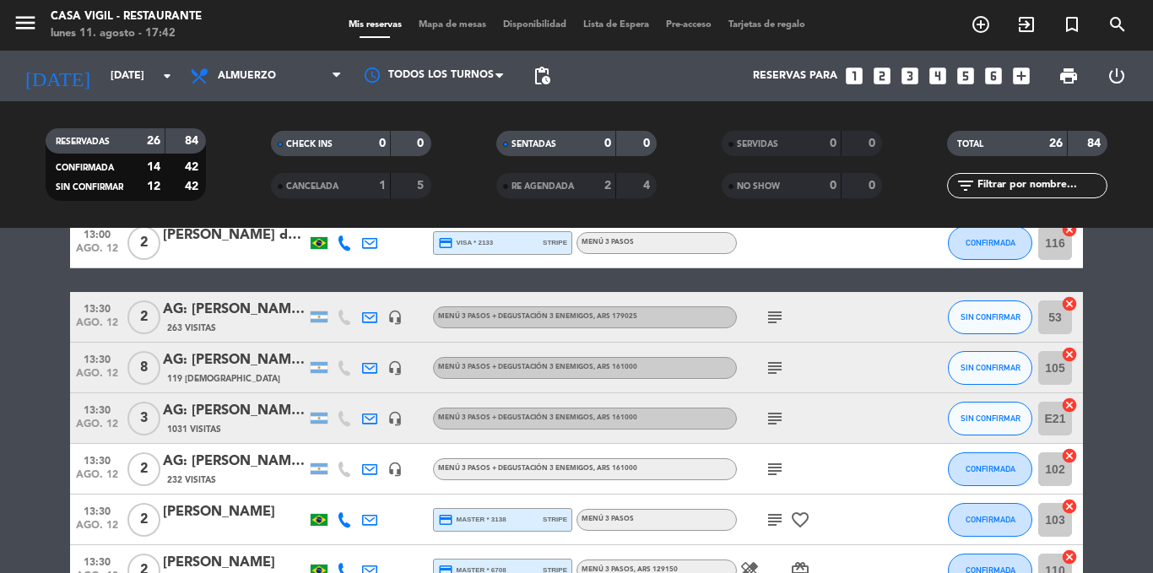
scroll to position [675, 0]
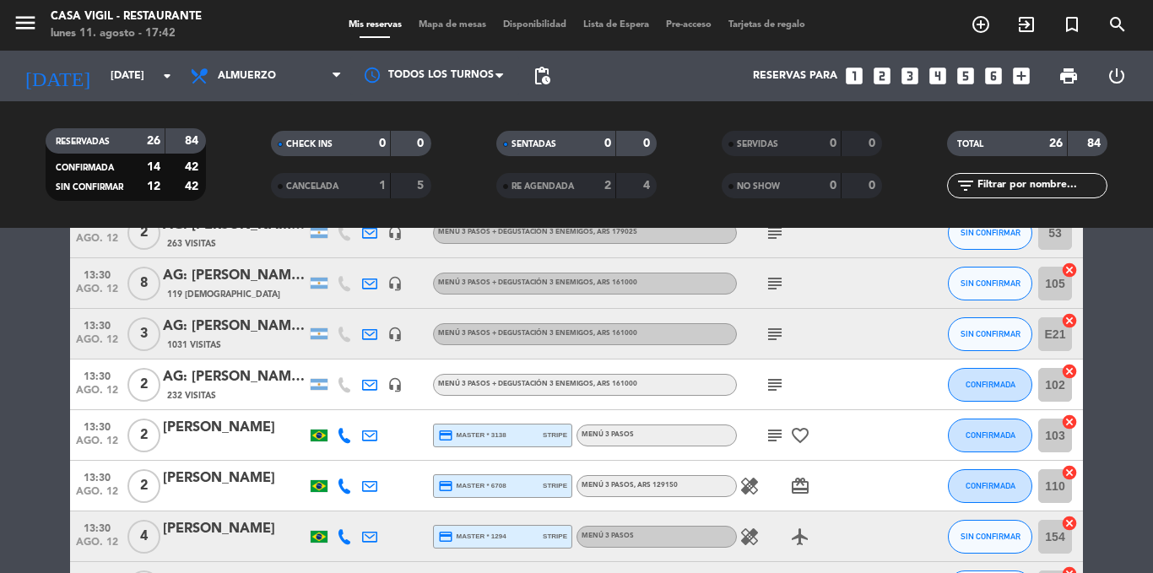
click at [756, 487] on icon "healing" at bounding box center [750, 486] width 20 height 20
click at [750, 541] on icon "healing" at bounding box center [750, 537] width 20 height 20
click at [192, 533] on div "[PERSON_NAME]" at bounding box center [235, 529] width 144 height 22
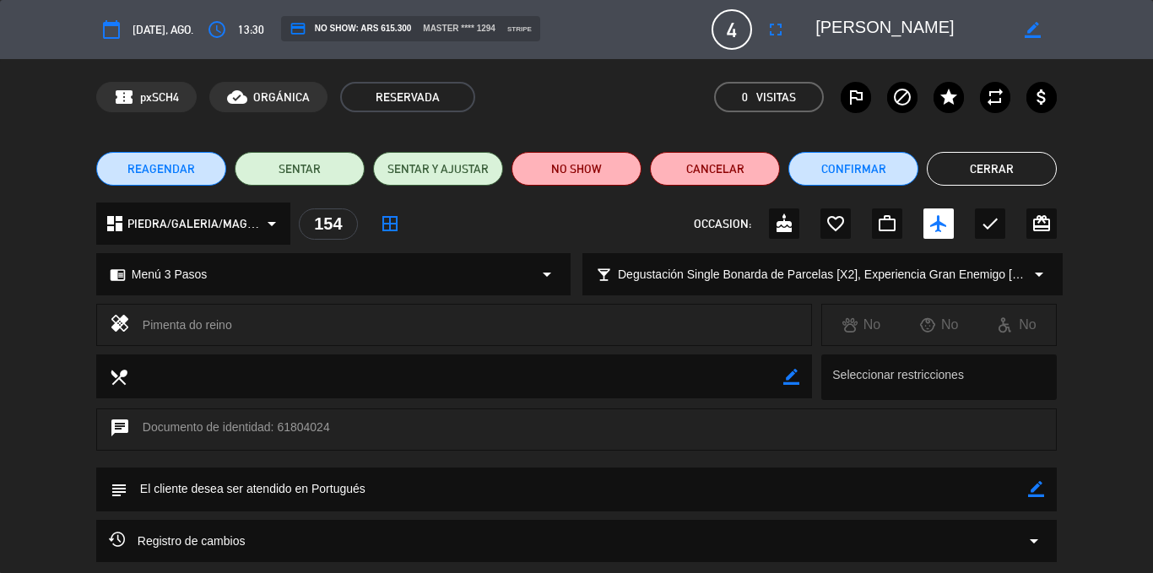
drag, startPoint x: 235, startPoint y: 321, endPoint x: 134, endPoint y: 335, distance: 101.5
click at [134, 335] on div "healing Pimenta do reino" at bounding box center [454, 325] width 716 height 42
copy div "Pimenta do reino"
click at [978, 172] on button "Cerrar" at bounding box center [992, 169] width 130 height 34
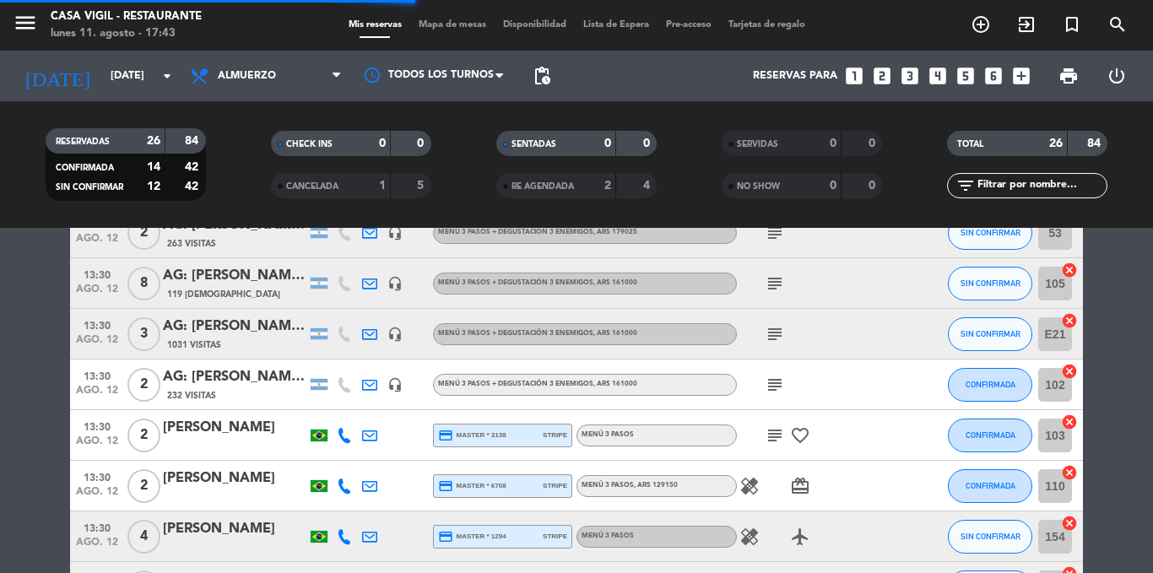
scroll to position [760, 0]
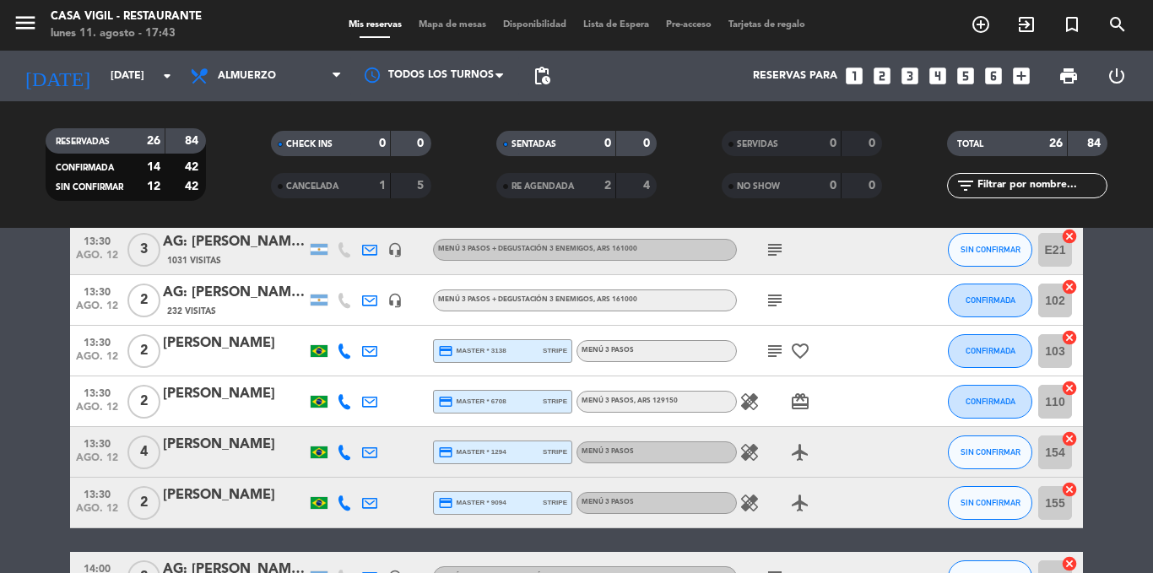
click at [753, 498] on icon "healing" at bounding box center [750, 503] width 20 height 20
click at [751, 498] on icon "healing" at bounding box center [750, 503] width 20 height 20
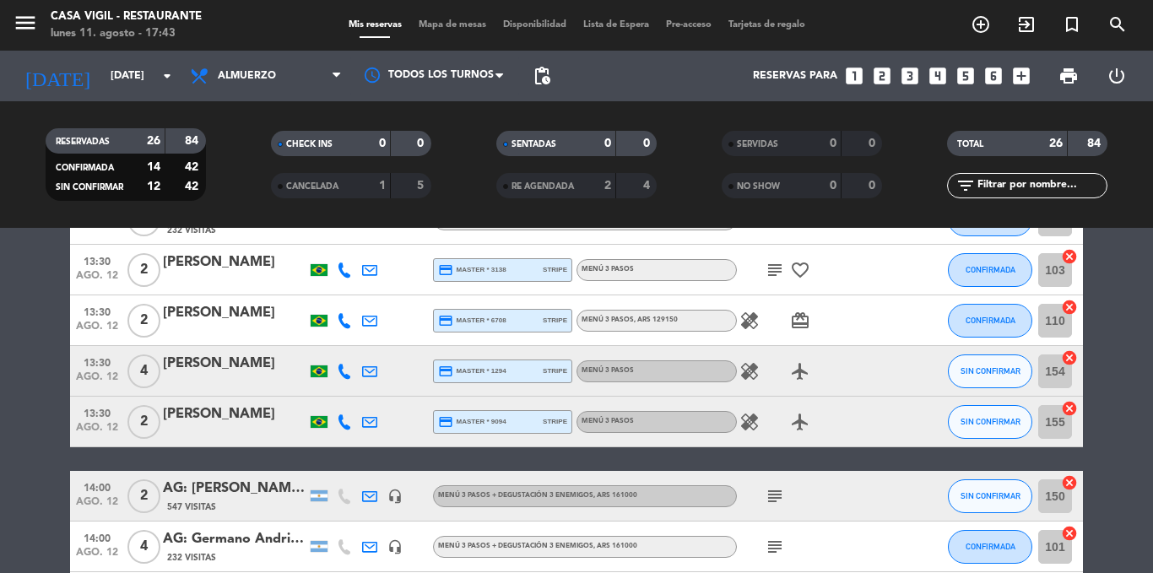
scroll to position [844, 0]
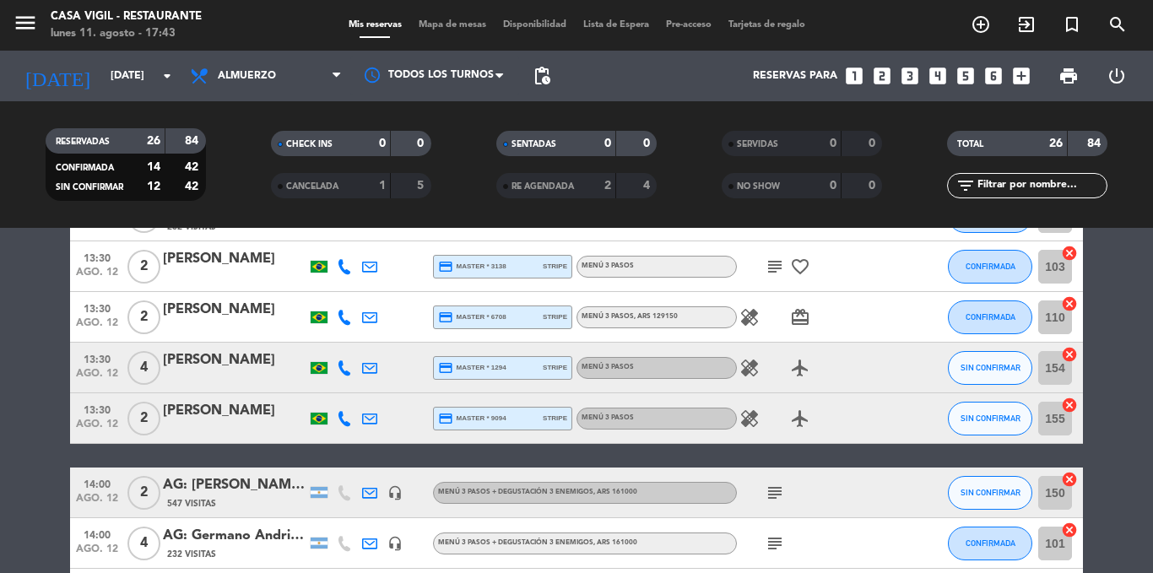
click at [776, 491] on icon "subject" at bounding box center [775, 493] width 20 height 20
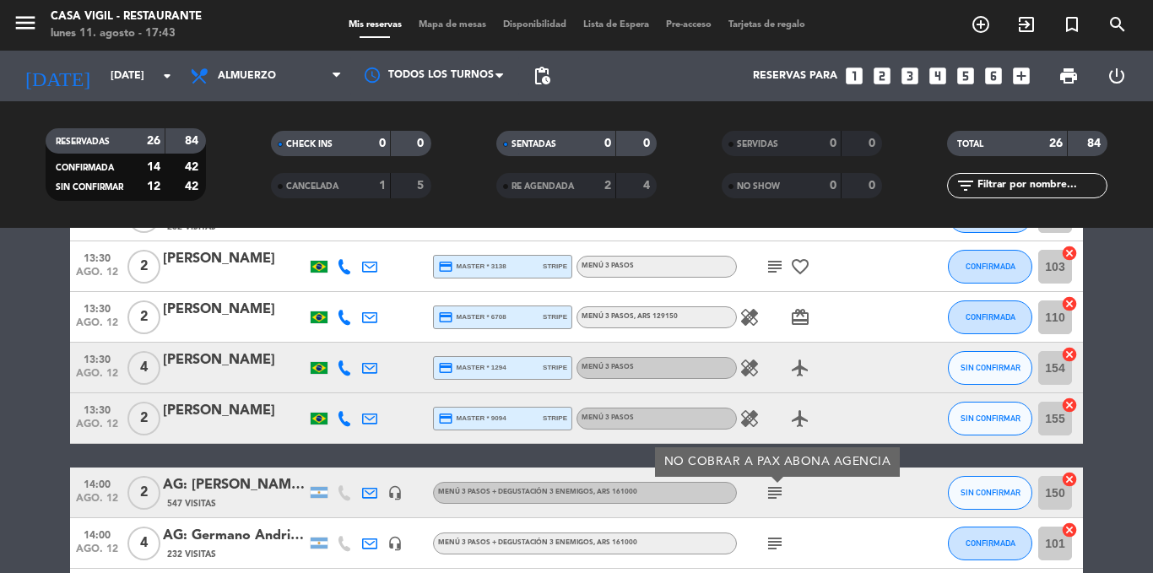
click at [776, 491] on icon "subject" at bounding box center [775, 493] width 20 height 20
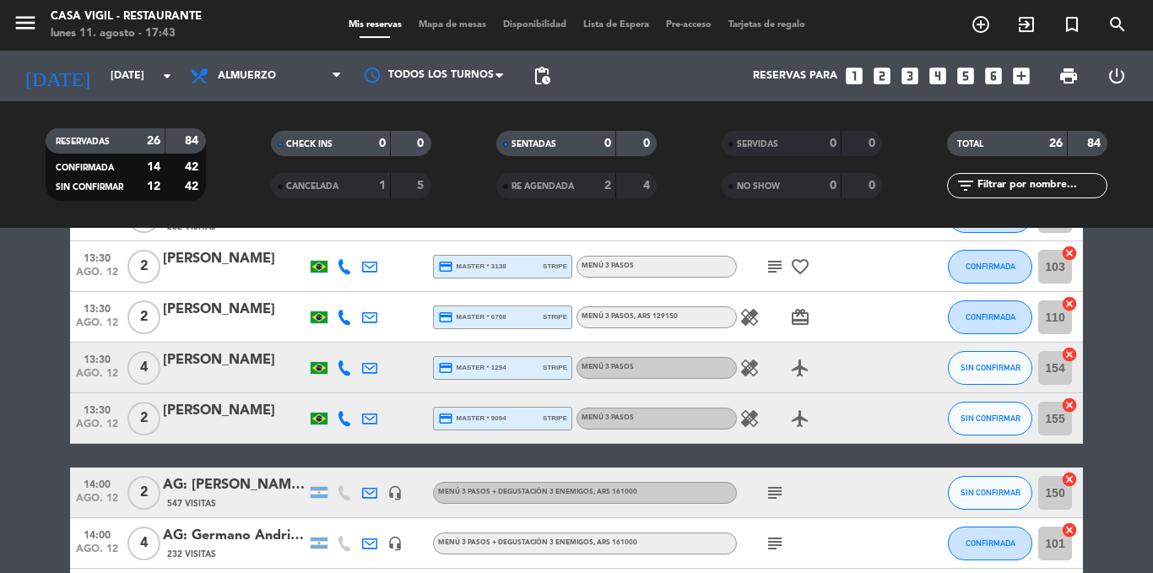
click at [776, 541] on icon "subject" at bounding box center [775, 544] width 20 height 20
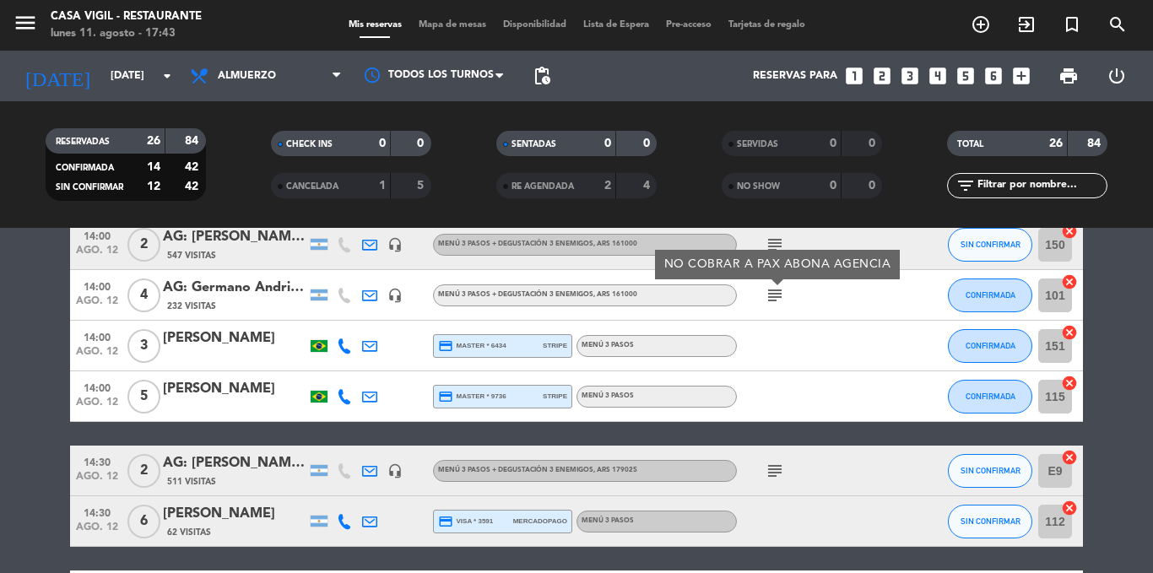
scroll to position [1098, 0]
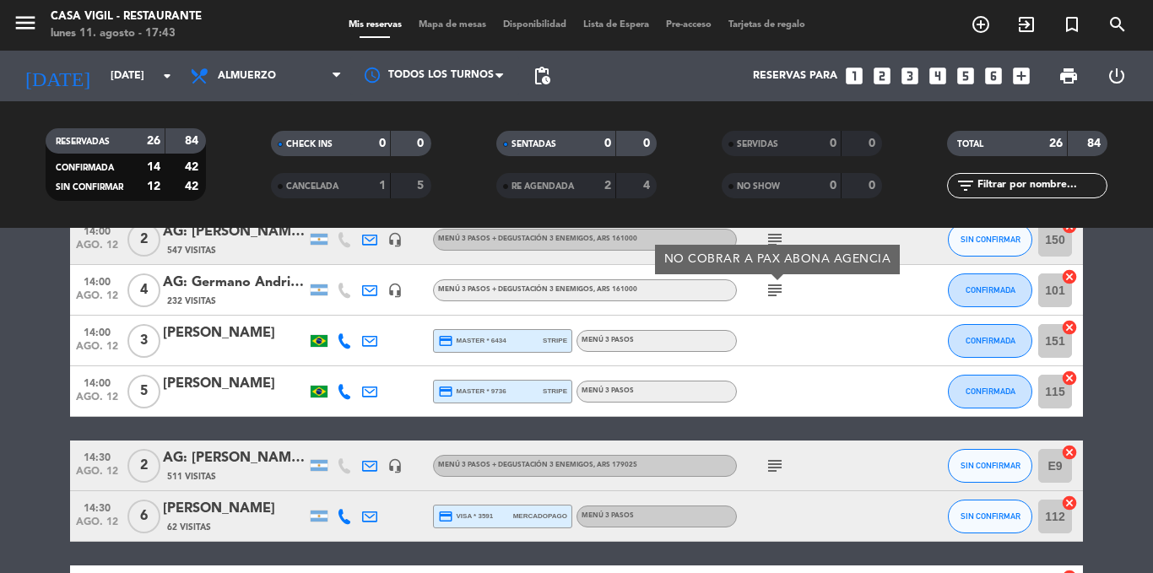
click at [776, 460] on icon "subject" at bounding box center [775, 466] width 20 height 20
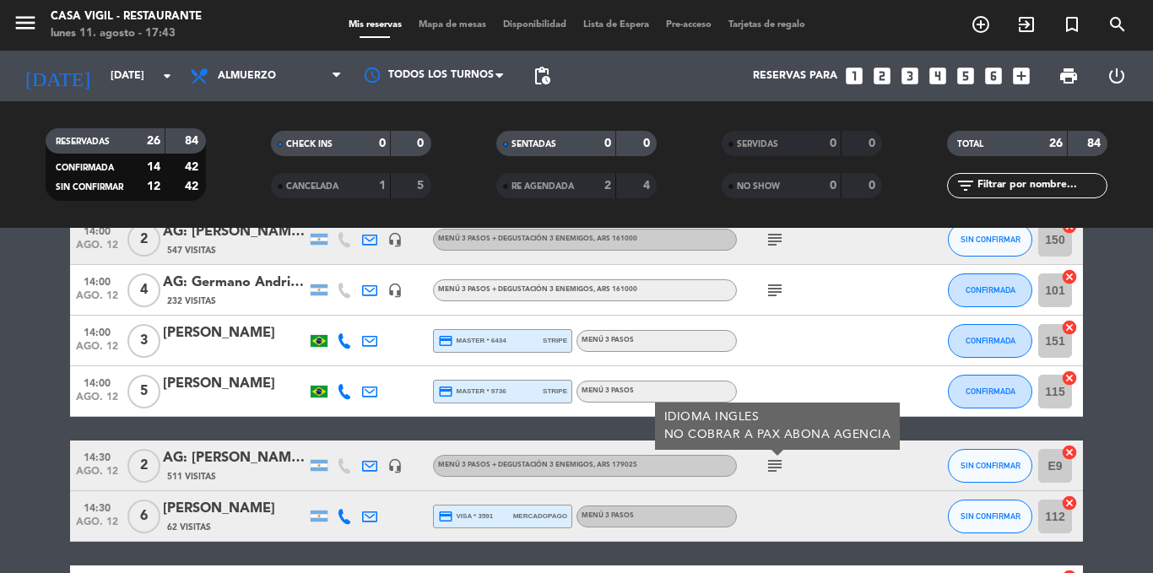
click at [776, 460] on icon "subject" at bounding box center [775, 466] width 20 height 20
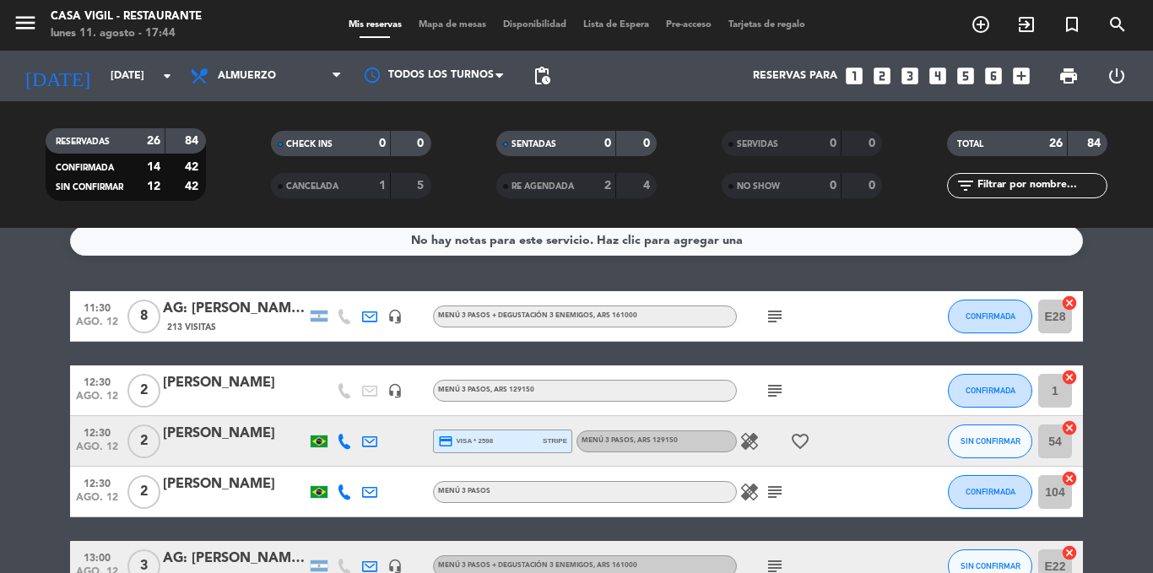
scroll to position [0, 0]
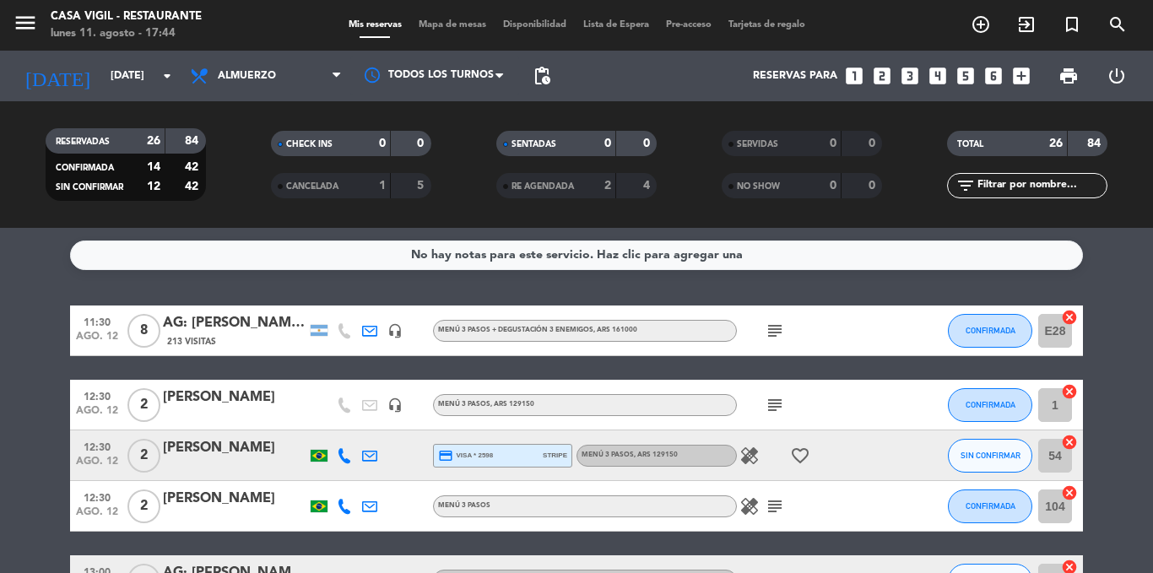
click at [782, 334] on icon "subject" at bounding box center [775, 331] width 20 height 20
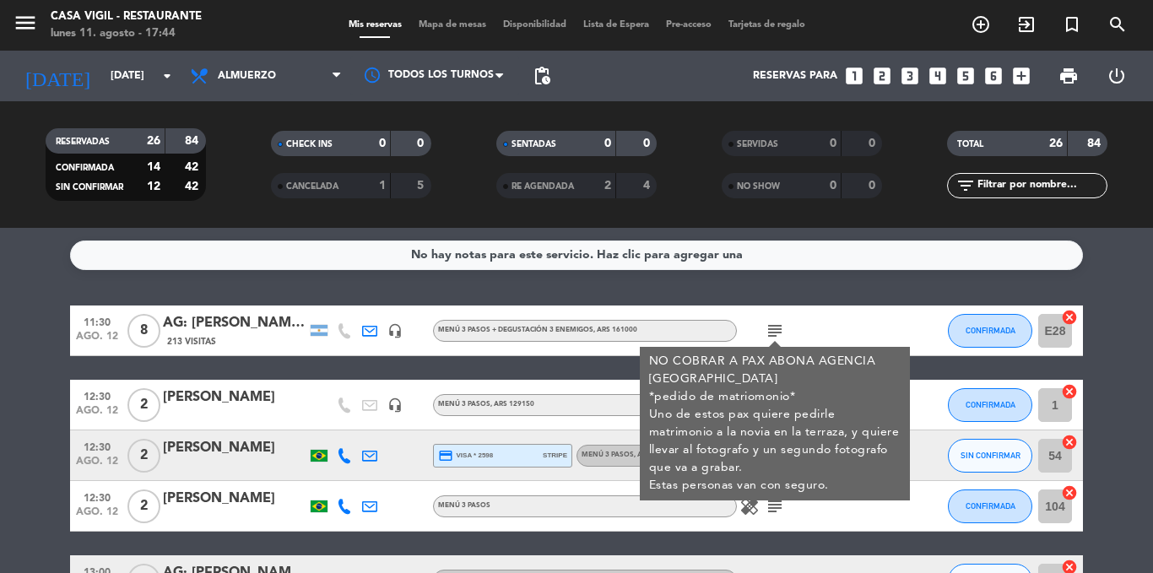
click at [782, 334] on icon "subject" at bounding box center [775, 331] width 20 height 20
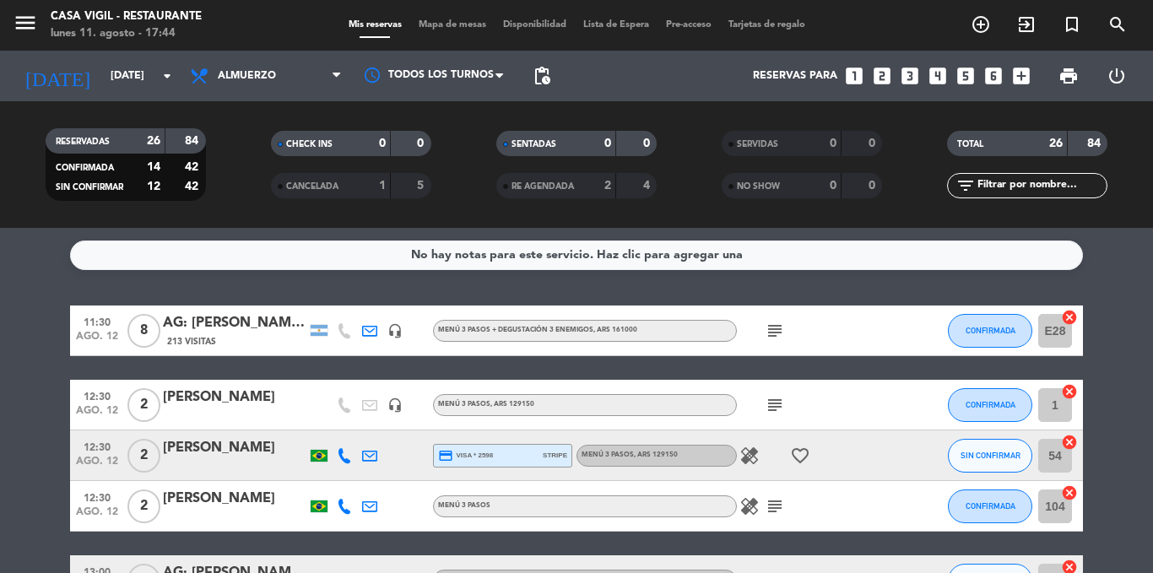
click at [776, 402] on icon "subject" at bounding box center [775, 405] width 20 height 20
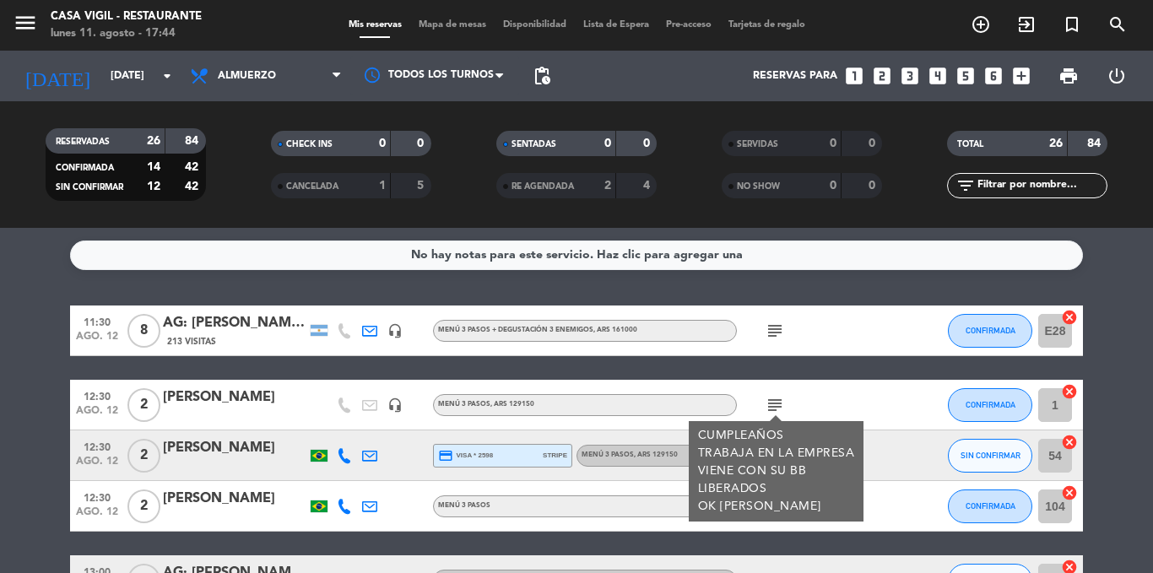
click at [776, 402] on icon "subject" at bounding box center [775, 405] width 20 height 20
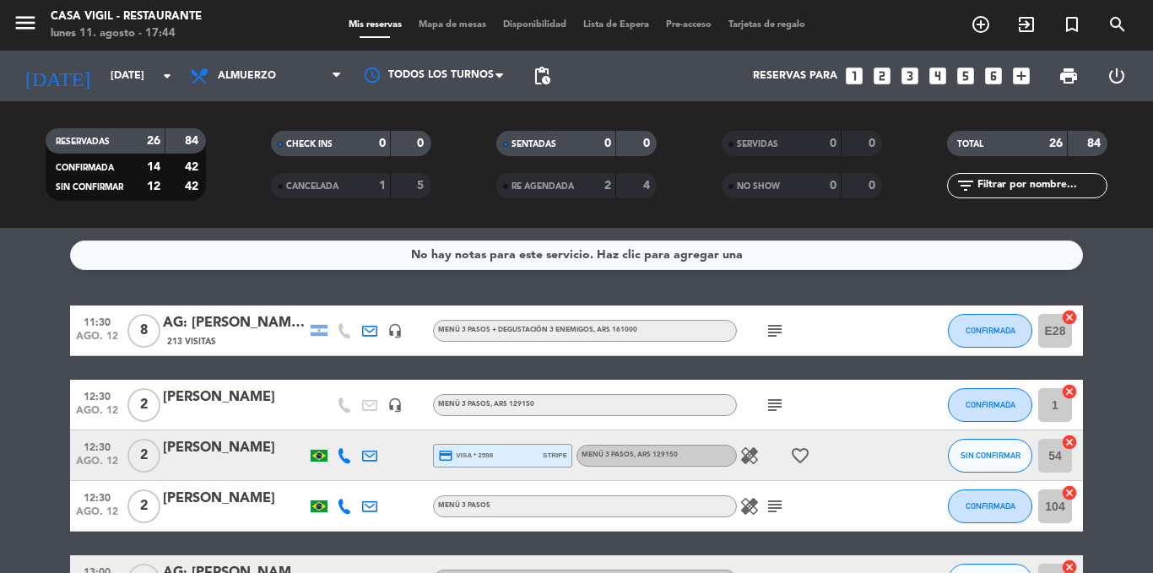
scroll to position [84, 0]
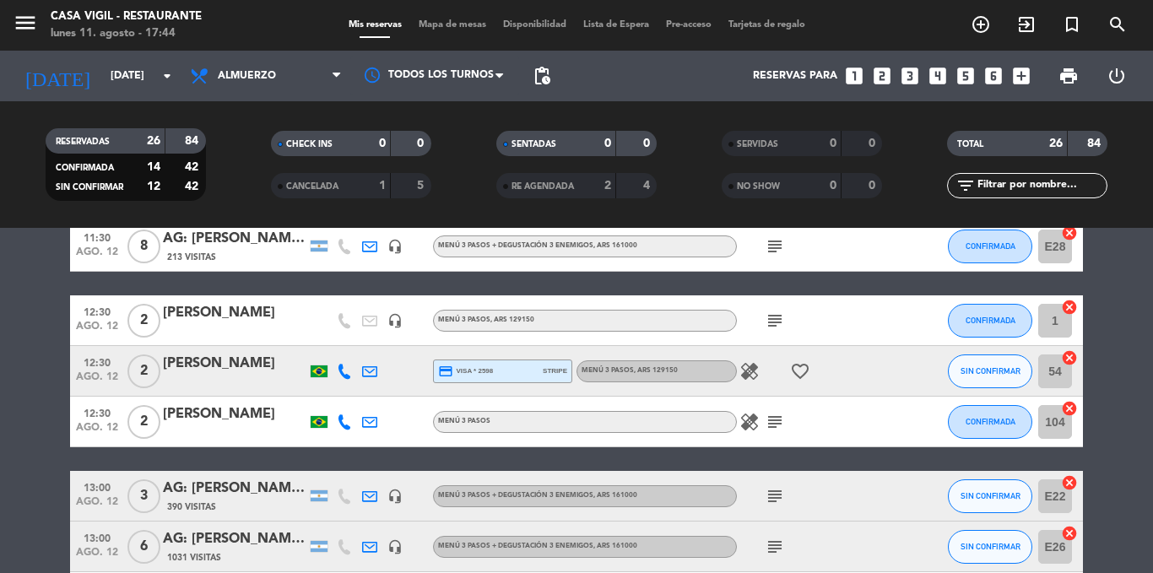
click at [774, 417] on icon "subject" at bounding box center [775, 422] width 20 height 20
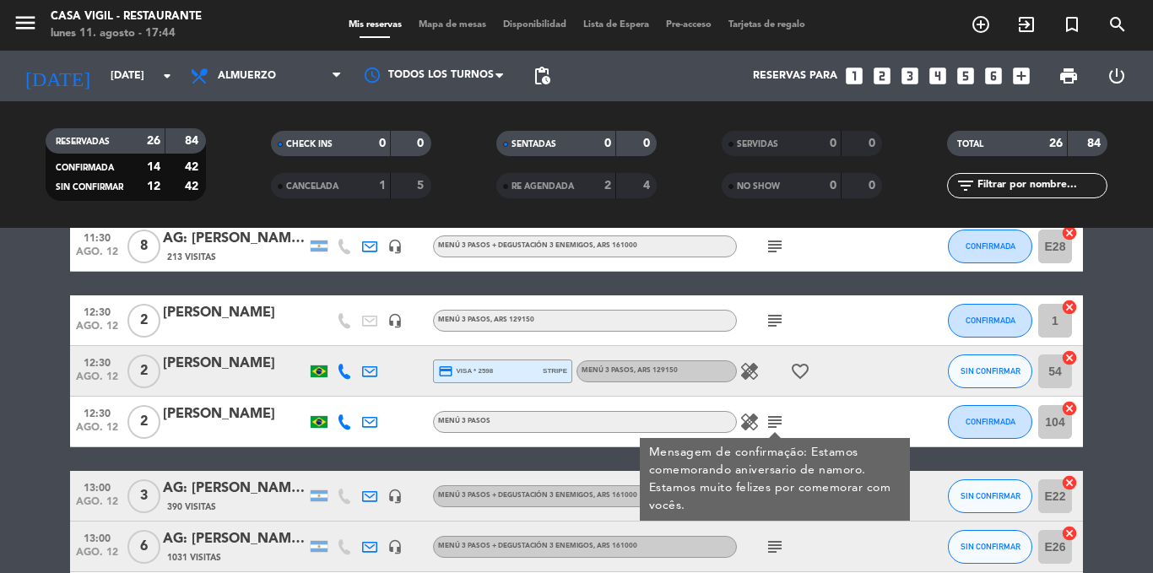
click at [774, 417] on icon "subject" at bounding box center [775, 422] width 20 height 20
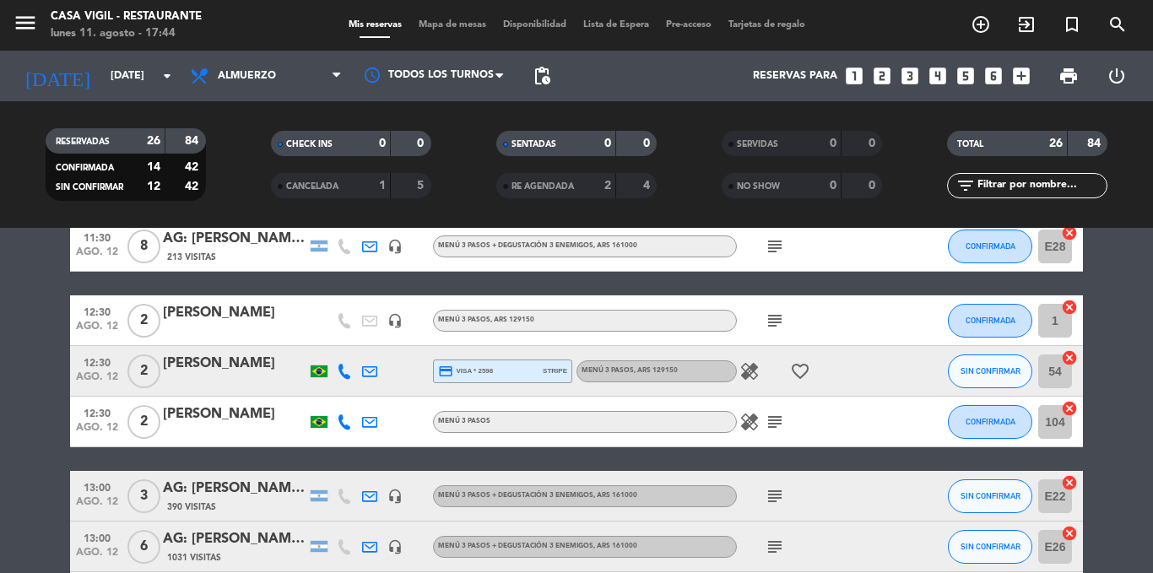
scroll to position [169, 0]
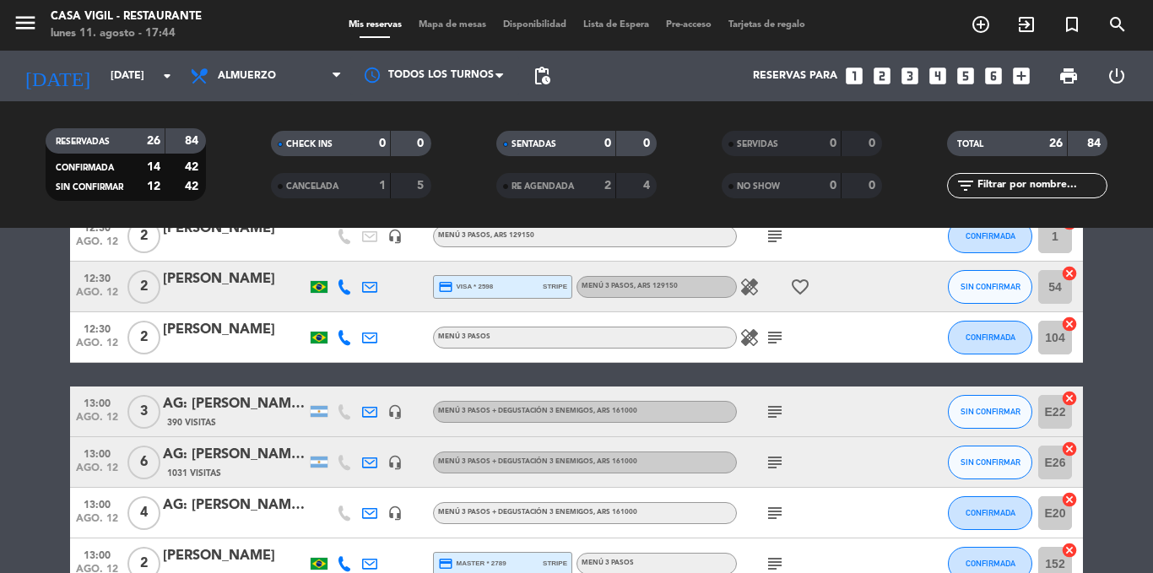
click at [772, 396] on div "subject" at bounding box center [813, 412] width 152 height 50
click at [778, 418] on icon "subject" at bounding box center [775, 412] width 20 height 20
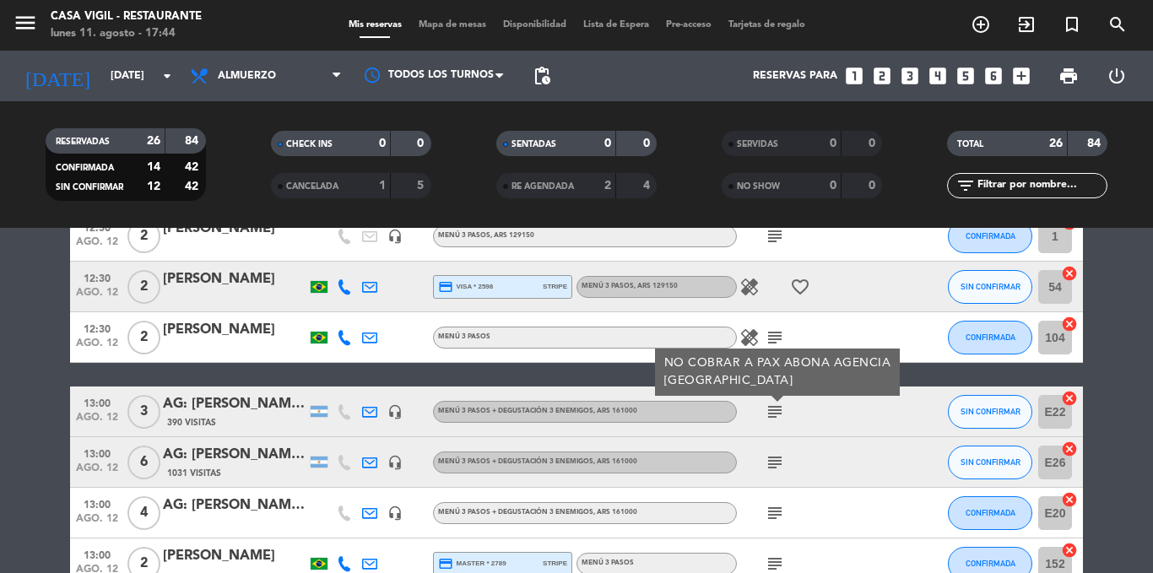
click at [778, 418] on icon "subject" at bounding box center [775, 412] width 20 height 20
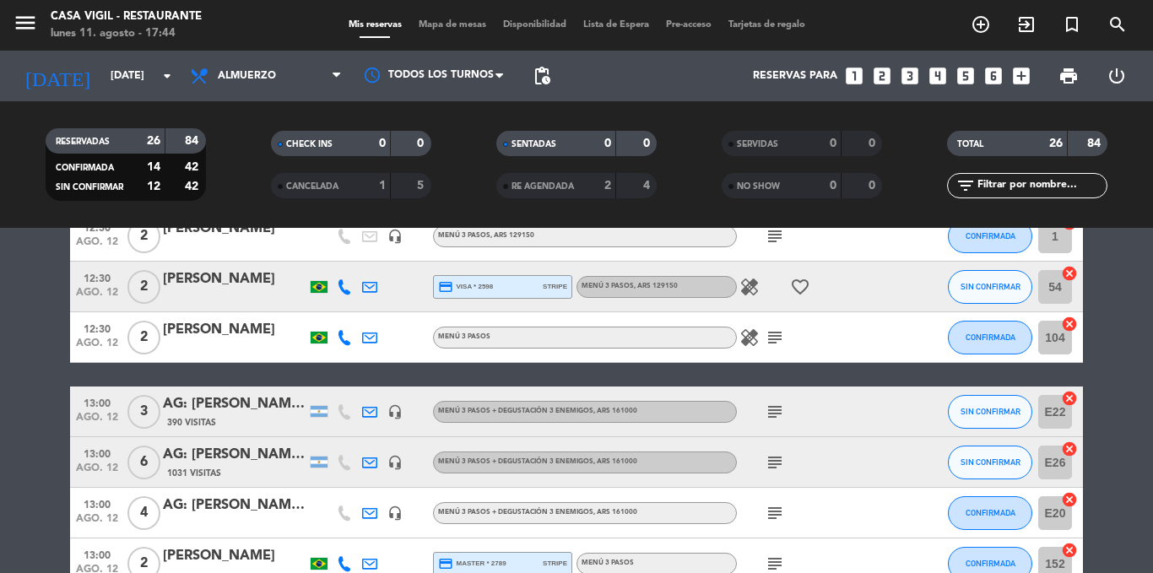
click at [776, 468] on icon "subject" at bounding box center [775, 463] width 20 height 20
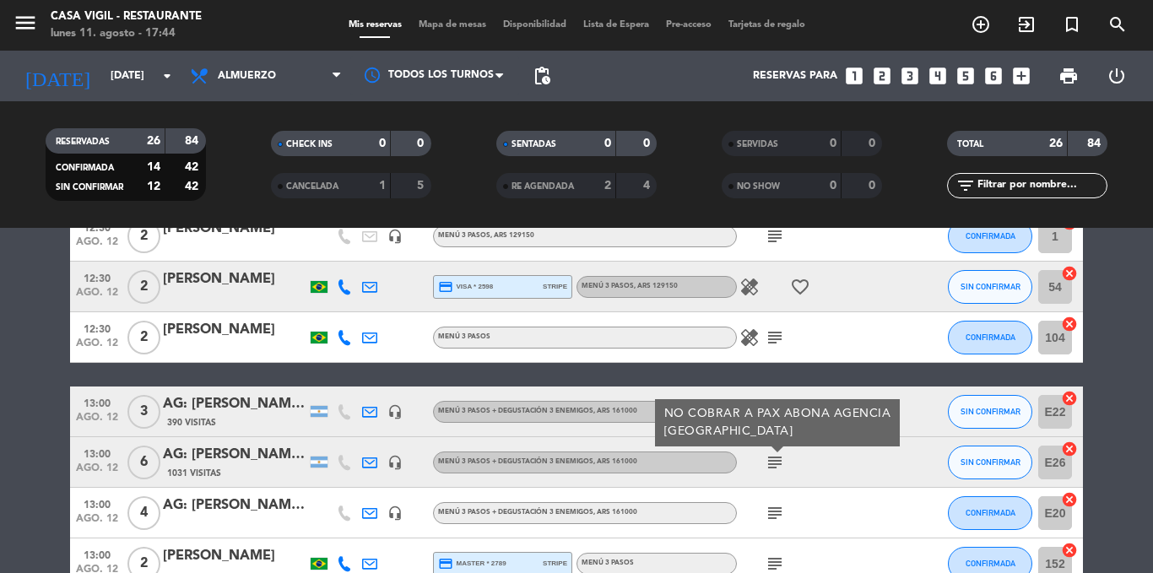
click at [776, 468] on icon "subject" at bounding box center [775, 463] width 20 height 20
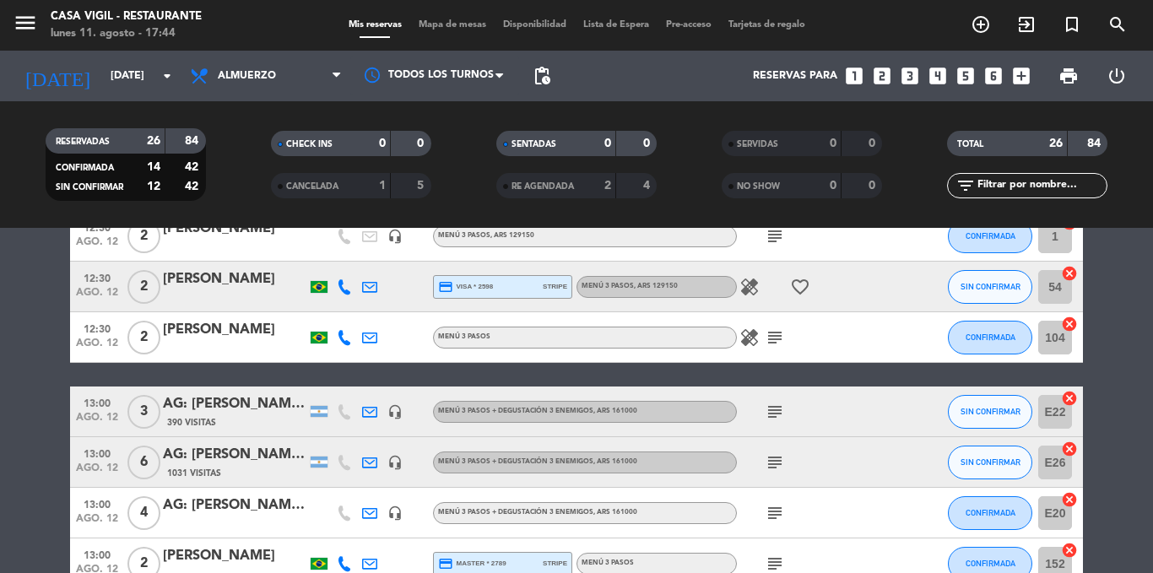
click at [779, 508] on icon "subject" at bounding box center [775, 513] width 20 height 20
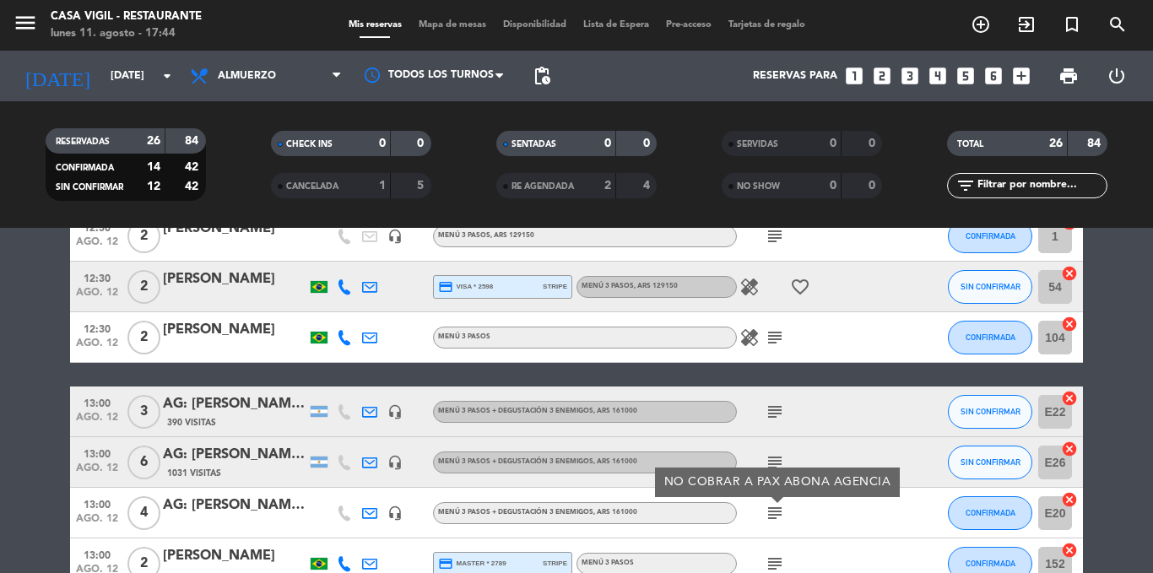
click at [779, 508] on icon "subject" at bounding box center [775, 513] width 20 height 20
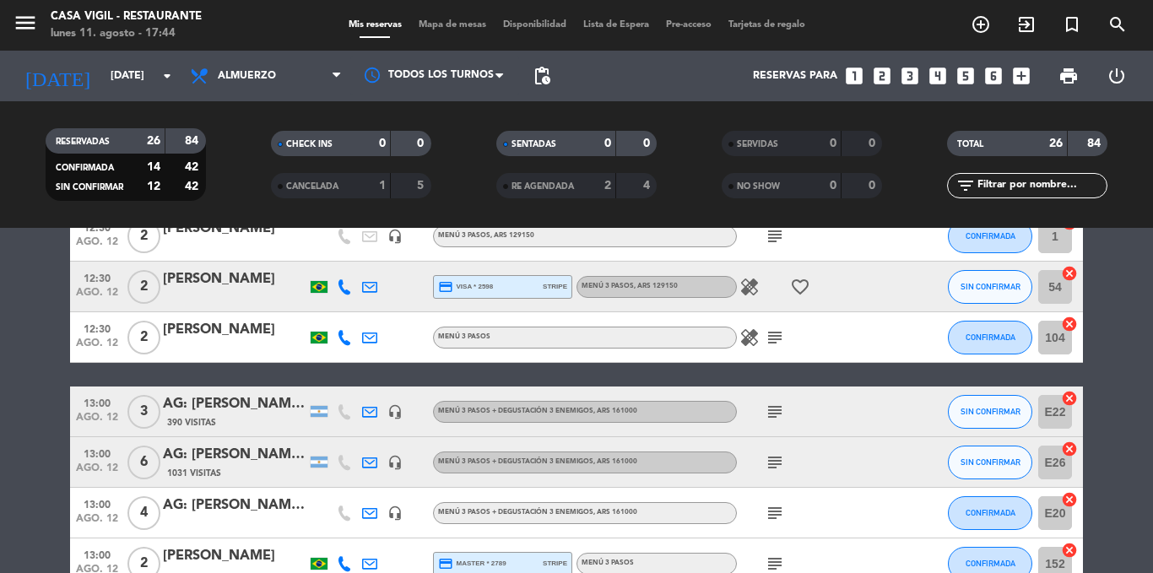
click at [776, 552] on div "subject" at bounding box center [813, 564] width 152 height 50
click at [777, 558] on icon "subject" at bounding box center [775, 564] width 20 height 20
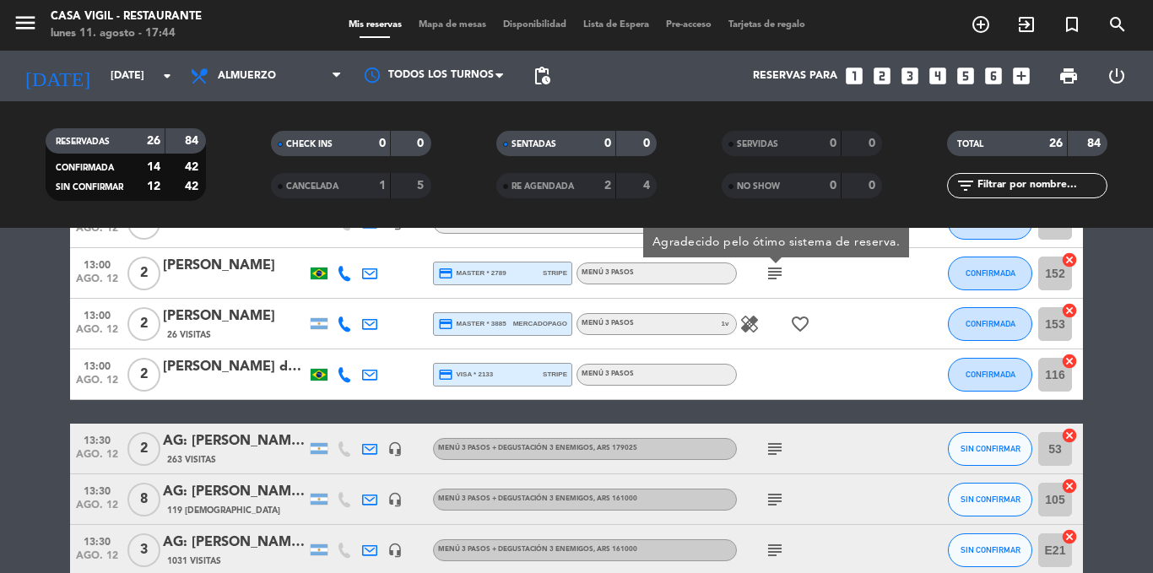
scroll to position [507, 0]
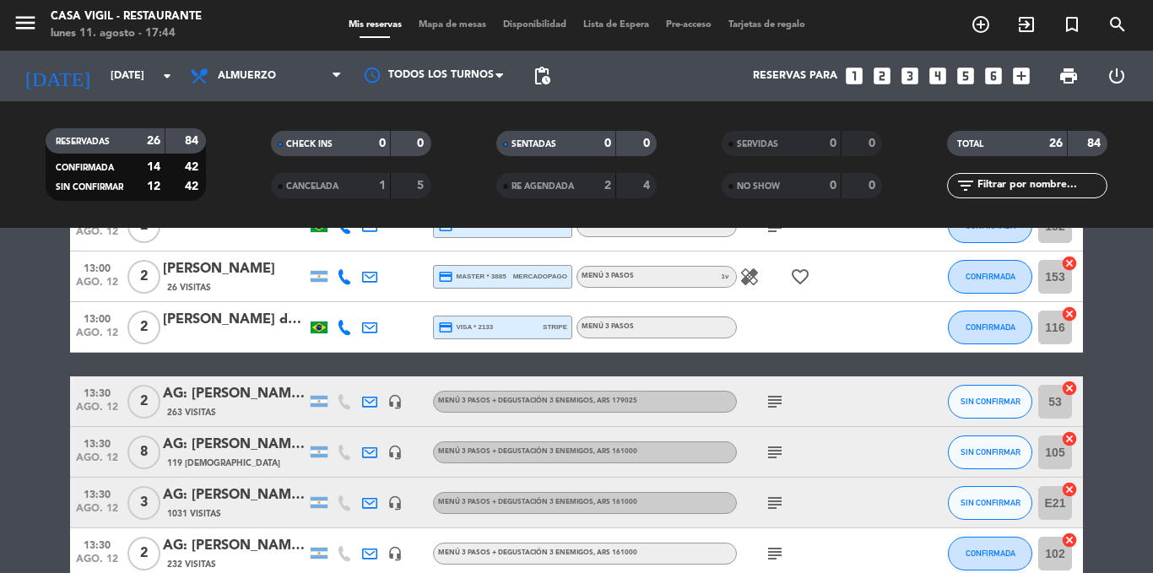
click at [774, 400] on icon "subject" at bounding box center [775, 402] width 20 height 20
click at [773, 455] on icon "subject" at bounding box center [775, 452] width 20 height 20
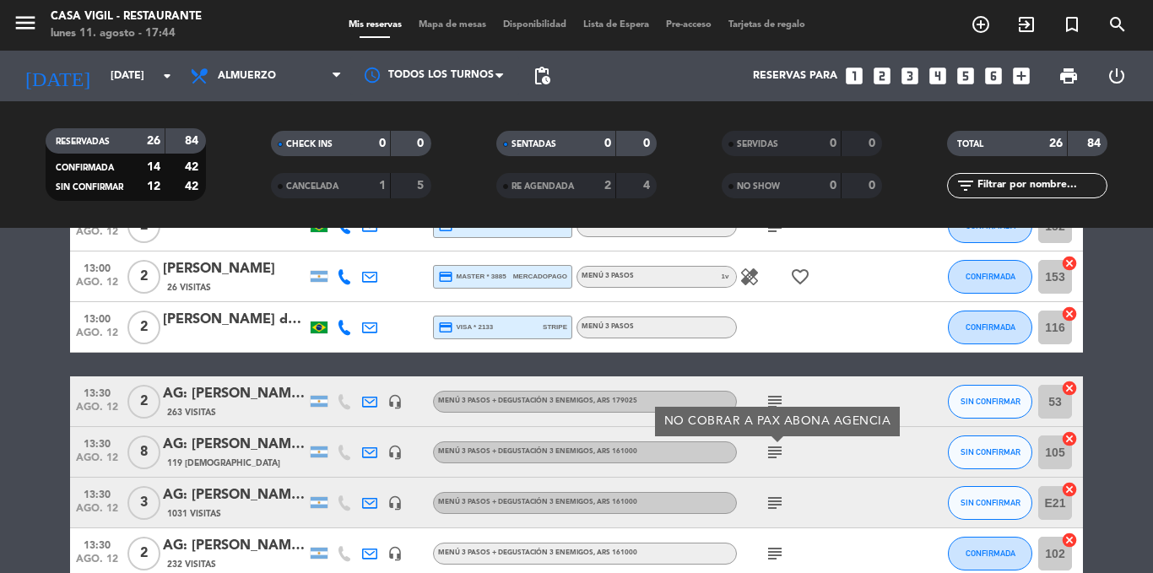
click at [773, 455] on icon "subject" at bounding box center [775, 452] width 20 height 20
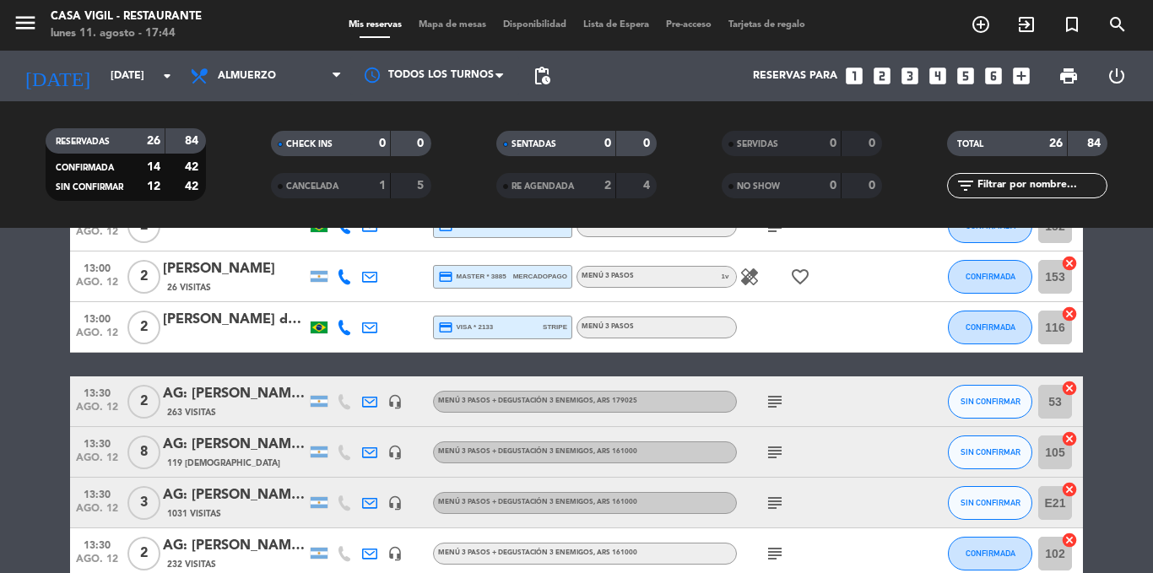
click at [778, 503] on icon "subject" at bounding box center [775, 503] width 20 height 20
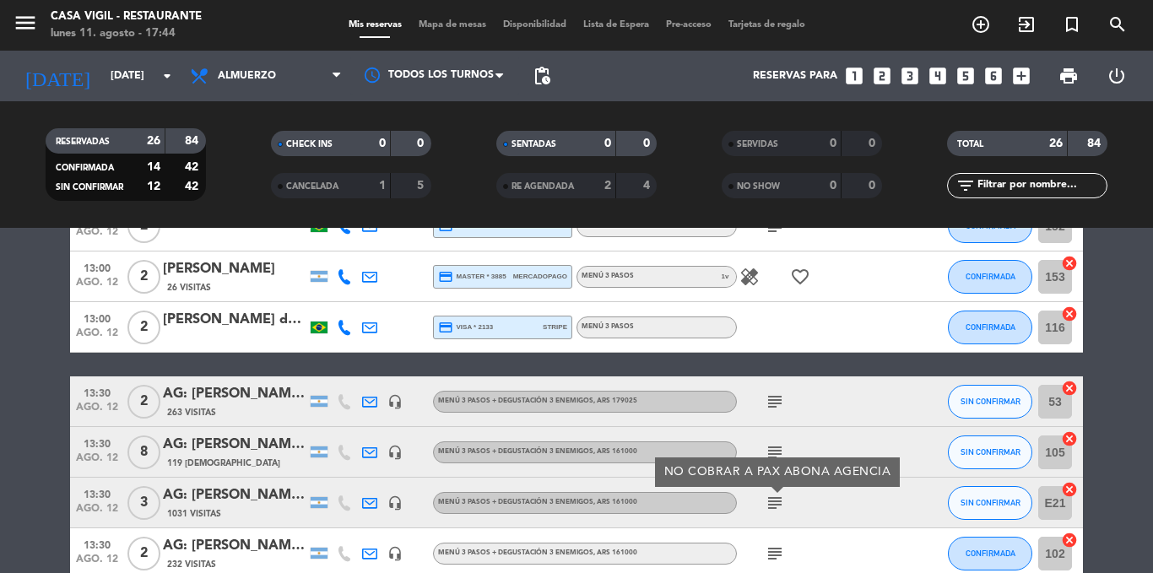
click at [778, 503] on icon "subject" at bounding box center [775, 503] width 20 height 20
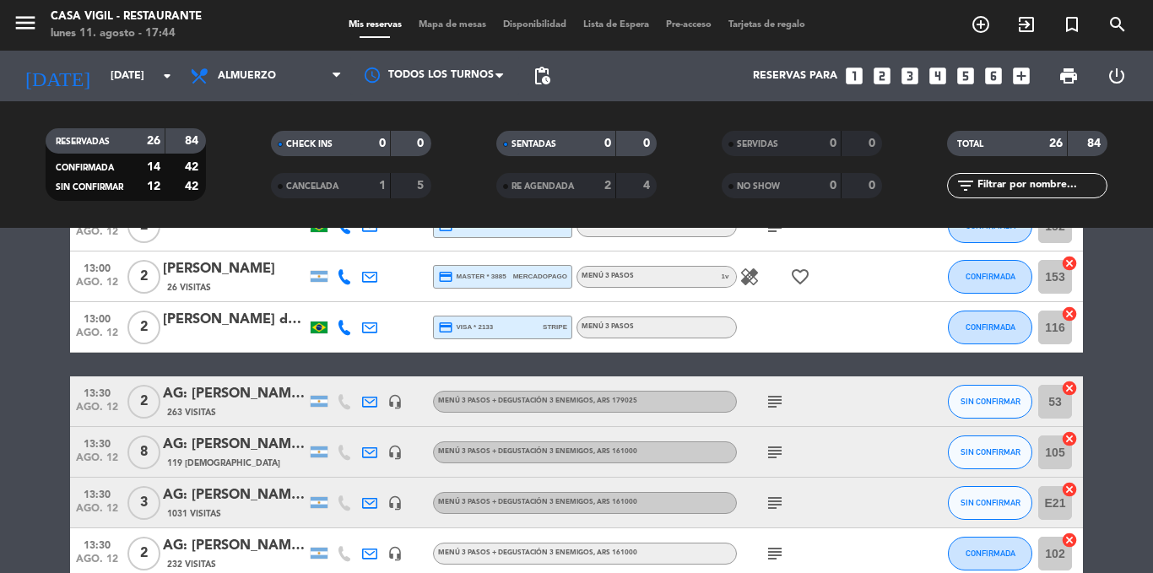
click at [778, 544] on icon "subject" at bounding box center [775, 554] width 20 height 20
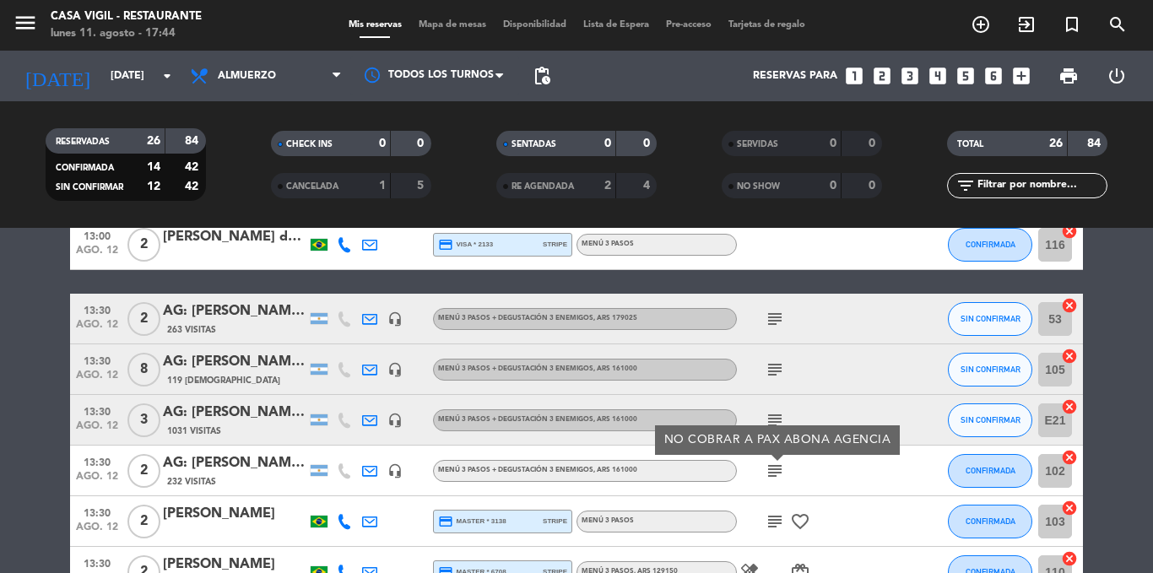
scroll to position [591, 0]
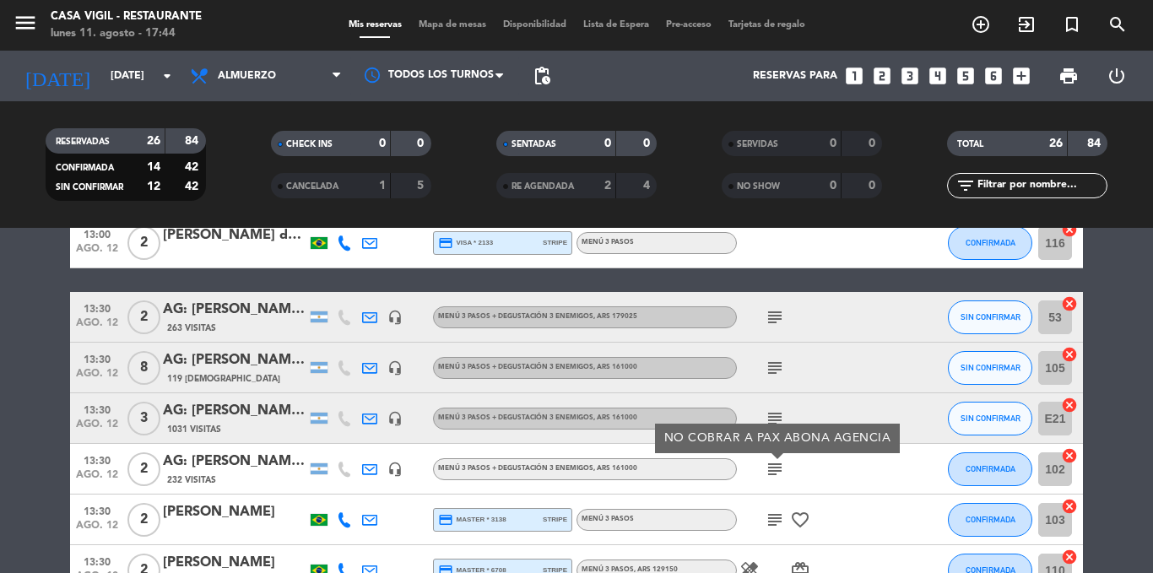
click at [773, 520] on icon "subject" at bounding box center [775, 520] width 20 height 20
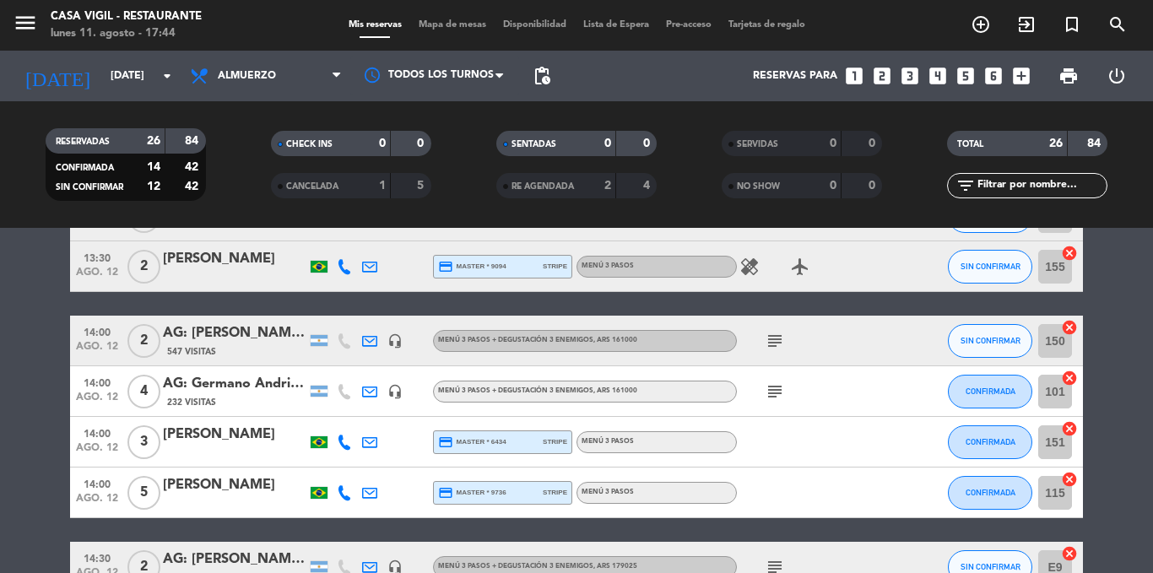
scroll to position [1013, 0]
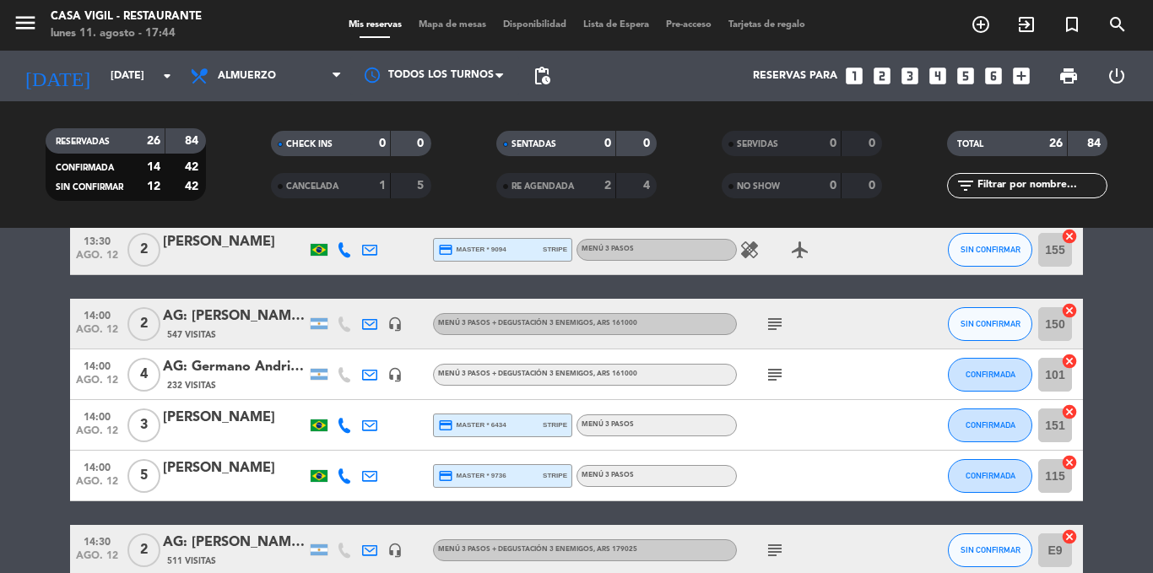
click at [775, 326] on icon "subject" at bounding box center [775, 324] width 20 height 20
click at [771, 372] on icon "subject" at bounding box center [775, 375] width 20 height 20
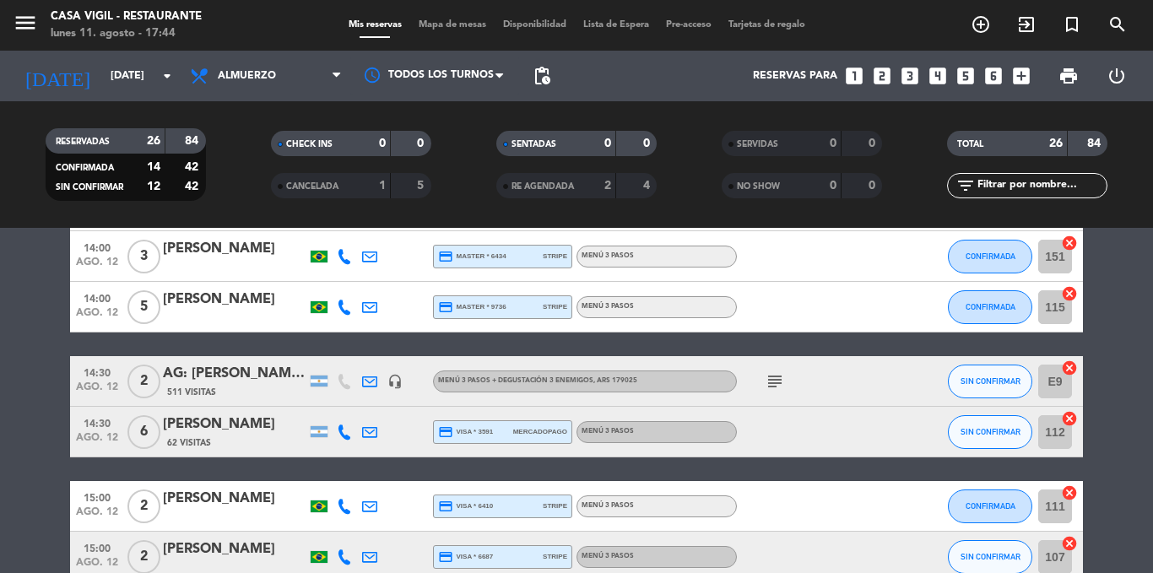
click at [773, 374] on icon "subject" at bounding box center [775, 381] width 20 height 20
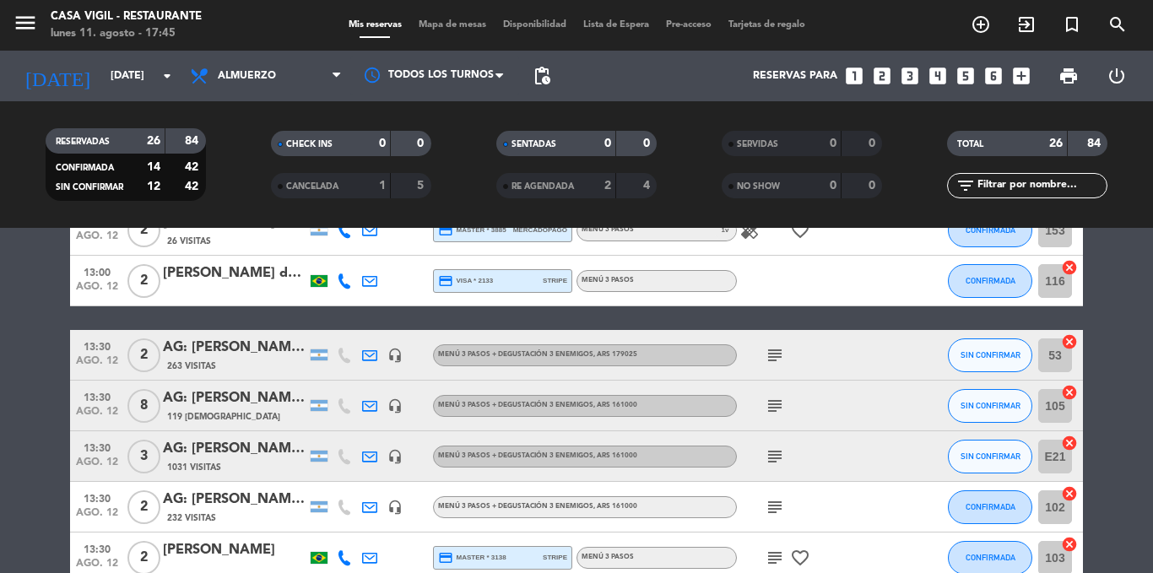
scroll to position [516, 0]
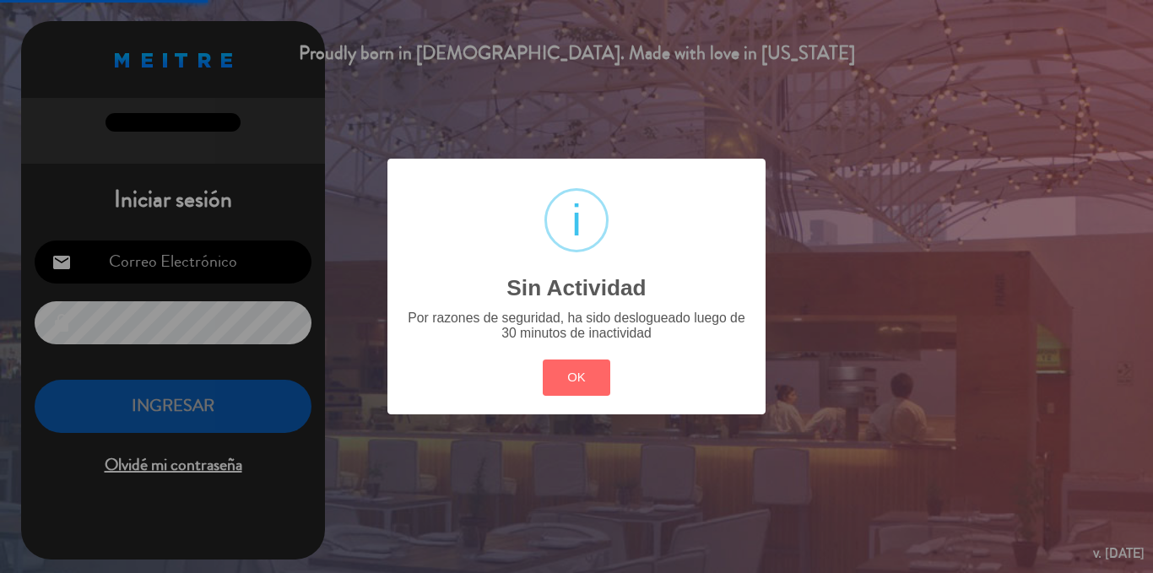
type input "[EMAIL_ADDRESS][DOMAIN_NAME]"
